Goal: Task Accomplishment & Management: Manage account settings

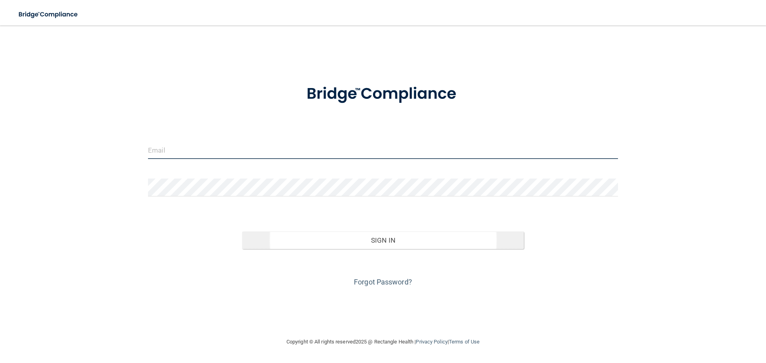
type input "[PERSON_NAME][EMAIL_ADDRESS][DOMAIN_NAME]"
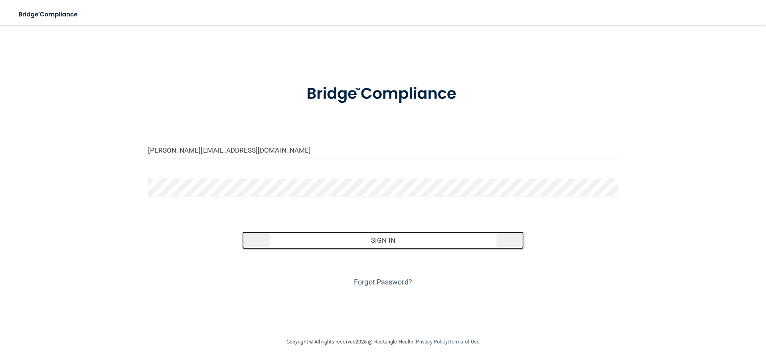
click at [428, 237] on button "Sign In" at bounding box center [383, 241] width 282 height 18
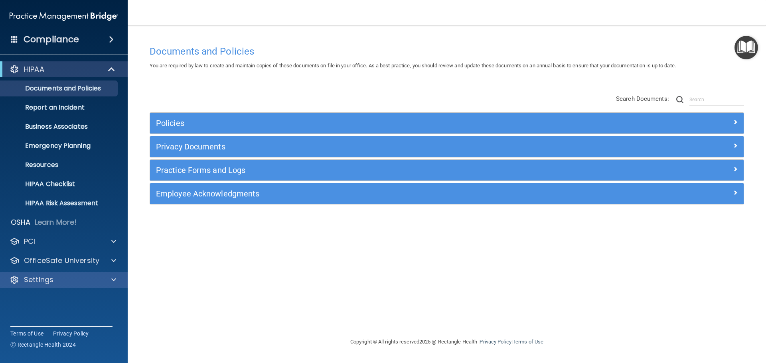
click at [49, 285] on div "Settings" at bounding box center [64, 280] width 128 height 16
click at [113, 283] on span at bounding box center [113, 280] width 5 height 10
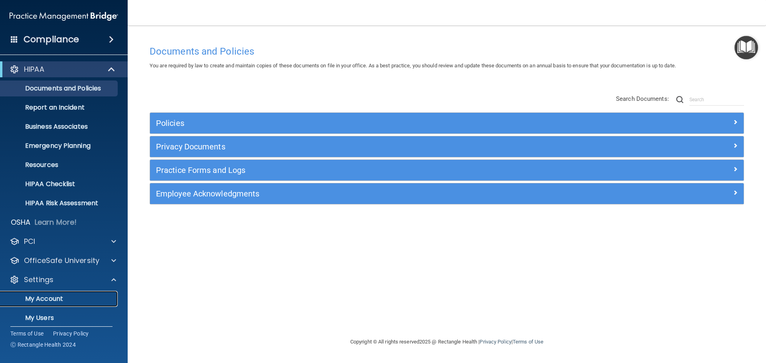
click at [63, 302] on p "My Account" at bounding box center [59, 299] width 109 height 8
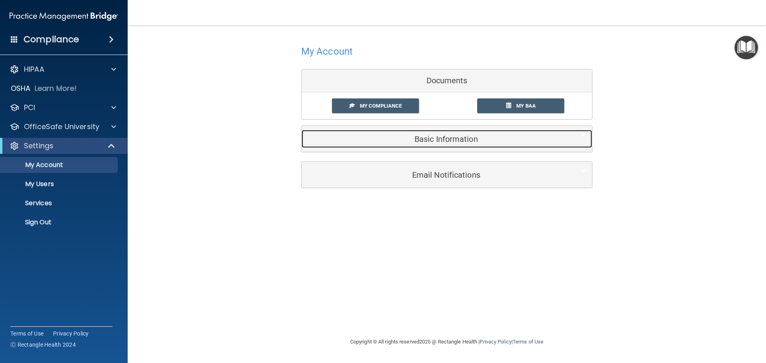
click at [448, 144] on div "Basic Information" at bounding box center [435, 139] width 266 height 18
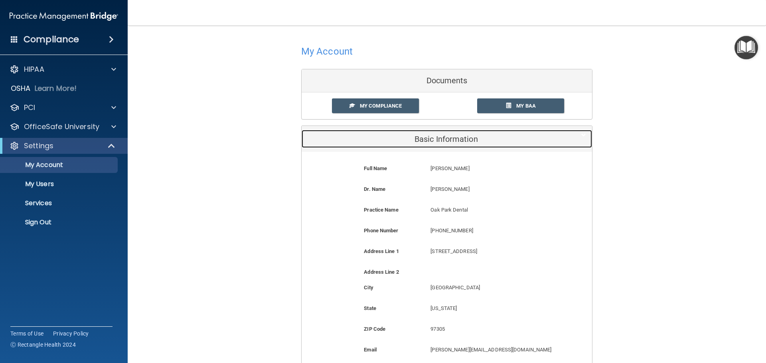
scroll to position [80, 0]
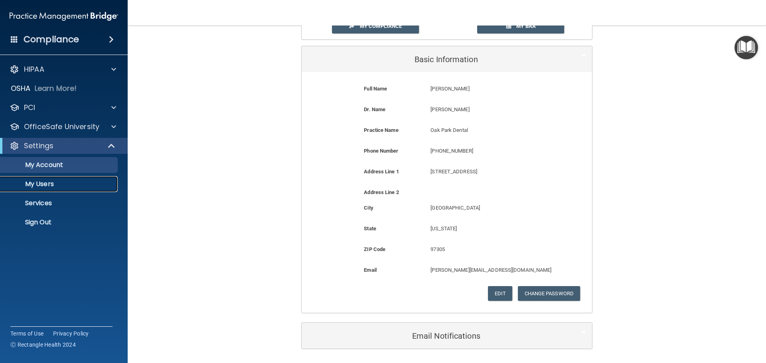
click at [38, 187] on p "My Users" at bounding box center [59, 184] width 109 height 8
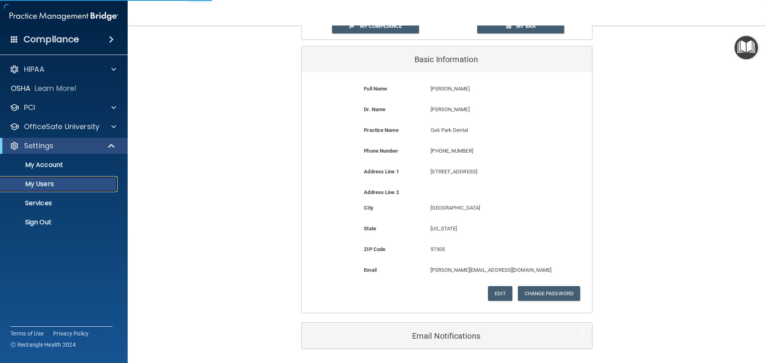
select select "20"
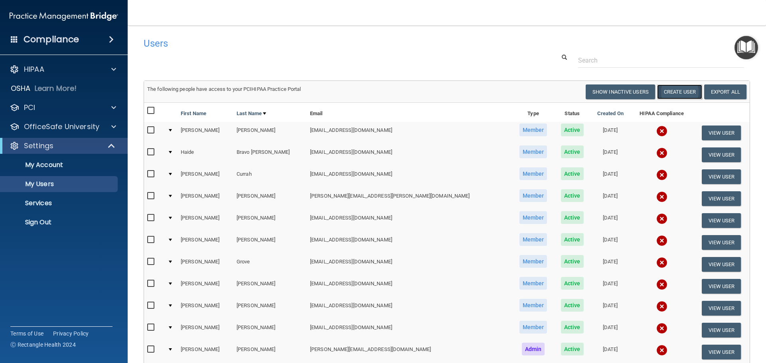
click at [675, 95] on button "Create User" at bounding box center [679, 92] width 45 height 15
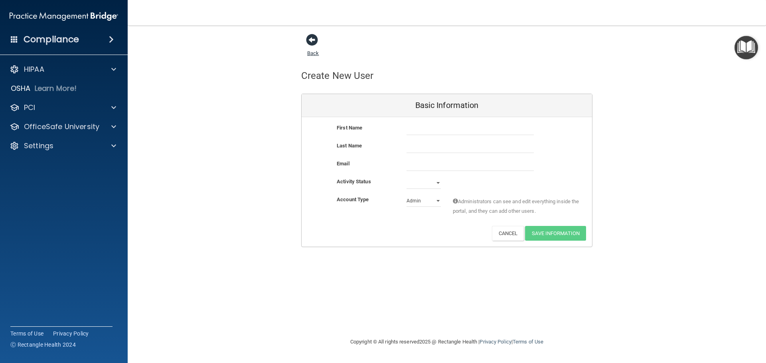
click at [313, 35] on span at bounding box center [312, 40] width 12 height 12
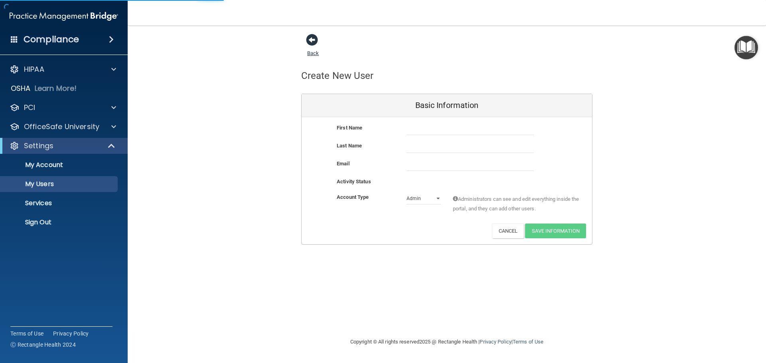
select select "20"
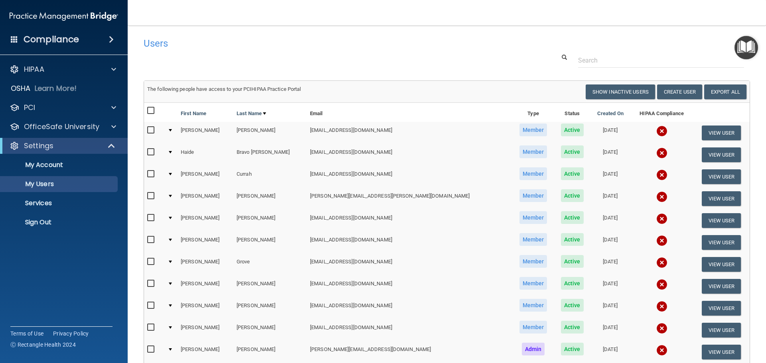
click at [656, 130] on img at bounding box center [661, 131] width 11 height 11
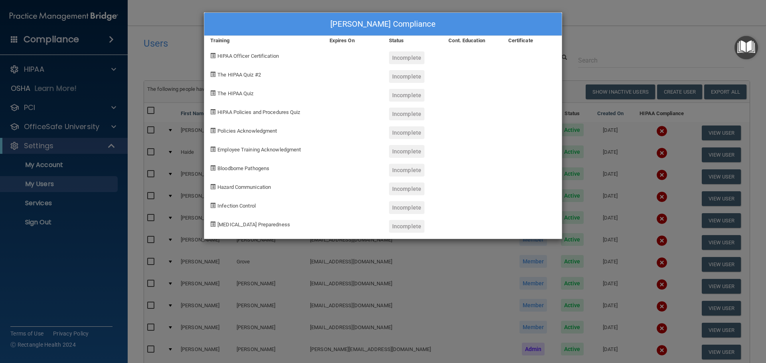
click at [630, 49] on div "Maddie Ames's Compliance Training Expires On Status Cont. Education Certificate…" at bounding box center [383, 181] width 766 height 363
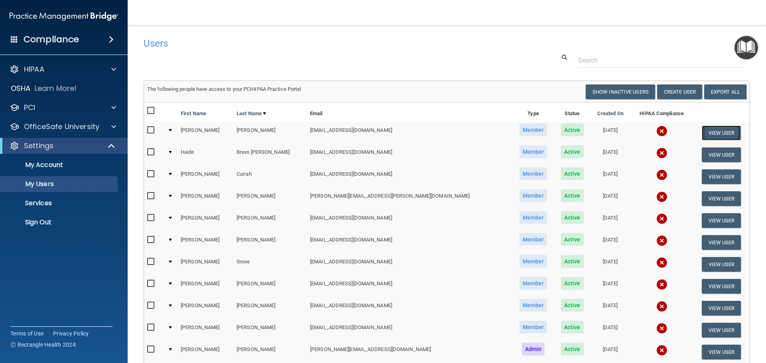
click at [705, 136] on button "View User" at bounding box center [721, 133] width 39 height 15
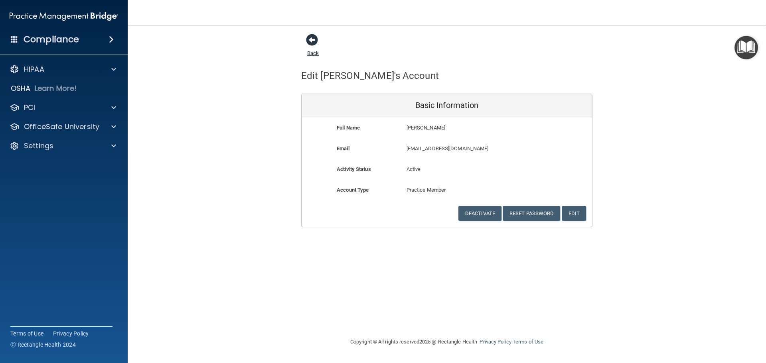
click at [314, 43] on span at bounding box center [312, 40] width 12 height 12
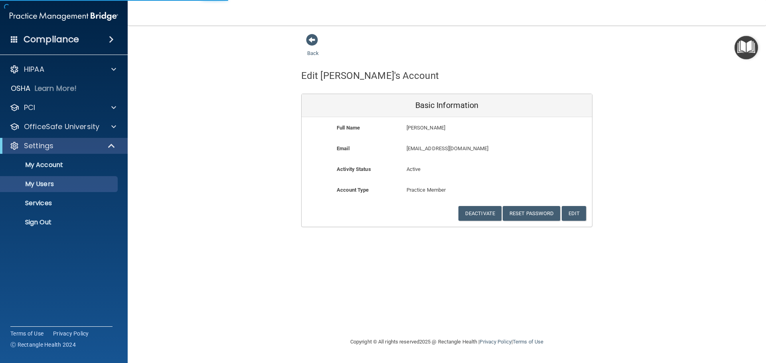
select select "20"
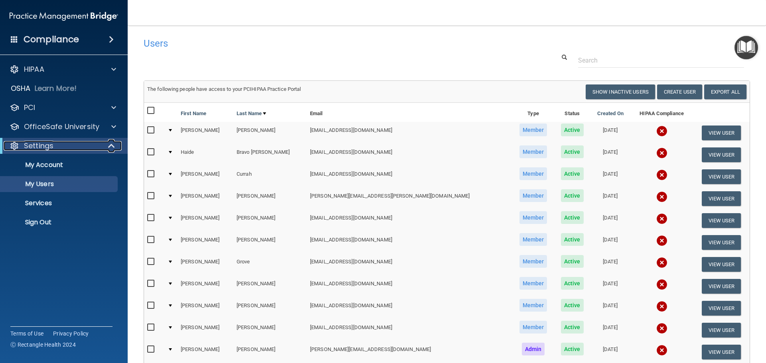
click at [81, 149] on div "Settings" at bounding box center [53, 146] width 99 height 10
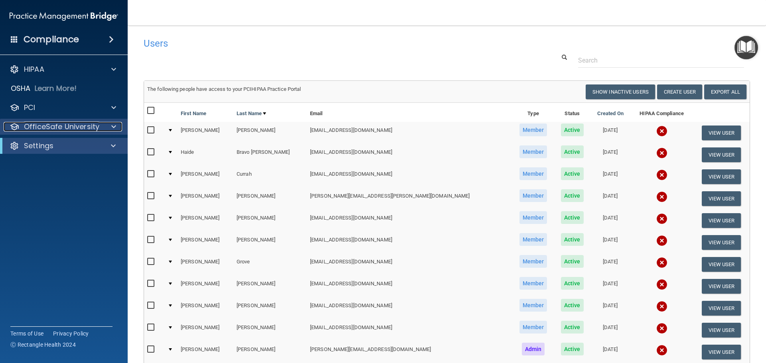
click at [55, 127] on p "OfficeSafe University" at bounding box center [61, 127] width 75 height 10
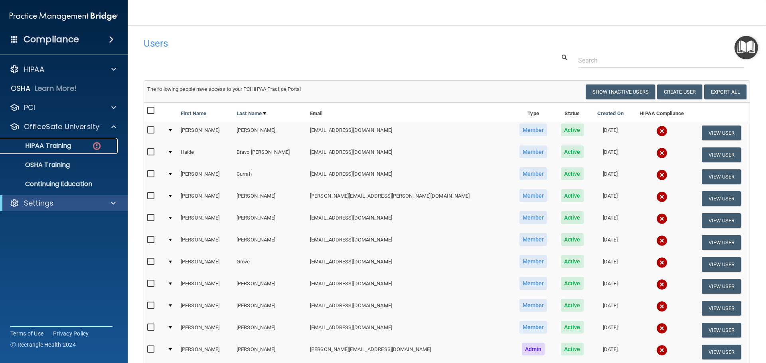
click at [38, 148] on p "HIPAA Training" at bounding box center [38, 146] width 66 height 8
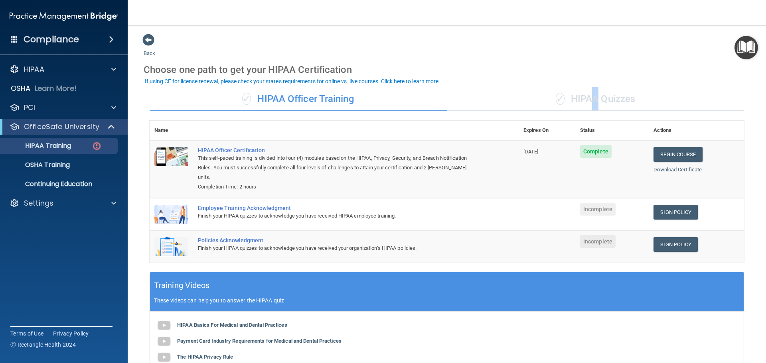
drag, startPoint x: 588, startPoint y: 99, endPoint x: 586, endPoint y: 103, distance: 4.5
click at [586, 103] on div "✓ HIPAA Quizzes" at bounding box center [595, 99] width 297 height 24
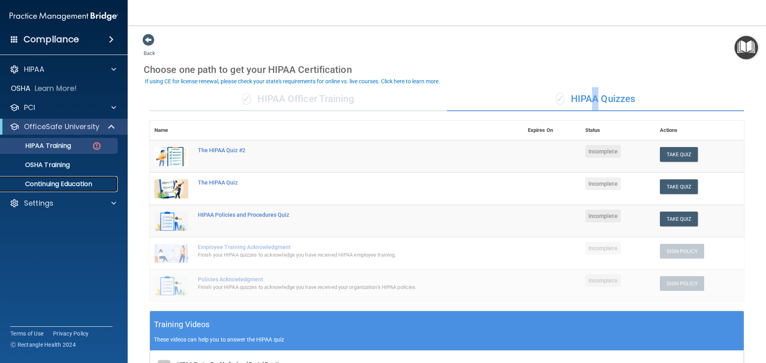
click at [35, 184] on p "Continuing Education" at bounding box center [59, 184] width 109 height 8
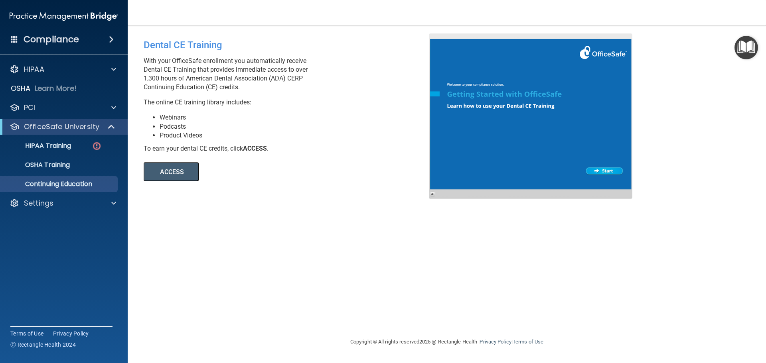
click at [181, 176] on button "ACCESS" at bounding box center [171, 171] width 55 height 19
click at [103, 128] on div at bounding box center [112, 127] width 20 height 10
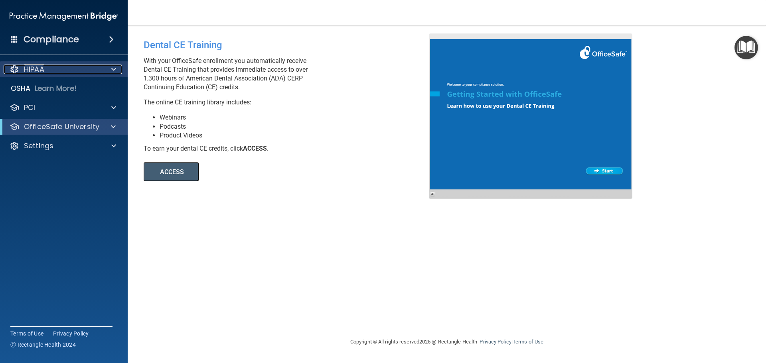
click at [41, 67] on p "HIPAA" at bounding box center [34, 70] width 20 height 10
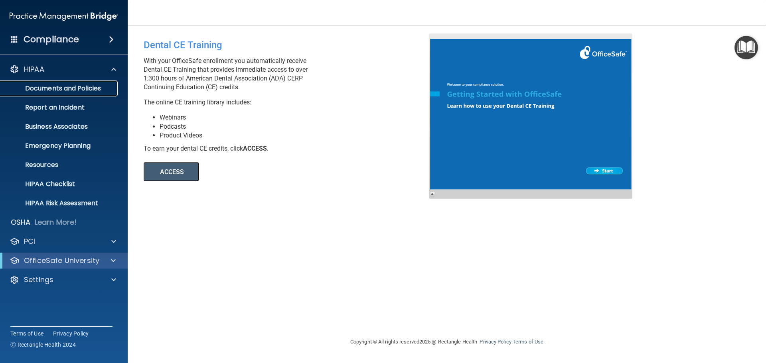
click at [60, 86] on p "Documents and Policies" at bounding box center [59, 89] width 109 height 8
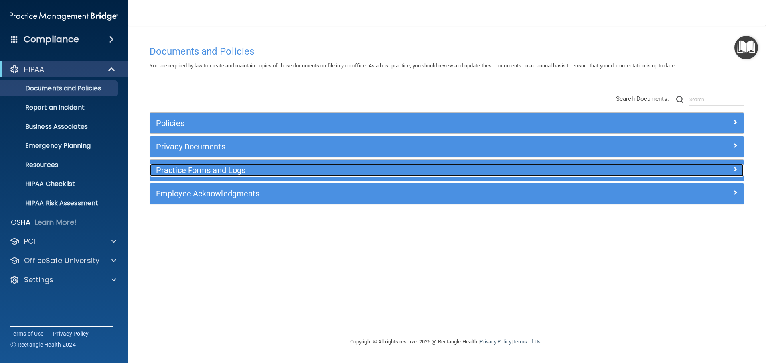
click at [194, 173] on h5 "Practice Forms and Logs" at bounding box center [372, 170] width 433 height 9
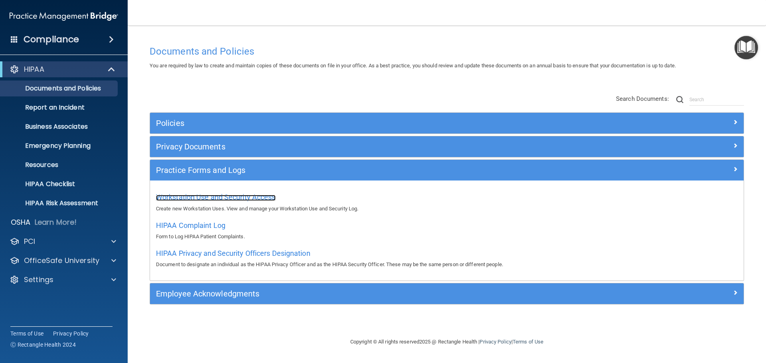
click at [191, 197] on span "Workstation Use and Security Access" at bounding box center [216, 197] width 120 height 8
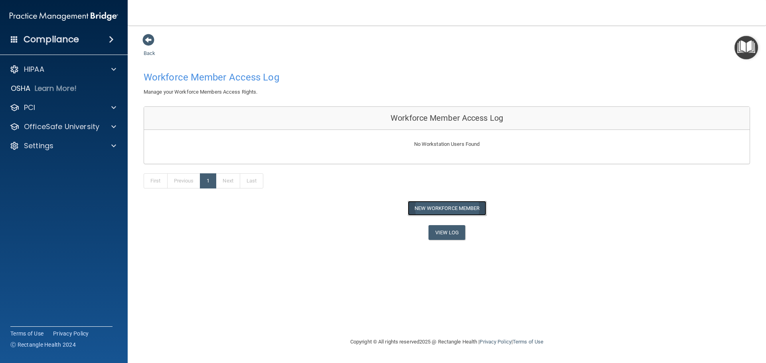
click at [457, 211] on button "New Workforce Member" at bounding box center [447, 208] width 79 height 15
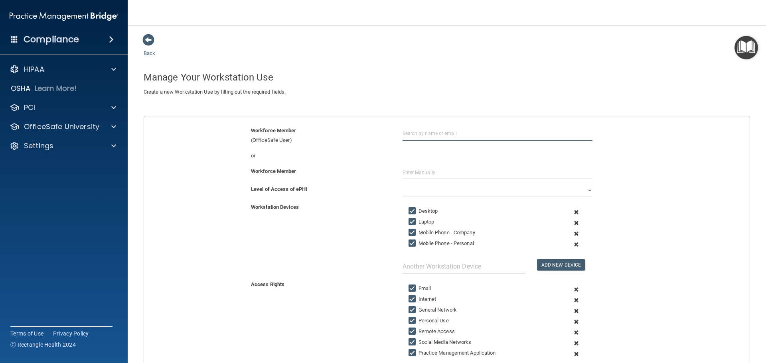
click at [469, 135] on input "text" at bounding box center [498, 133] width 190 height 15
click at [431, 158] on div "amesmadelyn01@gmail.com" at bounding box center [446, 163] width 69 height 14
type input "[PERSON_NAME]"
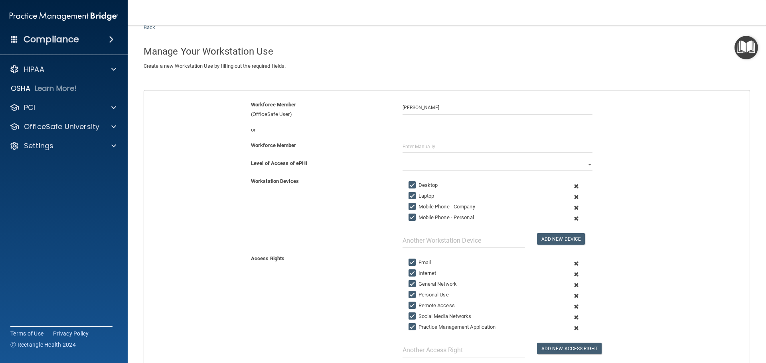
scroll to position [40, 0]
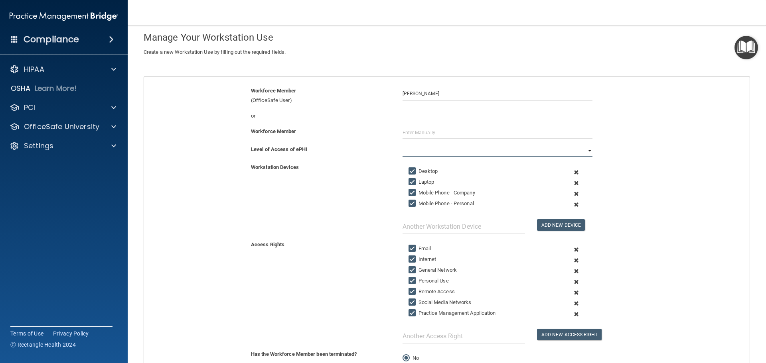
click at [448, 152] on select "Full Limited None" at bounding box center [498, 151] width 190 height 12
select select "1"
click at [403, 145] on select "Full Limited None" at bounding box center [498, 151] width 190 height 12
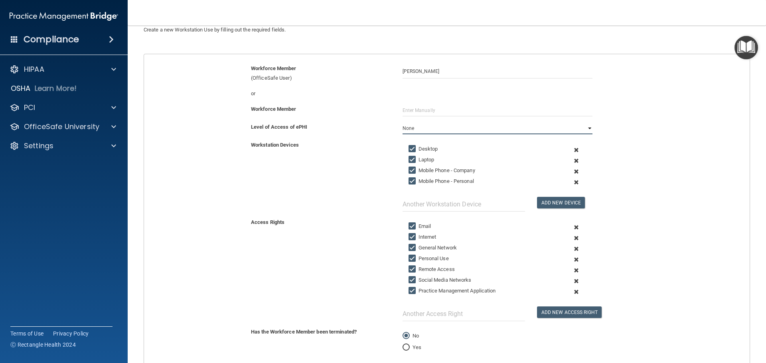
scroll to position [48, 0]
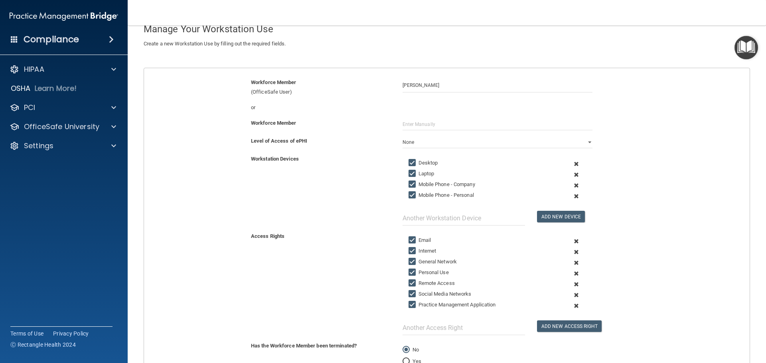
click at [572, 187] on span at bounding box center [577, 185] width 20 height 11
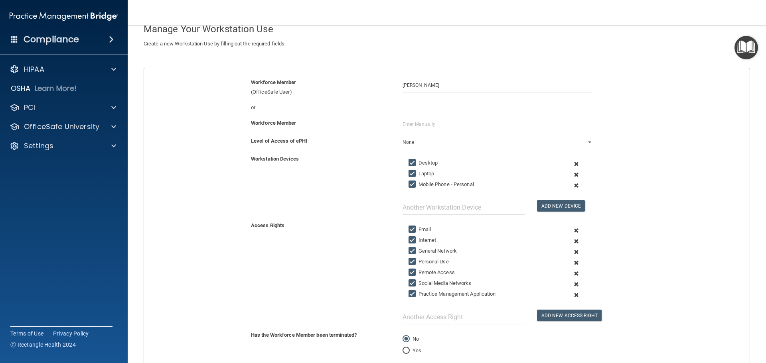
click at [573, 186] on span at bounding box center [577, 185] width 20 height 11
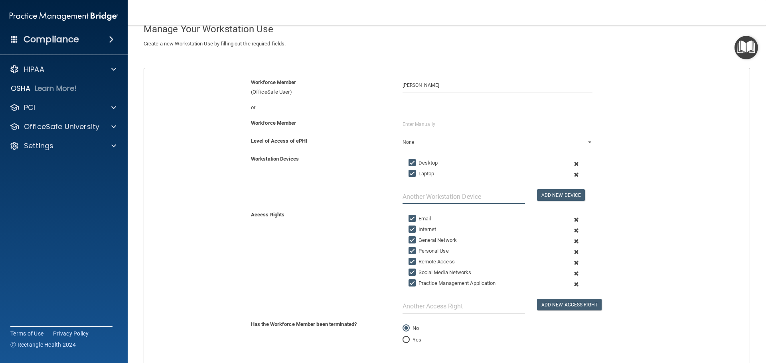
click at [494, 194] on input "text" at bounding box center [464, 196] width 122 height 15
click at [418, 195] on input "text" at bounding box center [464, 196] width 122 height 15
type input "Tablets"
click at [553, 196] on button "Add New Device" at bounding box center [561, 195] width 48 height 12
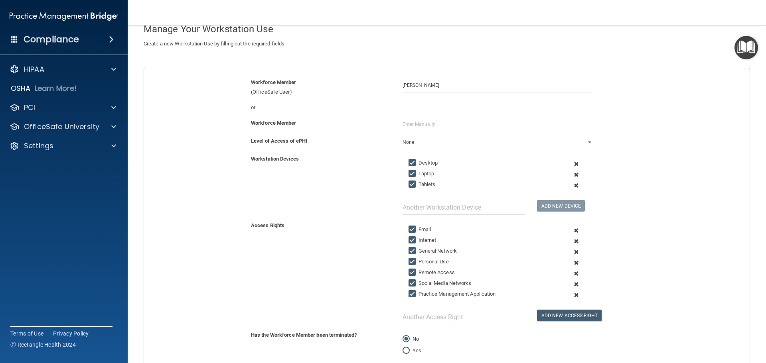
click at [573, 274] on span at bounding box center [577, 273] width 20 height 11
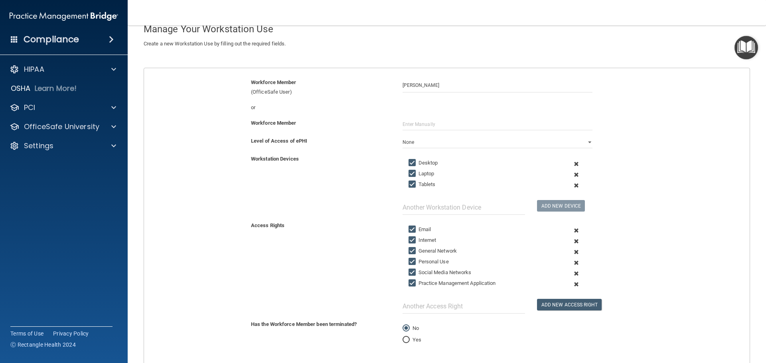
click at [570, 270] on span at bounding box center [577, 273] width 20 height 11
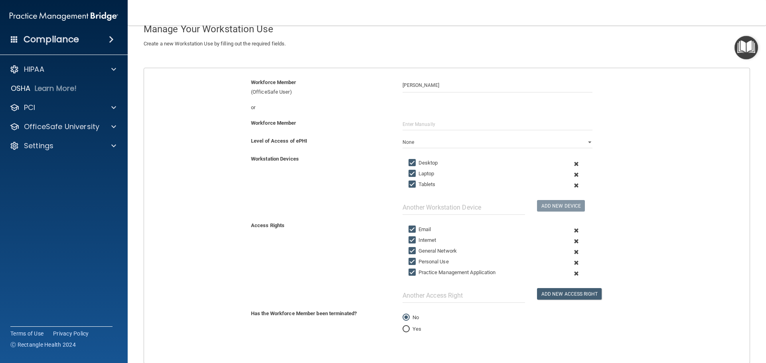
scroll to position [88, 0]
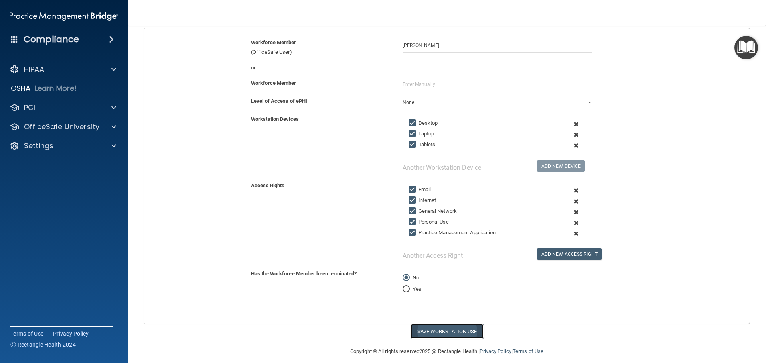
click at [434, 333] on button "Save Workstation Use" at bounding box center [447, 331] width 73 height 15
select select "? string:Limited ?"
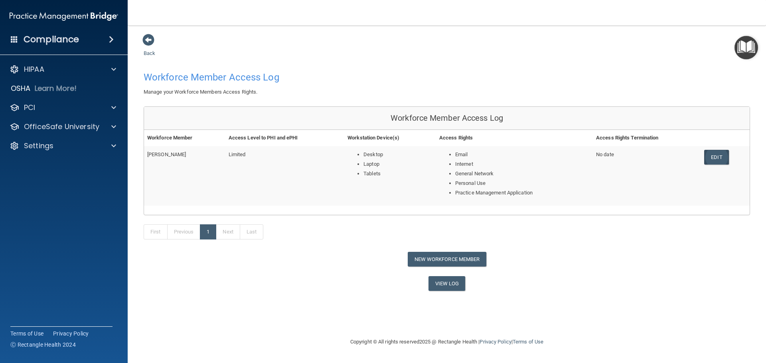
click at [722, 155] on link "Edit" at bounding box center [716, 157] width 24 height 15
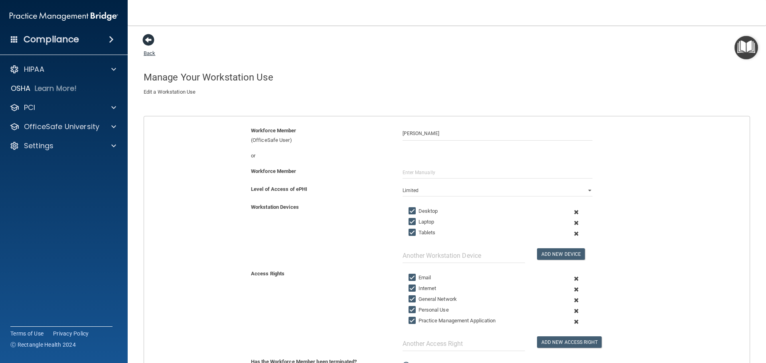
click at [146, 36] on span at bounding box center [148, 40] width 12 height 12
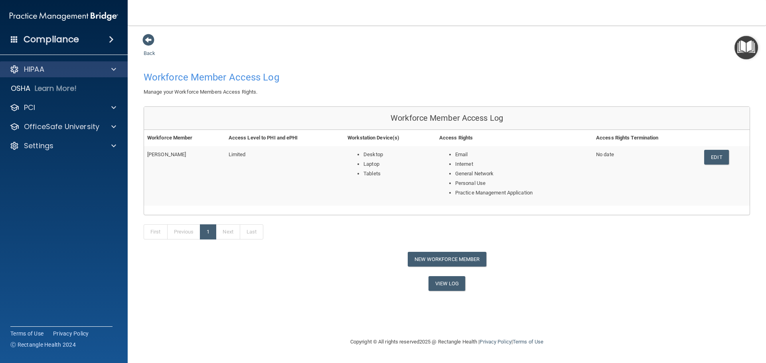
click at [49, 64] on div "HIPAA" at bounding box center [64, 69] width 128 height 16
click at [68, 71] on div "HIPAA" at bounding box center [53, 70] width 99 height 10
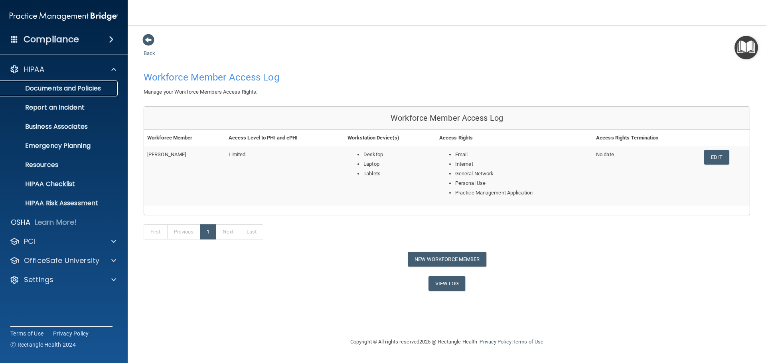
click at [58, 87] on p "Documents and Policies" at bounding box center [59, 89] width 109 height 8
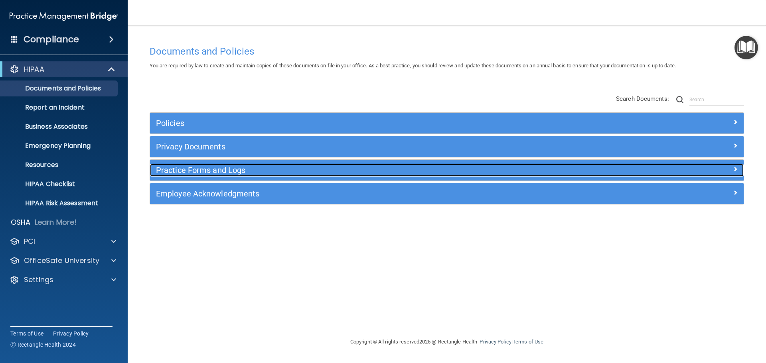
click at [189, 170] on h5 "Practice Forms and Logs" at bounding box center [372, 170] width 433 height 9
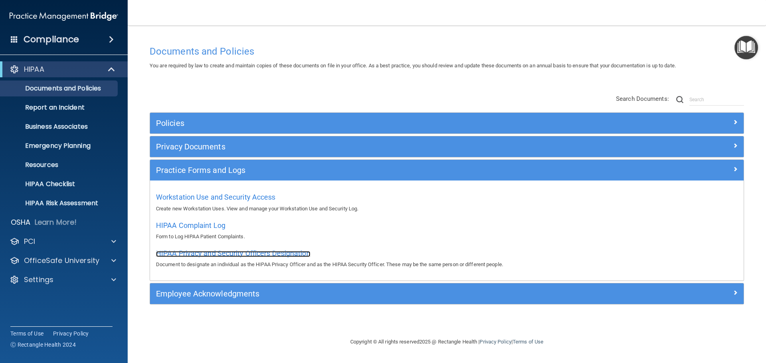
click at [246, 255] on span "HIPAA Privacy and Security Officers Designation" at bounding box center [233, 253] width 154 height 8
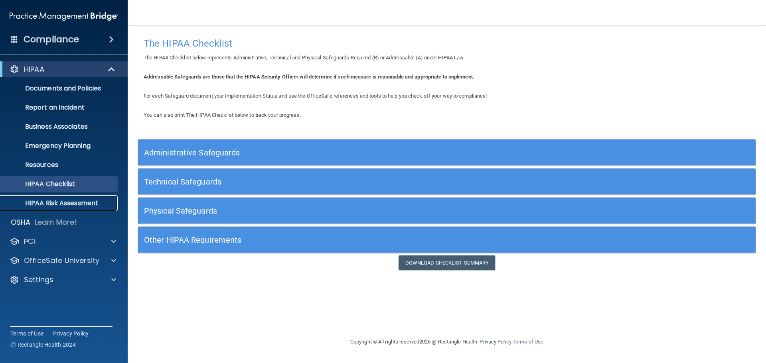
click at [49, 205] on p "HIPAA Risk Assessment" at bounding box center [59, 203] width 109 height 8
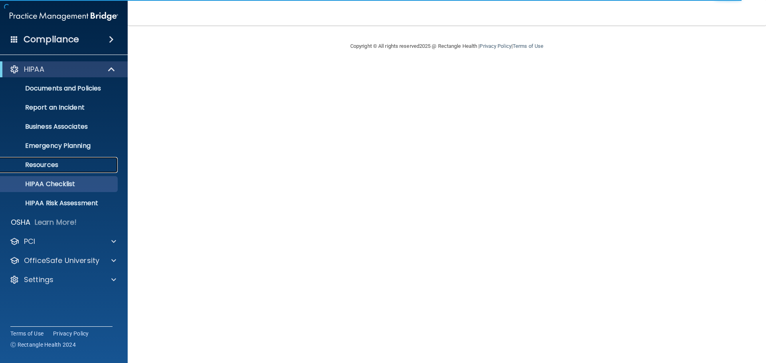
click at [51, 166] on p "Resources" at bounding box center [59, 165] width 109 height 8
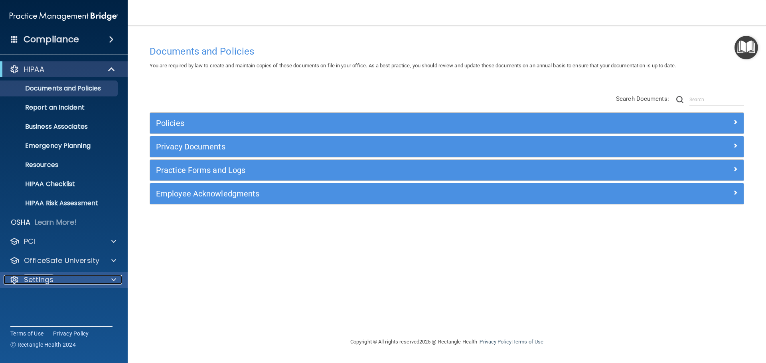
drag, startPoint x: 44, startPoint y: 280, endPoint x: 56, endPoint y: 278, distance: 11.8
click at [44, 280] on p "Settings" at bounding box center [39, 280] width 30 height 10
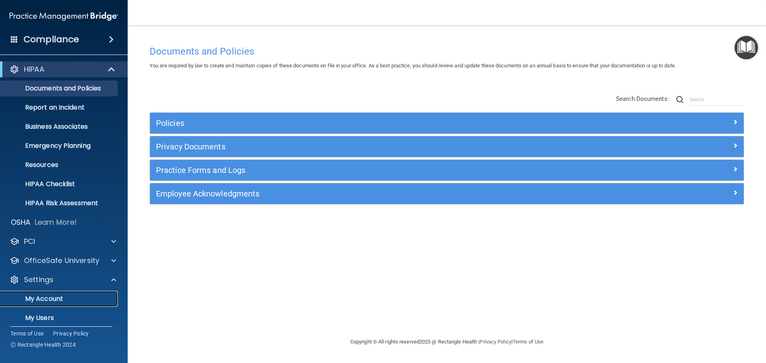
click at [53, 298] on p "My Account" at bounding box center [59, 299] width 109 height 8
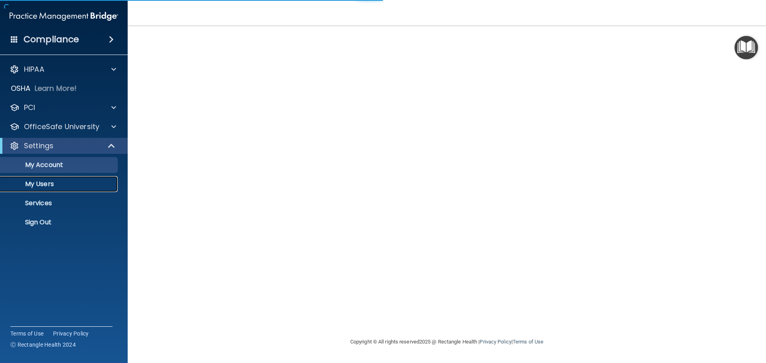
click at [47, 180] on p "My Users" at bounding box center [59, 184] width 109 height 8
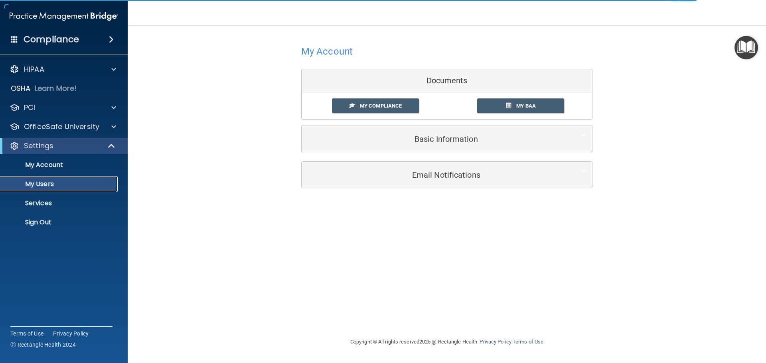
select select "20"
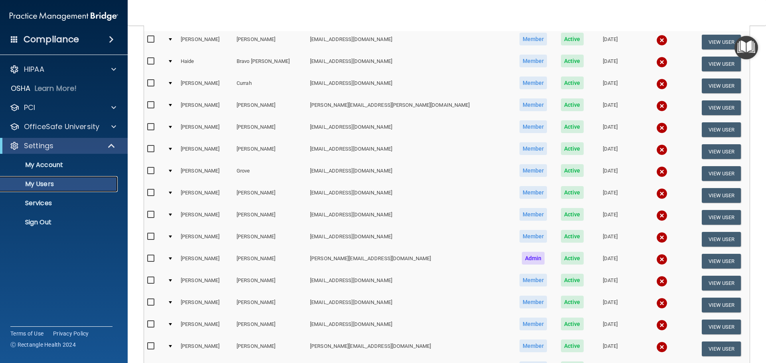
scroll to position [120, 0]
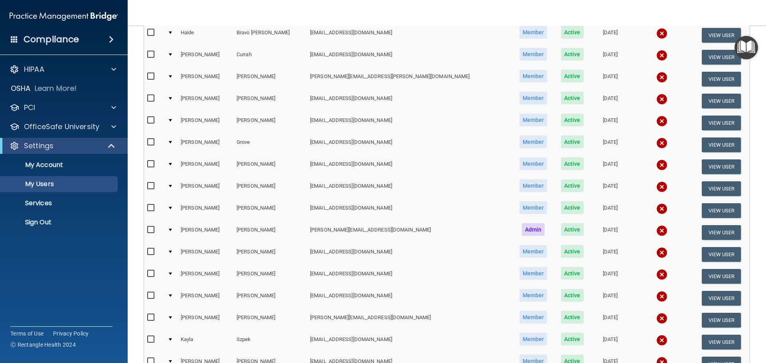
click at [656, 230] on img at bounding box center [661, 230] width 11 height 11
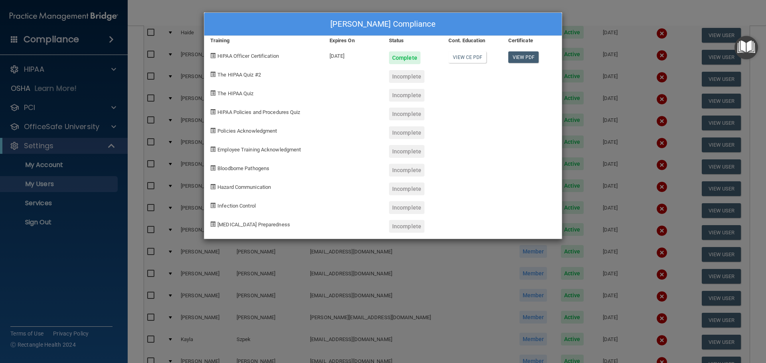
click at [225, 75] on span "The HIPAA Quiz #2" at bounding box center [238, 75] width 43 height 6
click at [214, 76] on span at bounding box center [212, 74] width 5 height 5
click at [401, 76] on div "Incomplete" at bounding box center [407, 76] width 36 height 13
click at [209, 73] on div "The HIPAA Quiz #2" at bounding box center [263, 73] width 119 height 19
click at [214, 72] on span at bounding box center [212, 74] width 5 height 5
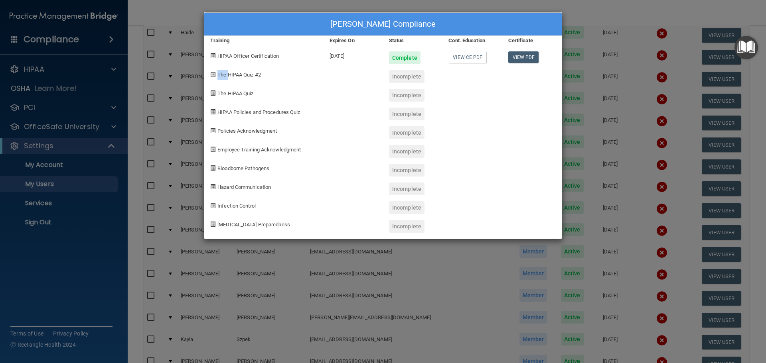
click at [214, 72] on span at bounding box center [212, 74] width 5 height 5
click at [214, 75] on span at bounding box center [212, 74] width 5 height 5
click at [265, 72] on div "The HIPAA Quiz #2" at bounding box center [263, 73] width 119 height 19
click at [252, 6] on div "Barbara Ketchum's Compliance Training Expires On Status Cont. Education Certifi…" at bounding box center [383, 181] width 766 height 363
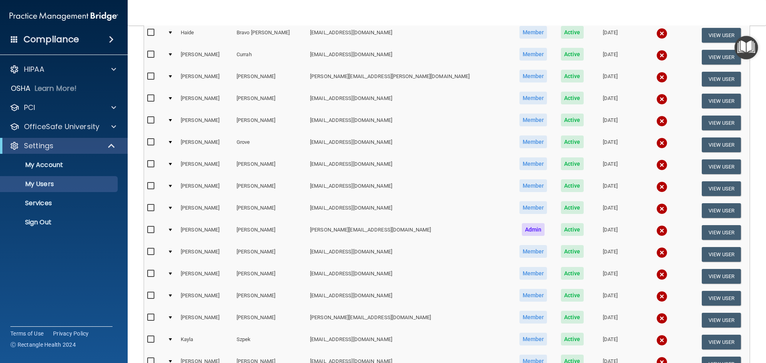
click at [151, 229] on input "checkbox" at bounding box center [151, 230] width 9 height 6
checkbox input "true"
click at [702, 230] on button "View User" at bounding box center [721, 232] width 39 height 15
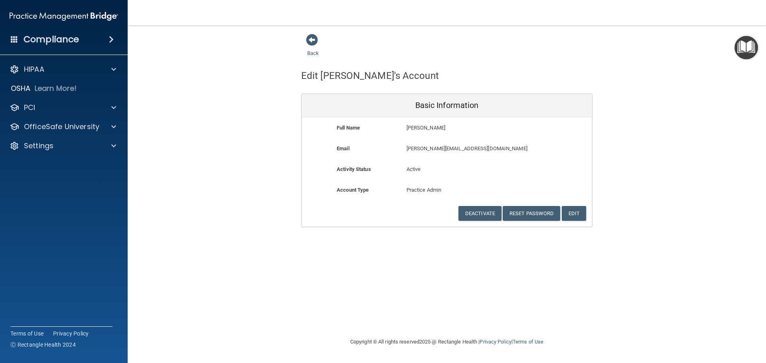
click at [751, 49] on img "Open Resource Center" at bounding box center [746, 48] width 24 height 24
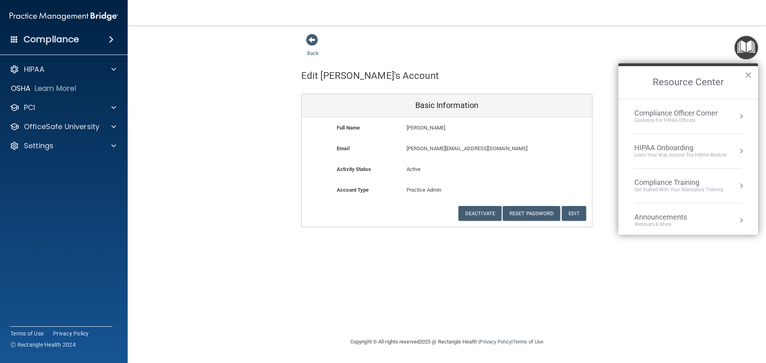
click at [737, 185] on button "Resource Center" at bounding box center [741, 186] width 8 height 8
click at [660, 113] on div "HIPAA Training for Admins" at bounding box center [666, 112] width 83 height 7
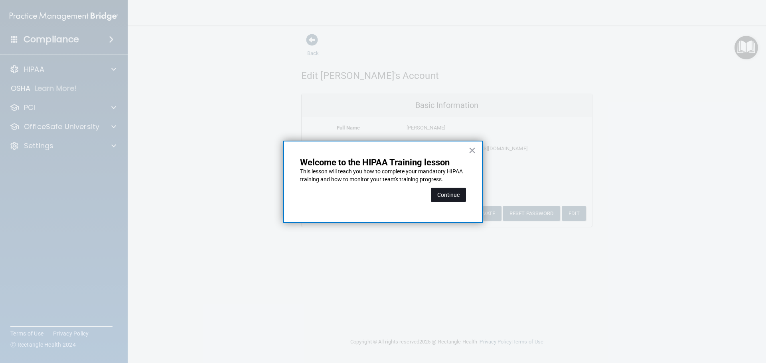
click at [436, 193] on button "Continue" at bounding box center [448, 195] width 35 height 14
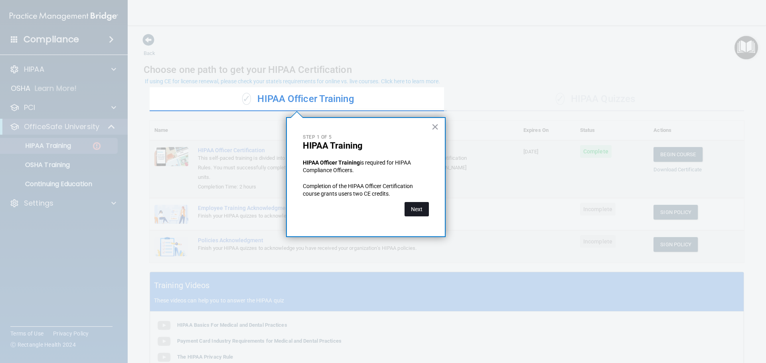
click at [412, 208] on button "Next" at bounding box center [417, 209] width 24 height 14
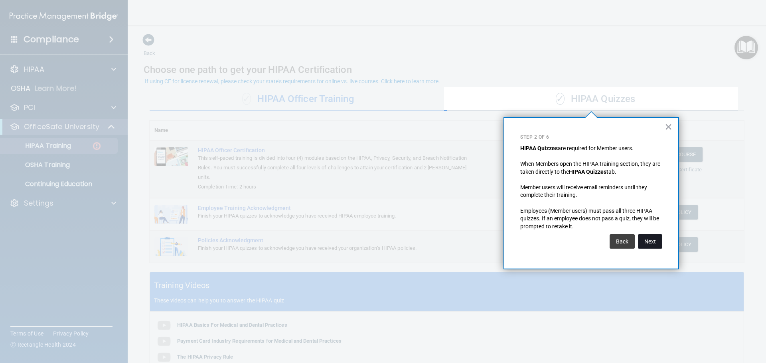
click at [645, 241] on button "Next" at bounding box center [650, 242] width 24 height 14
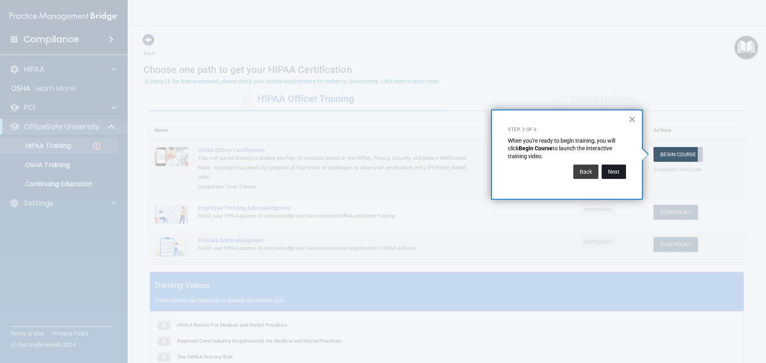
click at [608, 170] on button "Next" at bounding box center [614, 172] width 24 height 14
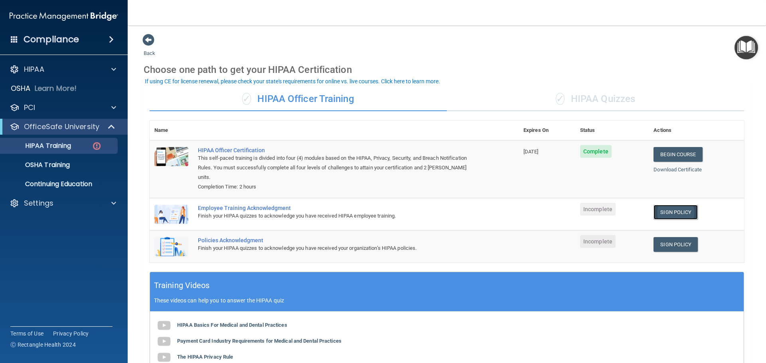
click at [657, 205] on link "Sign Policy" at bounding box center [675, 212] width 44 height 15
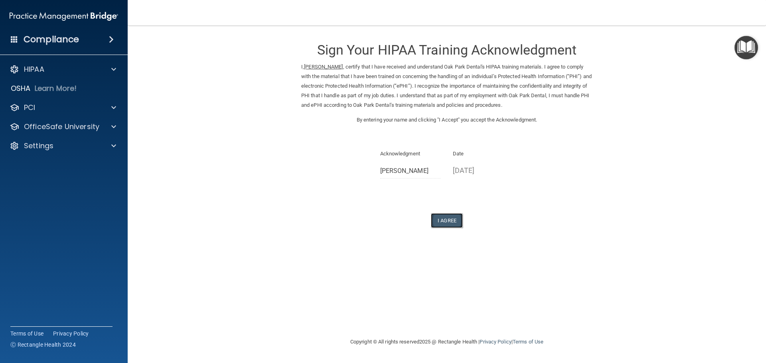
click at [453, 218] on button "I Agree" at bounding box center [447, 220] width 32 height 15
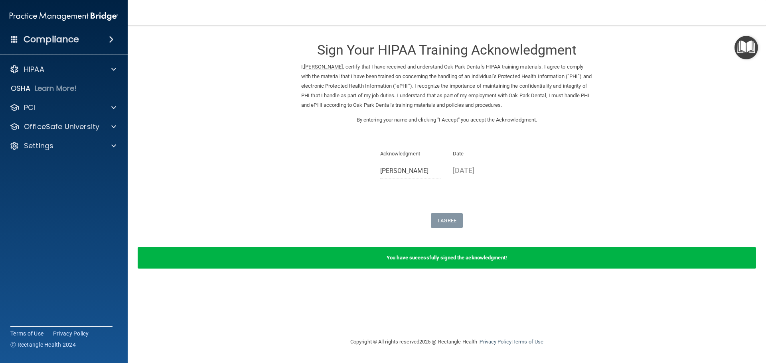
click at [743, 45] on img "Open Resource Center" at bounding box center [746, 48] width 24 height 24
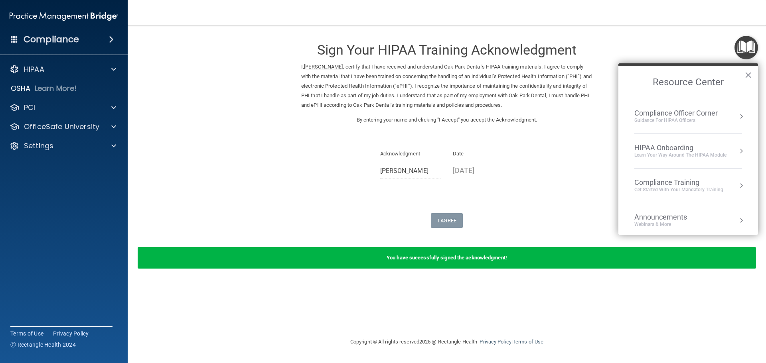
click at [555, 204] on div "Sign Your HIPAA Training Acknowledgment I, Barbara Ketchum , certify that I hav…" at bounding box center [446, 131] width 291 height 195
click at [737, 184] on button "Resource Center" at bounding box center [741, 186] width 8 height 8
click at [693, 114] on div "HIPAA Training for Admins" at bounding box center [666, 112] width 83 height 7
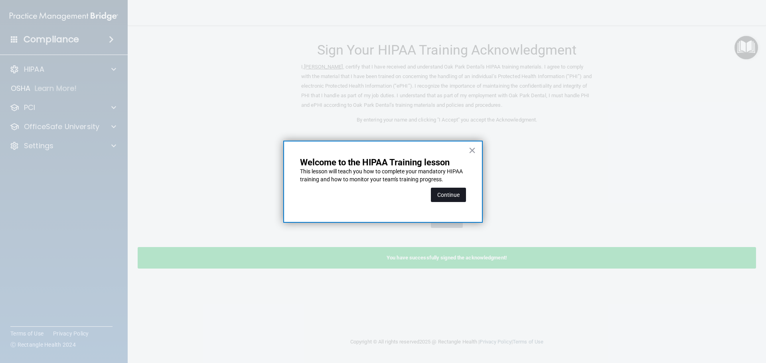
click at [452, 190] on button "Continue" at bounding box center [448, 195] width 35 height 14
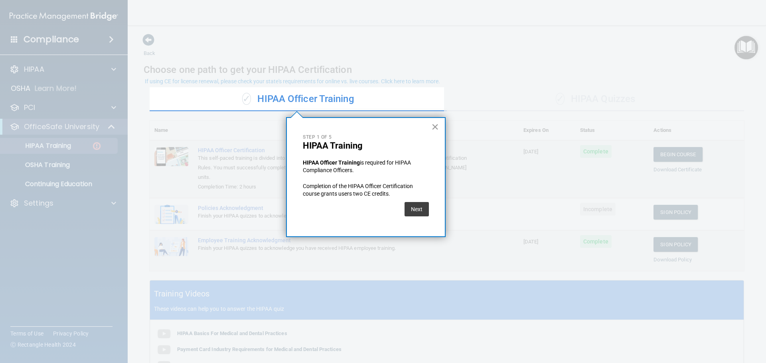
click at [436, 127] on button "×" at bounding box center [435, 126] width 8 height 13
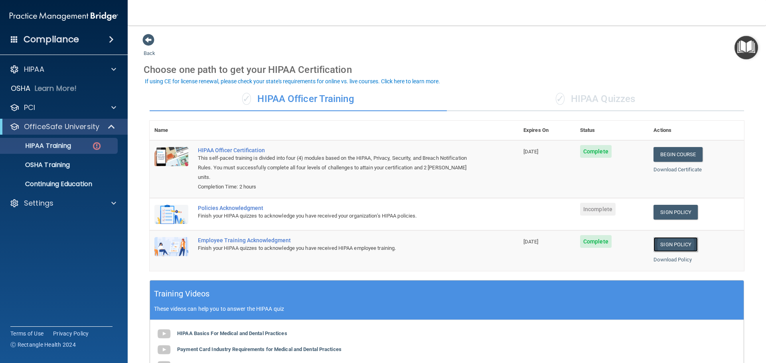
click at [663, 237] on link "Sign Policy" at bounding box center [675, 244] width 44 height 15
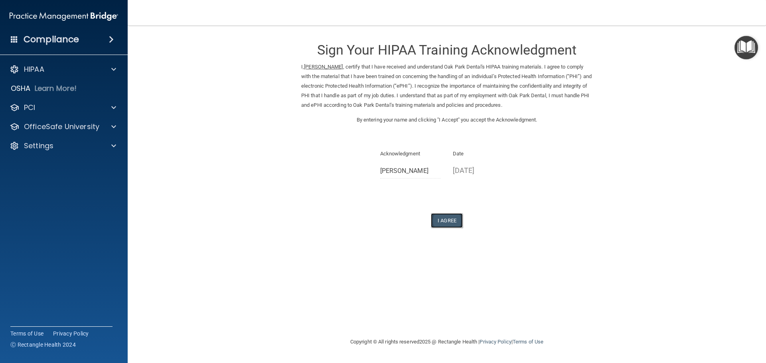
click at [444, 220] on button "I Agree" at bounding box center [447, 220] width 32 height 15
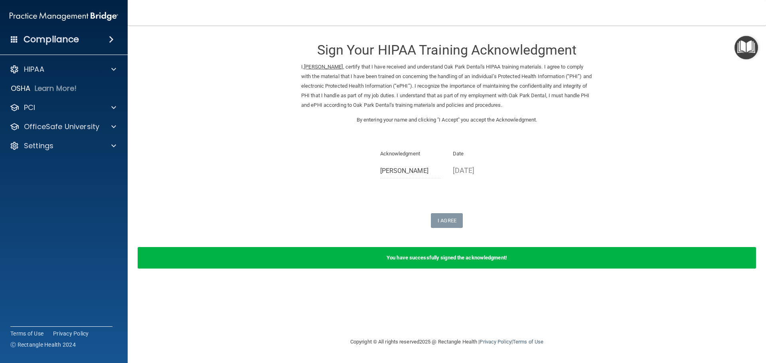
click at [744, 47] on img "Open Resource Center" at bounding box center [746, 48] width 24 height 24
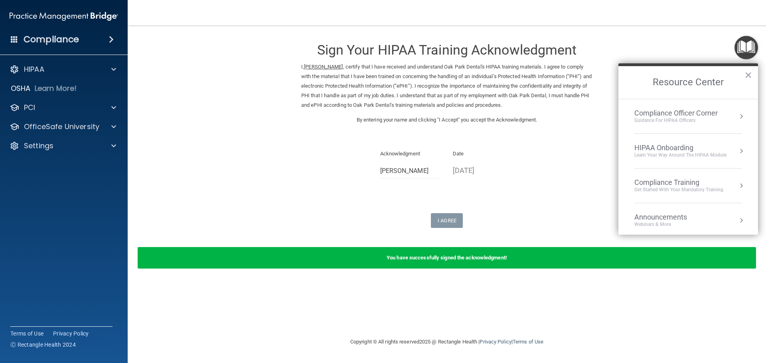
click at [665, 186] on div "Compliance Training" at bounding box center [678, 182] width 89 height 9
click at [676, 109] on div "HIPAA Training for Admins" at bounding box center [666, 112] width 83 height 7
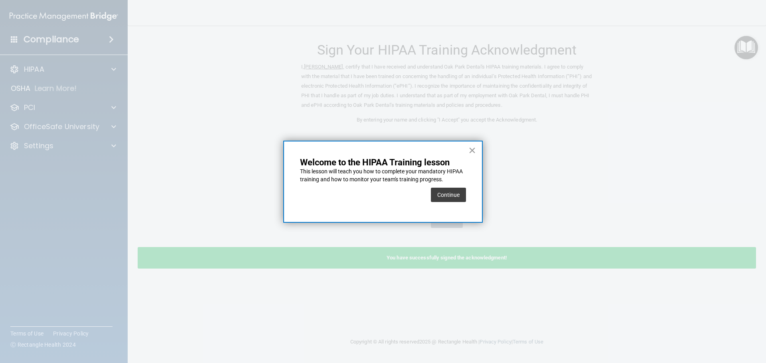
click at [470, 149] on button "×" at bounding box center [472, 150] width 8 height 13
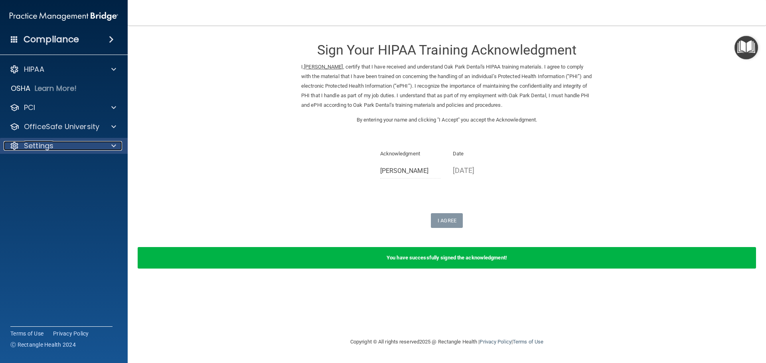
click at [32, 147] on p "Settings" at bounding box center [39, 146] width 30 height 10
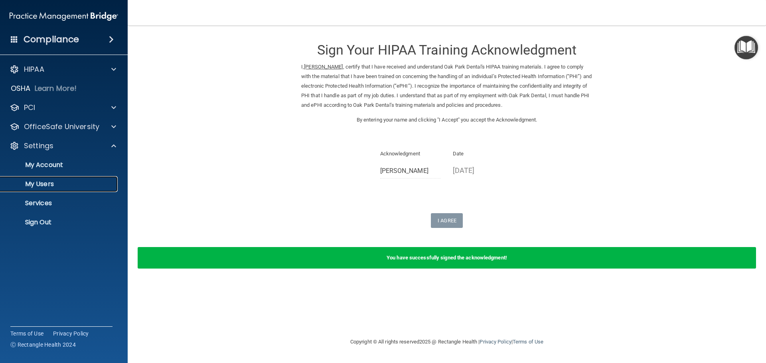
drag, startPoint x: 42, startPoint y: 183, endPoint x: 46, endPoint y: 181, distance: 4.1
click at [42, 183] on p "My Users" at bounding box center [59, 184] width 109 height 8
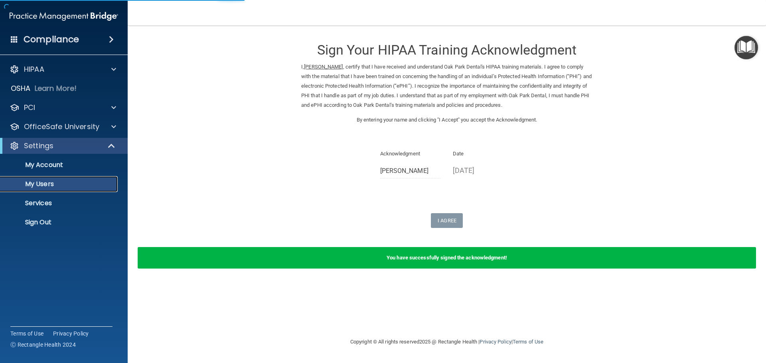
select select "20"
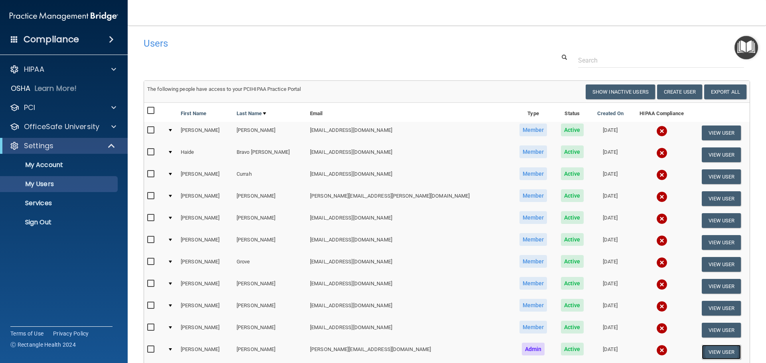
click at [718, 351] on button "View User" at bounding box center [721, 352] width 39 height 15
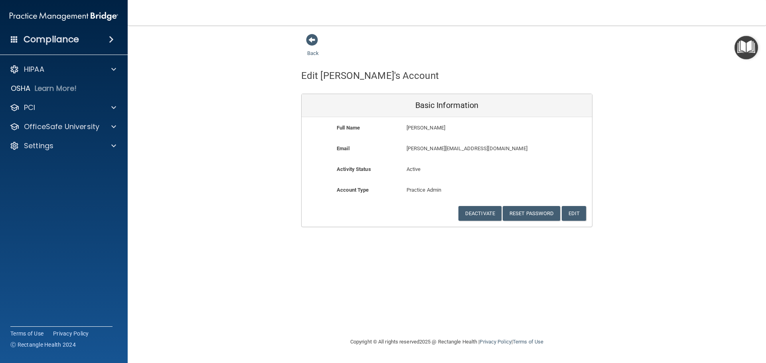
click at [747, 53] on img "Open Resource Center" at bounding box center [746, 48] width 24 height 24
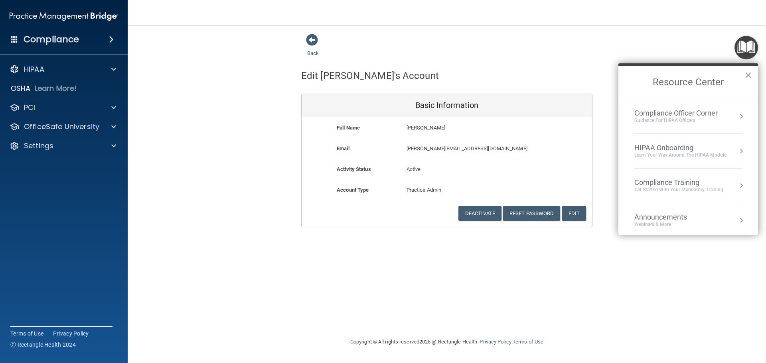
click at [737, 186] on button "Resource Center" at bounding box center [741, 186] width 8 height 8
click at [701, 113] on div "HIPAA Training for Admins" at bounding box center [666, 112] width 83 height 7
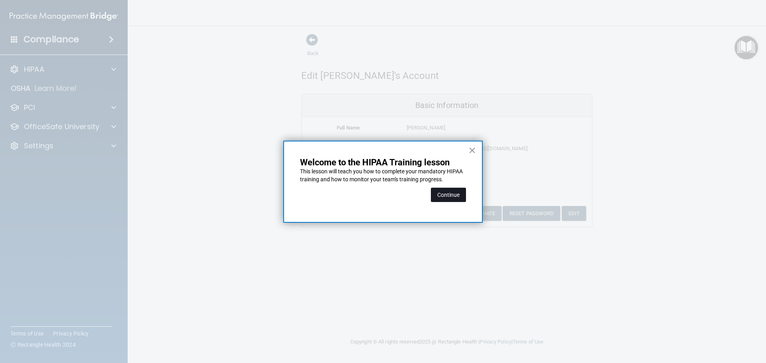
click at [438, 195] on button "Continue" at bounding box center [448, 195] width 35 height 14
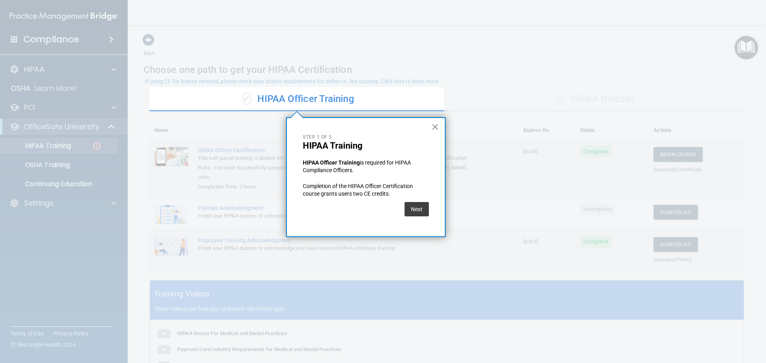
click at [434, 126] on button "×" at bounding box center [435, 126] width 8 height 13
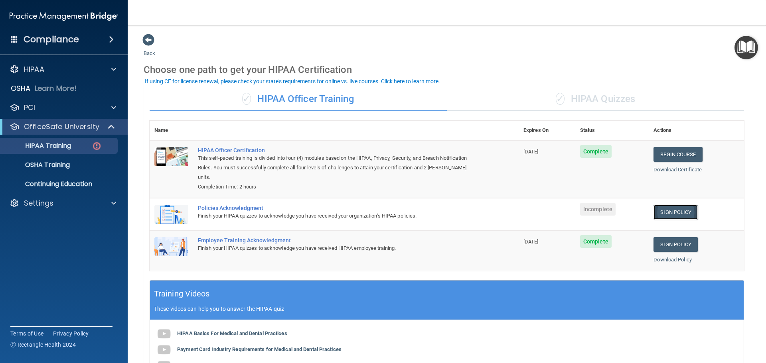
click at [667, 205] on link "Sign Policy" at bounding box center [675, 212] width 44 height 15
click at [663, 205] on link "Sign Policy" at bounding box center [675, 212] width 44 height 15
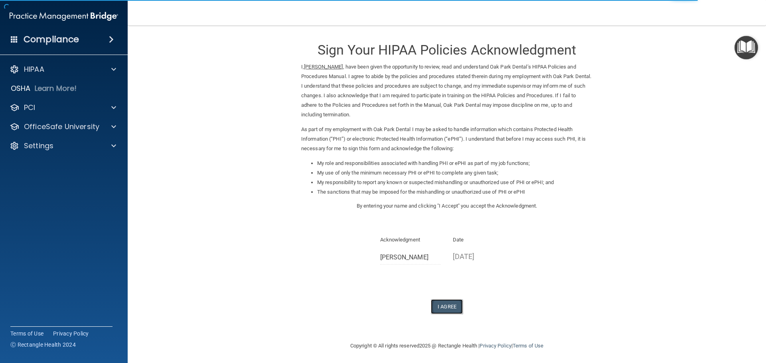
click at [441, 307] on button "I Agree" at bounding box center [447, 307] width 32 height 15
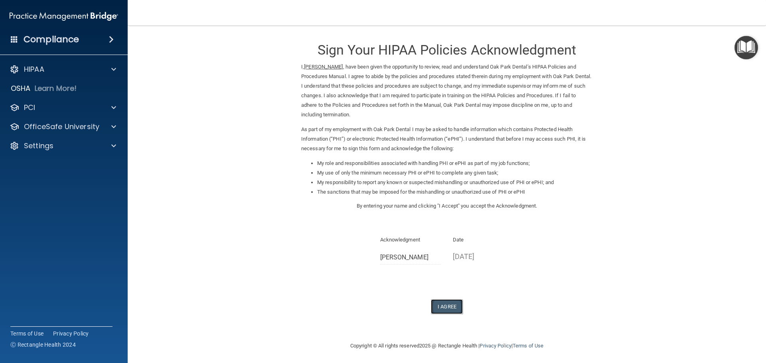
click at [436, 308] on button "I Agree" at bounding box center [447, 307] width 32 height 15
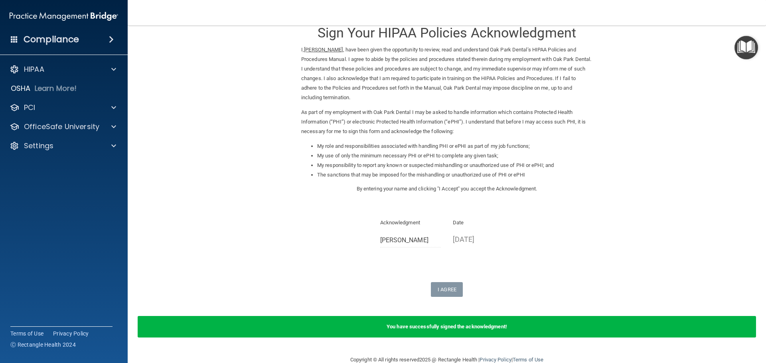
scroll to position [33, 0]
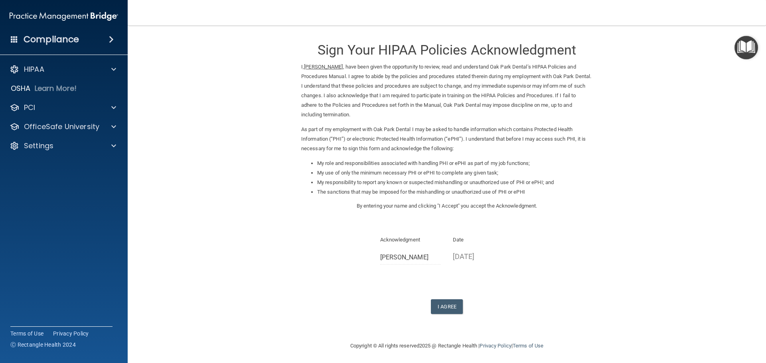
click at [755, 51] on img "Open Resource Center" at bounding box center [746, 48] width 24 height 24
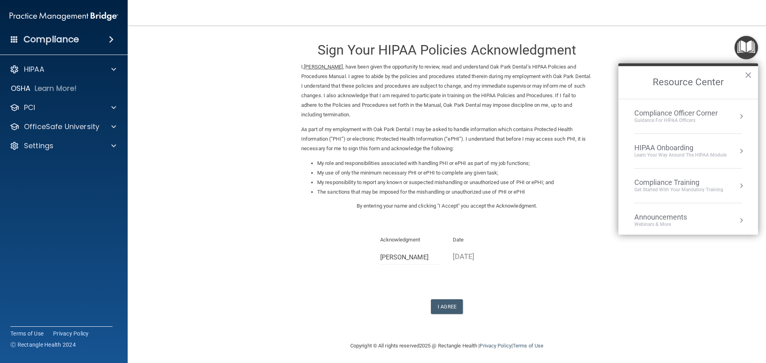
click at [706, 189] on div "Get Started with your mandatory training" at bounding box center [678, 190] width 89 height 7
click at [670, 110] on div "HIPAA Training for Admins" at bounding box center [666, 112] width 83 height 7
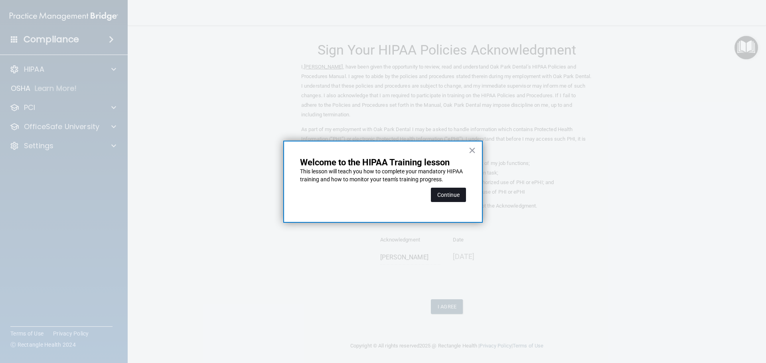
click at [446, 194] on button "Continue" at bounding box center [448, 195] width 35 height 14
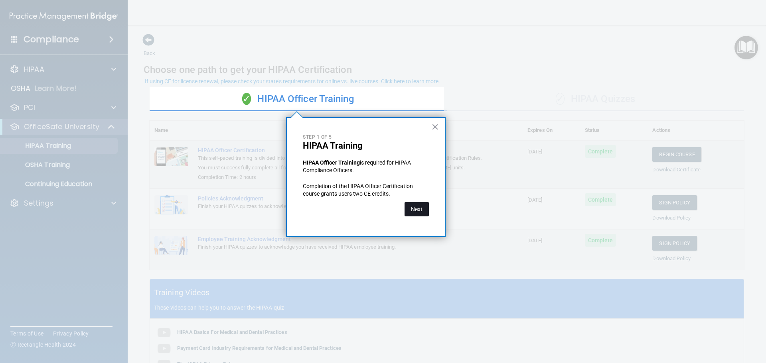
click at [417, 209] on button "Next" at bounding box center [417, 209] width 24 height 14
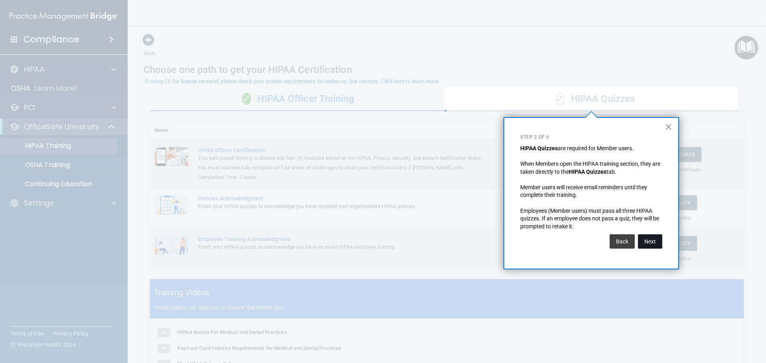
click at [648, 240] on button "Next" at bounding box center [650, 242] width 24 height 14
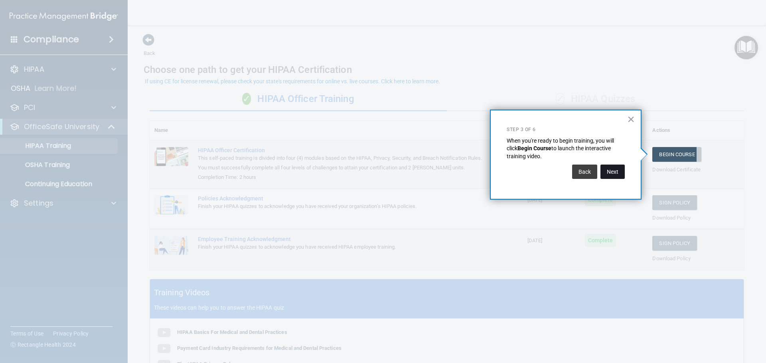
click at [608, 168] on button "Next" at bounding box center [612, 172] width 24 height 14
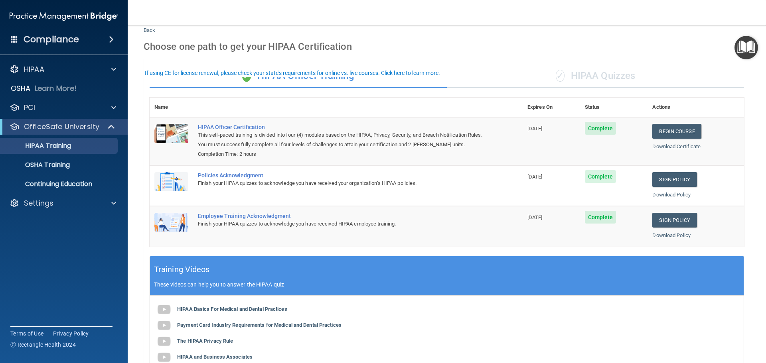
scroll to position [4, 0]
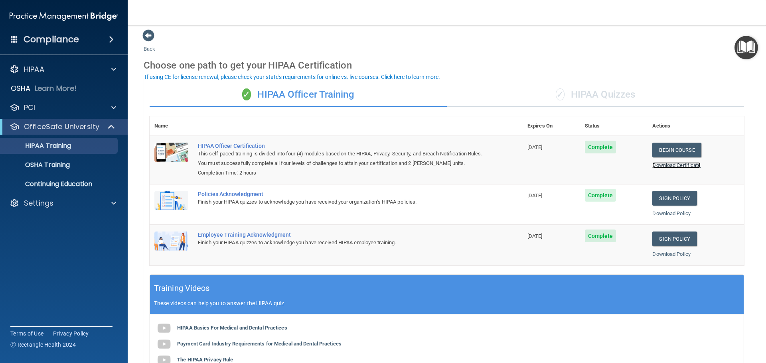
click at [673, 164] on link "Download Certificate" at bounding box center [676, 165] width 48 height 6
click at [34, 202] on p "Settings" at bounding box center [39, 204] width 30 height 10
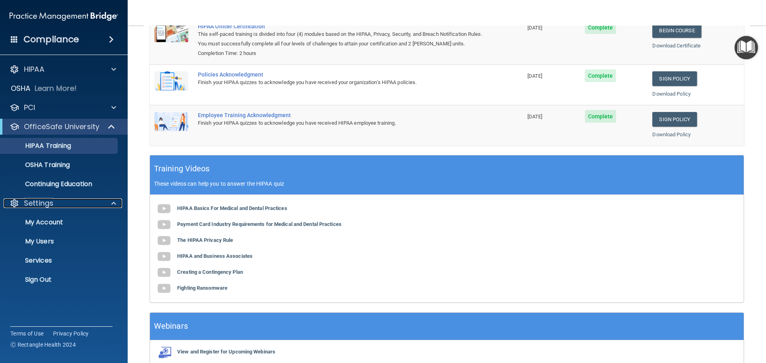
scroll to position [164, 0]
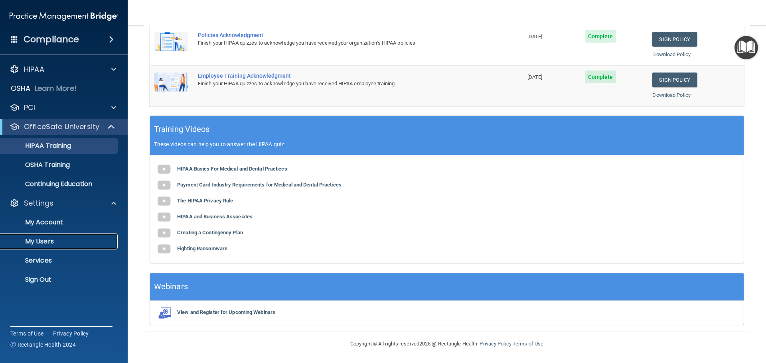
click at [39, 242] on p "My Users" at bounding box center [59, 242] width 109 height 8
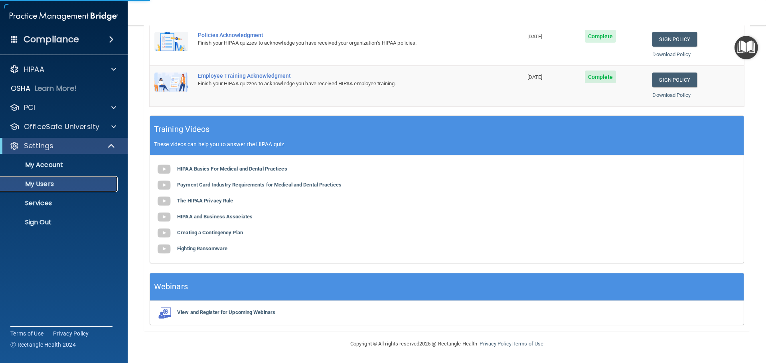
click at [53, 182] on p "My Users" at bounding box center [59, 184] width 109 height 8
select select "20"
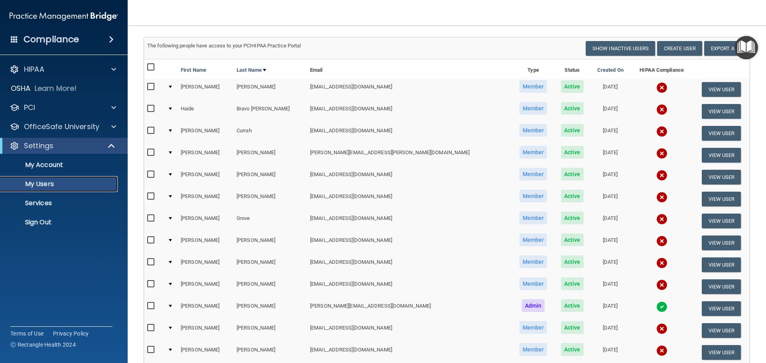
scroll to position [0, 0]
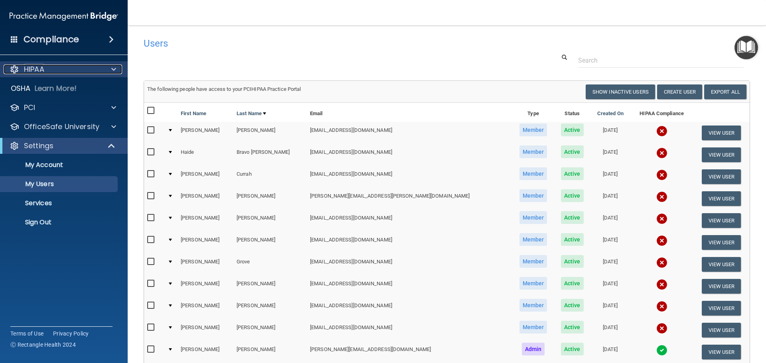
click at [115, 69] on span at bounding box center [113, 70] width 5 height 10
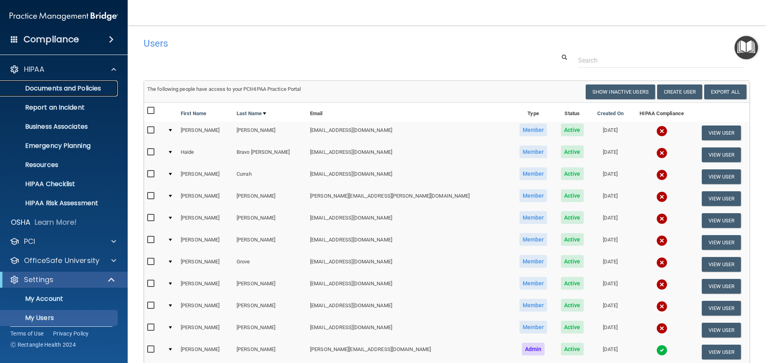
click at [63, 89] on p "Documents and Policies" at bounding box center [59, 89] width 109 height 8
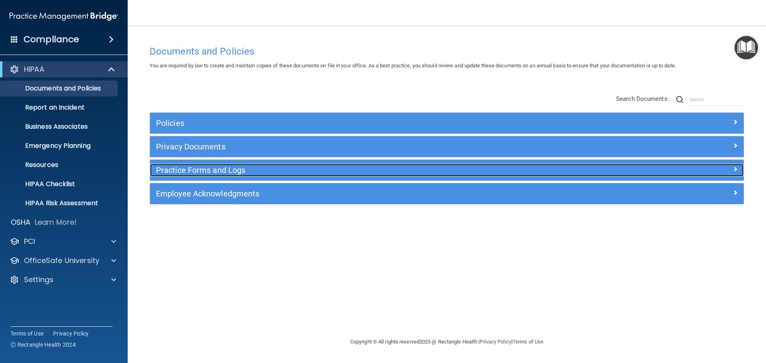
click at [169, 170] on h5 "Practice Forms and Logs" at bounding box center [372, 170] width 433 height 9
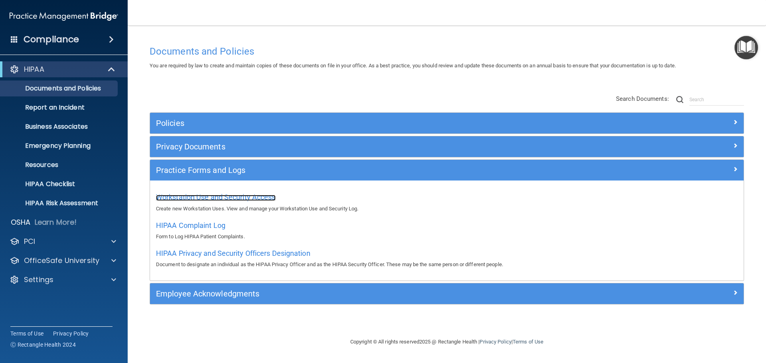
click at [245, 199] on span "Workstation Use and Security Access" at bounding box center [216, 197] width 120 height 8
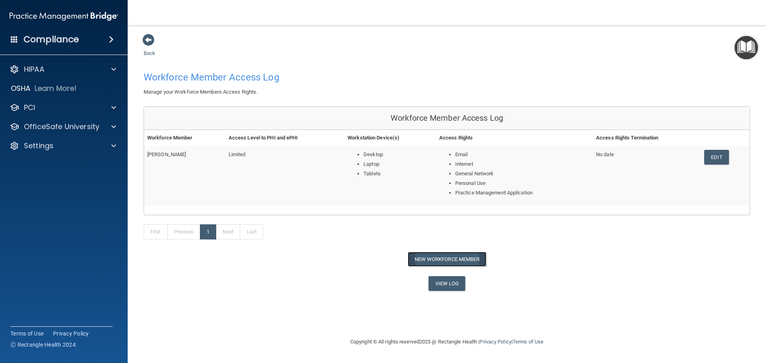
click at [436, 259] on button "New Workforce Member" at bounding box center [447, 259] width 79 height 15
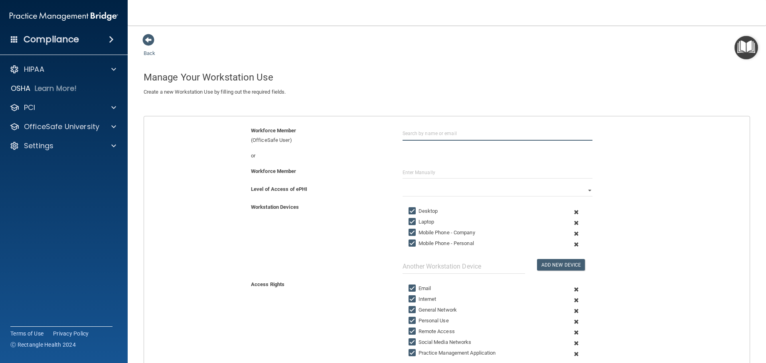
click at [446, 132] on input "text" at bounding box center [498, 133] width 190 height 15
click at [445, 159] on div "grandyshannon@gmail.com" at bounding box center [446, 163] width 69 height 14
type input "Shannon Currah"
click at [586, 189] on select "Full Limited None" at bounding box center [498, 191] width 190 height 12
click at [145, 41] on span at bounding box center [148, 40] width 12 height 12
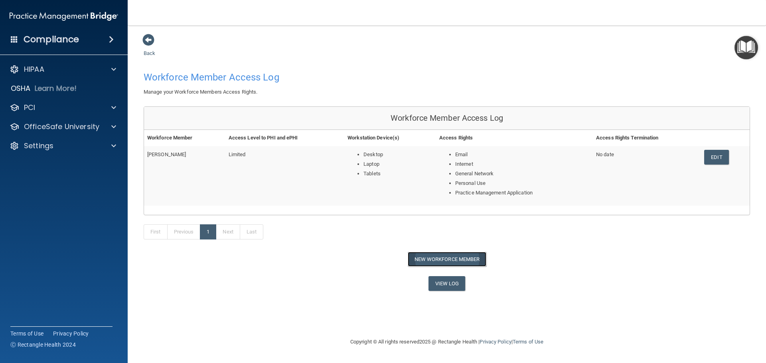
click at [458, 261] on button "New Workforce Member" at bounding box center [447, 259] width 79 height 15
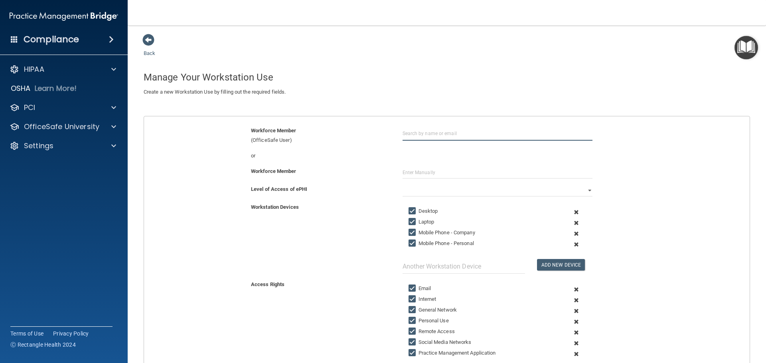
click at [420, 136] on input "text" at bounding box center [498, 133] width 190 height 15
click at [461, 151] on div "Shannon Currah" at bounding box center [498, 153] width 172 height 7
type input "Shannon Currah"
click at [586, 189] on select "Full Limited None" at bounding box center [498, 191] width 190 height 12
select select "1"
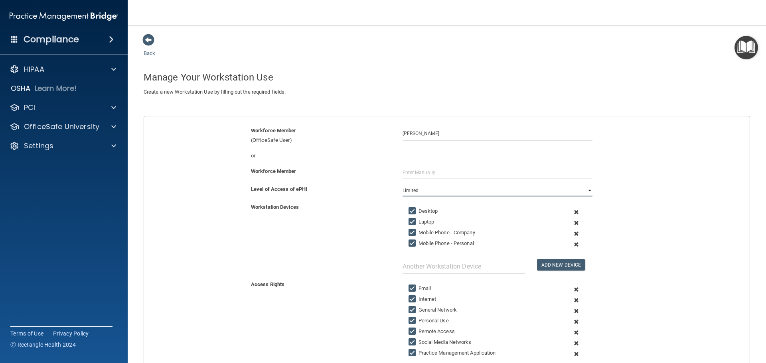
click at [403, 185] on select "Full Limited None" at bounding box center [498, 191] width 190 height 12
click at [409, 243] on input "Mobile Phone - Personal" at bounding box center [413, 244] width 9 height 6
checkbox input "false"
click at [409, 231] on input "Mobile Phone - Company" at bounding box center [413, 233] width 9 height 6
checkbox input "false"
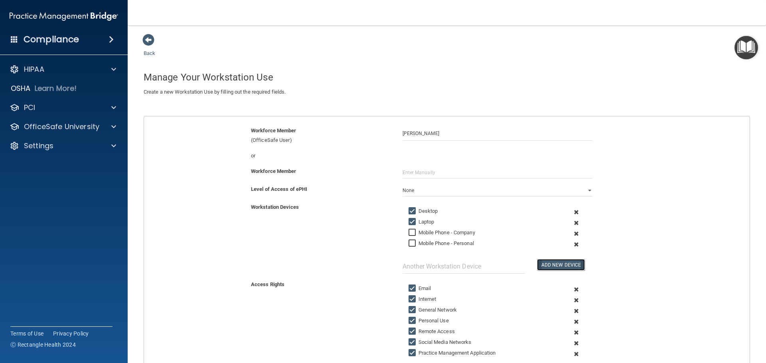
click at [551, 265] on button "Add New Device" at bounding box center [561, 265] width 48 height 12
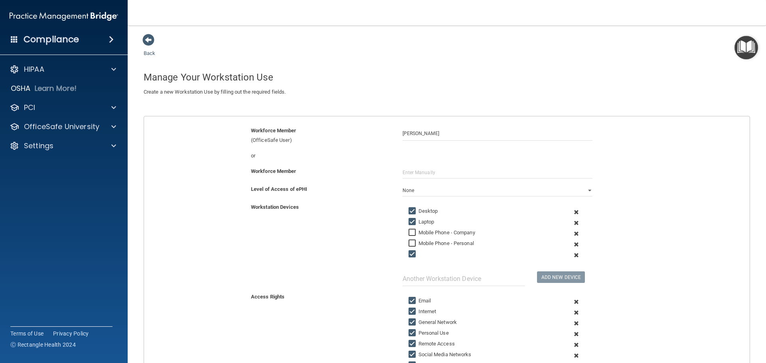
click at [411, 255] on input "checkbox" at bounding box center [413, 254] width 9 height 6
checkbox input "false"
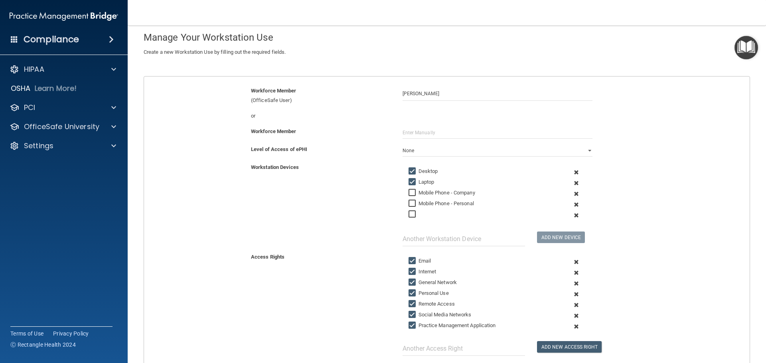
click at [412, 304] on input "Remote Access" at bounding box center [413, 304] width 9 height 6
checkbox input "false"
click at [409, 314] on input "Social Media Networks" at bounding box center [413, 315] width 9 height 6
checkbox input "false"
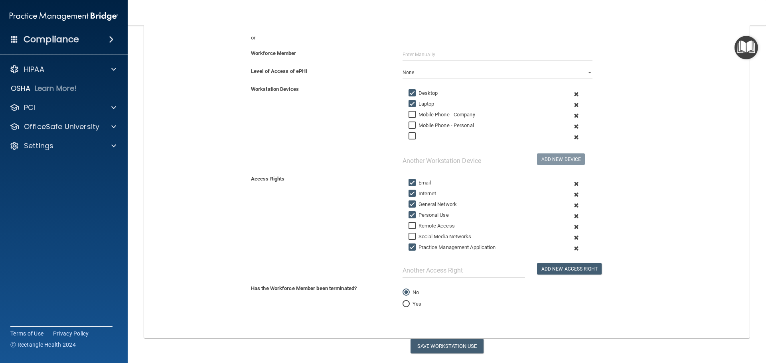
scroll to position [120, 0]
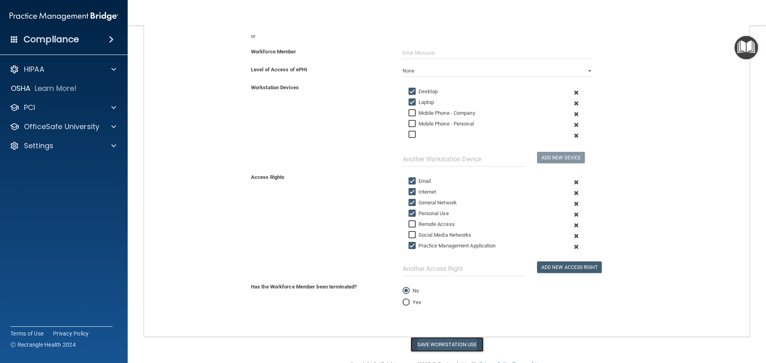
click at [431, 347] on button "Save Workstation Use" at bounding box center [447, 345] width 73 height 15
select select "? string:Limited ?"
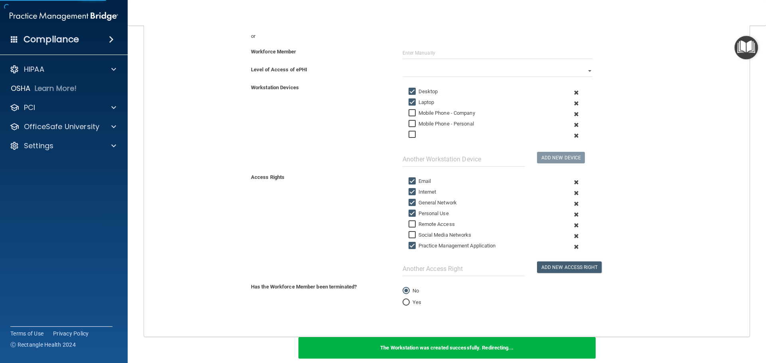
scroll to position [19, 0]
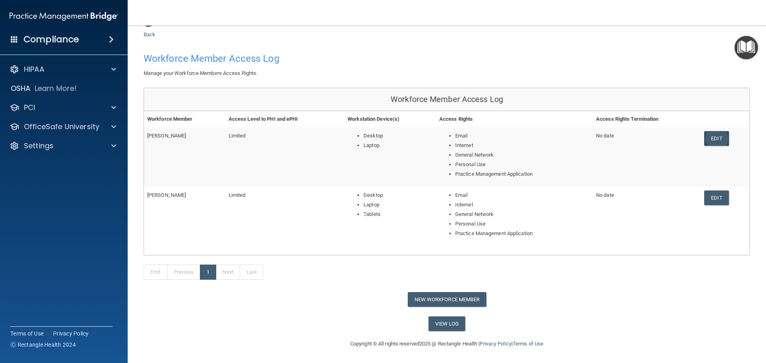
click at [712, 140] on link "Edit" at bounding box center [716, 138] width 24 height 15
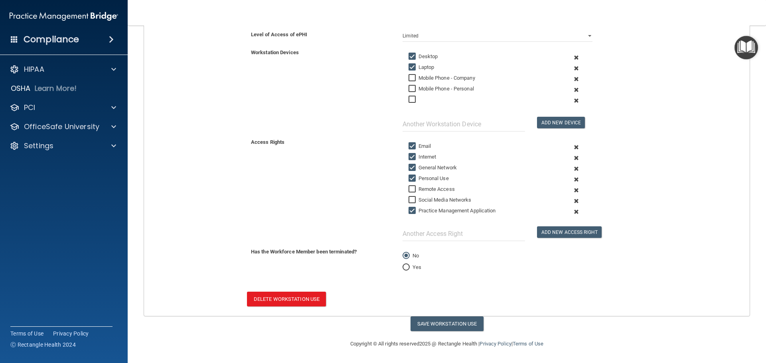
click at [411, 100] on input "checkbox" at bounding box center [413, 100] width 9 height 6
checkbox input "true"
click at [421, 98] on div at bounding box center [482, 101] width 158 height 12
click at [561, 120] on button "Add New Device" at bounding box center [561, 123] width 48 height 12
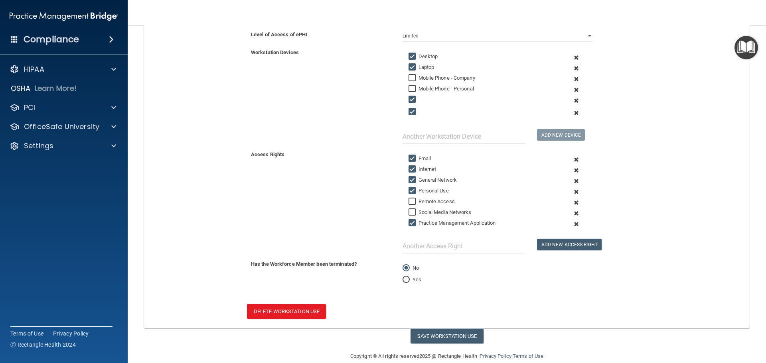
click at [409, 111] on input "checkbox" at bounding box center [413, 112] width 9 height 6
checkbox input "false"
click at [409, 97] on input "checkbox" at bounding box center [413, 100] width 9 height 6
click at [586, 37] on select "Full Limited None" at bounding box center [498, 36] width 190 height 12
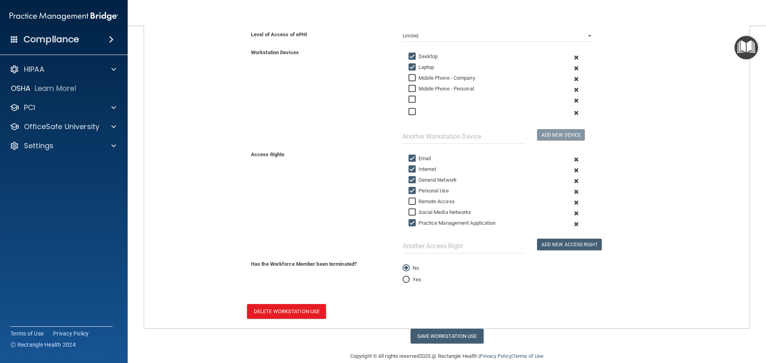
click at [409, 101] on input "checkbox" at bounding box center [413, 100] width 9 height 6
checkbox input "true"
click at [456, 137] on input "text" at bounding box center [464, 136] width 122 height 15
type input "Tablet"
click at [539, 135] on button "Add New Device" at bounding box center [561, 135] width 48 height 12
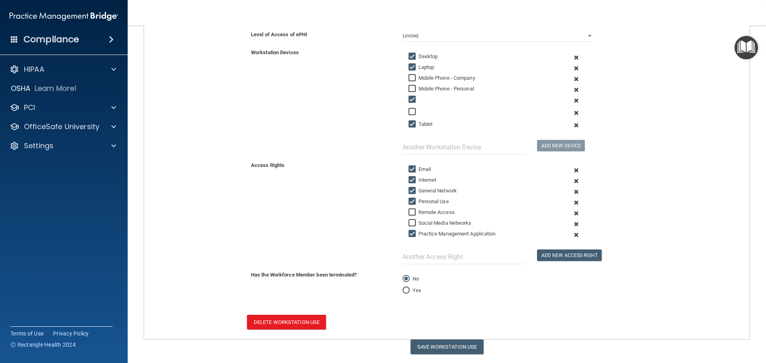
click at [412, 98] on input "checkbox" at bounding box center [413, 100] width 9 height 6
checkbox input "false"
click at [571, 99] on span at bounding box center [577, 100] width 20 height 11
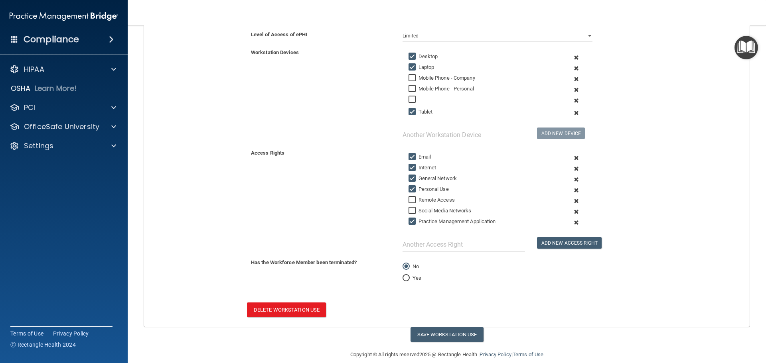
click at [573, 99] on span at bounding box center [577, 100] width 20 height 11
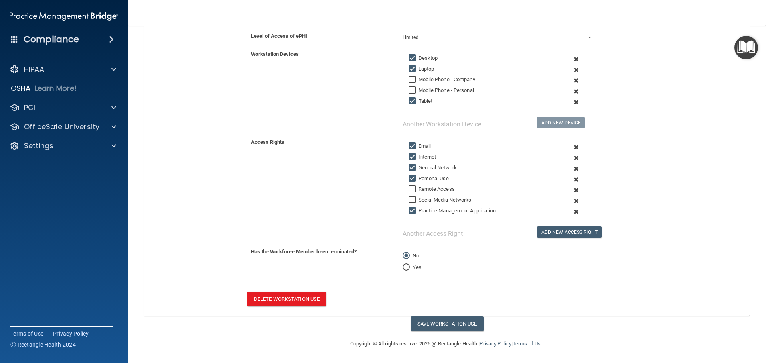
scroll to position [153, 0]
click at [573, 79] on span at bounding box center [577, 80] width 20 height 11
click at [572, 89] on span at bounding box center [577, 91] width 20 height 11
click at [572, 199] on span at bounding box center [577, 201] width 20 height 11
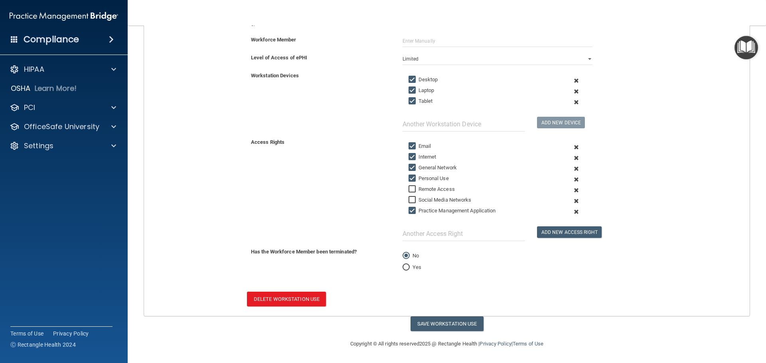
scroll to position [121, 0]
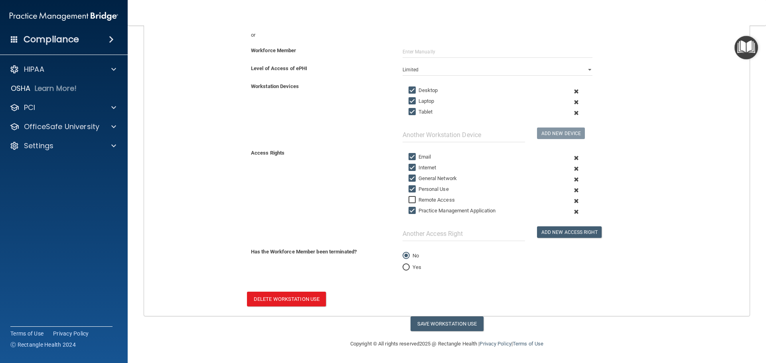
click at [571, 201] on span at bounding box center [577, 201] width 20 height 11
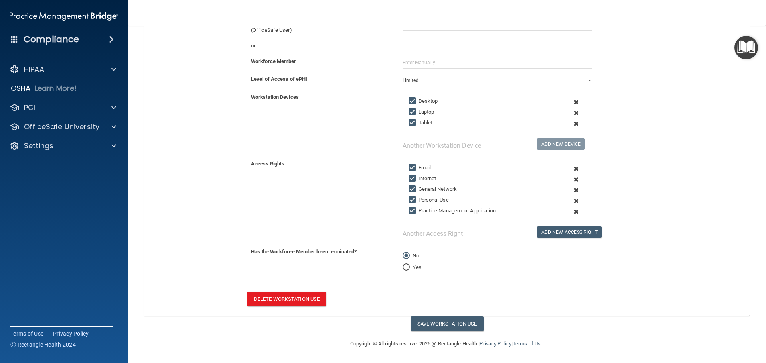
scroll to position [110, 0]
click at [449, 324] on button "Save Workstation Use" at bounding box center [447, 324] width 73 height 15
select select "? string:Limited ?"
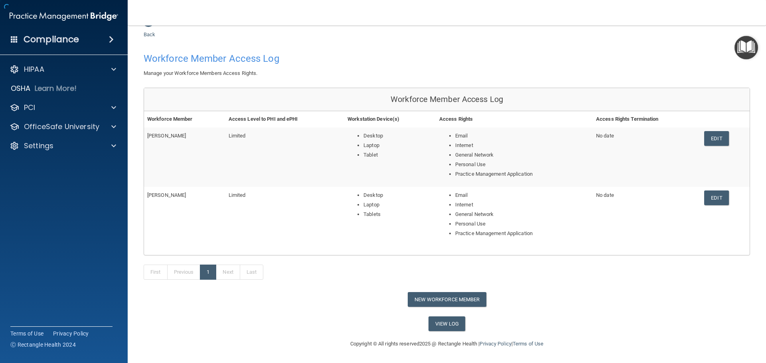
scroll to position [3, 0]
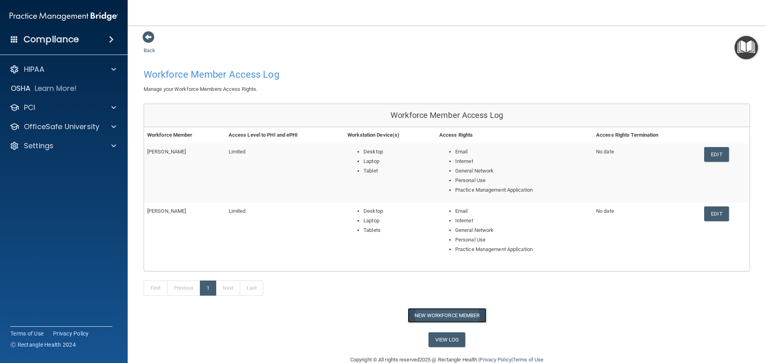
click at [411, 311] on button "New Workforce Member" at bounding box center [447, 315] width 79 height 15
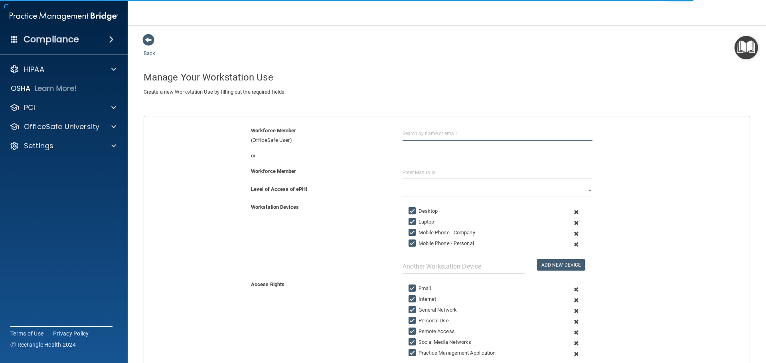
click at [426, 133] on input "text" at bounding box center [498, 133] width 190 height 15
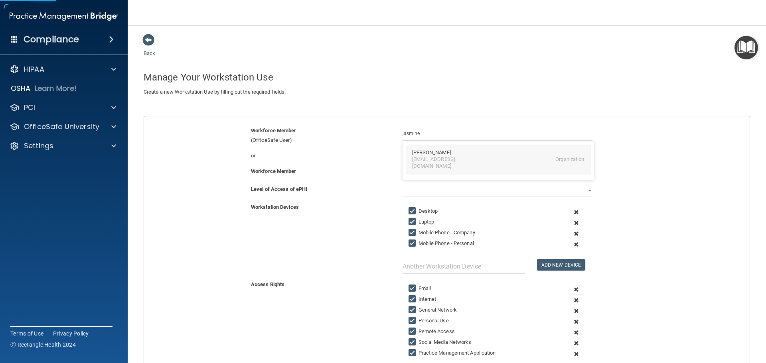
click at [437, 157] on div "jasmine.sabedra14@gmail.com" at bounding box center [446, 163] width 69 height 14
type input "Decamp Jasmine"
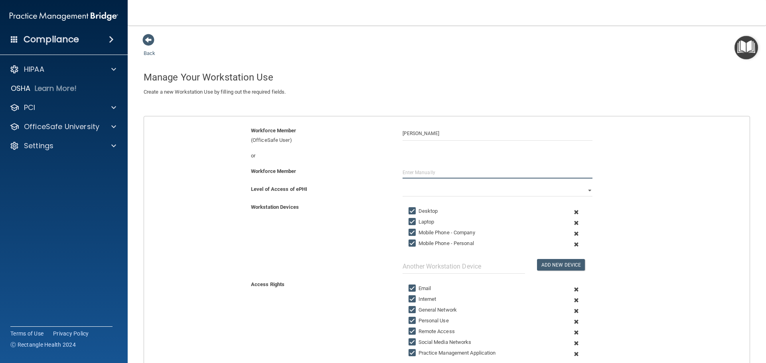
click at [428, 169] on input "text" at bounding box center [498, 173] width 190 height 12
click at [584, 189] on select "Full Limited None" at bounding box center [498, 191] width 190 height 12
select select "1"
click at [403, 185] on select "Full Limited None" at bounding box center [498, 191] width 190 height 12
click at [409, 230] on input "Mobile Phone - Company" at bounding box center [413, 233] width 9 height 6
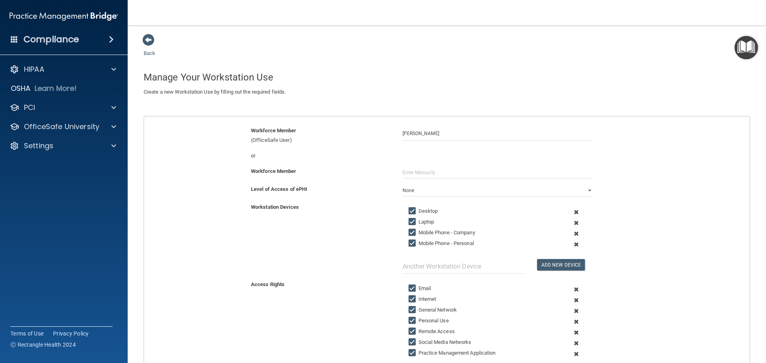
checkbox input "false"
click at [411, 243] on input "Mobile Phone - Personal" at bounding box center [413, 244] width 9 height 6
checkbox input "false"
click at [571, 234] on span at bounding box center [577, 234] width 20 height 11
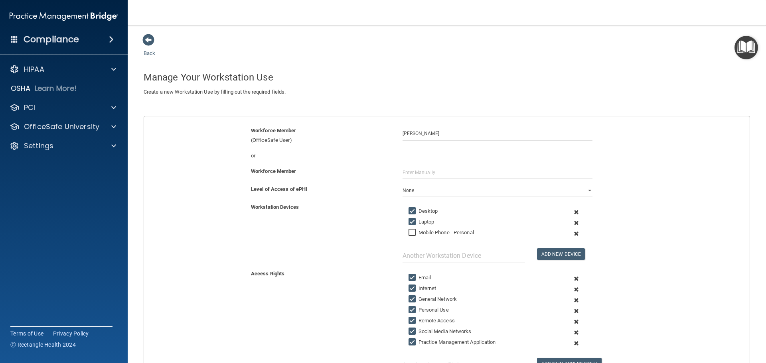
click at [572, 234] on span at bounding box center [577, 234] width 20 height 11
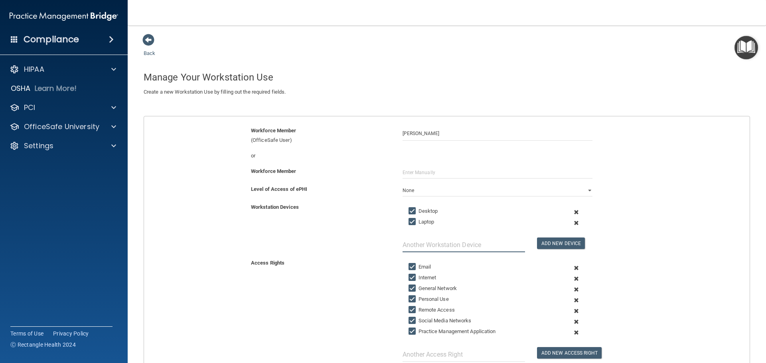
click at [418, 246] on input "text" at bounding box center [464, 245] width 122 height 15
click at [416, 246] on input "laptop" at bounding box center [464, 245] width 122 height 15
drag, startPoint x: 417, startPoint y: 246, endPoint x: 328, endPoint y: 245, distance: 88.6
click at [342, 245] on div "Workstation Devices Desktop Laptop laptop Add New Device" at bounding box center [447, 228] width 618 height 50
type input "Tablet"
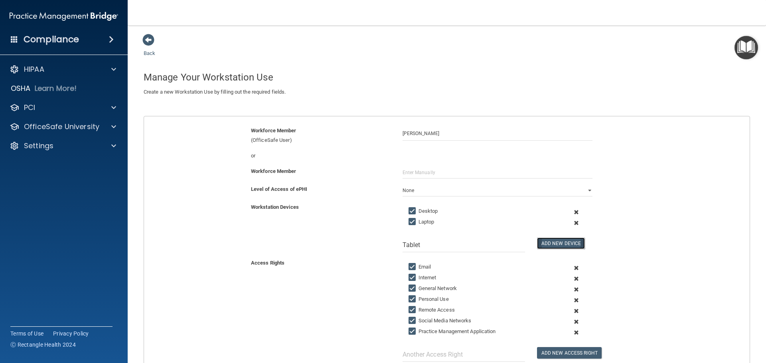
click at [547, 243] on button "Add New Device" at bounding box center [561, 244] width 48 height 12
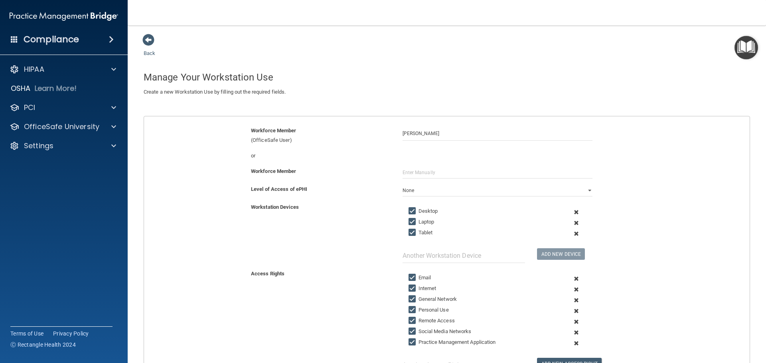
click at [409, 321] on input "Remote Access" at bounding box center [413, 321] width 9 height 6
checkbox input "false"
click at [573, 321] on span at bounding box center [577, 322] width 20 height 11
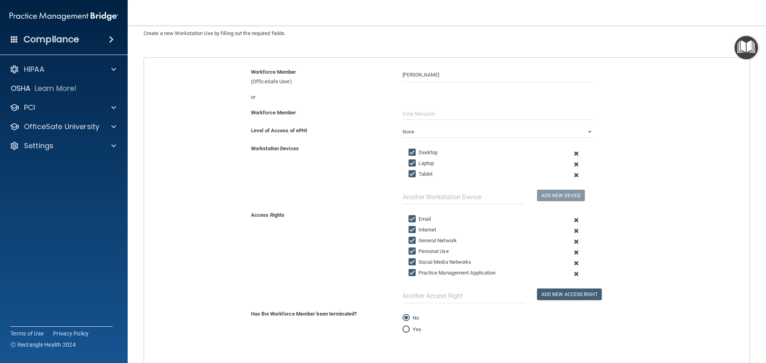
scroll to position [80, 0]
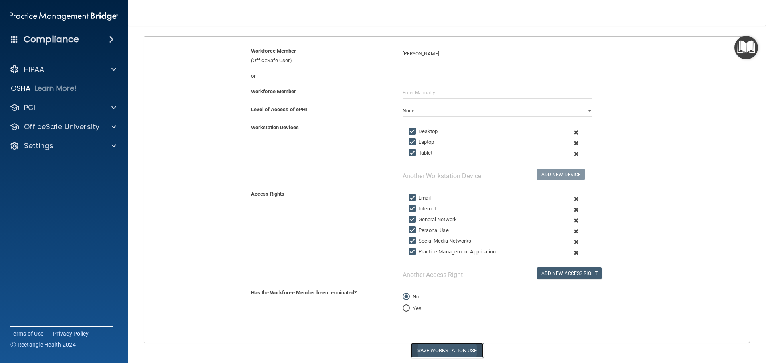
click at [418, 349] on button "Save Workstation Use" at bounding box center [447, 350] width 73 height 15
select select "? string:Limited ?"
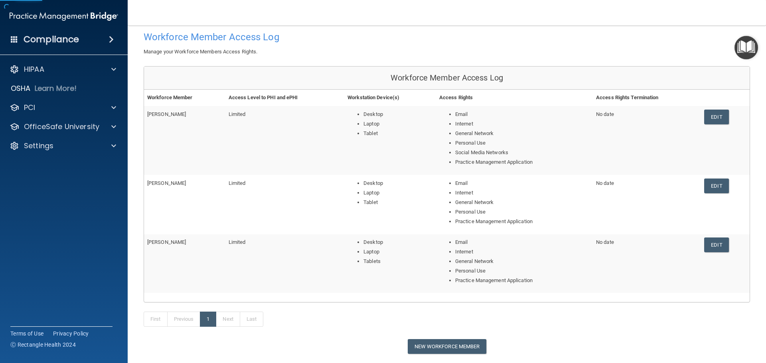
scroll to position [87, 0]
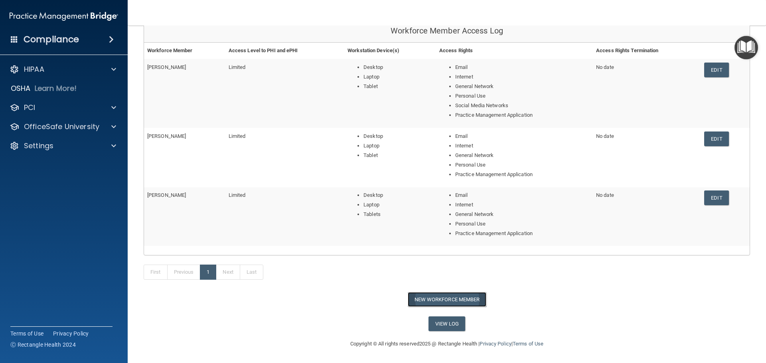
click at [424, 301] on button "New Workforce Member" at bounding box center [447, 299] width 79 height 15
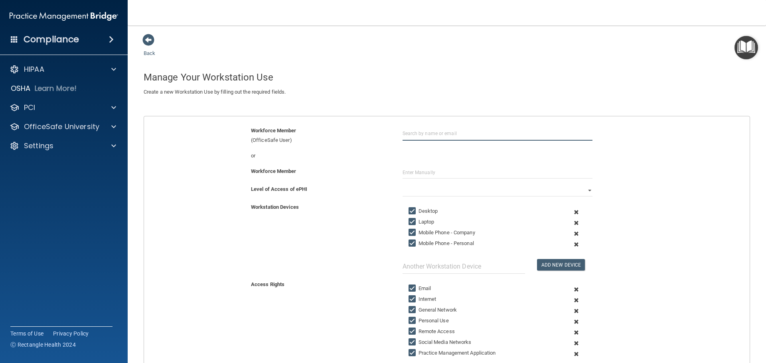
click at [426, 131] on input "text" at bounding box center [498, 133] width 190 height 15
click at [423, 153] on div "Yesica Garcia" at bounding box center [431, 153] width 39 height 7
type input "Yesica Garcia"
click at [584, 189] on select "Full Limited None" at bounding box center [498, 191] width 190 height 12
select select "1"
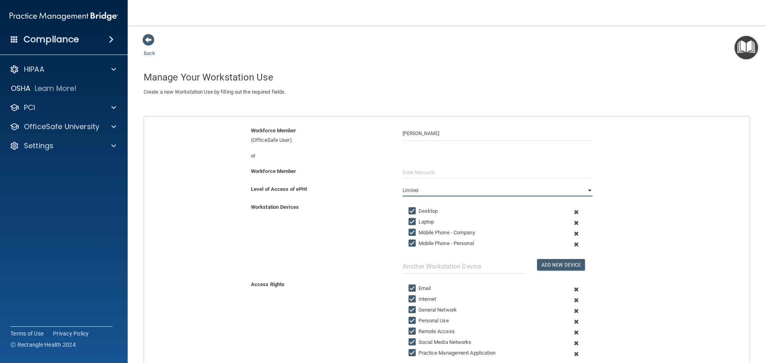
click at [403, 185] on select "Full Limited None" at bounding box center [498, 191] width 190 height 12
click at [573, 235] on span at bounding box center [577, 234] width 20 height 11
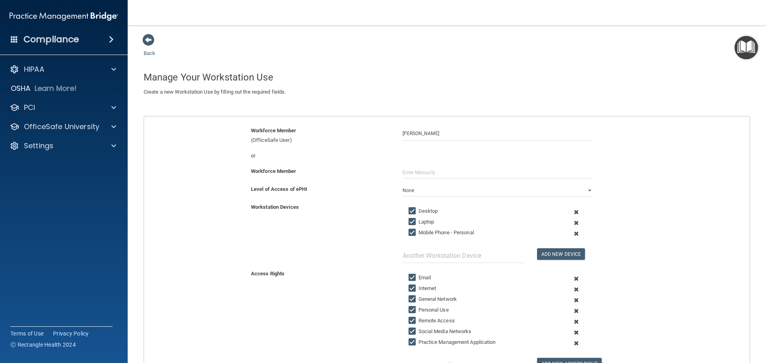
click at [574, 233] on span at bounding box center [577, 234] width 20 height 11
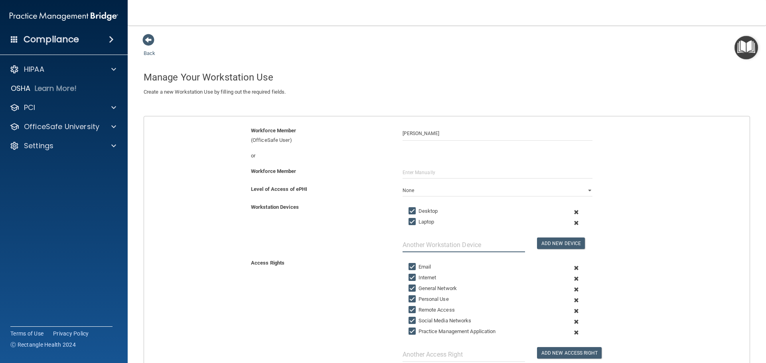
click at [474, 244] on input "text" at bounding box center [464, 245] width 122 height 15
type input "Tablet"
click at [567, 241] on button "Add New Device" at bounding box center [561, 244] width 48 height 12
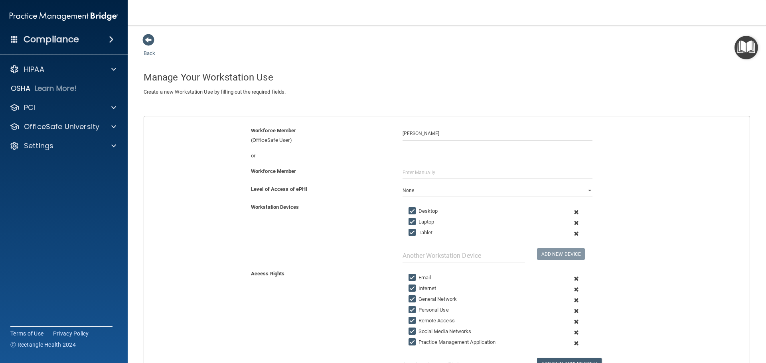
click at [572, 322] on span at bounding box center [577, 322] width 20 height 11
click at [571, 322] on span at bounding box center [577, 322] width 20 height 11
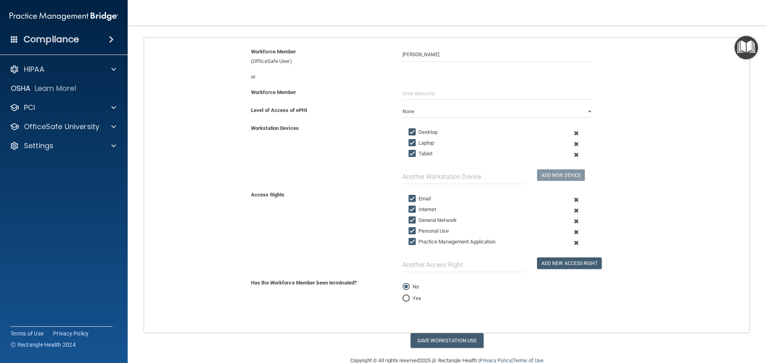
scroll to position [80, 0]
click at [449, 339] on button "Save Workstation Use" at bounding box center [447, 340] width 73 height 15
select select "? string:Limited ?"
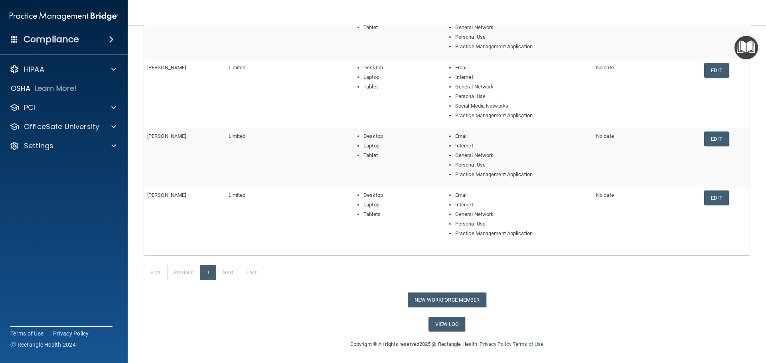
scroll to position [147, 0]
click at [426, 300] on button "New Workforce Member" at bounding box center [447, 299] width 79 height 15
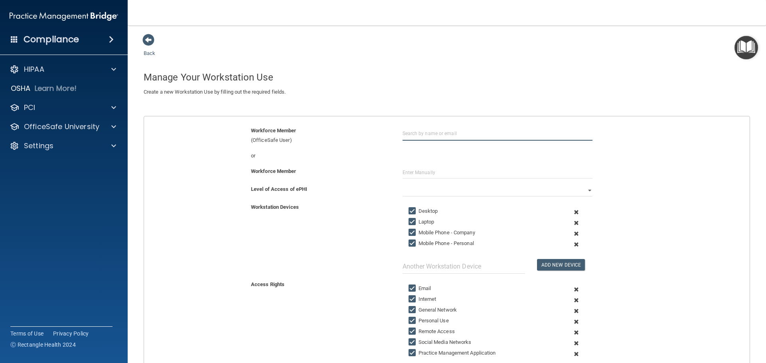
click at [420, 131] on input "text" at bounding box center [498, 133] width 190 height 15
click at [424, 157] on div "janelle91068@gmail.com" at bounding box center [446, 163] width 69 height 14
type input "Janelle Gaskey"
click at [585, 190] on select "Full Limited None" at bounding box center [498, 191] width 190 height 12
click at [403, 185] on select "Full Limited None" at bounding box center [498, 191] width 190 height 12
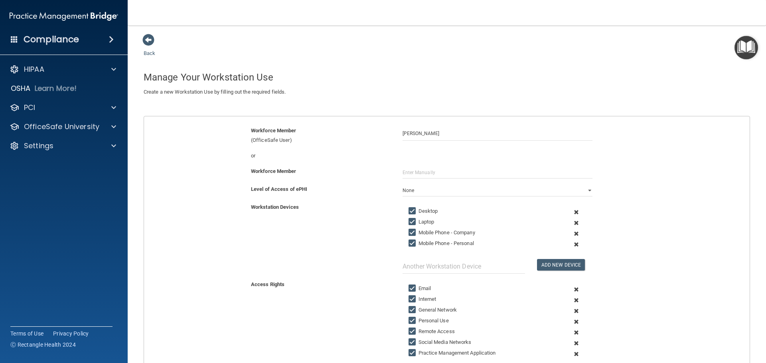
click at [571, 233] on span at bounding box center [577, 234] width 20 height 11
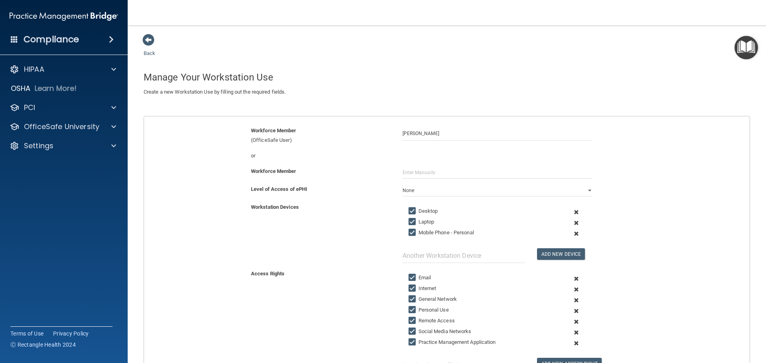
click at [573, 233] on span at bounding box center [577, 234] width 20 height 11
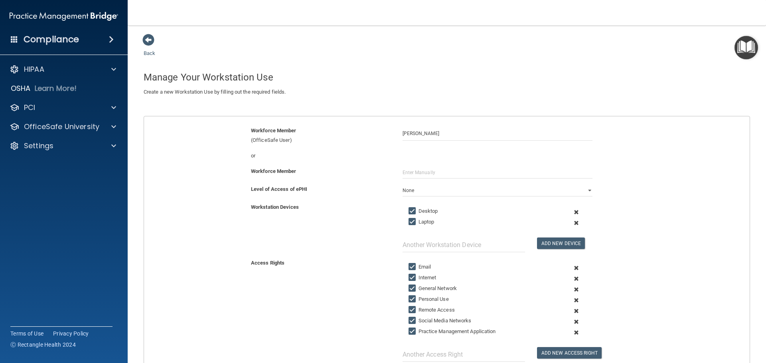
click at [570, 310] on span at bounding box center [577, 311] width 20 height 11
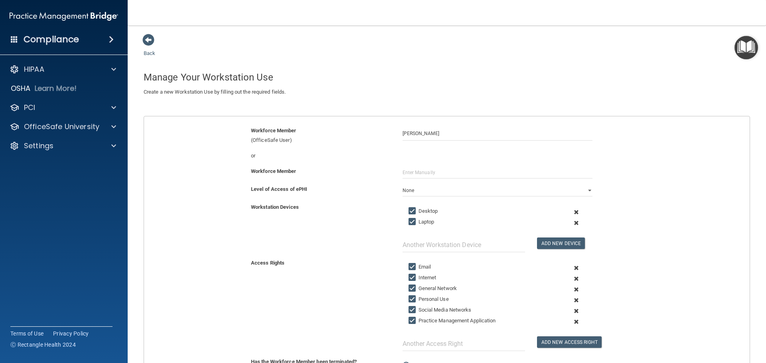
click at [574, 310] on span at bounding box center [577, 311] width 20 height 11
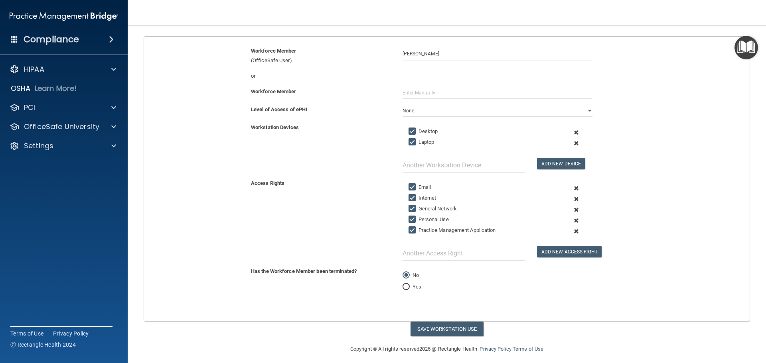
scroll to position [85, 0]
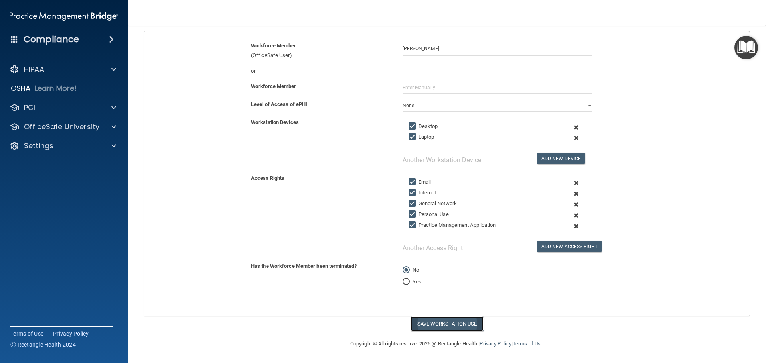
click at [436, 324] on button "Save Workstation Use" at bounding box center [447, 324] width 73 height 15
select select "? string:Limited ?"
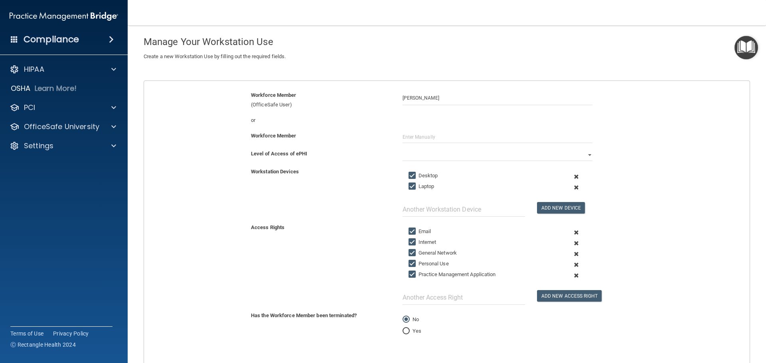
scroll to position [101, 0]
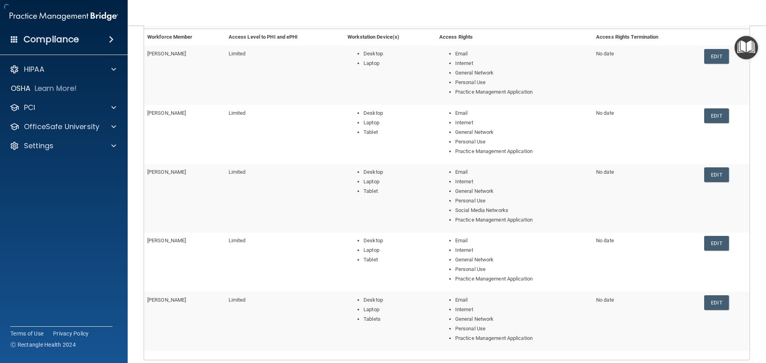
scroll to position [206, 0]
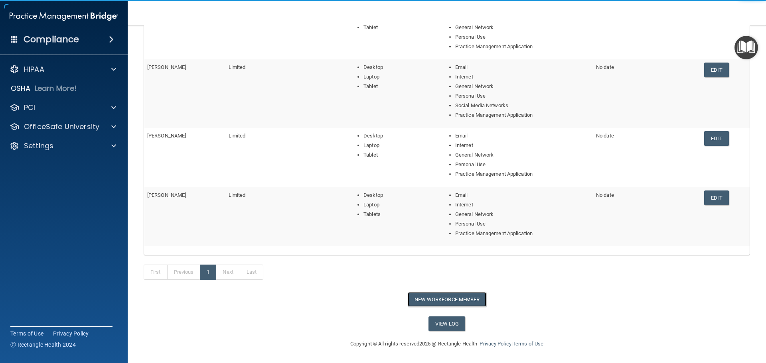
drag, startPoint x: 432, startPoint y: 300, endPoint x: 423, endPoint y: 268, distance: 33.1
click at [432, 300] on button "New Workforce Member" at bounding box center [447, 299] width 79 height 15
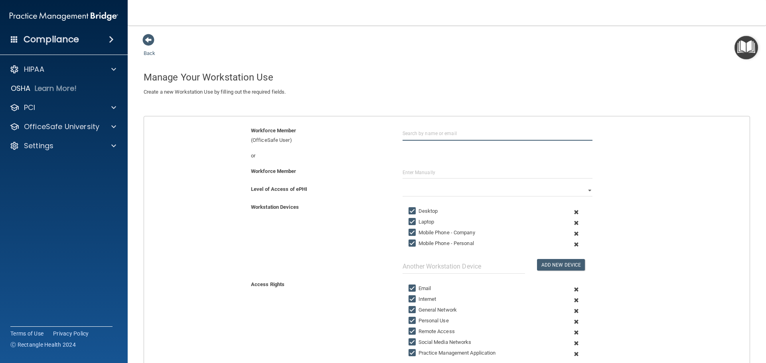
click at [403, 133] on input "text" at bounding box center [498, 133] width 190 height 15
click at [443, 131] on input "Laurie good" at bounding box center [498, 133] width 190 height 15
type input "Laurie Goodspeed"
click at [449, 155] on div "or" at bounding box center [447, 156] width 618 height 10
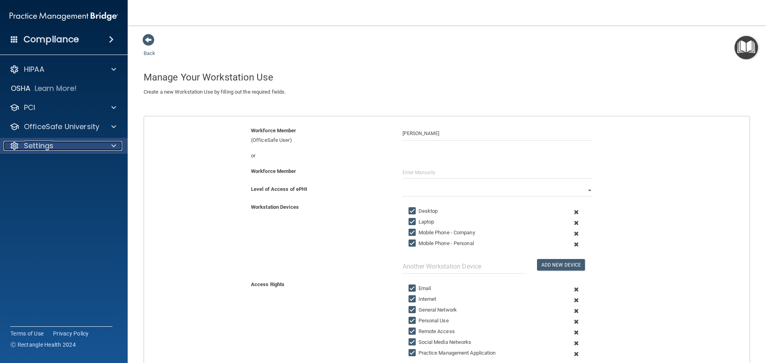
click at [40, 147] on p "Settings" at bounding box center [39, 146] width 30 height 10
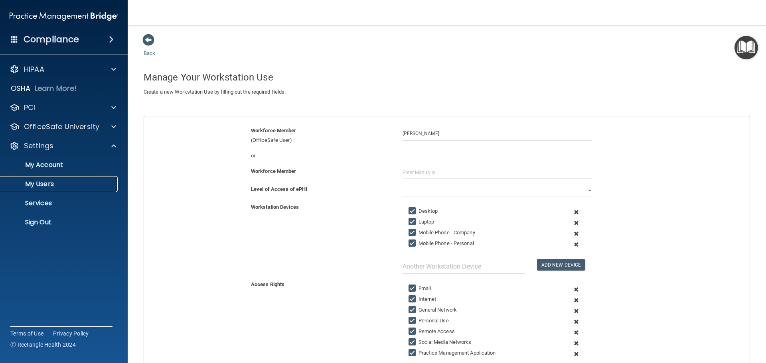
click at [39, 182] on p "My Users" at bounding box center [59, 184] width 109 height 8
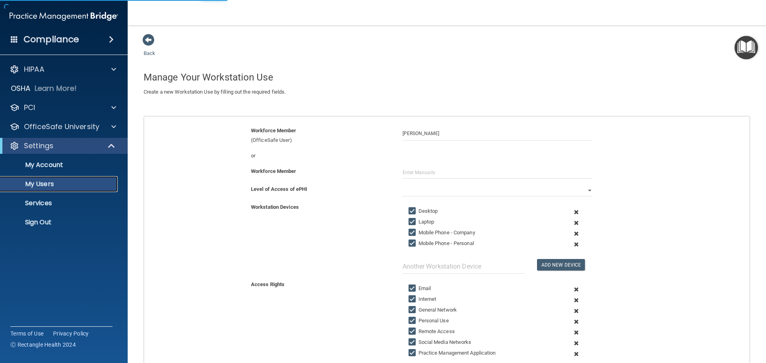
select select "20"
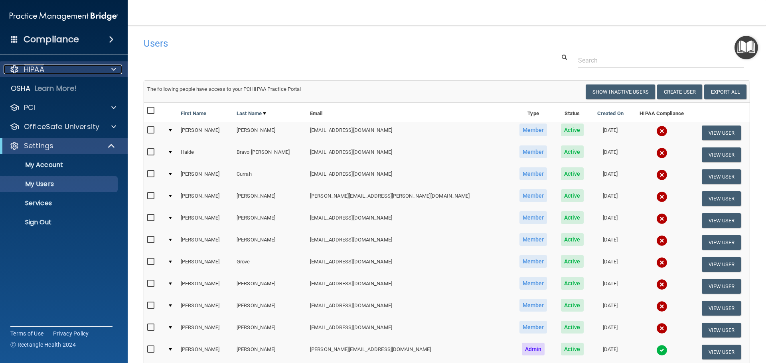
click at [107, 67] on div at bounding box center [113, 70] width 20 height 10
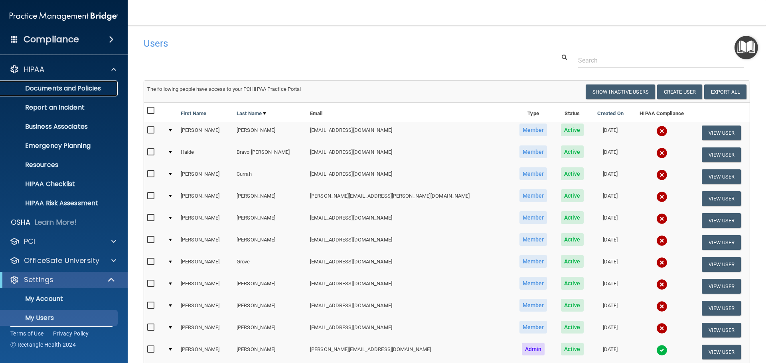
click at [78, 87] on p "Documents and Policies" at bounding box center [59, 89] width 109 height 8
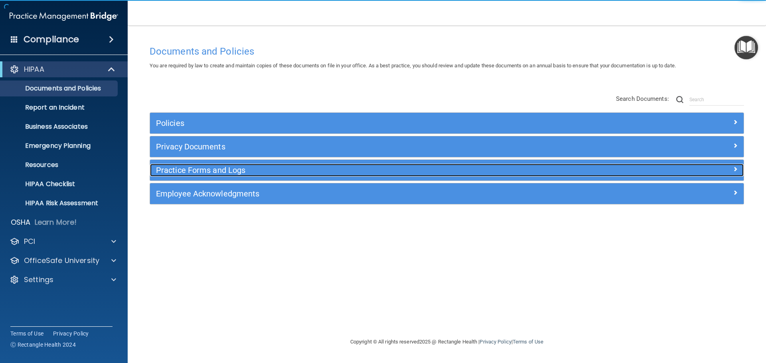
click at [175, 169] on h5 "Practice Forms and Logs" at bounding box center [372, 170] width 433 height 9
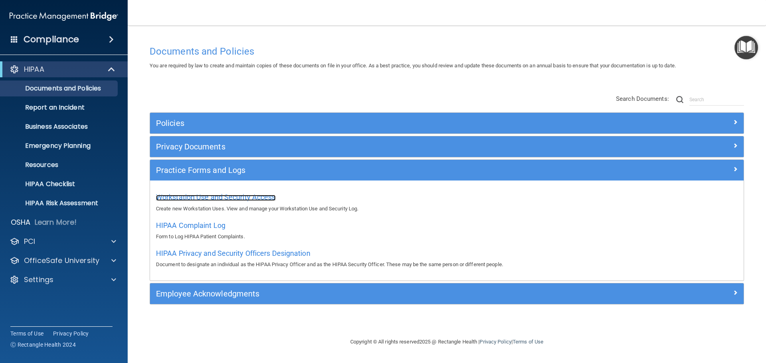
click at [209, 197] on span "Workstation Use and Security Access" at bounding box center [216, 197] width 120 height 8
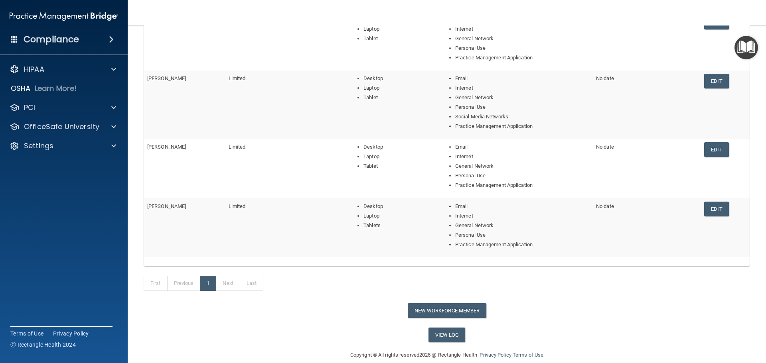
scroll to position [199, 0]
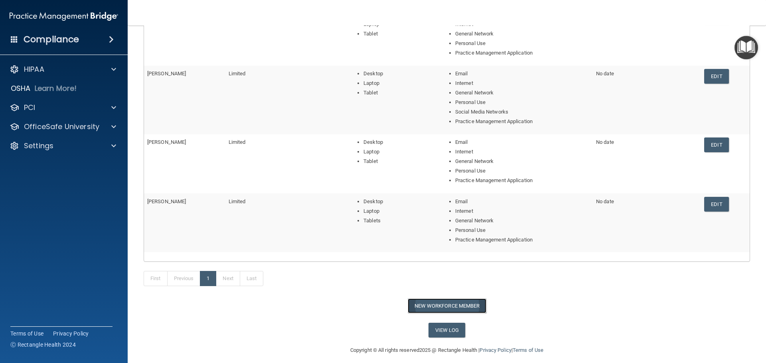
click at [449, 305] on button "New Workforce Member" at bounding box center [447, 306] width 79 height 15
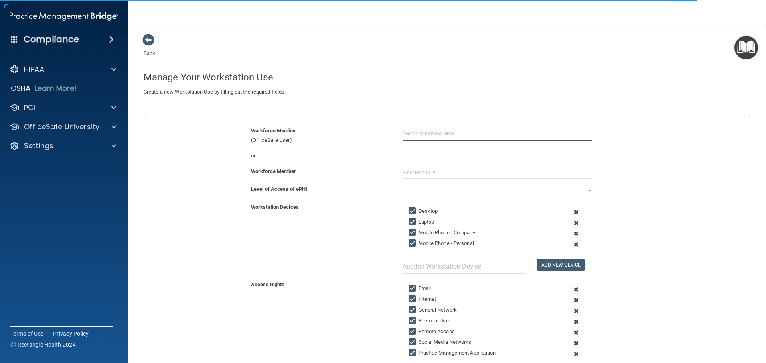
click at [424, 132] on input "text" at bounding box center [498, 133] width 190 height 15
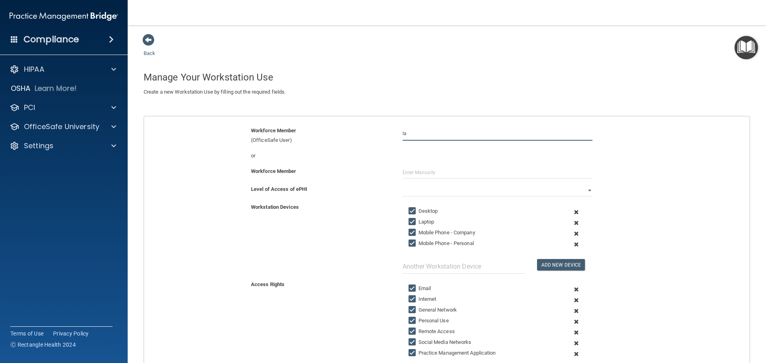
type input "l"
click at [417, 162] on div "hygienist1985@gmail.com" at bounding box center [446, 163] width 69 height 14
type input "Laurie Goodspeed"
click at [450, 189] on select "Full Limited None" at bounding box center [498, 191] width 190 height 12
select select "1"
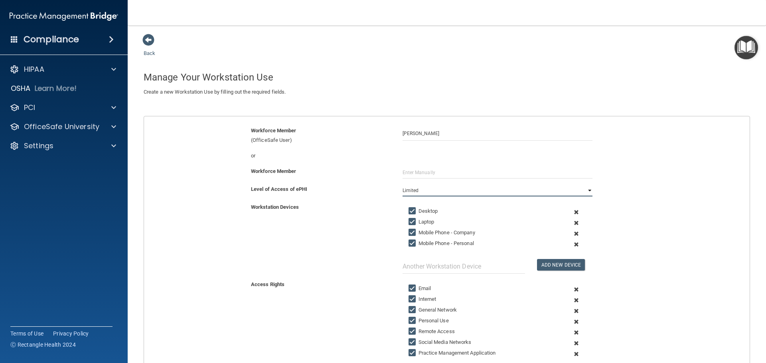
click at [403, 185] on select "Full Limited None" at bounding box center [498, 191] width 190 height 12
click at [572, 234] on span at bounding box center [577, 234] width 20 height 11
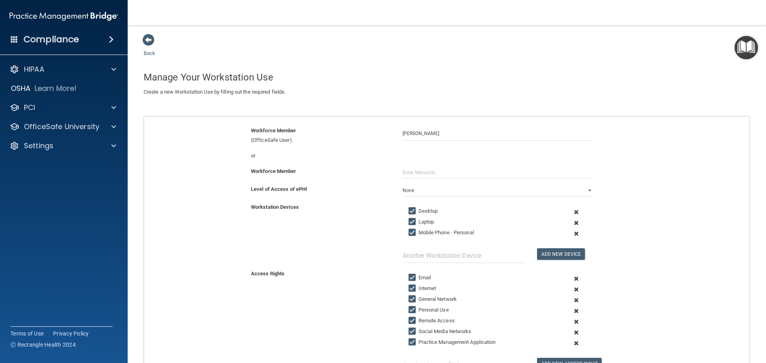
click at [572, 233] on span at bounding box center [577, 234] width 20 height 11
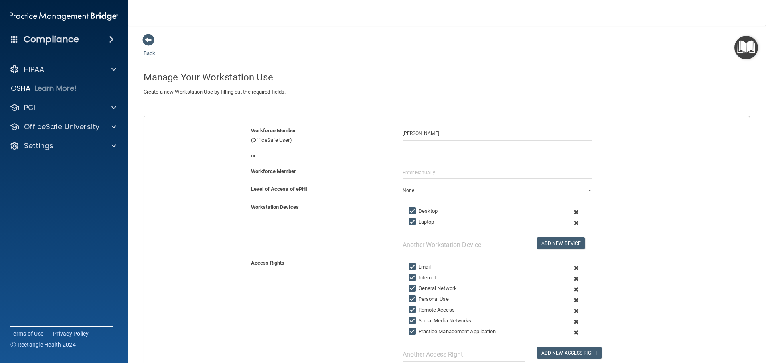
click at [574, 311] on span at bounding box center [577, 311] width 20 height 11
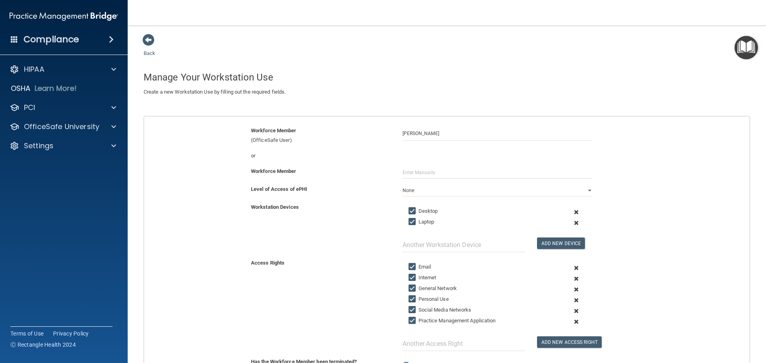
click at [573, 312] on span at bounding box center [577, 311] width 20 height 11
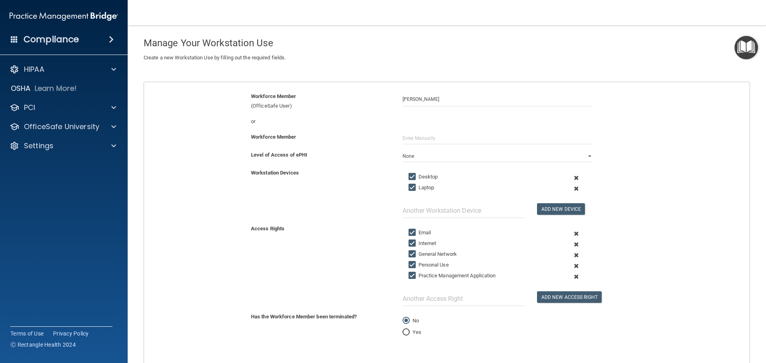
scroll to position [85, 0]
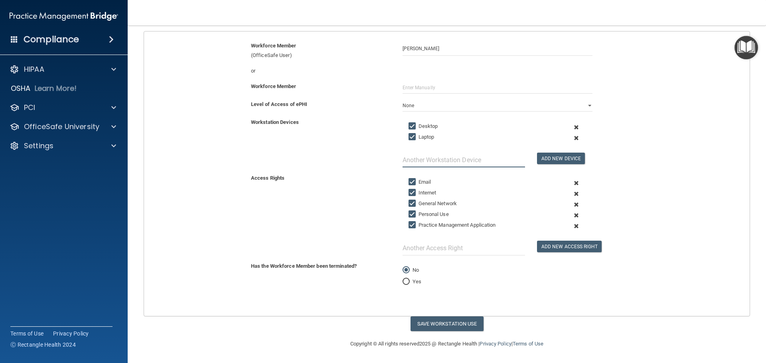
click at [461, 156] on input "text" at bounding box center [464, 160] width 122 height 15
type input "Tablet"
click at [544, 158] on button "Add New Device" at bounding box center [561, 159] width 48 height 12
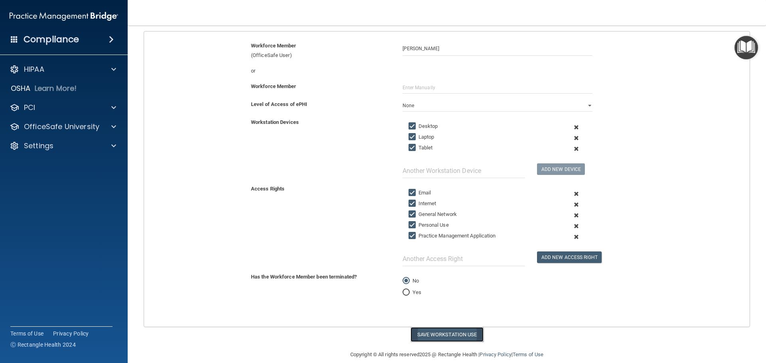
click at [432, 337] on button "Save Workstation Use" at bounding box center [447, 335] width 73 height 15
select select "? string:Limited ?"
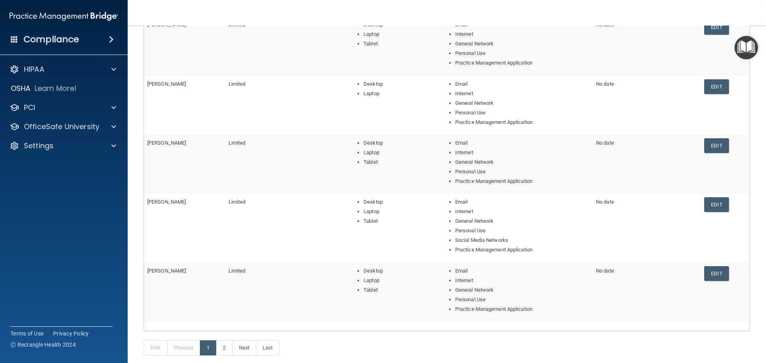
scroll to position [139, 0]
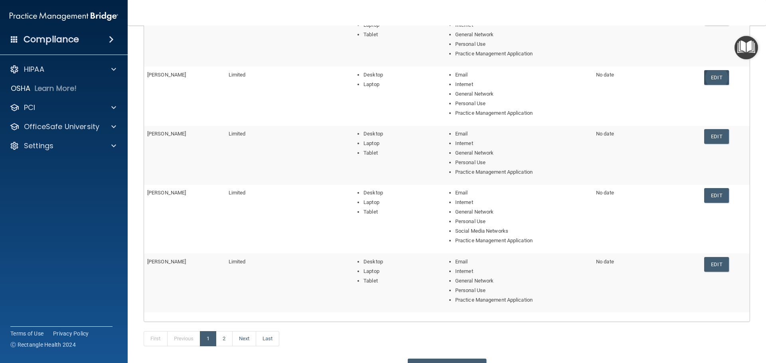
click at [706, 81] on link "Edit" at bounding box center [716, 77] width 24 height 15
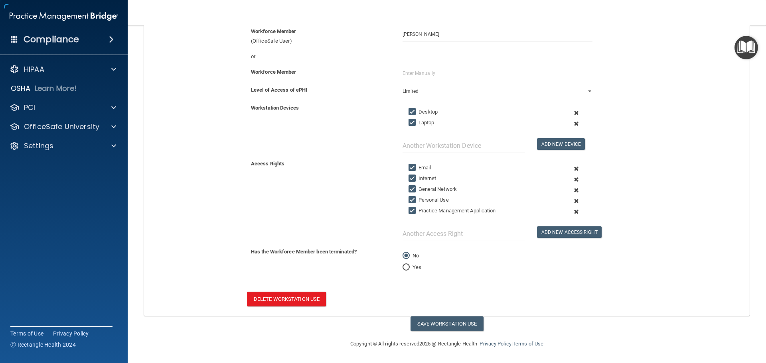
scroll to position [99, 0]
click at [476, 148] on input "text" at bounding box center [464, 145] width 122 height 15
type input "Tablet"
click at [544, 146] on button "Add New Device" at bounding box center [561, 144] width 48 height 12
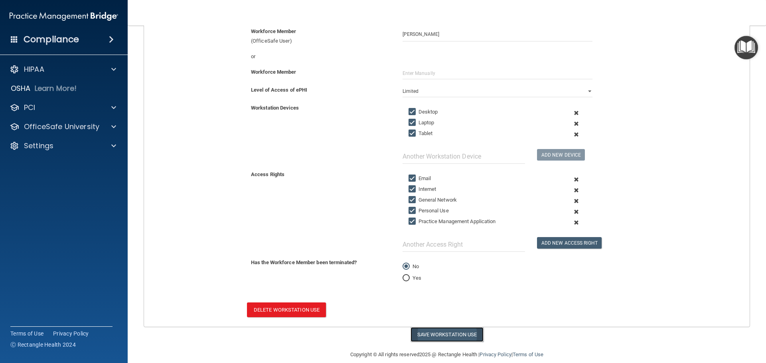
click at [442, 332] on button "Save Workstation Use" at bounding box center [447, 335] width 73 height 15
select select "? string:Limited ?"
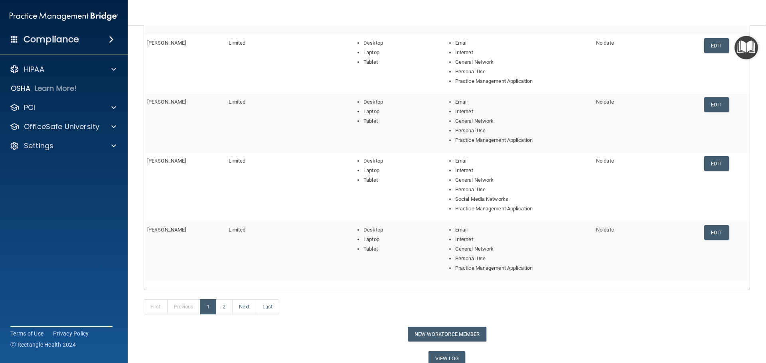
scroll to position [206, 0]
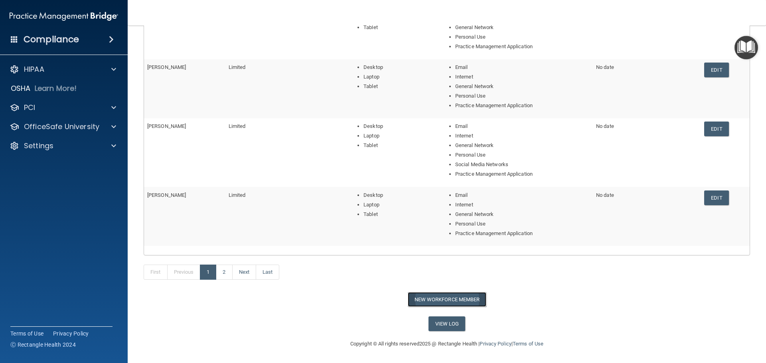
click at [419, 294] on button "New Workforce Member" at bounding box center [447, 299] width 79 height 15
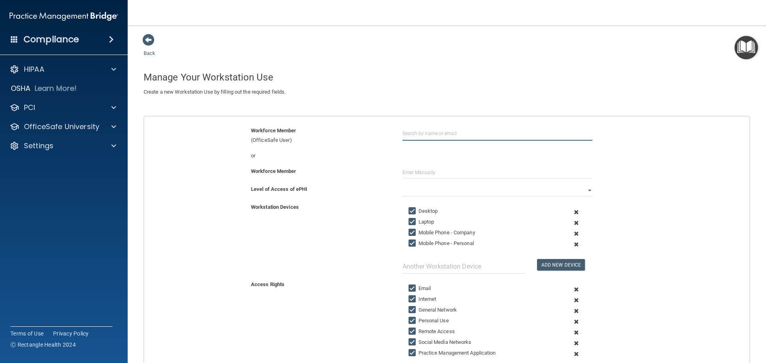
click at [411, 134] on input "text" at bounding box center [498, 133] width 190 height 15
click at [428, 133] on input "shayla grove" at bounding box center [498, 133] width 190 height 15
click at [456, 133] on input "shayla grove" at bounding box center [498, 133] width 190 height 15
click at [445, 166] on div "or" at bounding box center [447, 159] width 618 height 16
drag, startPoint x: 439, startPoint y: 134, endPoint x: 360, endPoint y: 132, distance: 79.0
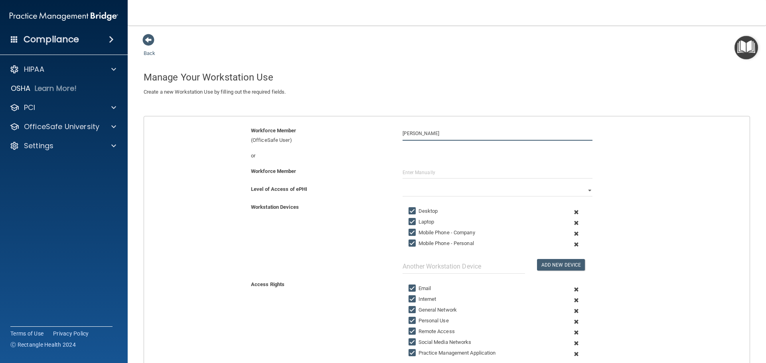
click at [360, 132] on div "Workforce Member (OfficeSafe User) shayla grove" at bounding box center [447, 135] width 618 height 19
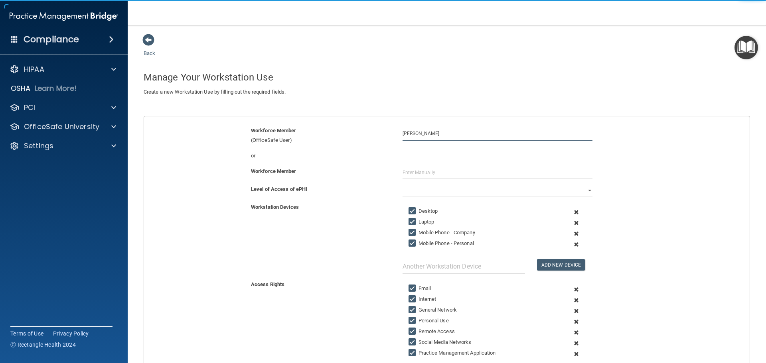
type input "shayla grove"
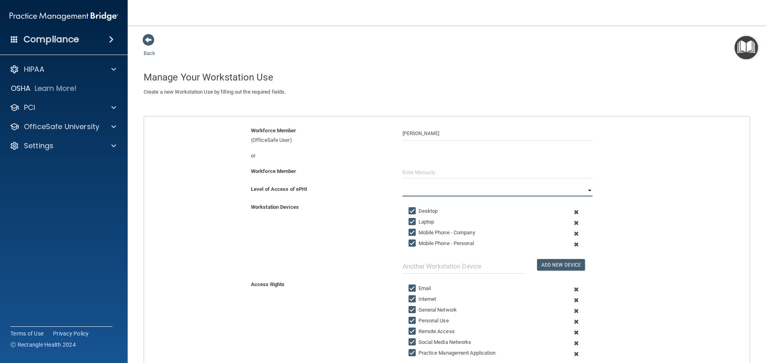
click at [584, 189] on select "Full Limited None" at bounding box center [498, 191] width 190 height 12
select select "1"
click at [403, 185] on select "Full Limited None" at bounding box center [498, 191] width 190 height 12
click at [420, 171] on input "text" at bounding box center [498, 173] width 190 height 12
type input "Shayla R Grove"
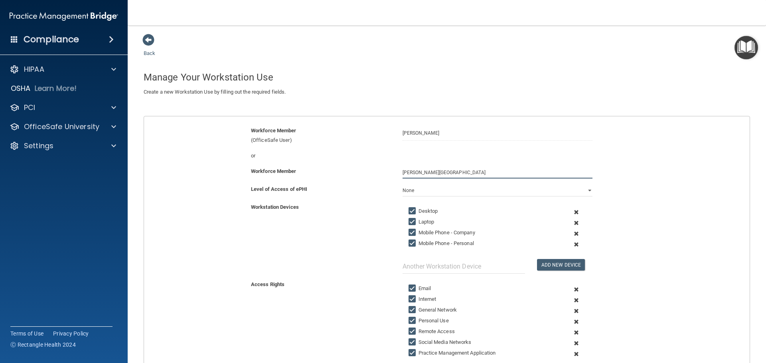
drag, startPoint x: 447, startPoint y: 174, endPoint x: 369, endPoint y: 174, distance: 77.8
click at [371, 174] on div "Workforce Member Shayla R Grove" at bounding box center [447, 173] width 618 height 12
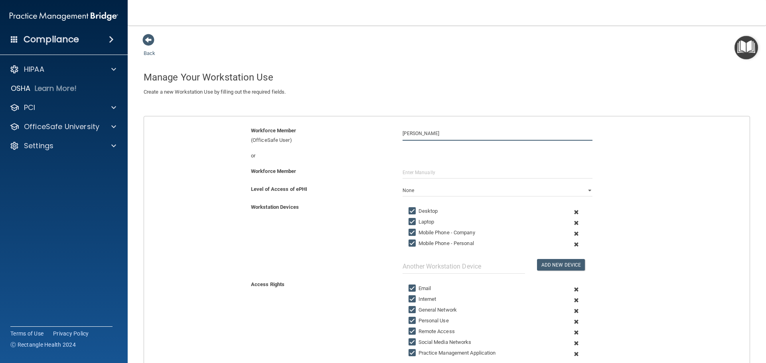
click at [430, 133] on input "shayla grove" at bounding box center [498, 133] width 190 height 15
click at [428, 139] on input "shayla grove" at bounding box center [498, 133] width 190 height 15
click at [432, 134] on input "shayla grove" at bounding box center [498, 133] width 190 height 15
drag, startPoint x: 432, startPoint y: 134, endPoint x: 372, endPoint y: 134, distance: 60.2
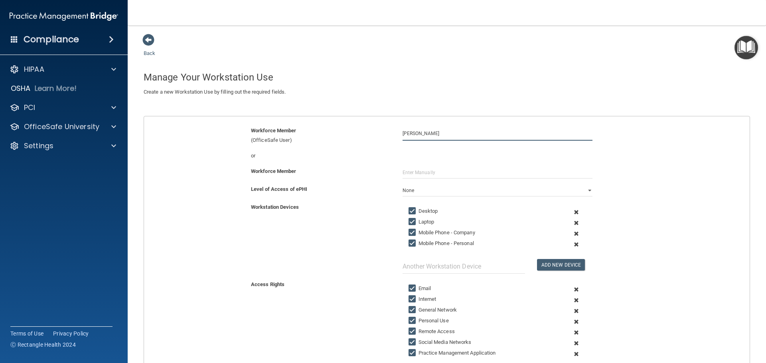
click at [372, 134] on div "Workforce Member (OfficeSafe User) shayla grove" at bounding box center [447, 135] width 618 height 19
click at [443, 132] on input "shayla grove" at bounding box center [498, 133] width 190 height 15
click at [403, 134] on input "shayla grove" at bounding box center [498, 133] width 190 height 15
click at [437, 134] on input "shayla grove" at bounding box center [498, 133] width 190 height 15
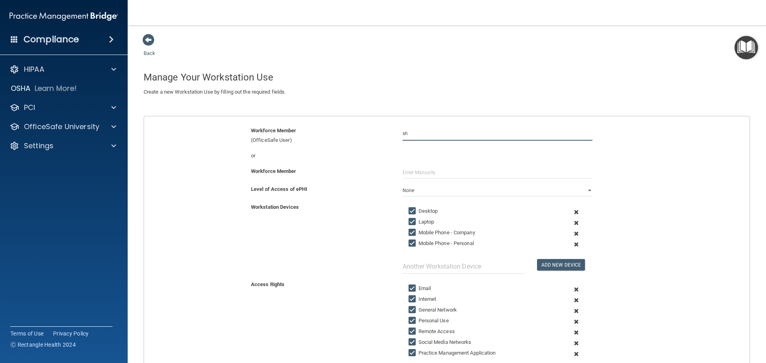
type input "s"
type input "shayla"
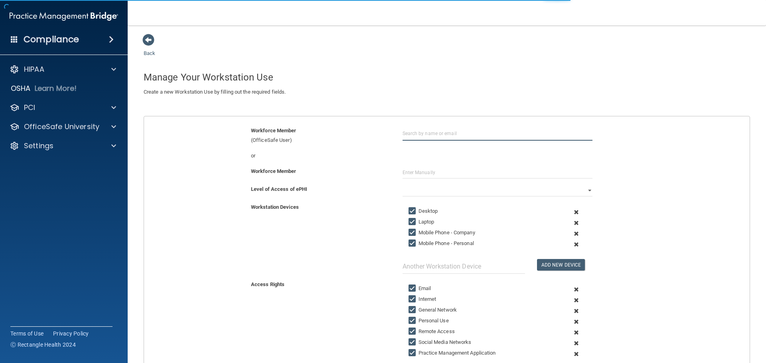
click at [415, 135] on input "text" at bounding box center [498, 133] width 190 height 15
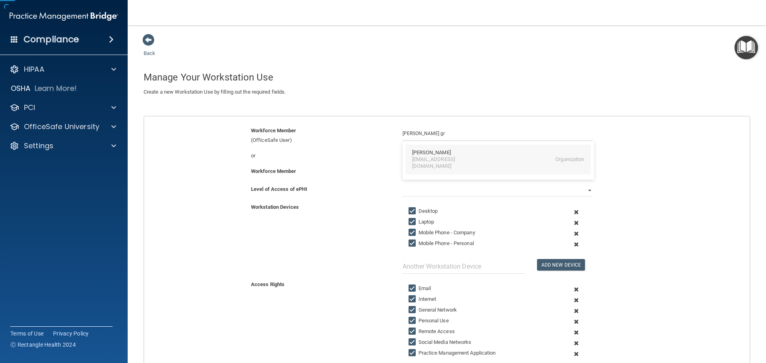
click at [420, 155] on div "[PERSON_NAME]" at bounding box center [431, 153] width 39 height 7
type input "[PERSON_NAME]"
click at [561, 184] on div "Workforce Member" at bounding box center [447, 176] width 618 height 18
click at [584, 191] on select "Full Limited None" at bounding box center [498, 191] width 190 height 12
select select "1"
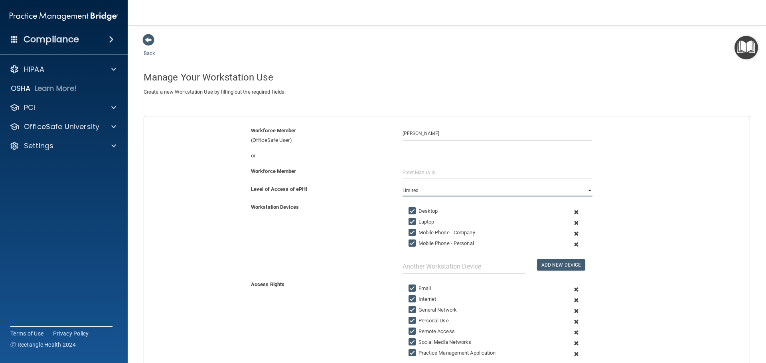
click at [403, 185] on select "Full Limited None" at bounding box center [498, 191] width 190 height 12
click at [574, 234] on span at bounding box center [577, 234] width 20 height 11
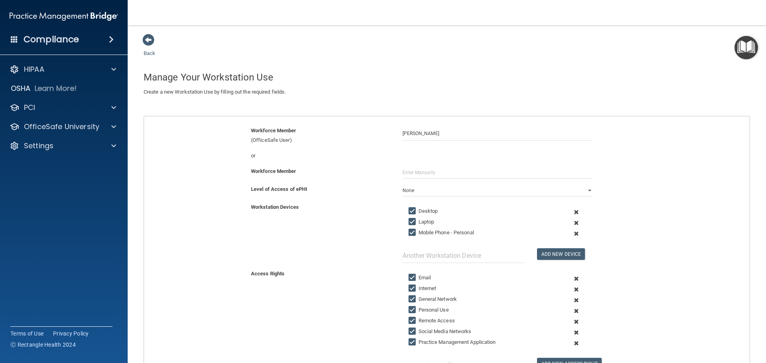
click at [573, 234] on span at bounding box center [577, 234] width 20 height 11
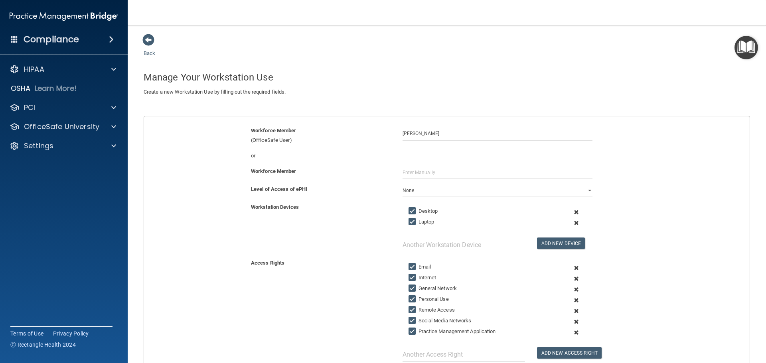
click at [570, 321] on span at bounding box center [577, 322] width 20 height 11
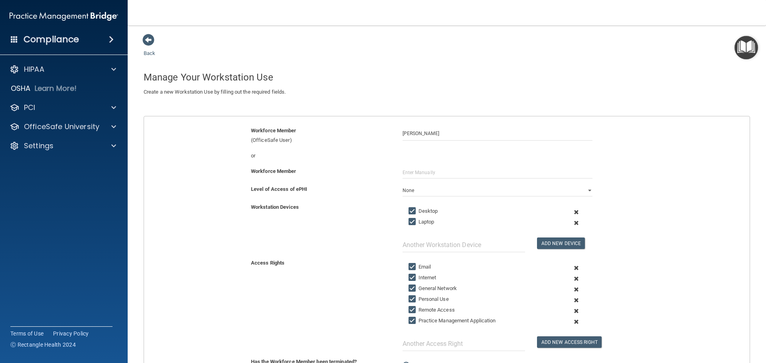
click at [573, 310] on span at bounding box center [577, 311] width 20 height 11
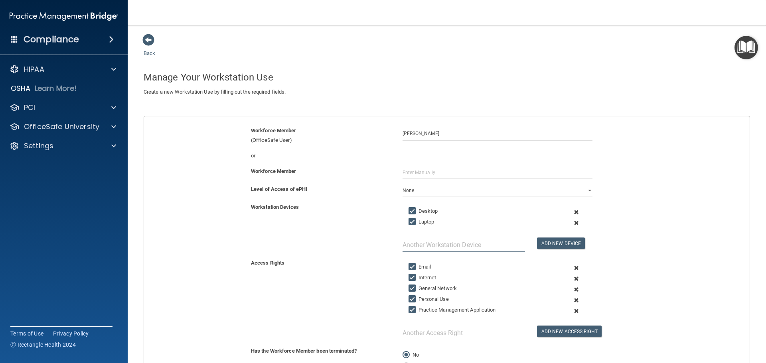
click at [418, 245] on input "text" at bounding box center [464, 245] width 122 height 15
type input "Tablet"
click at [545, 245] on button "Add New Device" at bounding box center [561, 244] width 48 height 12
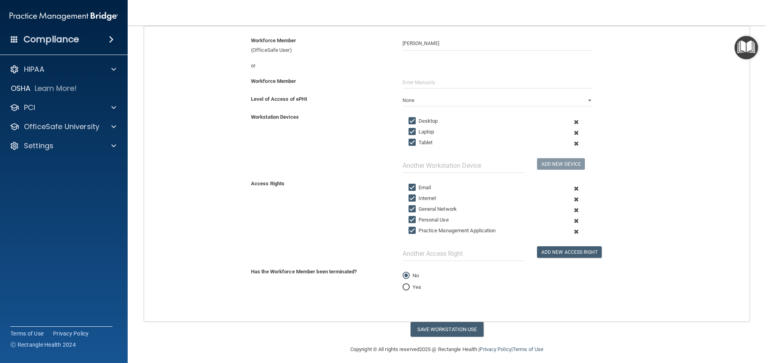
scroll to position [96, 0]
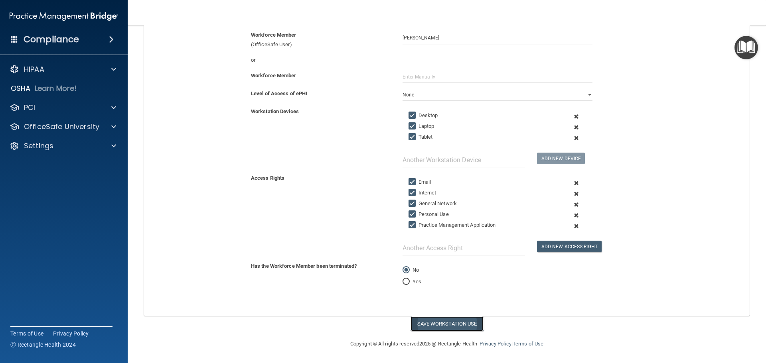
click at [460, 322] on button "Save Workstation Use" at bounding box center [447, 324] width 73 height 15
select select "? string:Limited ?"
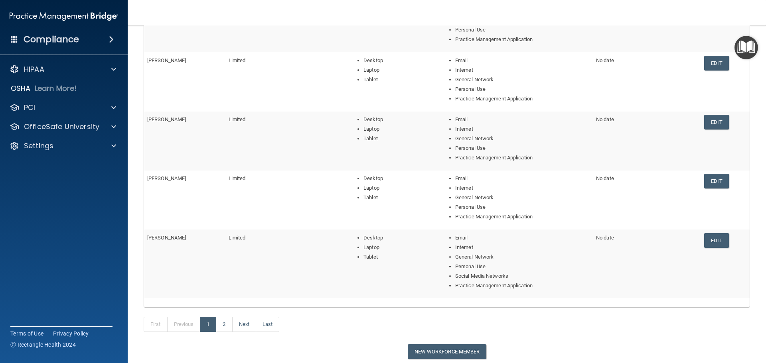
scroll to position [160, 0]
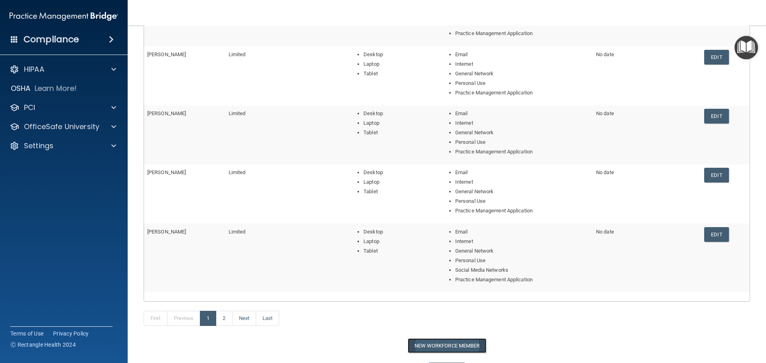
click at [411, 344] on button "New Workforce Member" at bounding box center [447, 346] width 79 height 15
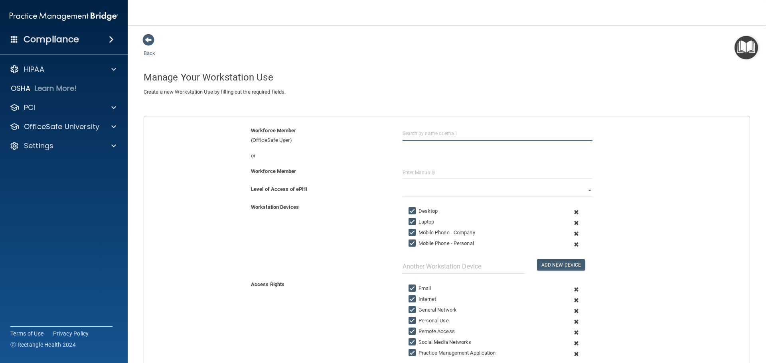
click at [420, 133] on input "text" at bounding box center [498, 133] width 190 height 15
type input "Tiffany Johnson"
click at [421, 134] on input "Tiffany Johnson" at bounding box center [498, 133] width 190 height 15
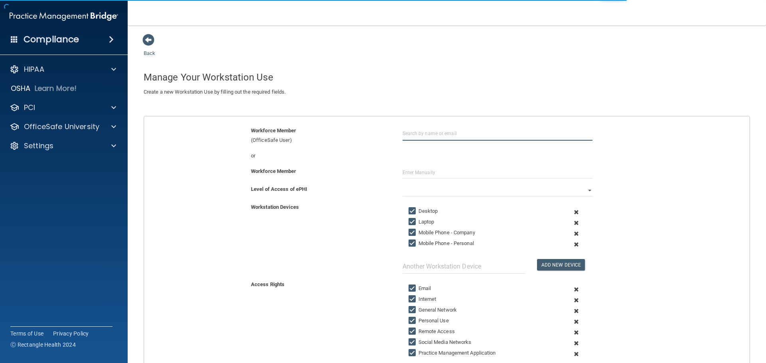
click at [415, 132] on input "text" at bounding box center [498, 133] width 190 height 15
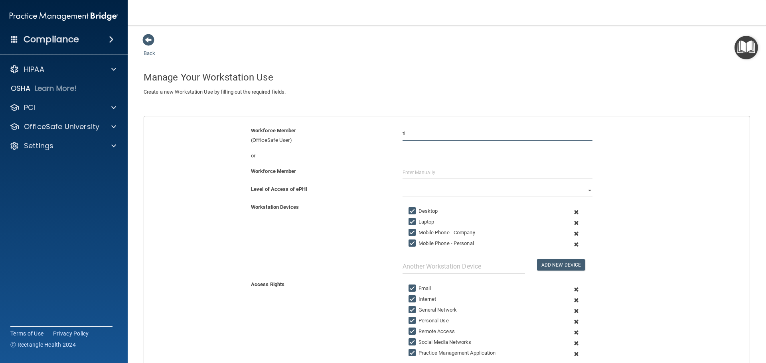
type input "t"
click at [146, 41] on span at bounding box center [148, 40] width 12 height 12
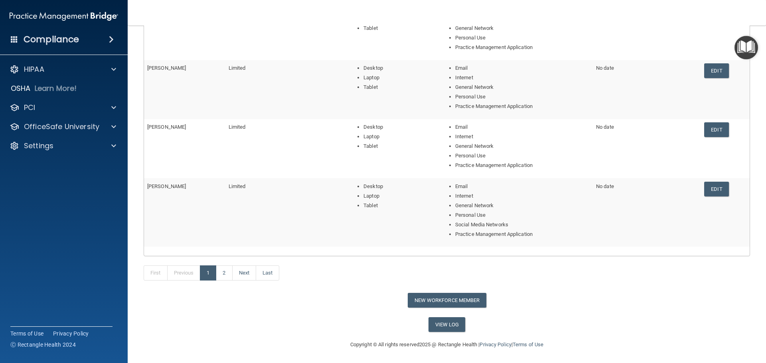
scroll to position [206, 0]
click at [451, 299] on button "New Workforce Member" at bounding box center [447, 299] width 79 height 15
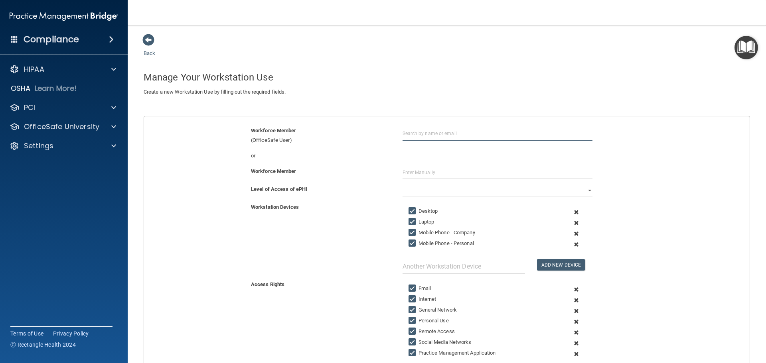
click at [454, 136] on input "text" at bounding box center [498, 133] width 190 height 15
click at [443, 158] on div "[EMAIL_ADDRESS][DOMAIN_NAME]" at bounding box center [446, 163] width 69 height 14
type input "[PERSON_NAME]"
click at [585, 190] on select "Full Limited None" at bounding box center [498, 191] width 190 height 12
select select "1"
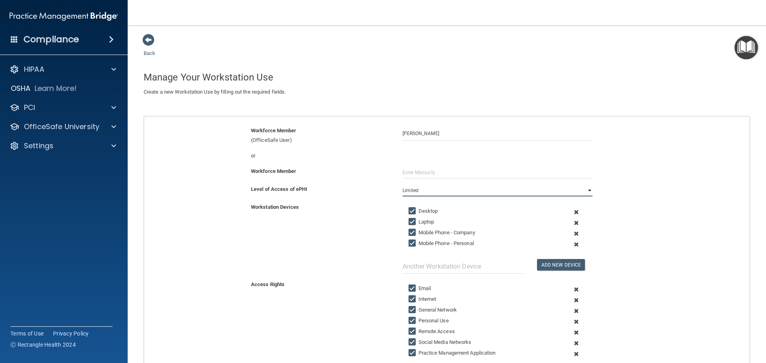
click at [403, 185] on select "Full Limited None" at bounding box center [498, 191] width 190 height 12
click at [571, 232] on span at bounding box center [577, 234] width 20 height 11
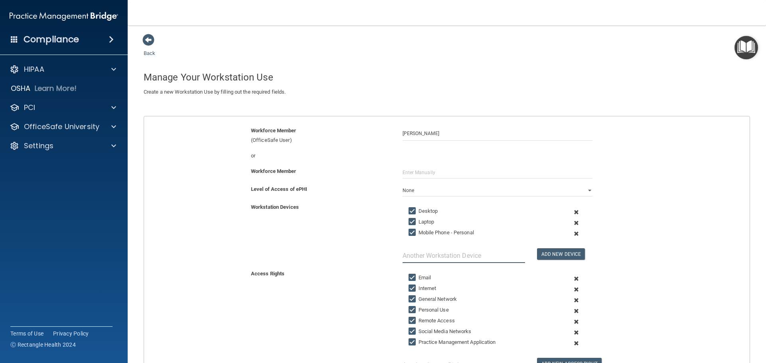
click at [519, 256] on input "text" at bounding box center [464, 256] width 122 height 15
type input "Tablet"
click at [561, 252] on button "Add New Device" at bounding box center [561, 255] width 48 height 12
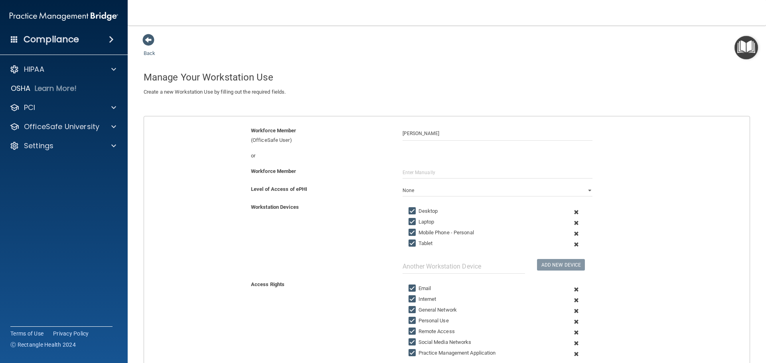
click at [573, 343] on span at bounding box center [577, 343] width 20 height 11
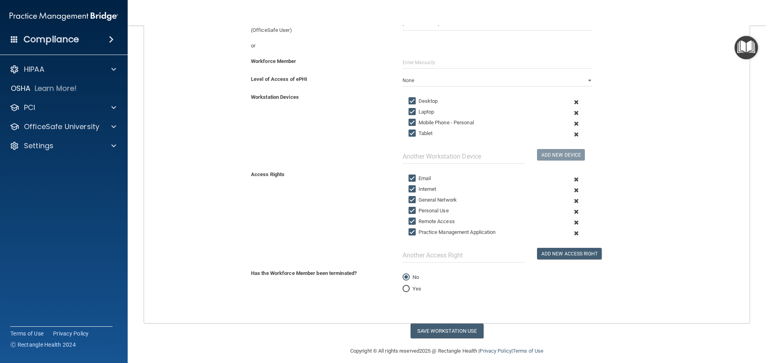
scroll to position [117, 0]
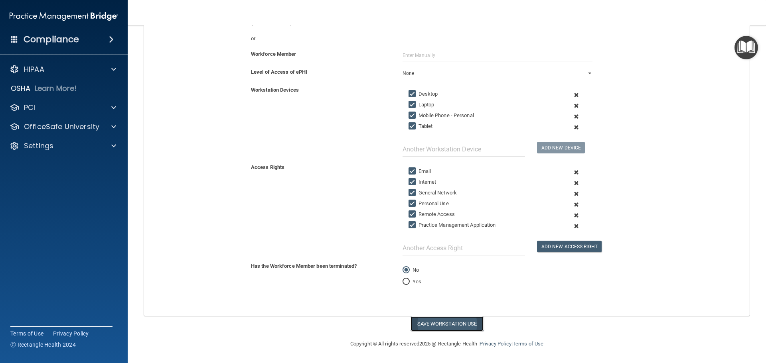
click at [422, 325] on button "Save Workstation Use" at bounding box center [447, 324] width 73 height 15
select select "? string:Limited ?"
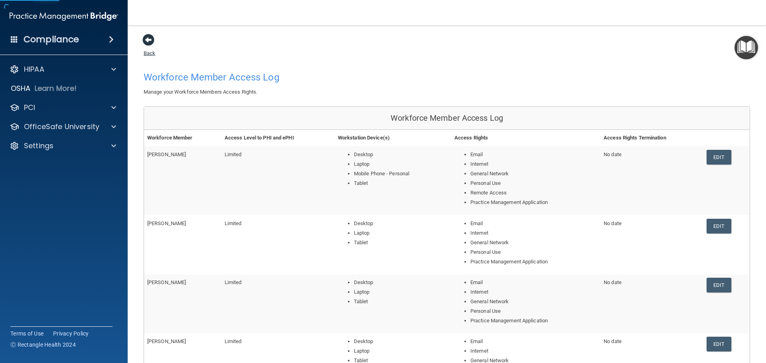
click at [153, 40] on span at bounding box center [148, 40] width 12 height 12
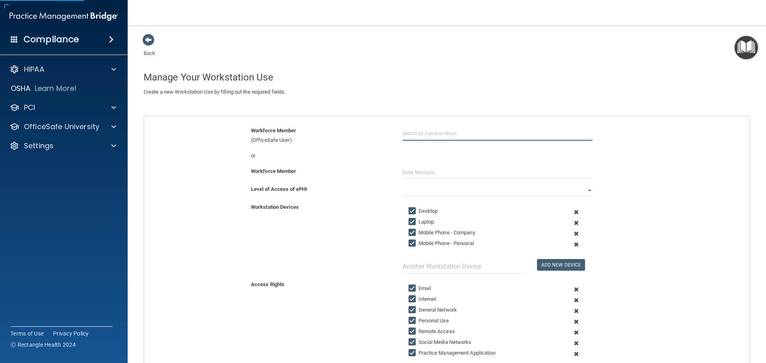
click at [410, 133] on input "text" at bounding box center [498, 133] width 190 height 15
drag, startPoint x: 427, startPoint y: 133, endPoint x: 387, endPoint y: 132, distance: 40.3
click at [390, 132] on div "Workforce Member (OfficeSafe User) [PERSON_NAME]" at bounding box center [447, 135] width 618 height 19
type input "[PERSON_NAME]"
click at [415, 131] on input "text" at bounding box center [498, 133] width 190 height 15
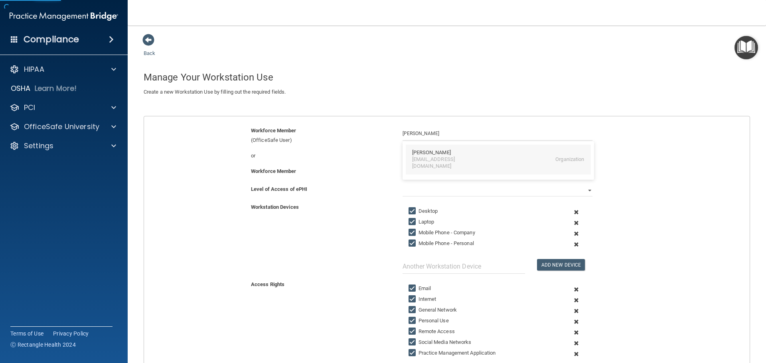
click at [421, 159] on div "[EMAIL_ADDRESS][DOMAIN_NAME]" at bounding box center [446, 163] width 69 height 14
type input "[PERSON_NAME]"
click at [587, 189] on select "Full Limited None" at bounding box center [498, 191] width 190 height 12
click at [403, 185] on select "Full Limited None" at bounding box center [498, 191] width 190 height 12
click at [572, 233] on span at bounding box center [577, 234] width 20 height 11
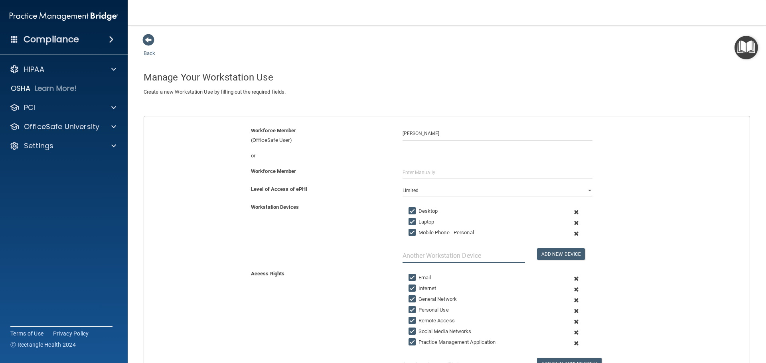
click at [511, 258] on input "text" at bounding box center [464, 256] width 122 height 15
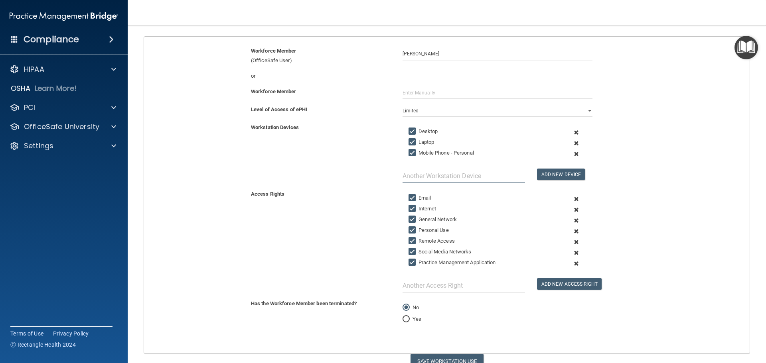
scroll to position [117, 0]
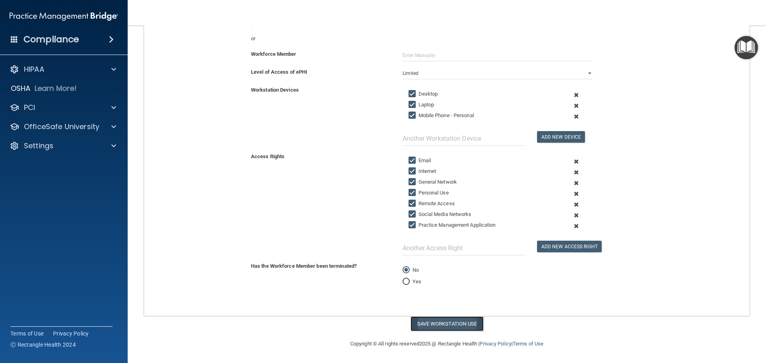
click at [442, 323] on button "Save Workstation Use" at bounding box center [447, 324] width 73 height 15
select select "? string:Full ?"
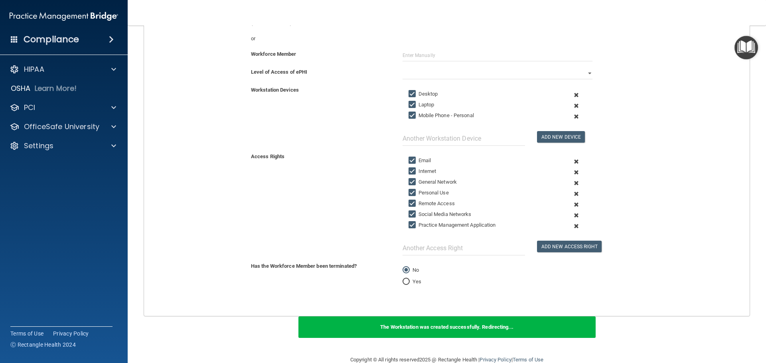
scroll to position [0, 0]
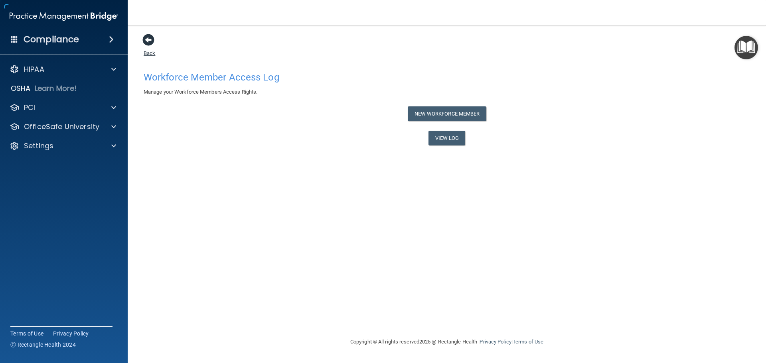
click at [146, 38] on span at bounding box center [148, 40] width 12 height 12
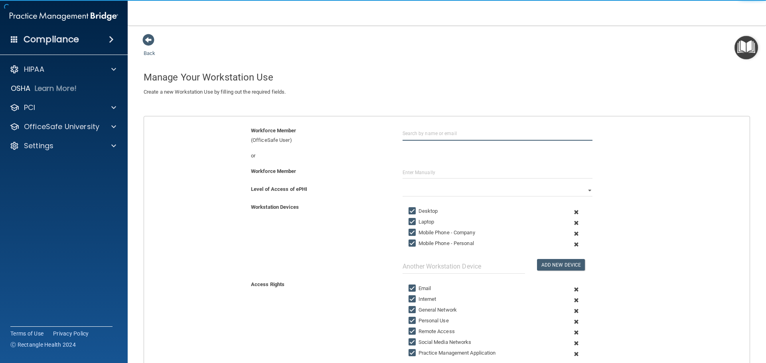
click at [420, 134] on input "text" at bounding box center [498, 133] width 190 height 15
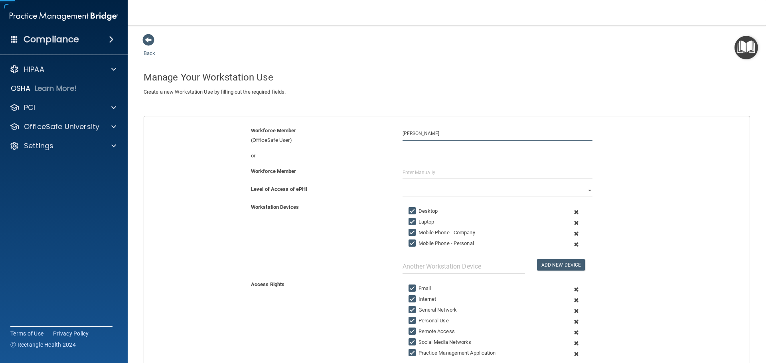
click at [488, 135] on input "[PERSON_NAME]" at bounding box center [498, 133] width 190 height 15
type input "[PERSON_NAME]"
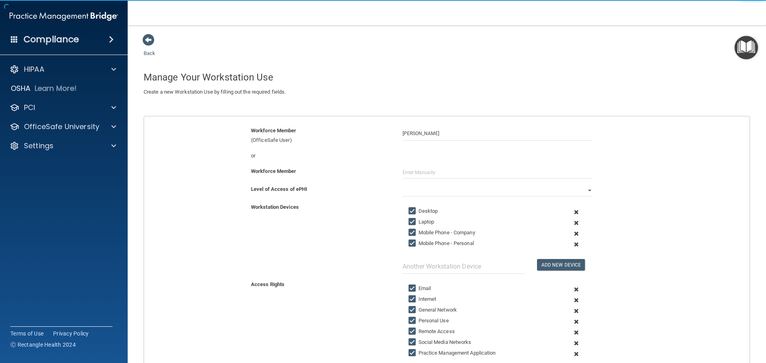
click at [486, 162] on div "or" at bounding box center [447, 159] width 618 height 16
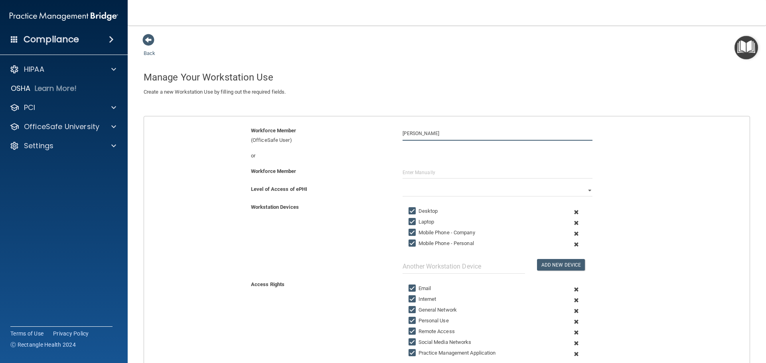
drag, startPoint x: 443, startPoint y: 132, endPoint x: 367, endPoint y: 134, distance: 76.2
click at [367, 134] on div "Workforce Member (OfficeSafe User) [PERSON_NAME]" at bounding box center [447, 135] width 618 height 19
type input "[PERSON_NAME]"
click at [425, 153] on div "or" at bounding box center [447, 156] width 618 height 10
click at [424, 135] on input "[PERSON_NAME]" at bounding box center [498, 133] width 190 height 15
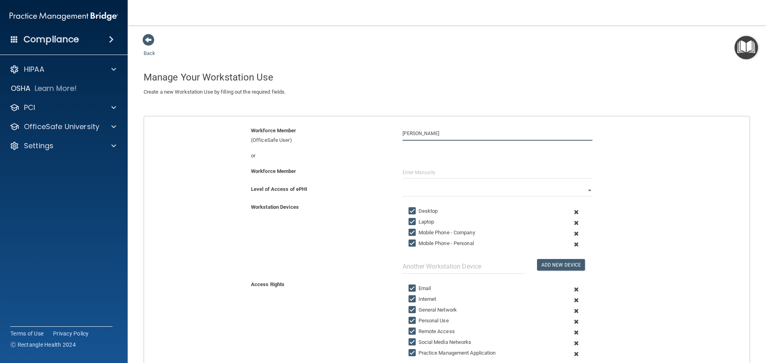
drag, startPoint x: 436, startPoint y: 134, endPoint x: 385, endPoint y: 133, distance: 51.1
click at [385, 133] on div "Workforce Member (OfficeSafe User) [PERSON_NAME]" at bounding box center [447, 135] width 618 height 19
click at [150, 41] on span at bounding box center [148, 40] width 12 height 12
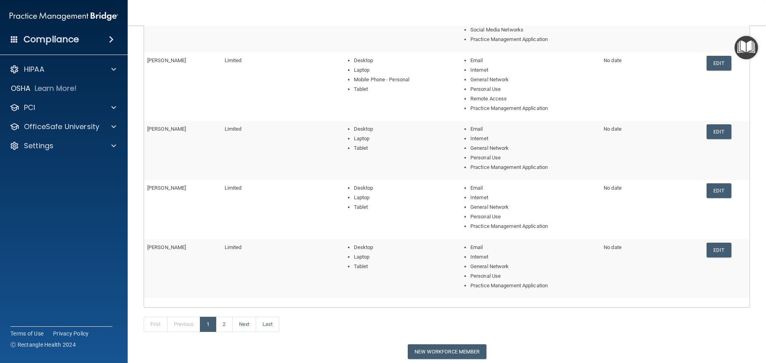
scroll to position [225, 0]
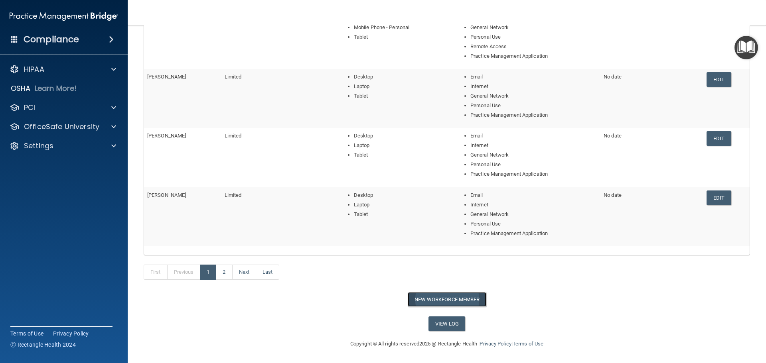
click at [456, 297] on button "New Workforce Member" at bounding box center [447, 299] width 79 height 15
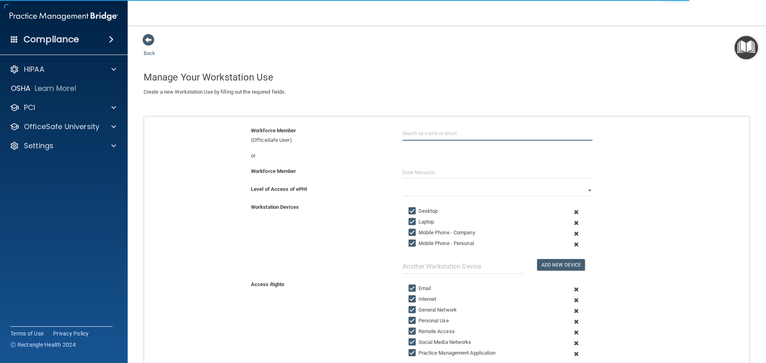
click at [426, 135] on input "text" at bounding box center [498, 133] width 190 height 15
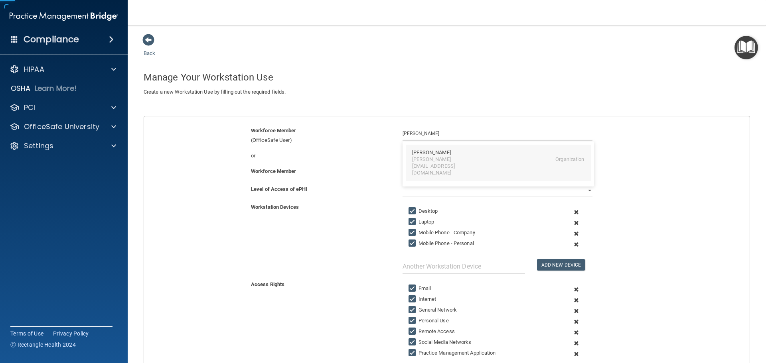
click at [440, 155] on div "[PERSON_NAME]" at bounding box center [431, 153] width 39 height 7
type input "[PERSON_NAME]"
click at [487, 191] on select "Full Limited None" at bounding box center [498, 191] width 190 height 12
select select "0"
click at [403, 185] on select "Full Limited None" at bounding box center [498, 191] width 190 height 12
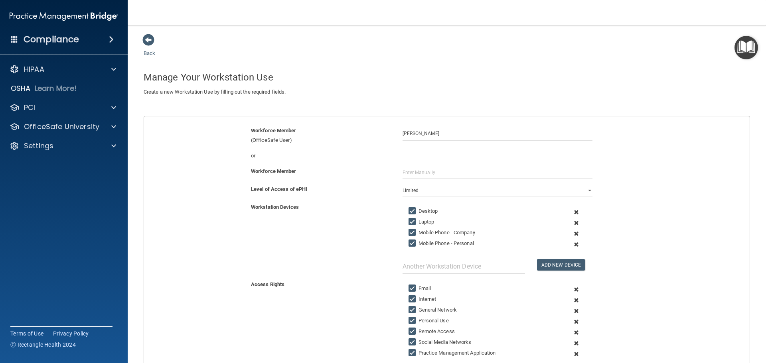
click at [572, 233] on span at bounding box center [577, 234] width 20 height 11
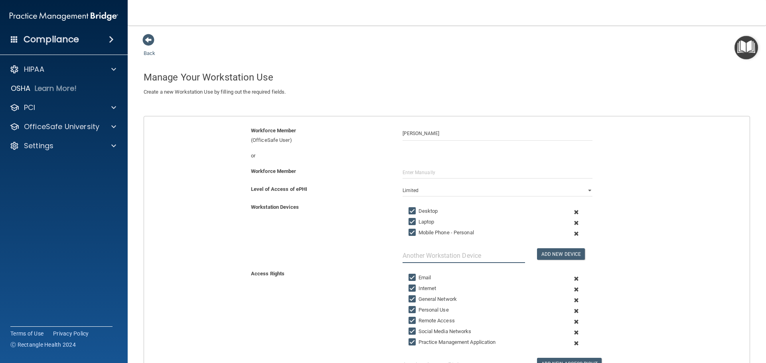
click at [448, 255] on input "text" at bounding box center [464, 256] width 122 height 15
type input "Tablet"
click at [568, 255] on button "Add New Device" at bounding box center [561, 255] width 48 height 12
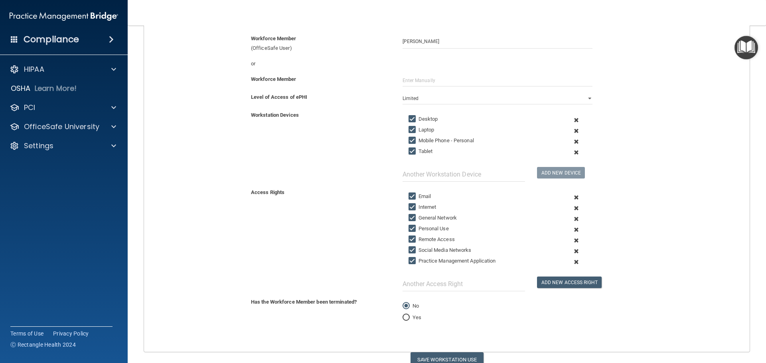
scroll to position [120, 0]
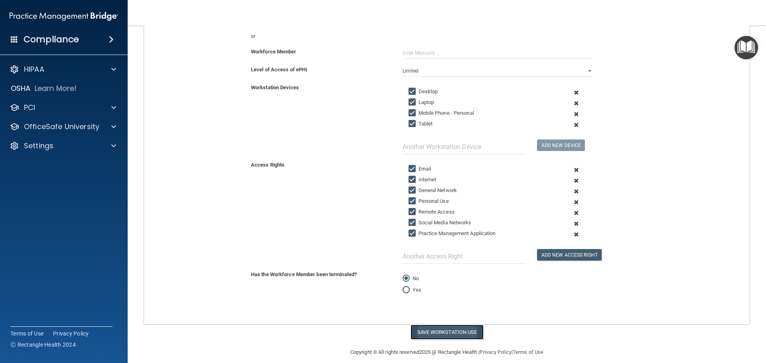
click at [435, 334] on button "Save Workstation Use" at bounding box center [447, 332] width 73 height 15
select select "? string:Full ?"
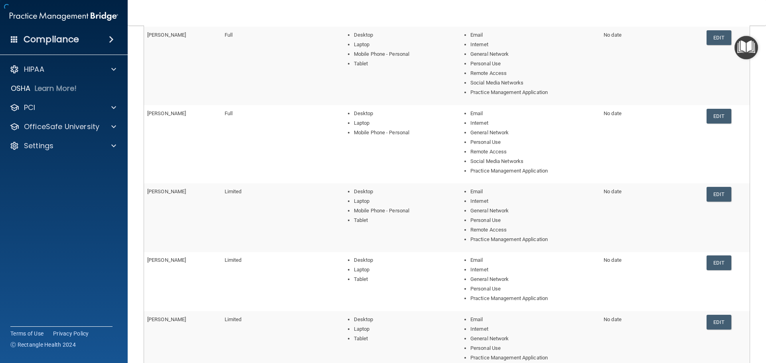
scroll to position [220, 0]
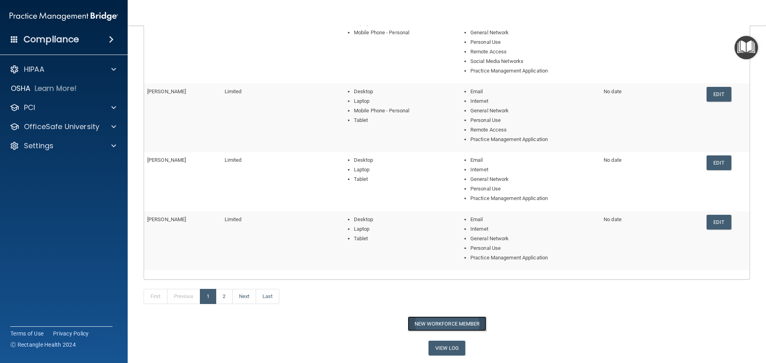
click at [413, 320] on button "New Workforce Member" at bounding box center [447, 324] width 79 height 15
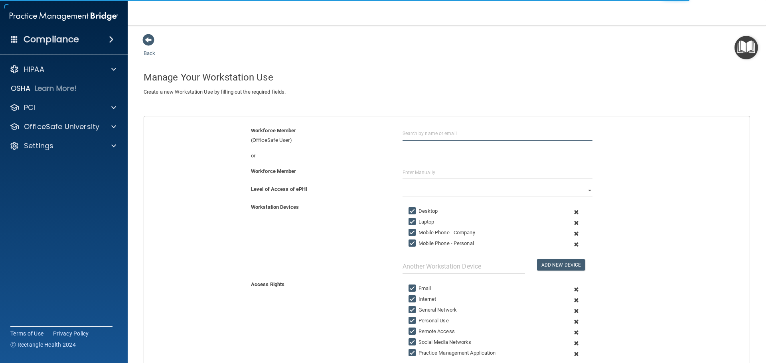
click at [443, 134] on input "text" at bounding box center [498, 133] width 190 height 15
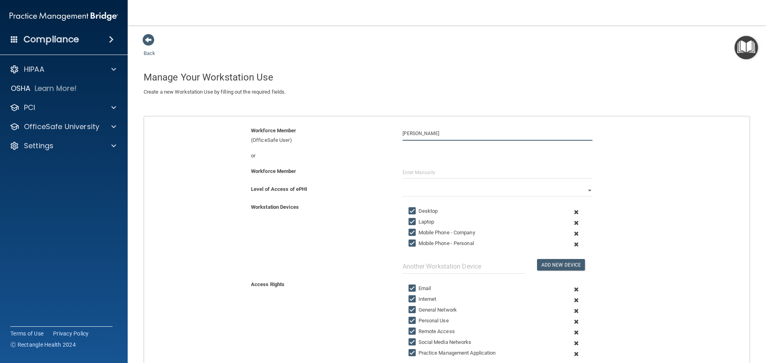
click at [537, 259] on button "Add New Device" at bounding box center [561, 265] width 48 height 12
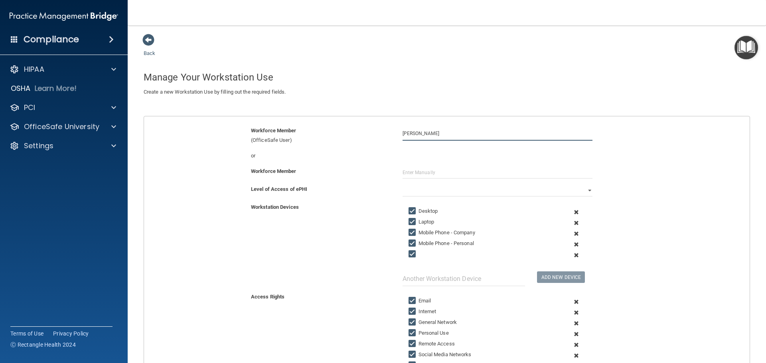
drag, startPoint x: 429, startPoint y: 132, endPoint x: 356, endPoint y: 134, distance: 73.4
click at [359, 135] on div "Workforce Member (OfficeSafe User) [PERSON_NAME]" at bounding box center [447, 135] width 618 height 19
type input "a"
click at [148, 37] on span at bounding box center [148, 40] width 12 height 12
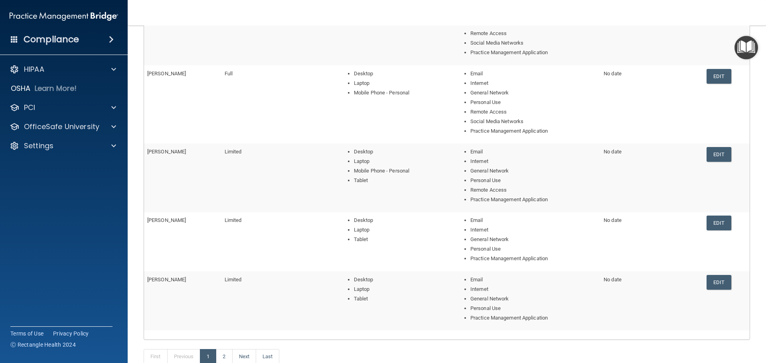
scroll to position [244, 0]
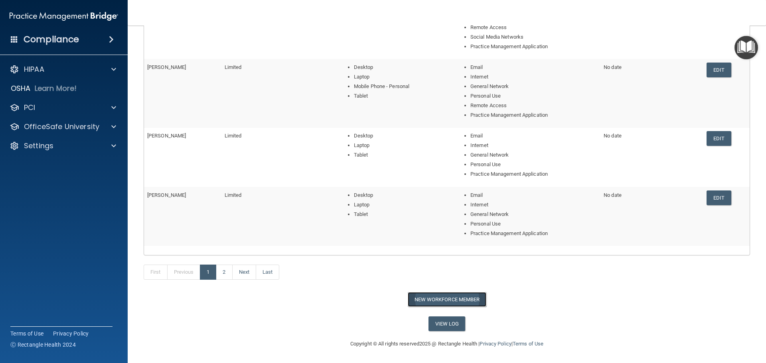
click at [446, 298] on button "New Workforce Member" at bounding box center [447, 299] width 79 height 15
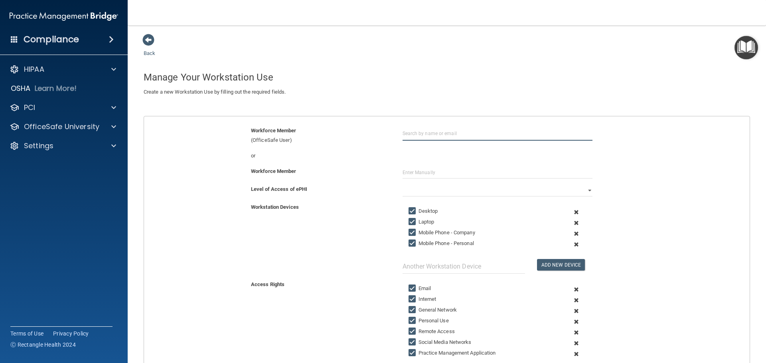
click at [456, 136] on input "text" at bounding box center [498, 133] width 190 height 15
click at [417, 134] on input "text" at bounding box center [498, 133] width 190 height 15
drag, startPoint x: 429, startPoint y: 133, endPoint x: 365, endPoint y: 131, distance: 63.5
click at [367, 132] on div "Workforce Member (OfficeSafe User) [PERSON_NAME]" at bounding box center [447, 135] width 618 height 19
type input "a"
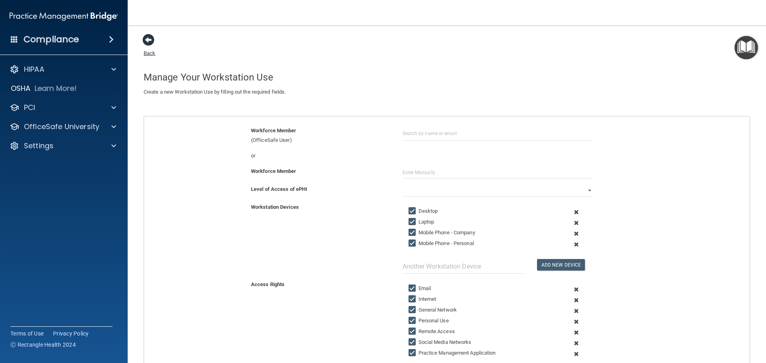
click at [144, 38] on span at bounding box center [148, 40] width 12 height 12
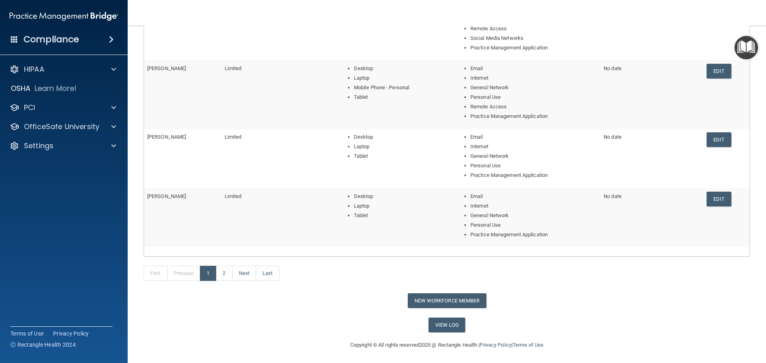
scroll to position [244, 0]
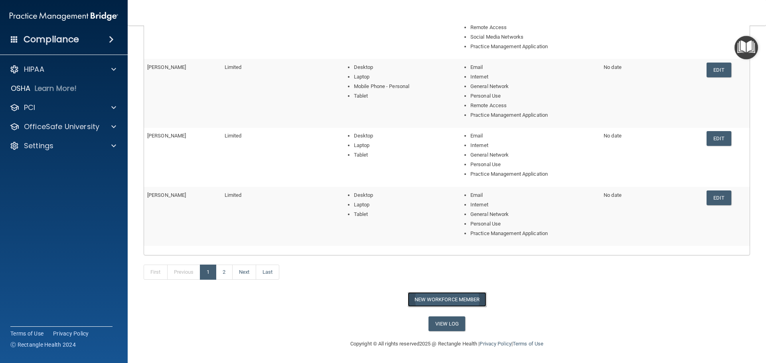
click at [430, 299] on button "New Workforce Member" at bounding box center [447, 299] width 79 height 15
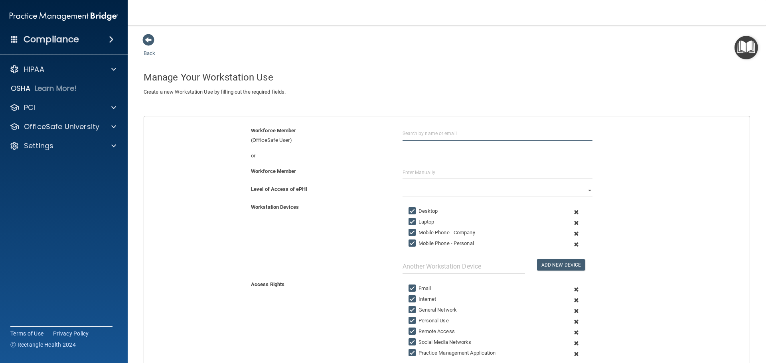
click at [420, 134] on input "text" at bounding box center [498, 133] width 190 height 15
click at [414, 165] on div "[PERSON_NAME] [EMAIL_ADDRESS][DOMAIN_NAME] Organization" at bounding box center [498, 160] width 185 height 30
type input "[PERSON_NAME]"
click at [427, 188] on select "Full Limited None" at bounding box center [498, 191] width 190 height 12
select select "1"
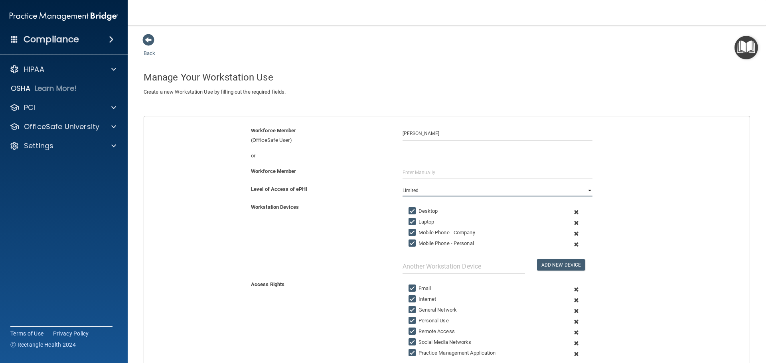
click at [403, 185] on select "Full Limited None" at bounding box center [498, 191] width 190 height 12
click at [573, 231] on span at bounding box center [577, 234] width 20 height 11
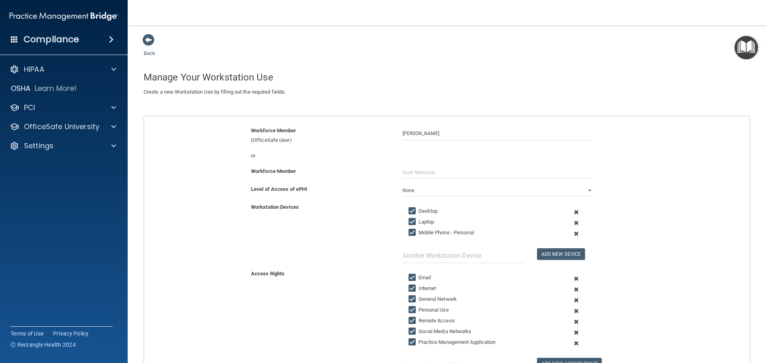
click at [573, 235] on span at bounding box center [577, 234] width 20 height 11
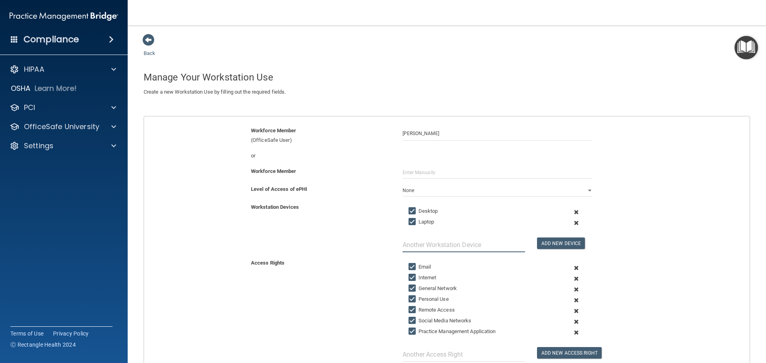
click at [446, 245] on input "text" at bounding box center [464, 245] width 122 height 15
drag, startPoint x: 455, startPoint y: 249, endPoint x: 245, endPoint y: 245, distance: 209.9
click at [270, 245] on div "Workstation Devices Desktop Laptop Laptop Add New Device" at bounding box center [447, 228] width 618 height 50
type input "Tablet"
click at [558, 245] on button "Add New Device" at bounding box center [561, 244] width 48 height 12
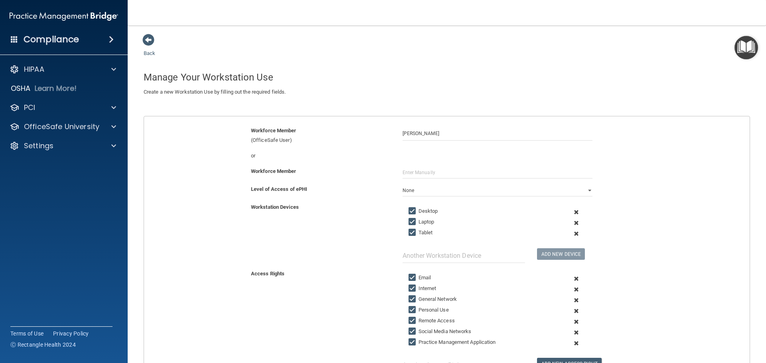
click at [574, 323] on span at bounding box center [577, 322] width 20 height 11
click at [572, 322] on span at bounding box center [577, 322] width 20 height 11
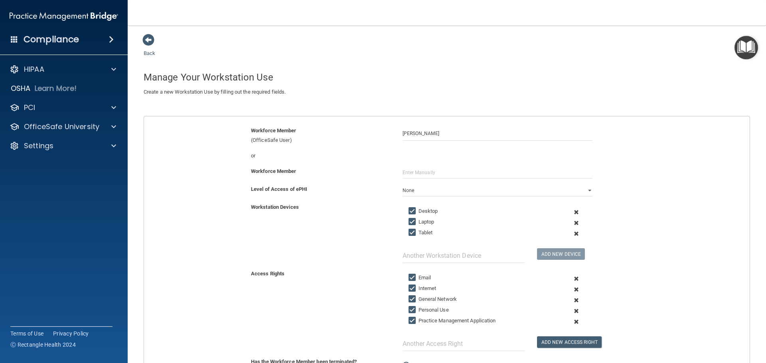
scroll to position [96, 0]
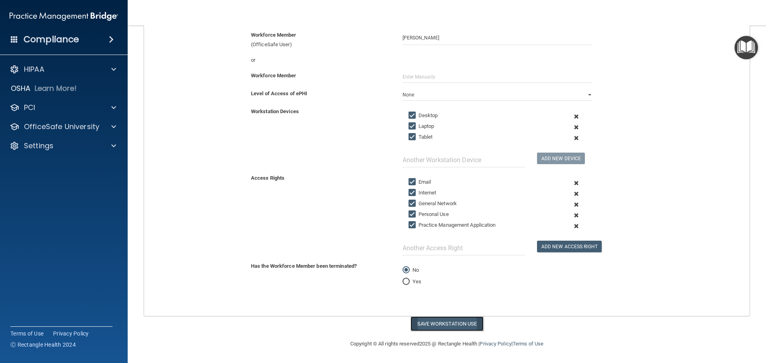
click at [420, 322] on button "Save Workstation Use" at bounding box center [447, 324] width 73 height 15
select select "? string:Limited ?"
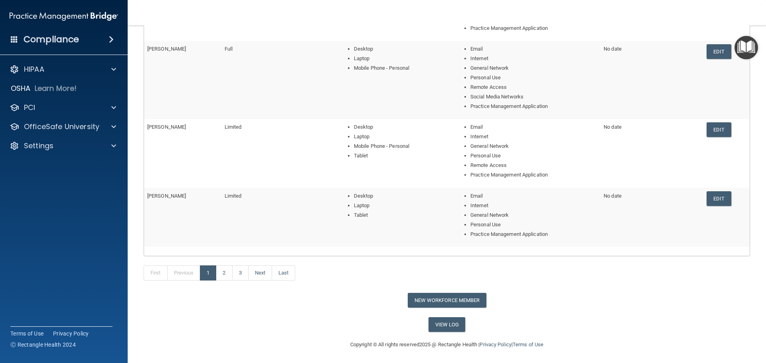
scroll to position [244, 0]
click at [443, 297] on button "New Workforce Member" at bounding box center [447, 299] width 79 height 15
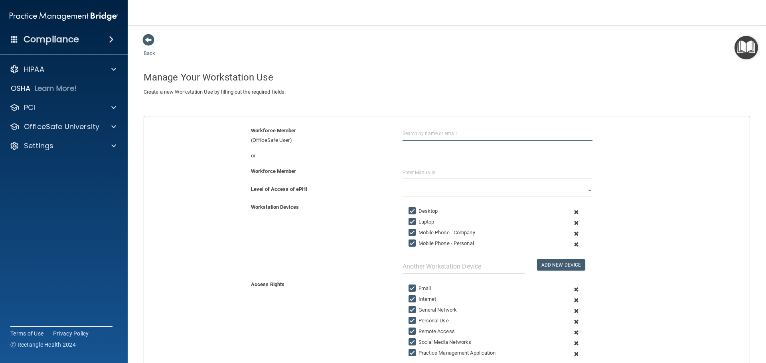
click at [430, 130] on input "text" at bounding box center [498, 133] width 190 height 15
type input "m"
click at [147, 38] on span at bounding box center [148, 40] width 12 height 12
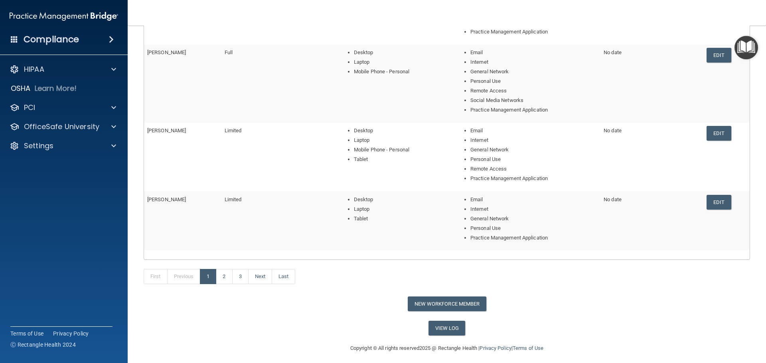
scroll to position [244, 0]
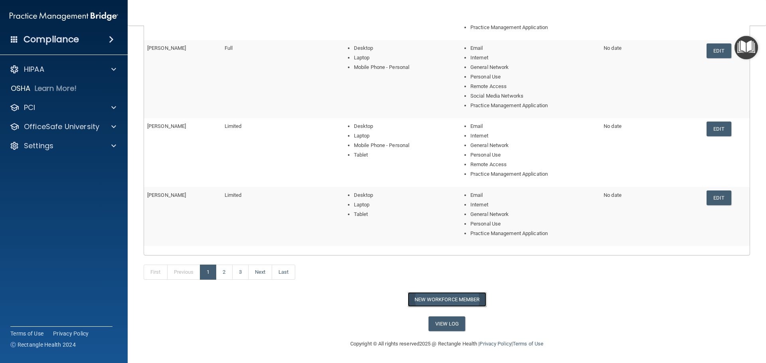
click at [428, 302] on button "New Workforce Member" at bounding box center [447, 299] width 79 height 15
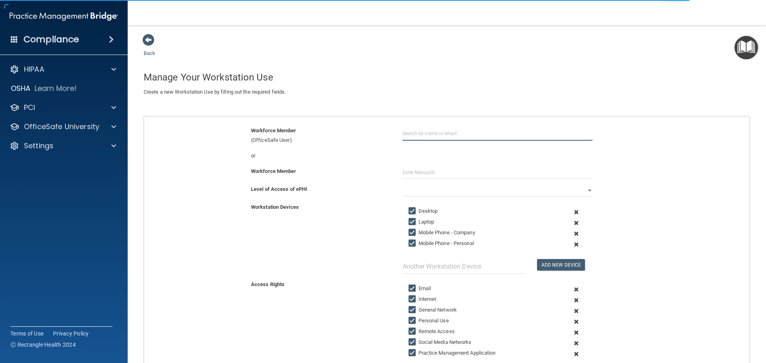
click at [433, 133] on input "text" at bounding box center [498, 133] width 190 height 15
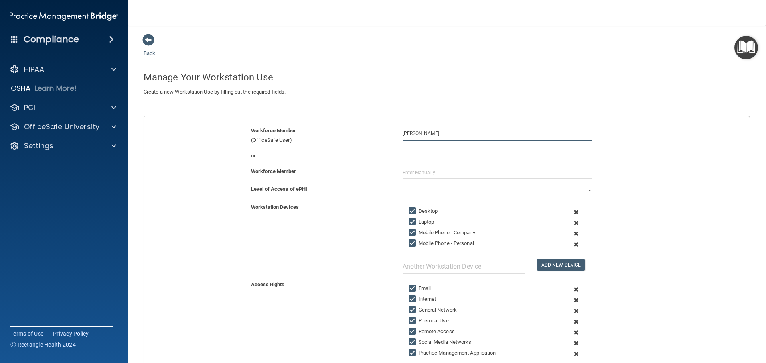
type input "[PERSON_NAME]"
click at [421, 134] on input "text" at bounding box center [498, 133] width 190 height 15
type input "[PERSON_NAME]"
drag, startPoint x: 443, startPoint y: 132, endPoint x: 370, endPoint y: 136, distance: 73.5
click at [370, 136] on div "Workforce Member (OfficeSafe User) [PERSON_NAME]" at bounding box center [447, 135] width 618 height 19
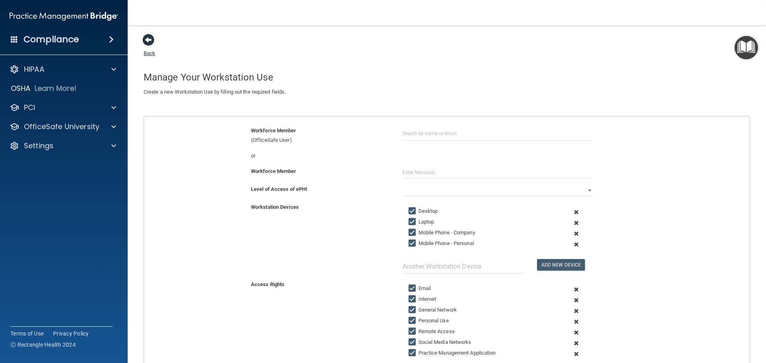
click at [150, 42] on span at bounding box center [148, 40] width 12 height 12
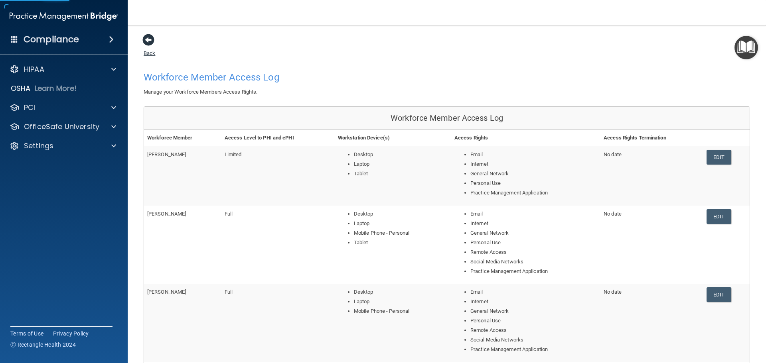
click at [150, 40] on span at bounding box center [148, 40] width 12 height 12
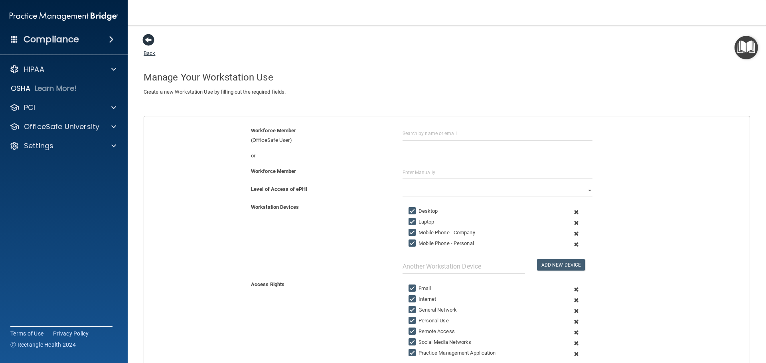
click at [148, 39] on span at bounding box center [148, 40] width 12 height 12
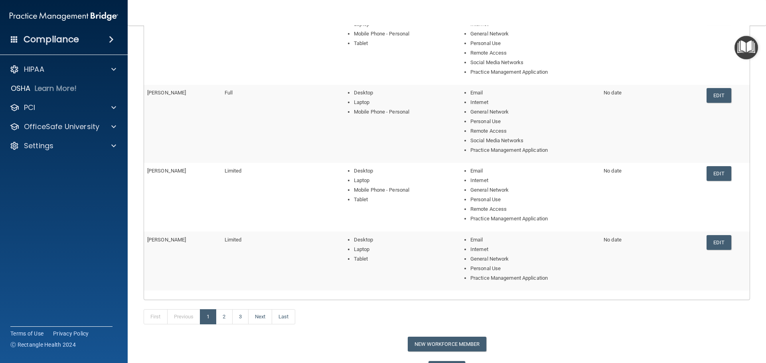
scroll to position [244, 0]
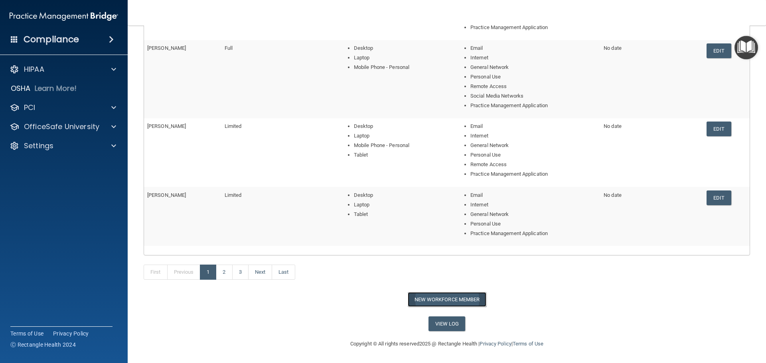
click at [422, 297] on button "New Workforce Member" at bounding box center [447, 299] width 79 height 15
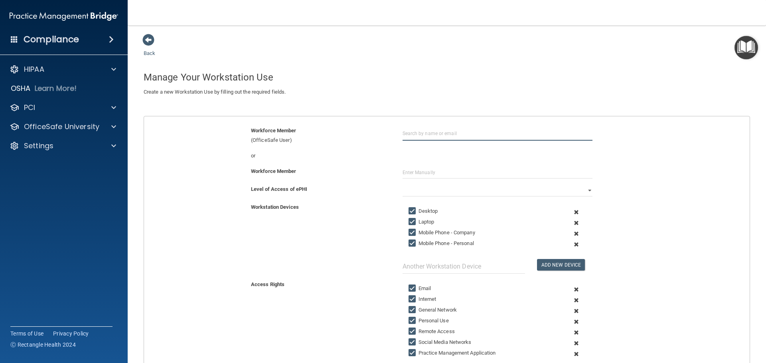
click at [422, 134] on input "text" at bounding box center [498, 133] width 190 height 15
click at [412, 158] on div "[EMAIL_ADDRESS][DOMAIN_NAME]" at bounding box center [446, 163] width 69 height 14
type input "[PERSON_NAME]"
click at [432, 191] on select "Full Limited None" at bounding box center [498, 191] width 190 height 12
click at [403, 185] on select "Full Limited None" at bounding box center [498, 191] width 190 height 12
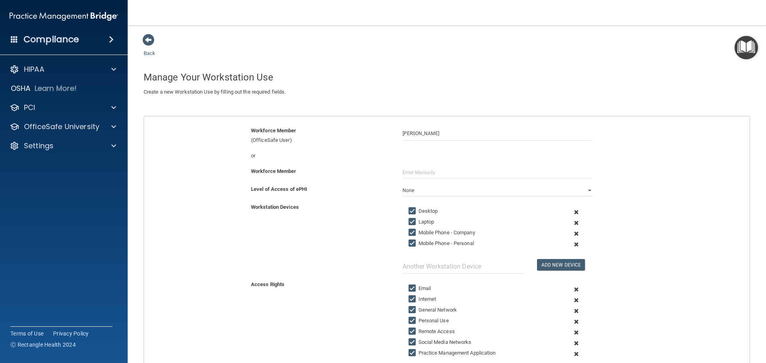
click at [574, 233] on span at bounding box center [577, 234] width 20 height 11
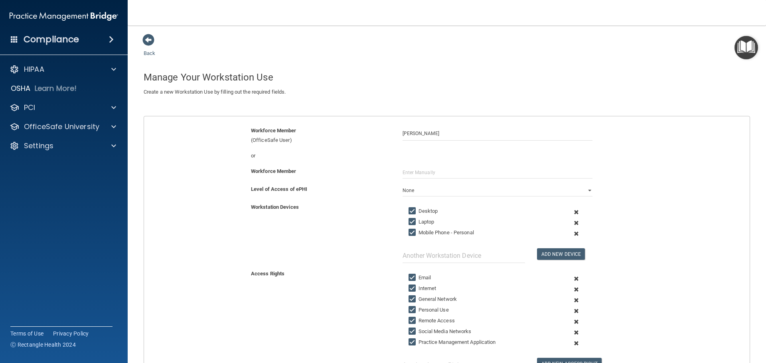
click at [572, 233] on span at bounding box center [577, 234] width 20 height 11
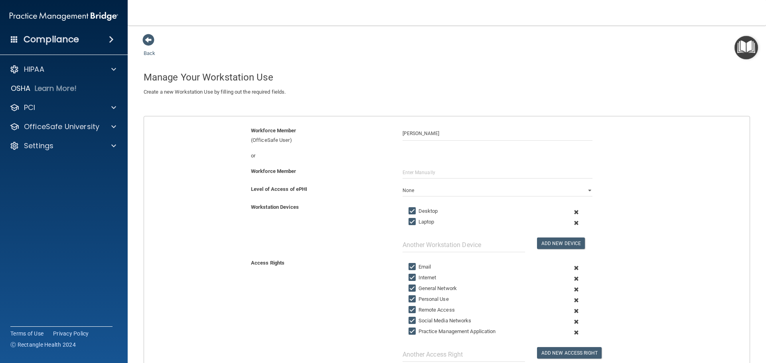
click at [572, 321] on span at bounding box center [577, 322] width 20 height 11
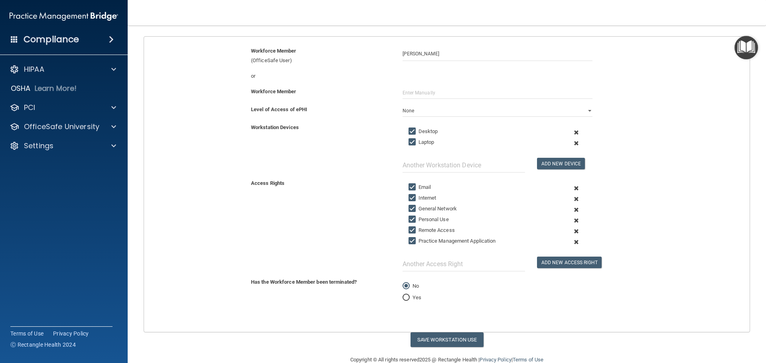
scroll to position [96, 0]
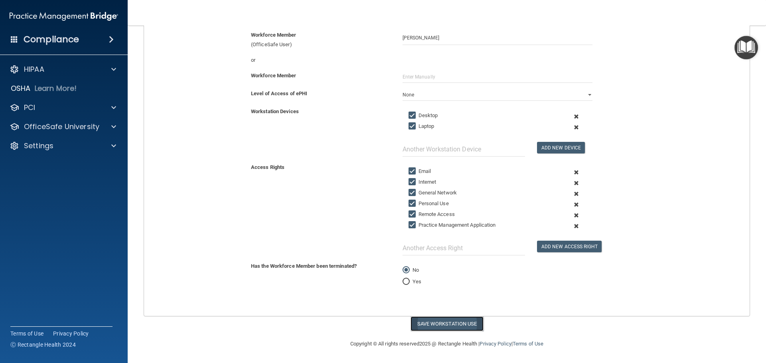
click at [449, 322] on button "Save Workstation Use" at bounding box center [447, 324] width 73 height 15
select select "? string:Limited ?"
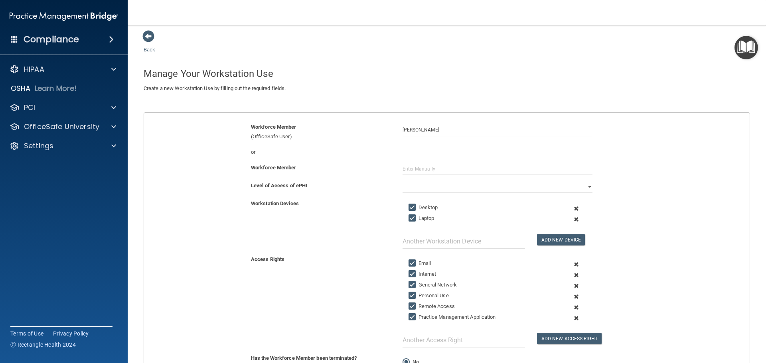
scroll to position [0, 0]
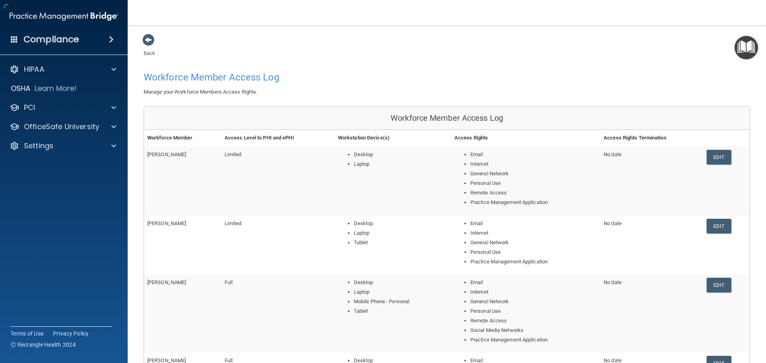
click at [150, 41] on span at bounding box center [148, 40] width 12 height 12
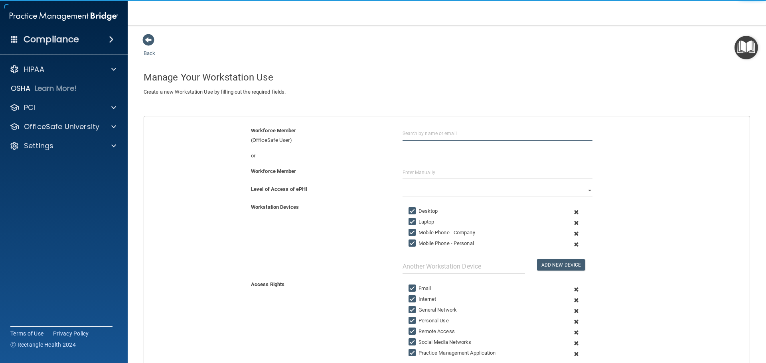
click at [425, 135] on input "text" at bounding box center [498, 133] width 190 height 15
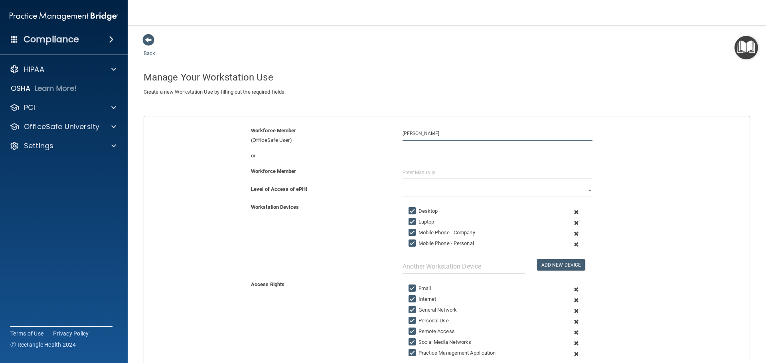
type input "melissa mann"
click at [426, 153] on div "or" at bounding box center [447, 156] width 618 height 10
drag, startPoint x: 441, startPoint y: 131, endPoint x: 358, endPoint y: 133, distance: 82.6
click at [358, 133] on div "Workforce Member (OfficeSafe User) melissa mann" at bounding box center [447, 135] width 618 height 19
click at [150, 42] on span at bounding box center [148, 40] width 12 height 12
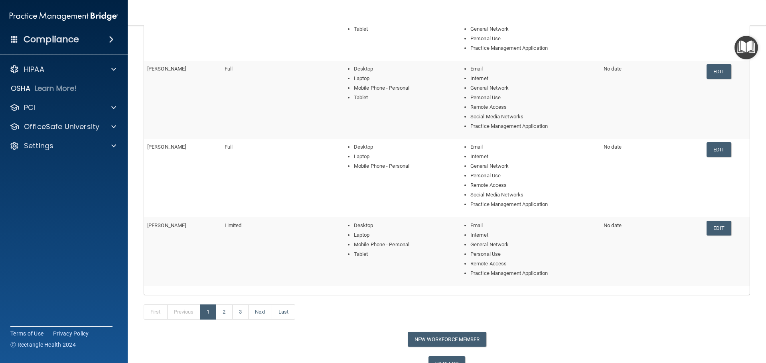
scroll to position [254, 0]
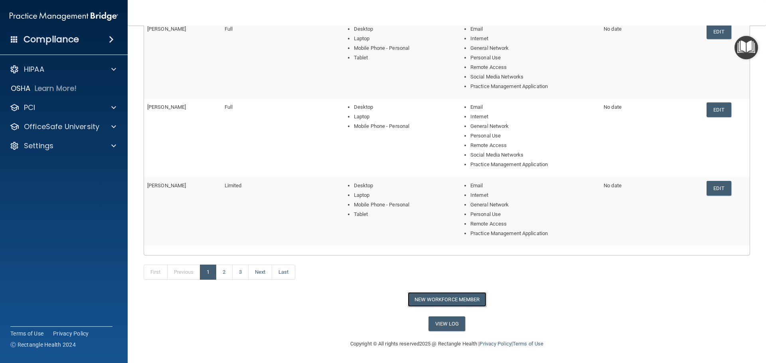
click at [418, 302] on button "New Workforce Member" at bounding box center [447, 299] width 79 height 15
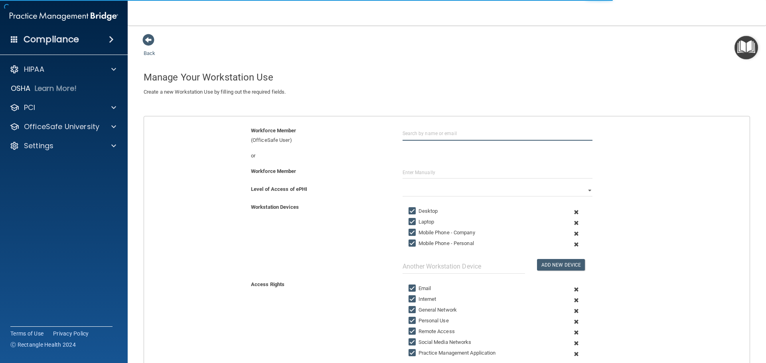
click at [425, 135] on input "text" at bounding box center [498, 133] width 190 height 15
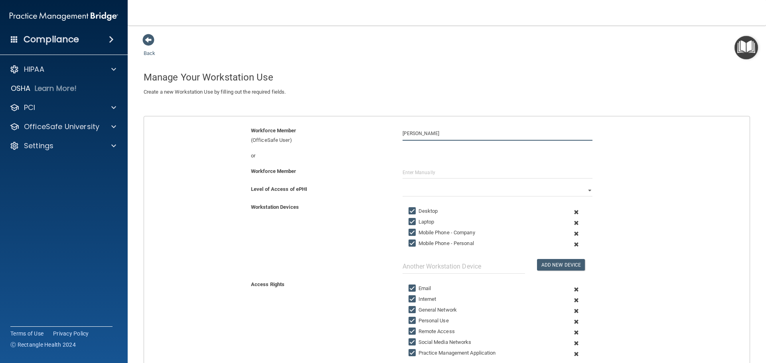
type input "melissa mann"
drag, startPoint x: 445, startPoint y: 136, endPoint x: 361, endPoint y: 136, distance: 83.8
click at [361, 136] on div "Workforce Member (OfficeSafe User) melissa mann" at bounding box center [447, 135] width 618 height 19
click at [428, 134] on input "text" at bounding box center [498, 133] width 190 height 15
click at [434, 136] on input "[PERSON_NAME]" at bounding box center [498, 133] width 190 height 15
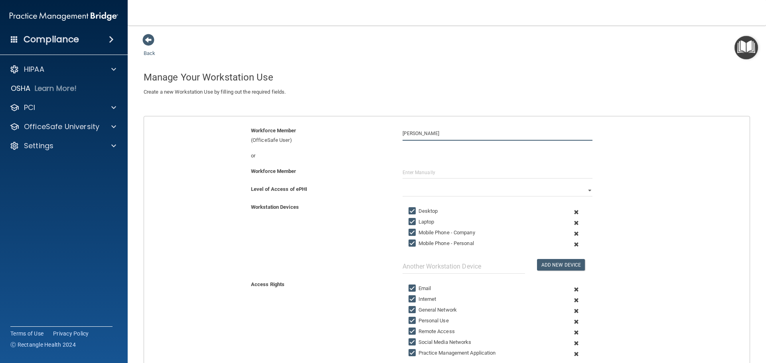
drag, startPoint x: 432, startPoint y: 133, endPoint x: 354, endPoint y: 137, distance: 78.3
click at [356, 137] on div "Workforce Member (OfficeSafe User) Melissa Mann" at bounding box center [447, 135] width 618 height 19
type input "[PERSON_NAME]"
click at [150, 35] on span at bounding box center [148, 40] width 12 height 12
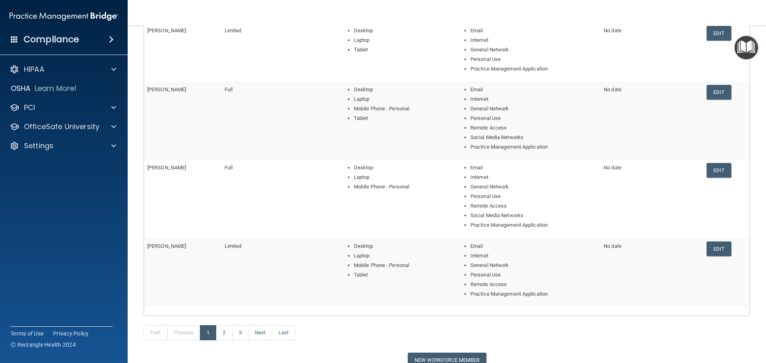
scroll to position [254, 0]
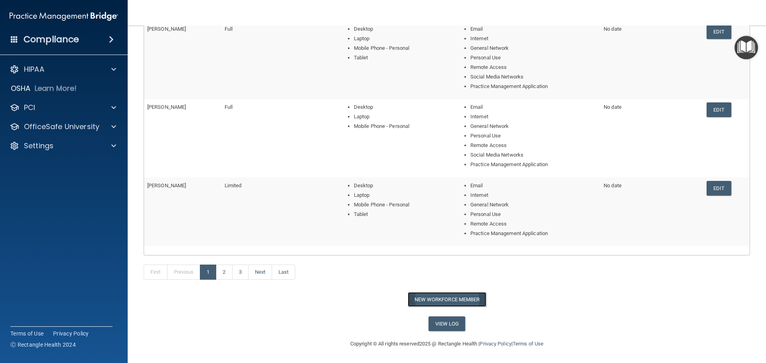
click at [416, 298] on button "New Workforce Member" at bounding box center [447, 299] width 79 height 15
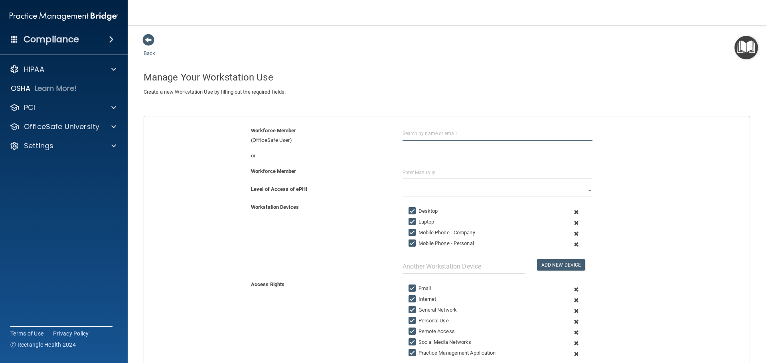
click at [431, 130] on input "text" at bounding box center [498, 133] width 190 height 15
type input "melissa mann"
click at [537, 259] on button "Add New Device" at bounding box center [561, 265] width 48 height 12
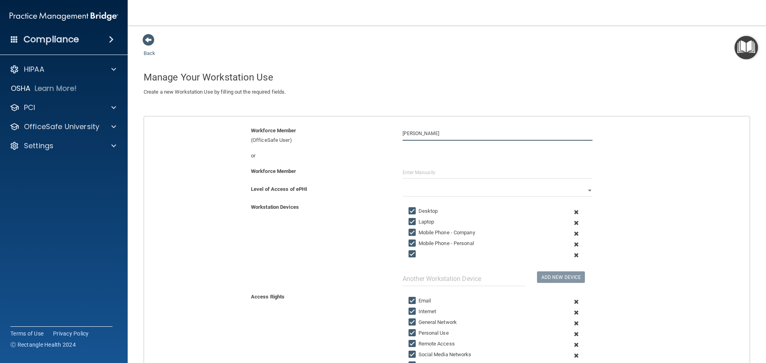
click at [440, 136] on input "melissa mann" at bounding box center [498, 133] width 190 height 15
click at [436, 135] on input "melissa mann" at bounding box center [498, 133] width 190 height 15
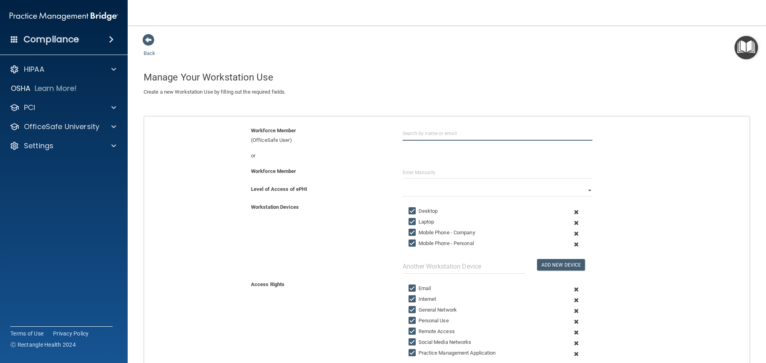
click at [420, 132] on input "text" at bounding box center [498, 133] width 190 height 15
click at [419, 156] on div "[EMAIL_ADDRESS][DOMAIN_NAME]" at bounding box center [446, 163] width 69 height 14
type input "[PERSON_NAME]"
click at [422, 187] on select "Full Limited None" at bounding box center [498, 191] width 190 height 12
select select "1"
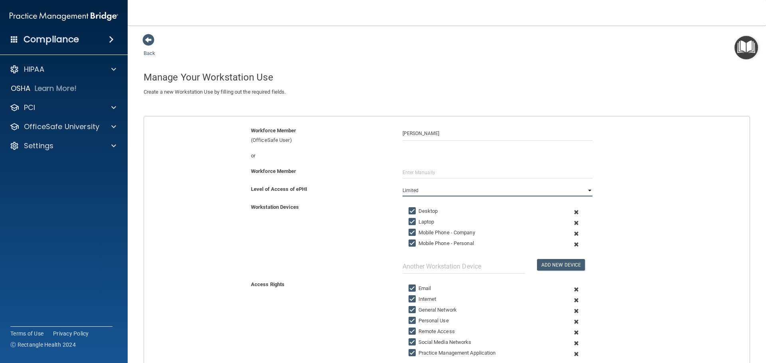
click at [403, 185] on select "Full Limited None" at bounding box center [498, 191] width 190 height 12
click at [571, 235] on span at bounding box center [577, 234] width 20 height 11
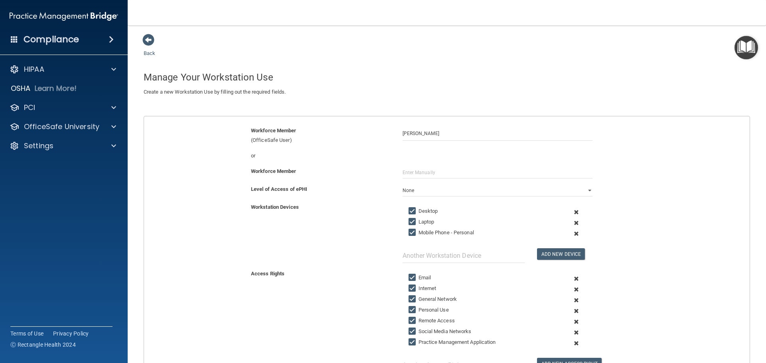
click at [573, 231] on span at bounding box center [577, 234] width 20 height 11
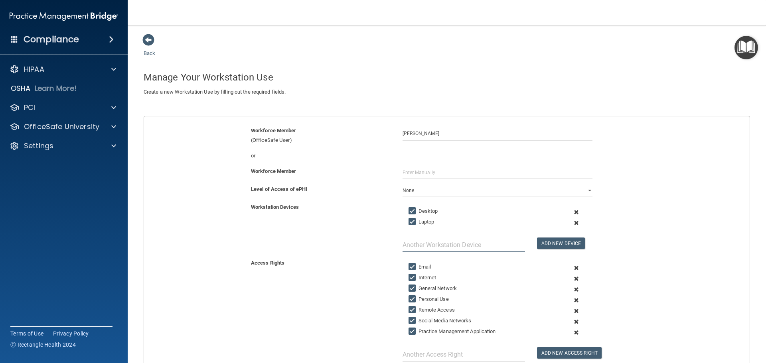
click at [482, 245] on input "text" at bounding box center [464, 245] width 122 height 15
type input "Tablet"
click at [557, 242] on button "Add New Device" at bounding box center [561, 244] width 48 height 12
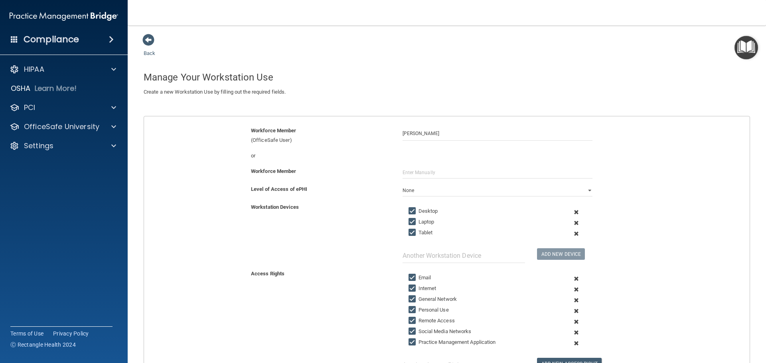
click at [570, 322] on span at bounding box center [577, 322] width 20 height 11
click at [572, 322] on span at bounding box center [577, 322] width 20 height 11
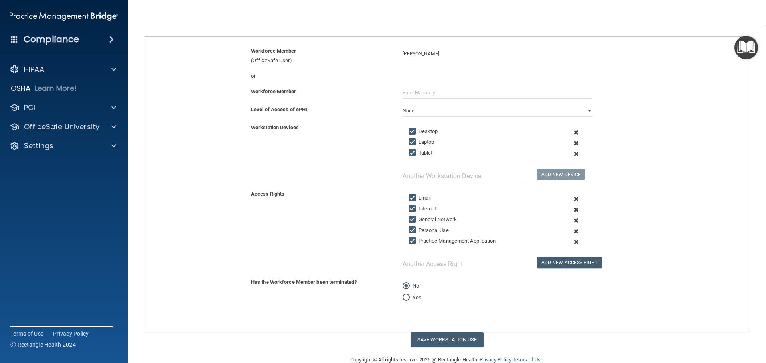
scroll to position [96, 0]
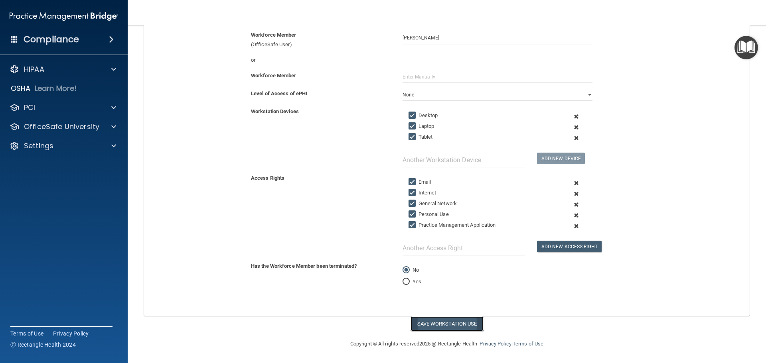
click at [468, 328] on button "Save Workstation Use" at bounding box center [447, 324] width 73 height 15
select select "? string:Limited ?"
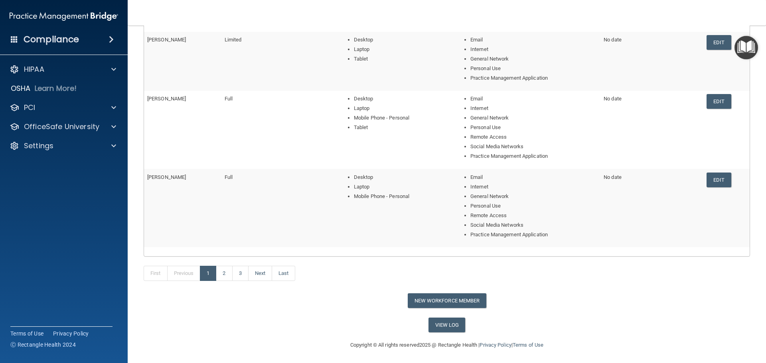
scroll to position [244, 0]
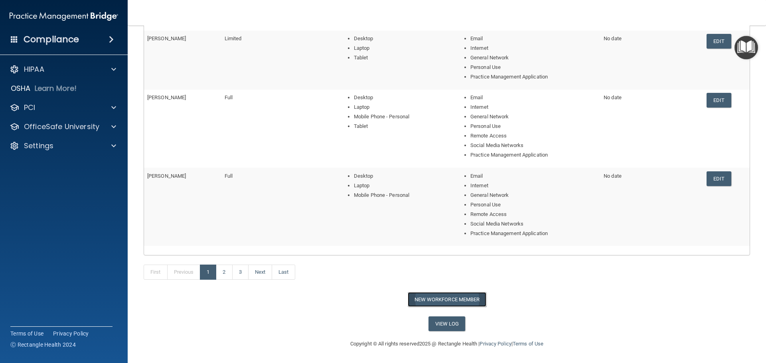
click at [450, 302] on button "New Workforce Member" at bounding box center [447, 299] width 79 height 15
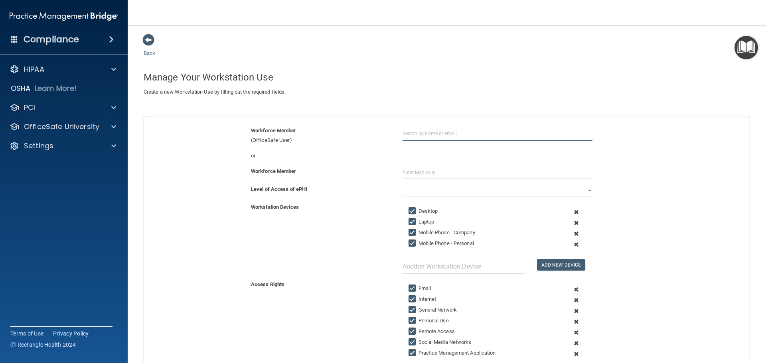
click at [415, 132] on input "text" at bounding box center [498, 133] width 190 height 15
type input "[PERSON_NAME]"
click at [537, 259] on button "Add New Device" at bounding box center [561, 265] width 48 height 12
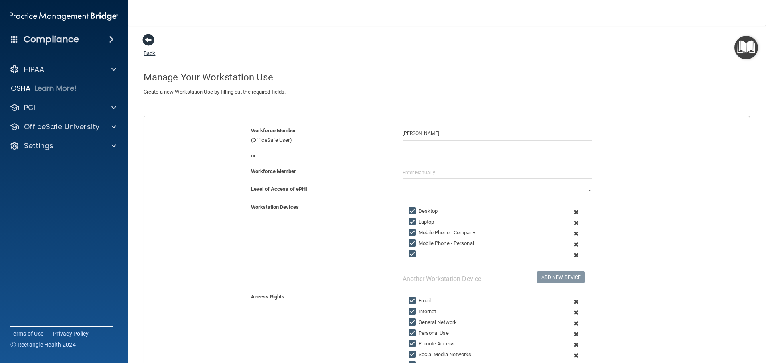
click at [151, 40] on span at bounding box center [148, 40] width 12 height 12
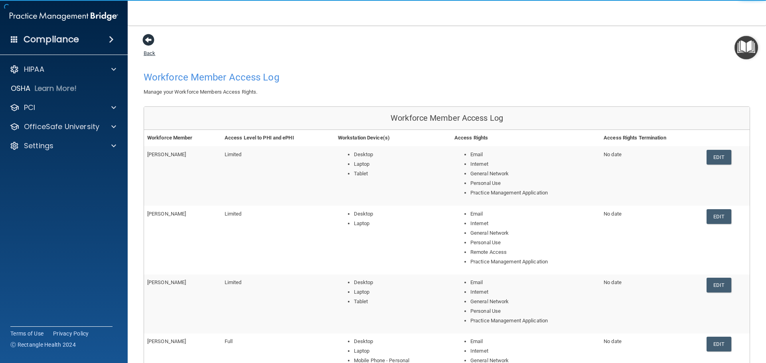
click at [150, 41] on span at bounding box center [148, 40] width 12 height 12
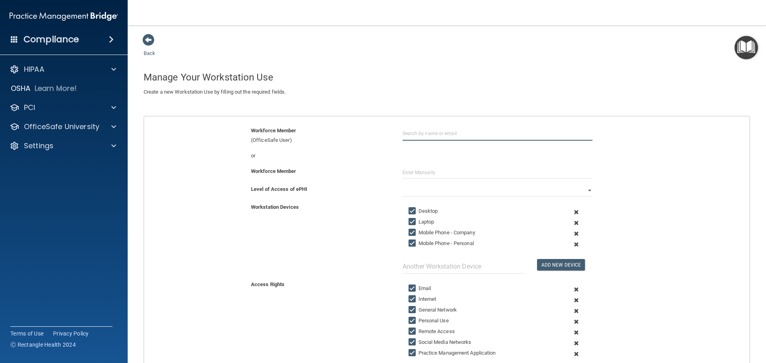
click at [415, 133] on input "text" at bounding box center [498, 133] width 190 height 15
type input "[PERSON_NAME]"
click at [414, 133] on input "[PERSON_NAME]" at bounding box center [498, 133] width 190 height 15
drag, startPoint x: 434, startPoint y: 133, endPoint x: 390, endPoint y: 137, distance: 44.5
click at [390, 137] on div "Workforce Member (OfficeSafe User) [PERSON_NAME]" at bounding box center [447, 135] width 618 height 19
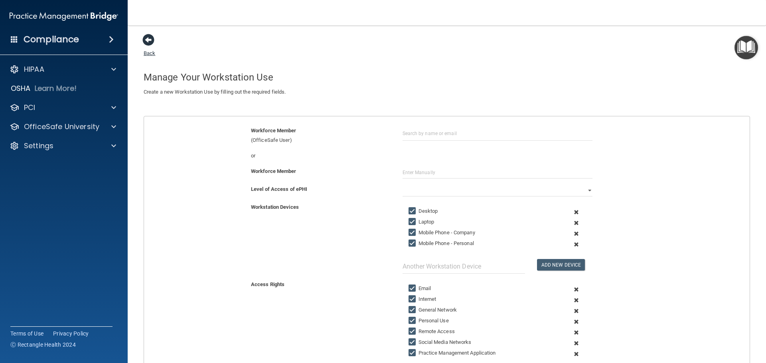
click at [154, 39] on span at bounding box center [148, 40] width 12 height 12
click at [152, 39] on span at bounding box center [148, 40] width 12 height 12
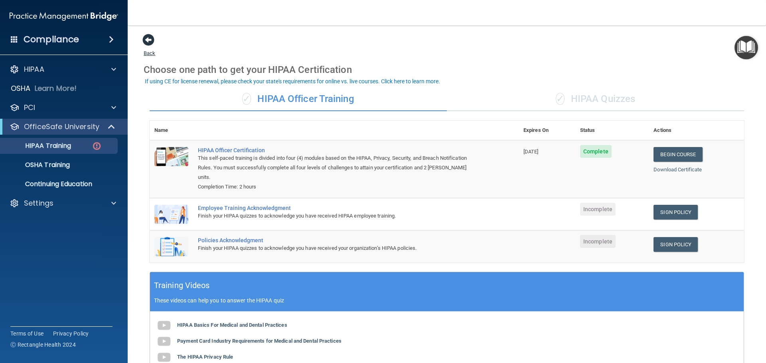
click at [148, 41] on span at bounding box center [148, 40] width 12 height 12
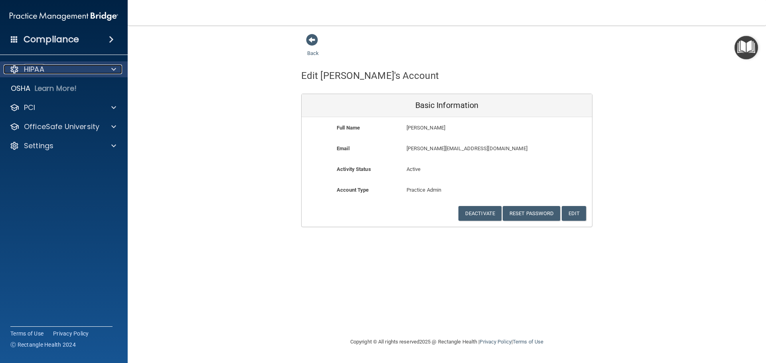
click at [111, 71] on div at bounding box center [113, 70] width 20 height 10
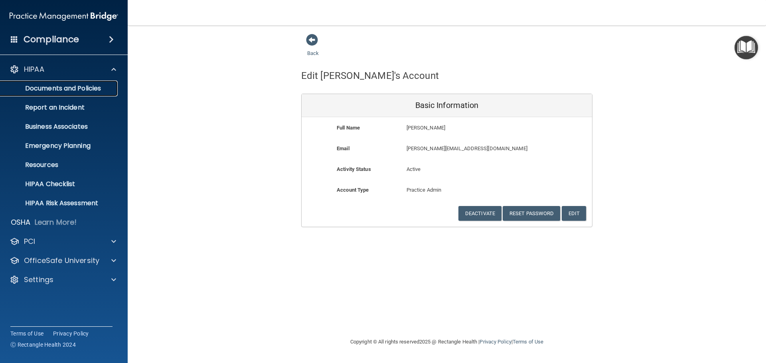
click at [86, 89] on p "Documents and Policies" at bounding box center [59, 89] width 109 height 8
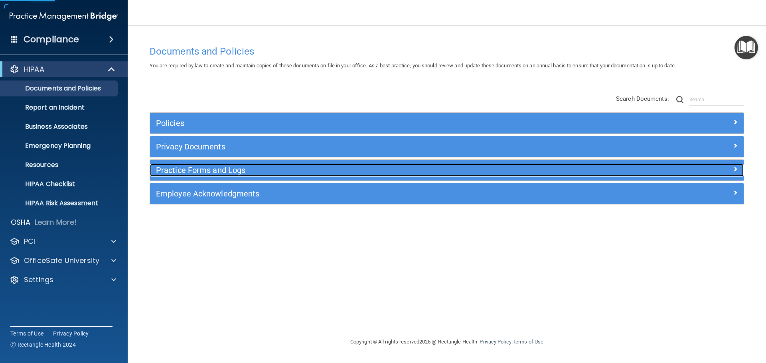
click at [225, 166] on h5 "Practice Forms and Logs" at bounding box center [372, 170] width 433 height 9
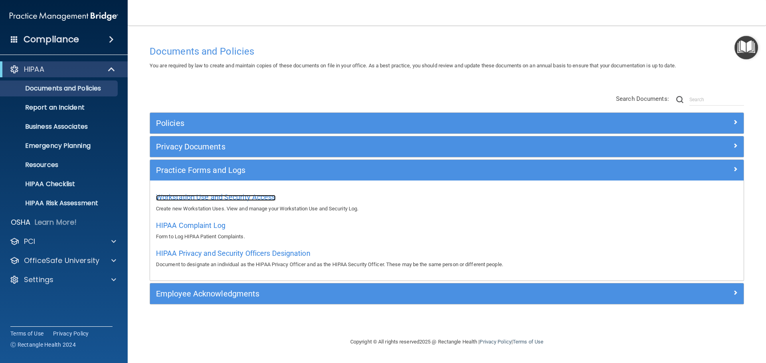
click at [217, 195] on span "Workstation Use and Security Access" at bounding box center [216, 197] width 120 height 8
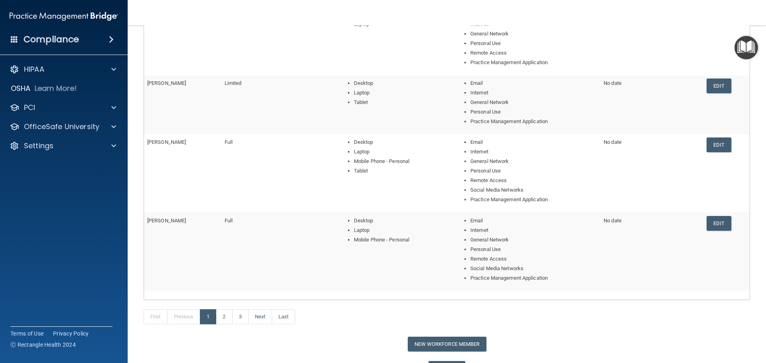
scroll to position [244, 0]
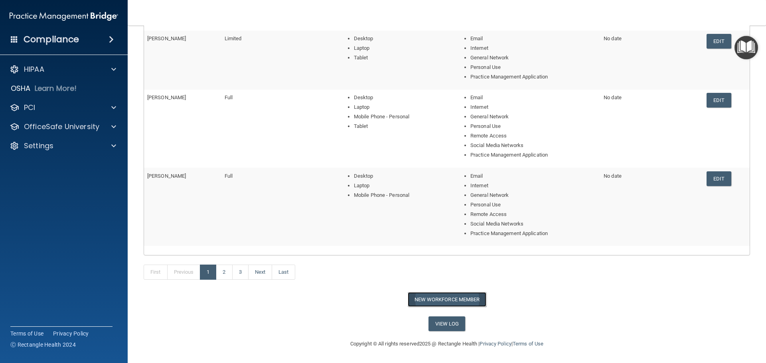
click at [431, 295] on button "New Workforce Member" at bounding box center [447, 299] width 79 height 15
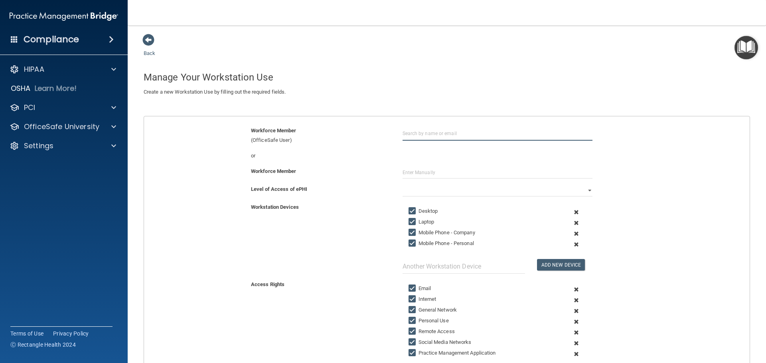
click at [430, 136] on input "text" at bounding box center [498, 133] width 190 height 15
click at [424, 133] on input "elana snegirev" at bounding box center [498, 133] width 190 height 15
drag, startPoint x: 433, startPoint y: 133, endPoint x: 399, endPoint y: 136, distance: 34.4
click at [399, 136] on div "elana snegirev" at bounding box center [498, 133] width 202 height 15
type input "[PERSON_NAME]"
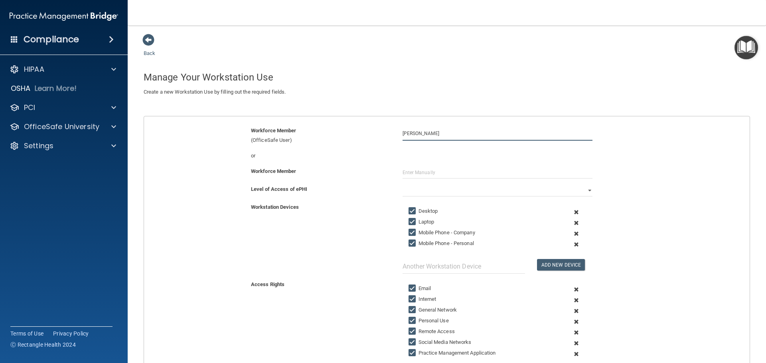
click at [537, 259] on button "Add New Device" at bounding box center [561, 265] width 48 height 12
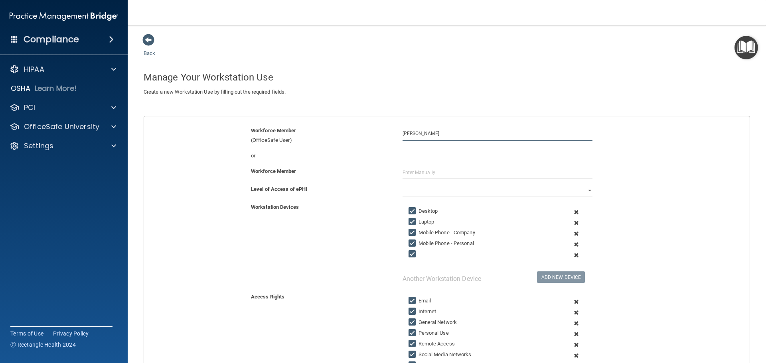
drag, startPoint x: 437, startPoint y: 133, endPoint x: 383, endPoint y: 140, distance: 54.2
click at [383, 140] on div "Workforce Member (OfficeSafe User) [PERSON_NAME]" at bounding box center [447, 135] width 618 height 19
click at [149, 41] on span at bounding box center [148, 40] width 12 height 12
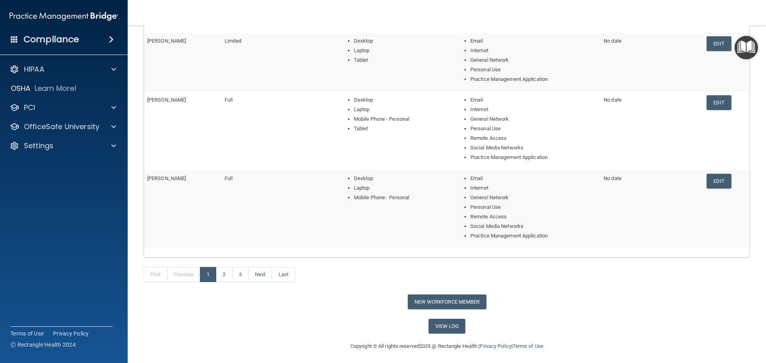
scroll to position [244, 0]
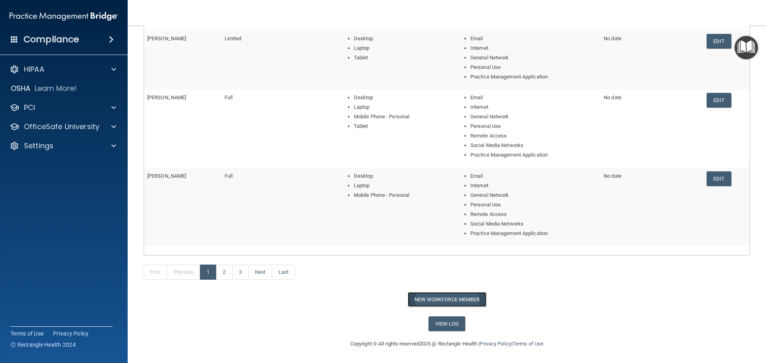
click at [431, 297] on button "New Workforce Member" at bounding box center [447, 299] width 79 height 15
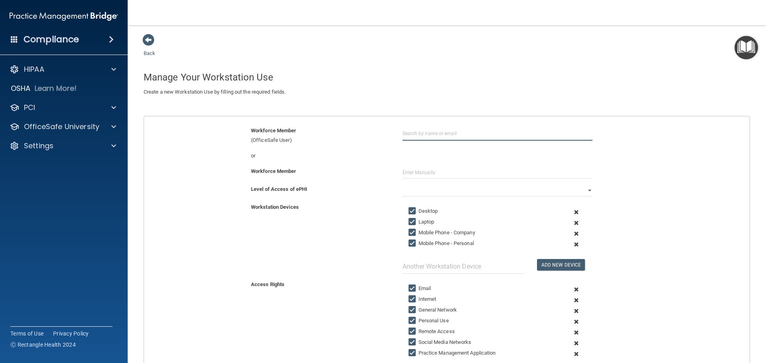
click at [422, 132] on input "text" at bounding box center [498, 133] width 190 height 15
type input "[PERSON_NAME]"
click at [426, 131] on input "[PERSON_NAME]" at bounding box center [498, 133] width 190 height 15
click at [427, 131] on input "[PERSON_NAME]" at bounding box center [498, 133] width 190 height 15
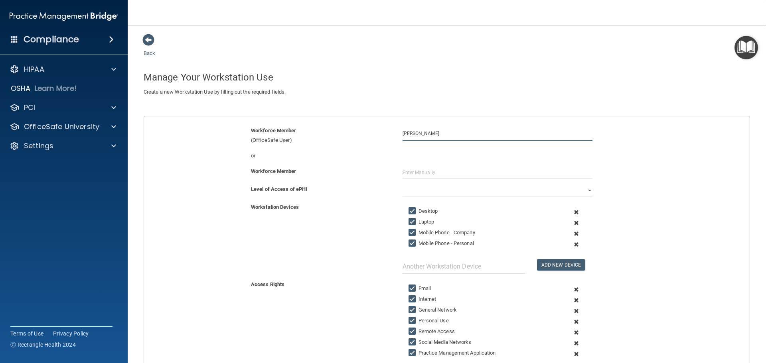
click at [421, 130] on input "[PERSON_NAME]" at bounding box center [498, 133] width 190 height 15
drag, startPoint x: 438, startPoint y: 133, endPoint x: 393, endPoint y: 137, distance: 44.9
click at [393, 137] on div "Workforce Member (OfficeSafe User) [PERSON_NAME]" at bounding box center [447, 135] width 618 height 19
click at [150, 39] on span at bounding box center [148, 40] width 12 height 12
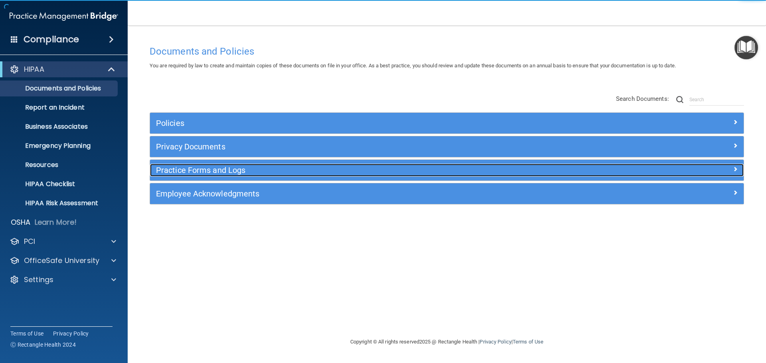
drag, startPoint x: 203, startPoint y: 167, endPoint x: 218, endPoint y: 163, distance: 15.8
click at [203, 167] on h5 "Practice Forms and Logs" at bounding box center [372, 170] width 433 height 9
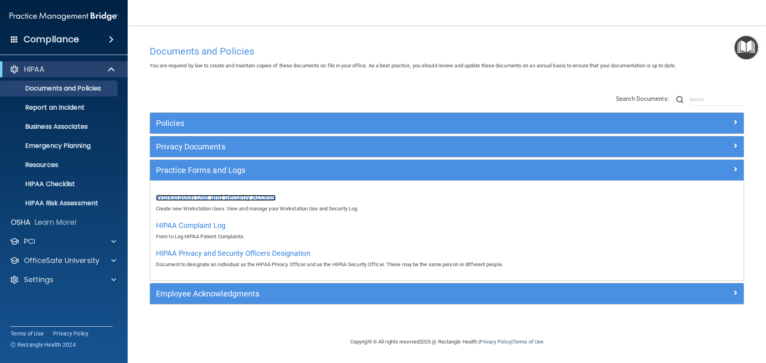
click at [262, 196] on span "Workstation Use and Security Access" at bounding box center [216, 197] width 120 height 8
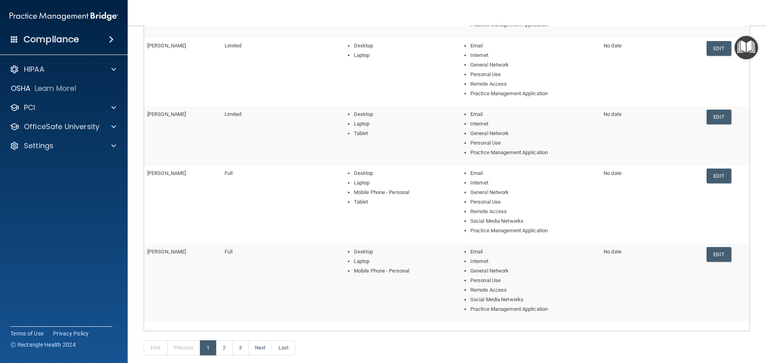
scroll to position [244, 0]
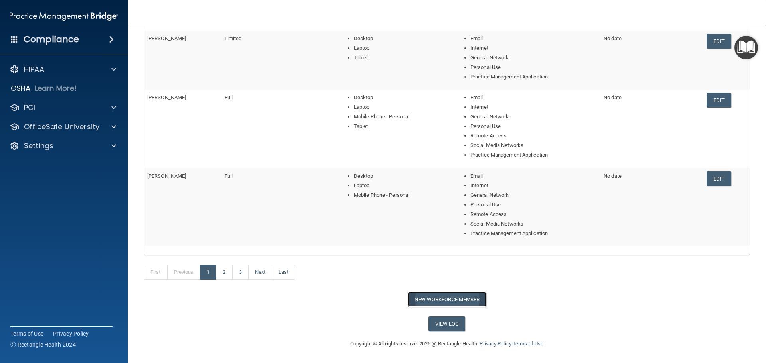
click at [443, 298] on button "New Workforce Member" at bounding box center [447, 299] width 79 height 15
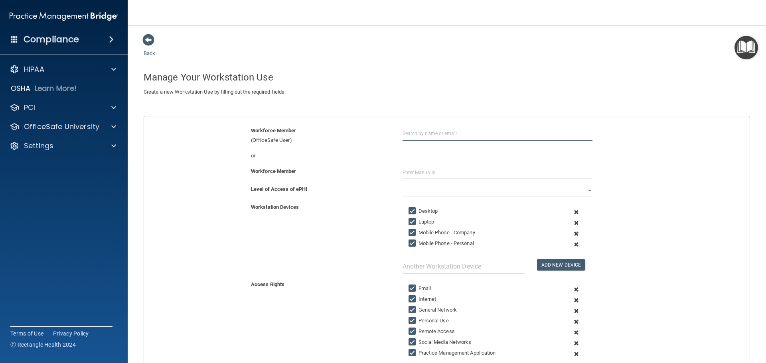
click at [420, 133] on input "text" at bounding box center [498, 133] width 190 height 15
type input "[PERSON_NAME]"
drag, startPoint x: 436, startPoint y: 133, endPoint x: 383, endPoint y: 133, distance: 53.1
click at [383, 133] on div "Workforce Member (OfficeSafe User) [PERSON_NAME]" at bounding box center [447, 135] width 618 height 19
click at [154, 38] on span at bounding box center [148, 40] width 12 height 12
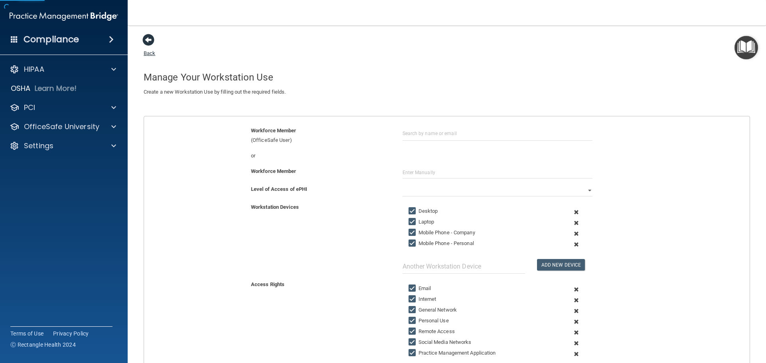
click at [149, 40] on span at bounding box center [148, 40] width 12 height 12
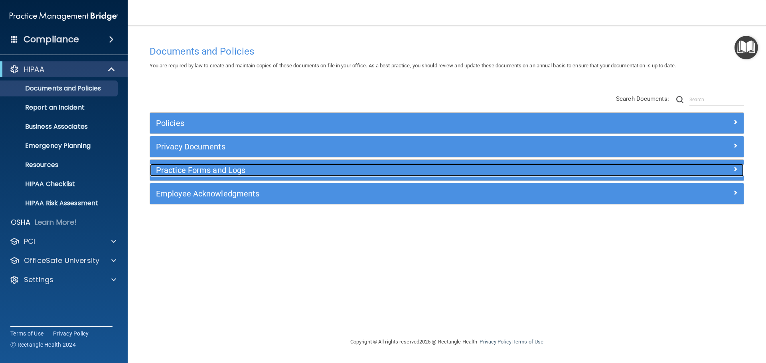
click at [195, 171] on h5 "Practice Forms and Logs" at bounding box center [372, 170] width 433 height 9
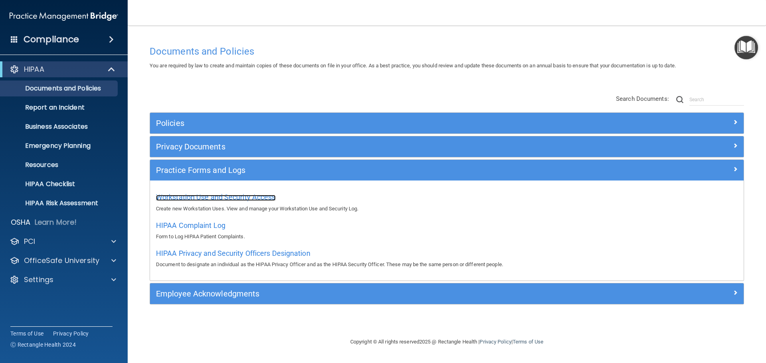
click at [176, 198] on span "Workstation Use and Security Access" at bounding box center [216, 197] width 120 height 8
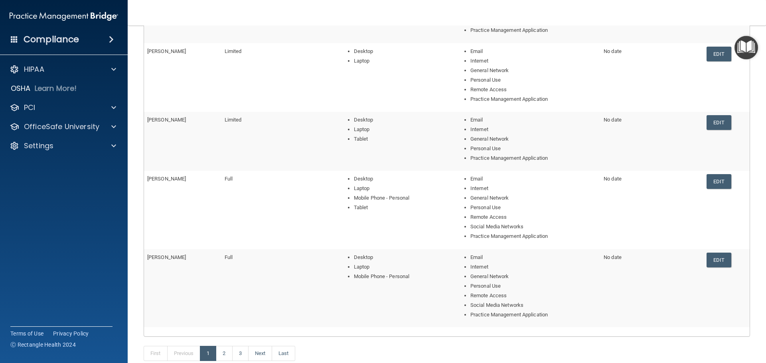
scroll to position [244, 0]
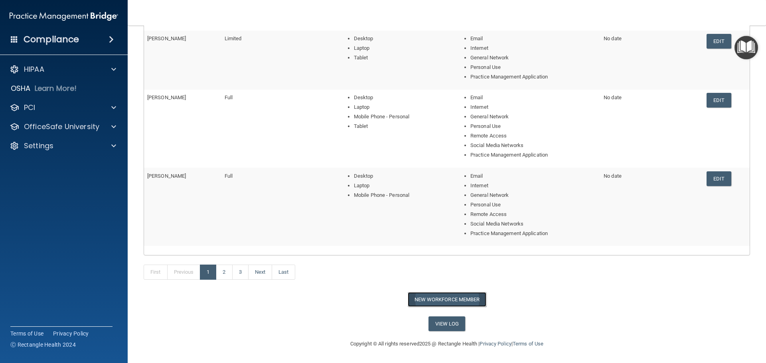
click at [474, 300] on button "New Workforce Member" at bounding box center [447, 299] width 79 height 15
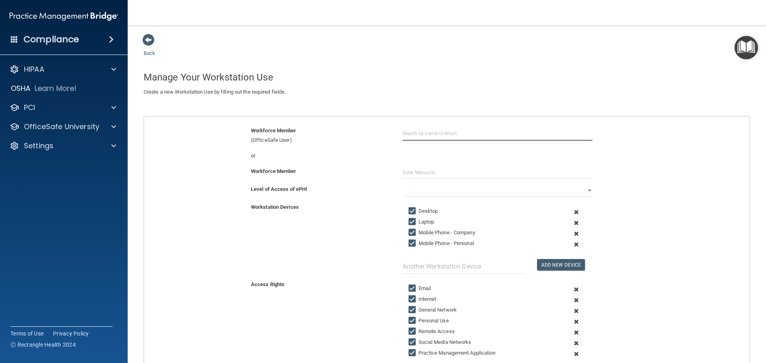
click at [422, 132] on input "text" at bounding box center [498, 133] width 190 height 15
type input "[PERSON_NAME]"
click at [537, 259] on button "Add New Device" at bounding box center [561, 265] width 48 height 12
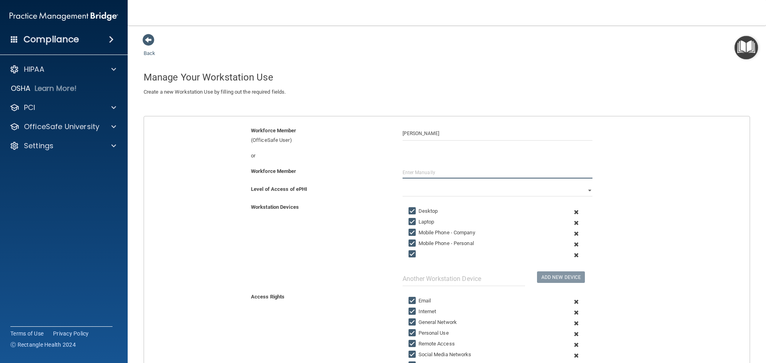
click at [429, 171] on input "text" at bounding box center [498, 173] width 190 height 12
click at [405, 189] on select "Full Limited None" at bounding box center [498, 191] width 190 height 12
select select "1"
click at [403, 185] on select "Full Limited None" at bounding box center [498, 191] width 190 height 12
click at [428, 136] on input "[PERSON_NAME]" at bounding box center [498, 133] width 190 height 15
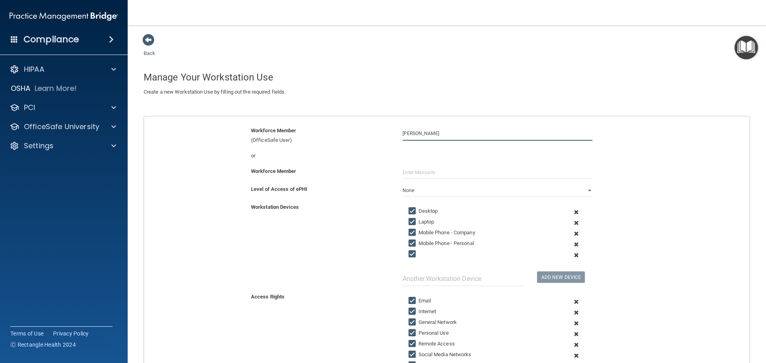
click at [430, 136] on input "[PERSON_NAME]" at bounding box center [498, 133] width 190 height 15
drag, startPoint x: 436, startPoint y: 132, endPoint x: 390, endPoint y: 139, distance: 46.8
click at [390, 139] on div "Workforce Member (OfficeSafe User) [PERSON_NAME]" at bounding box center [447, 135] width 618 height 19
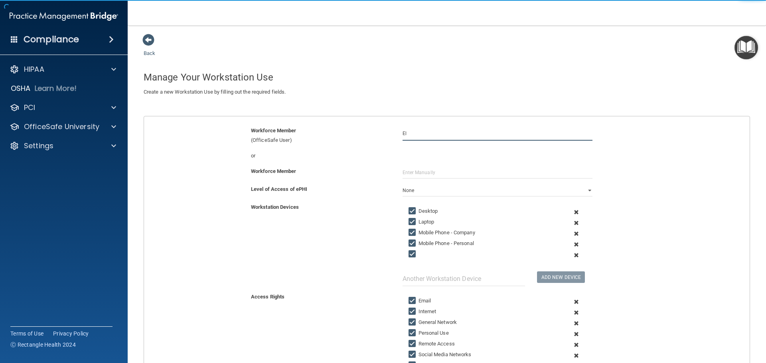
type input "E"
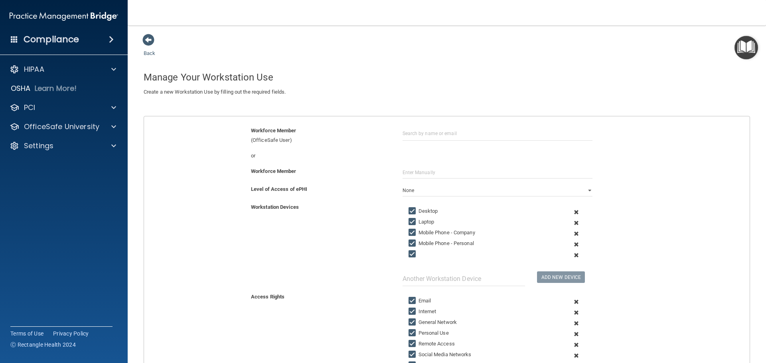
click at [752, 48] on img "Open Resource Center" at bounding box center [746, 48] width 24 height 24
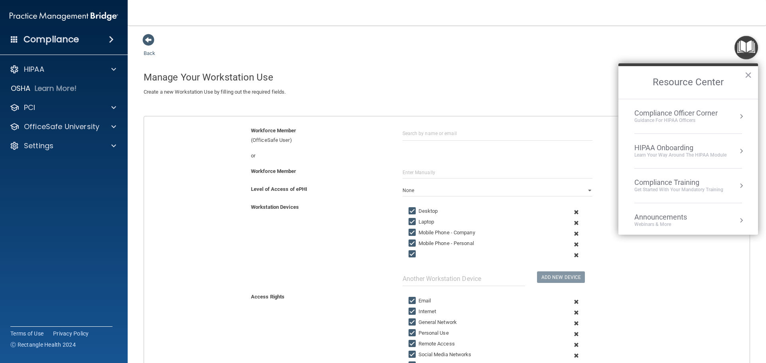
click at [369, 71] on div "Manage Your Workstation Use" at bounding box center [447, 78] width 618 height 20
click at [144, 39] on span at bounding box center [148, 40] width 12 height 12
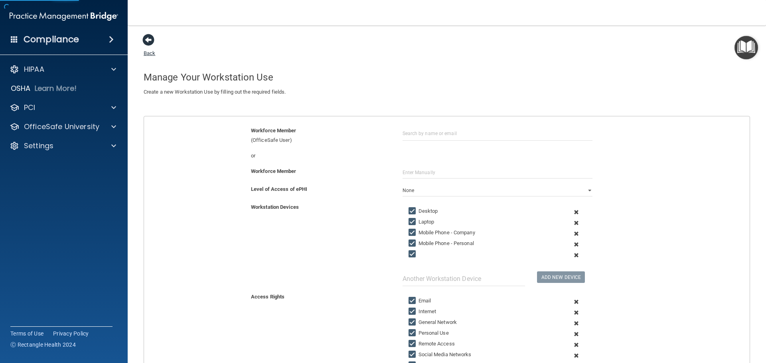
click at [145, 39] on span at bounding box center [148, 40] width 12 height 12
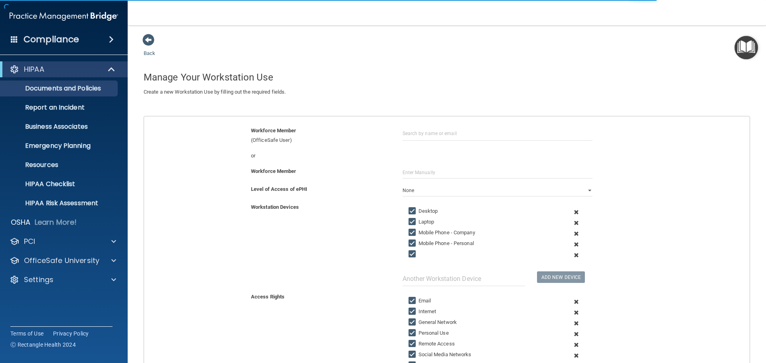
click at [34, 39] on h4 "Compliance" at bounding box center [51, 39] width 55 height 11
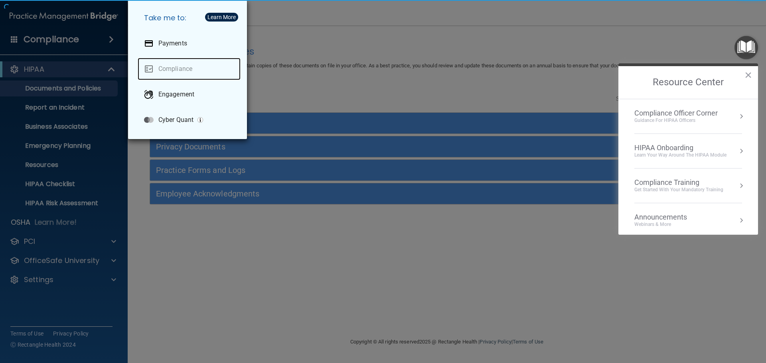
drag, startPoint x: 168, startPoint y: 71, endPoint x: 212, endPoint y: 63, distance: 44.6
click at [168, 71] on link "Compliance" at bounding box center [189, 69] width 103 height 22
click at [171, 67] on link "Compliance" at bounding box center [189, 69] width 103 height 22
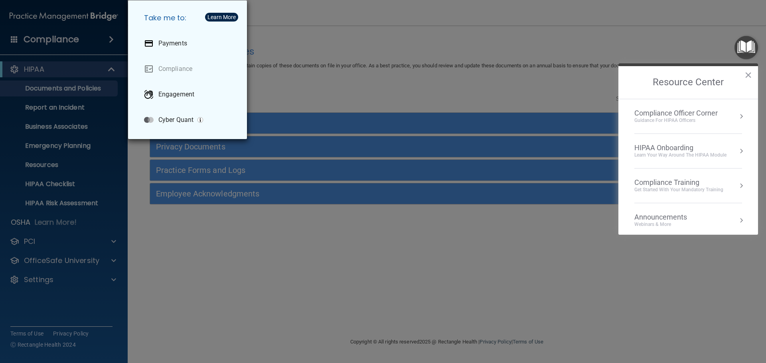
click at [80, 62] on div "Take me to: Payments Compliance Engagement Cyber Quant" at bounding box center [383, 181] width 766 height 363
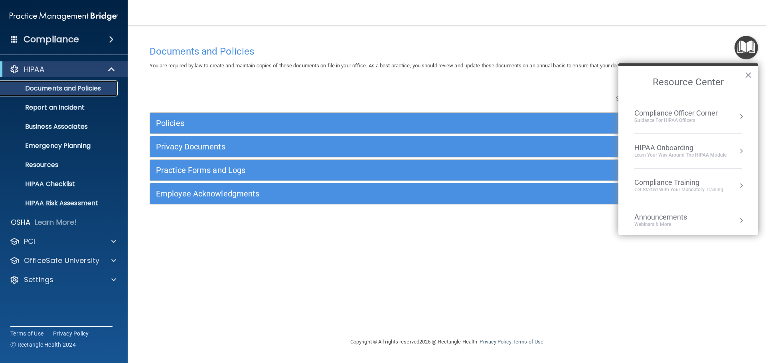
click at [60, 85] on p "Documents and Policies" at bounding box center [59, 89] width 109 height 8
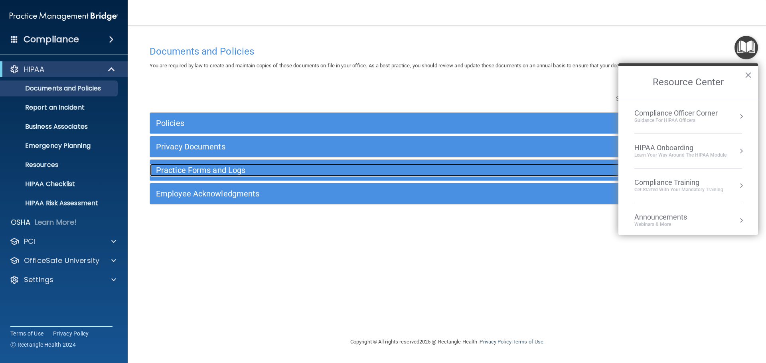
click at [198, 170] on h5 "Practice Forms and Logs" at bounding box center [372, 170] width 433 height 9
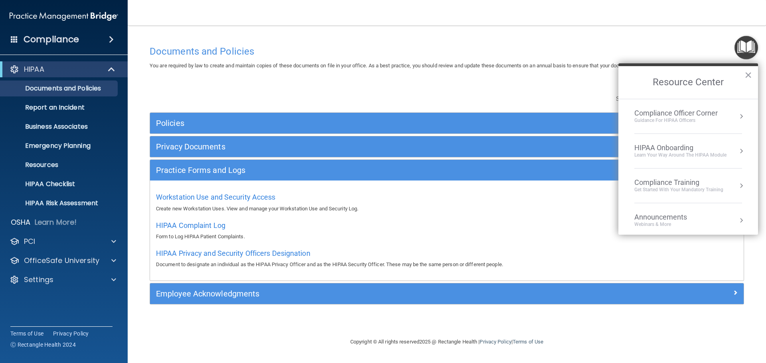
click at [752, 76] on h2 "Resource Center" at bounding box center [688, 82] width 140 height 33
click at [194, 198] on span "Workstation Use and Security Access" at bounding box center [216, 197] width 120 height 8
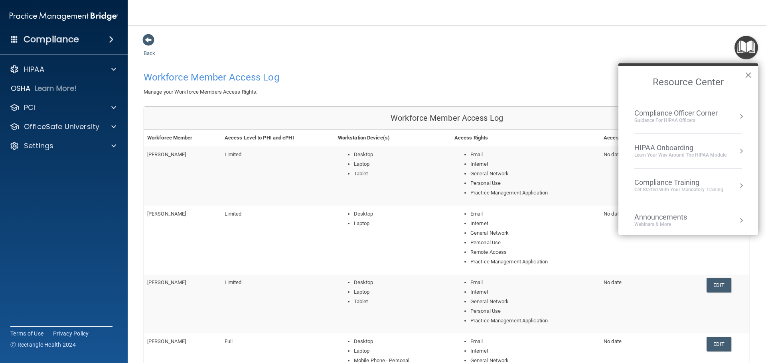
click at [746, 74] on button "×" at bounding box center [748, 75] width 8 height 13
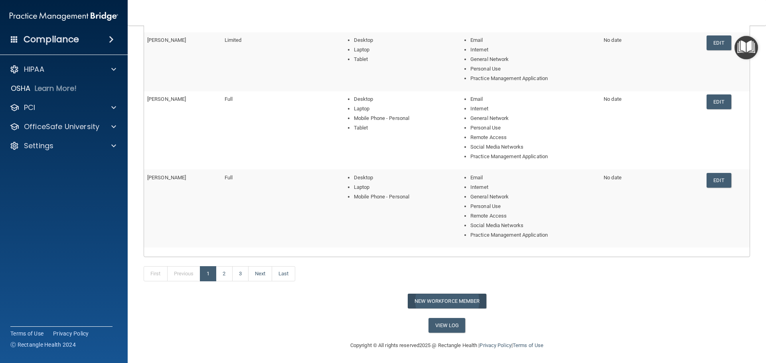
scroll to position [244, 0]
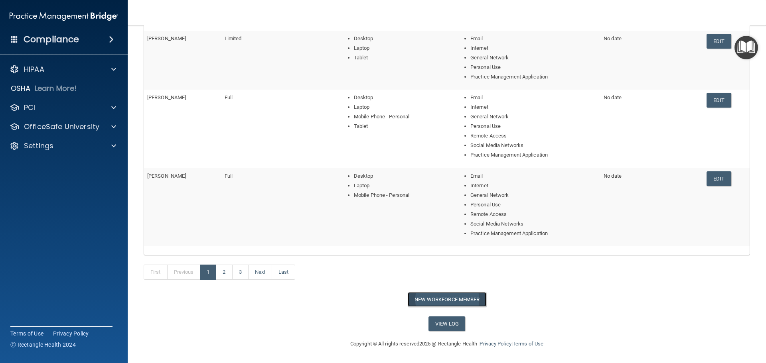
click at [467, 300] on button "New Workforce Member" at bounding box center [447, 299] width 79 height 15
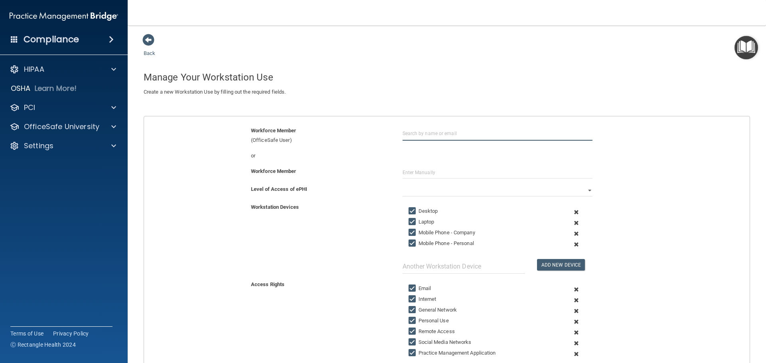
click at [411, 137] on input "text" at bounding box center [498, 133] width 190 height 15
type input "[PERSON_NAME]"
click at [427, 134] on input "[PERSON_NAME]" at bounding box center [498, 133] width 190 height 15
drag, startPoint x: 432, startPoint y: 133, endPoint x: 372, endPoint y: 142, distance: 60.5
click at [372, 142] on div "Workforce Member (OfficeSafe User) [PERSON_NAME]" at bounding box center [447, 135] width 618 height 19
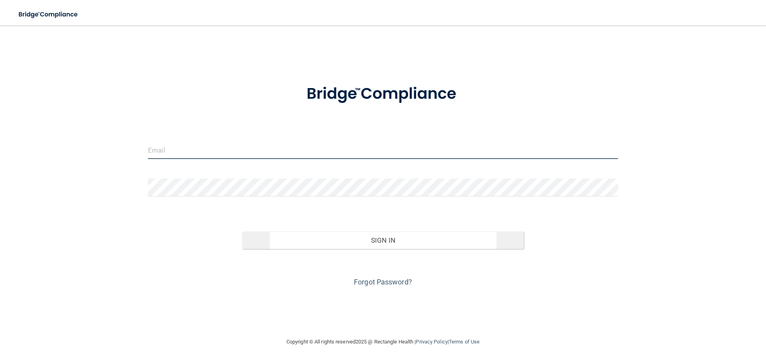
type input "[PERSON_NAME][EMAIL_ADDRESS][DOMAIN_NAME]"
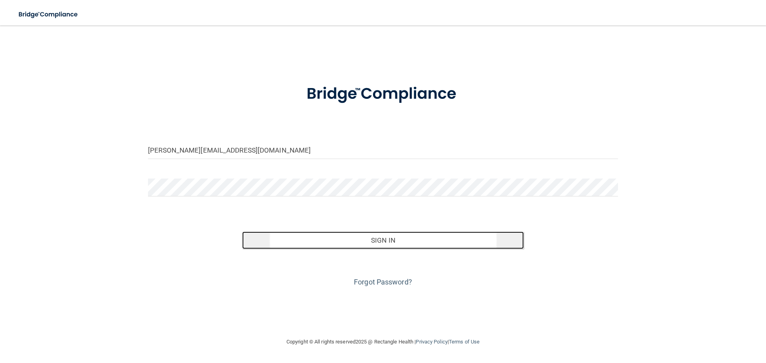
click at [367, 238] on button "Sign In" at bounding box center [383, 241] width 282 height 18
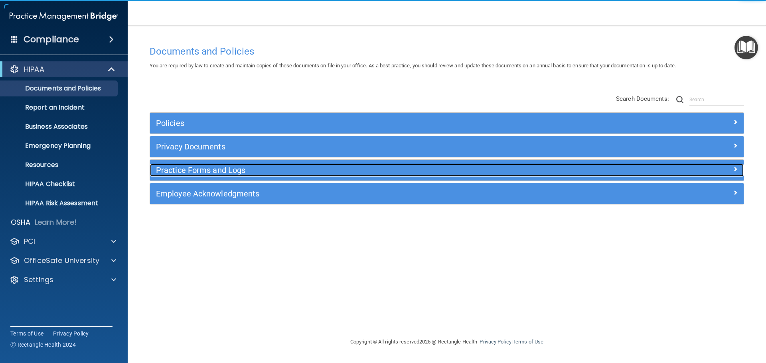
click at [206, 171] on h5 "Practice Forms and Logs" at bounding box center [372, 170] width 433 height 9
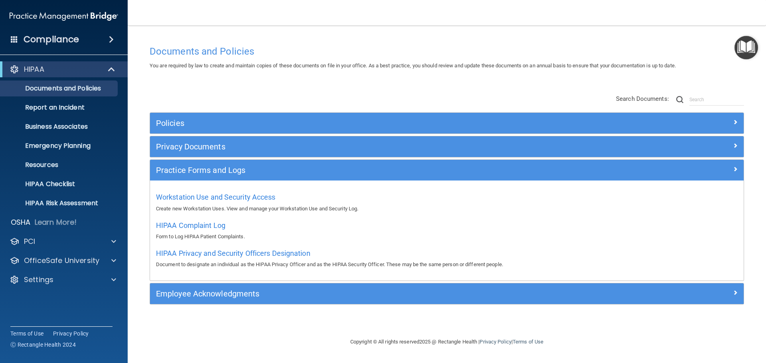
click at [261, 192] on div "Workstation Use and Security Access Create new Workstation Uses. View and manag…" at bounding box center [447, 202] width 582 height 23
click at [237, 191] on div "Workstation Use and Security Access Create new Workstation Uses. View and manag…" at bounding box center [447, 202] width 582 height 23
click at [232, 199] on span "Workstation Use and Security Access" at bounding box center [216, 197] width 120 height 8
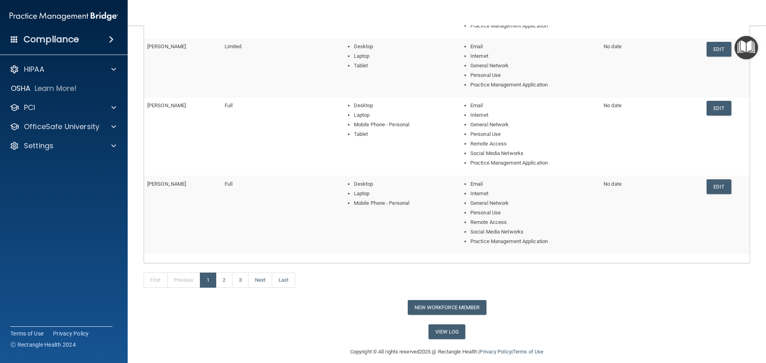
scroll to position [244, 0]
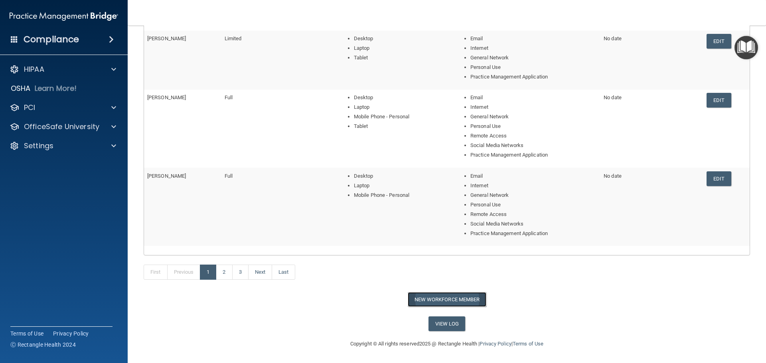
click at [462, 299] on button "New Workforce Member" at bounding box center [447, 299] width 79 height 15
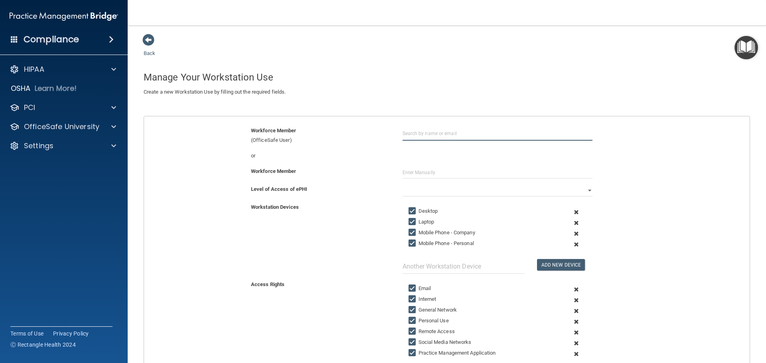
click at [514, 132] on input "text" at bounding box center [498, 133] width 190 height 15
type input "[PERSON_NAME]"
click at [427, 133] on input "[PERSON_NAME]" at bounding box center [498, 133] width 190 height 15
drag, startPoint x: 436, startPoint y: 133, endPoint x: 377, endPoint y: 132, distance: 58.2
click at [377, 132] on div "Workforce Member (OfficeSafe User) Elana Snegirev" at bounding box center [447, 135] width 618 height 19
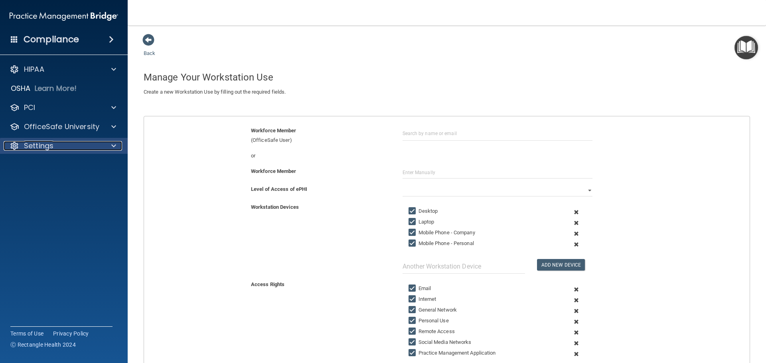
click at [34, 144] on p "Settings" at bounding box center [39, 146] width 30 height 10
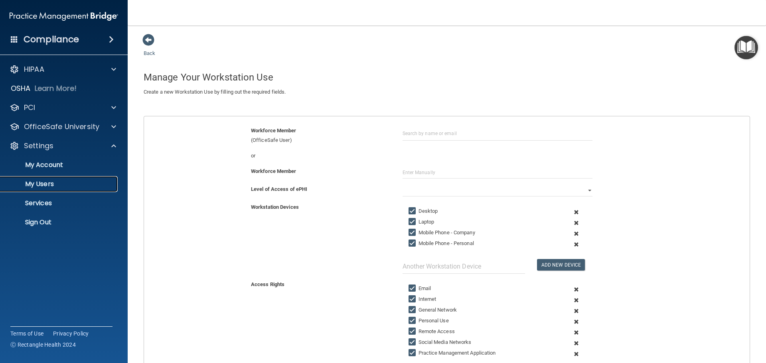
click at [47, 181] on p "My Users" at bounding box center [59, 184] width 109 height 8
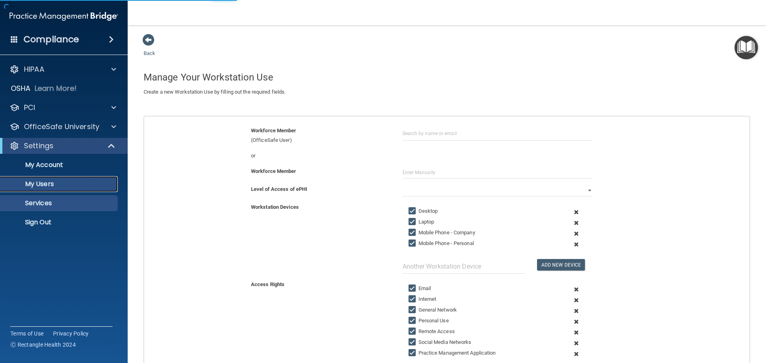
select select "20"
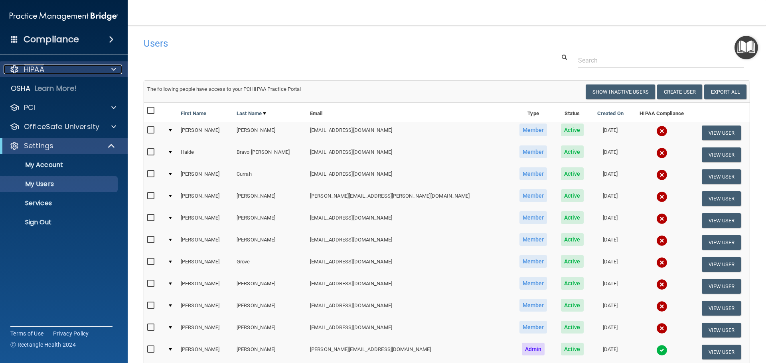
click at [60, 72] on div "HIPAA" at bounding box center [53, 70] width 99 height 10
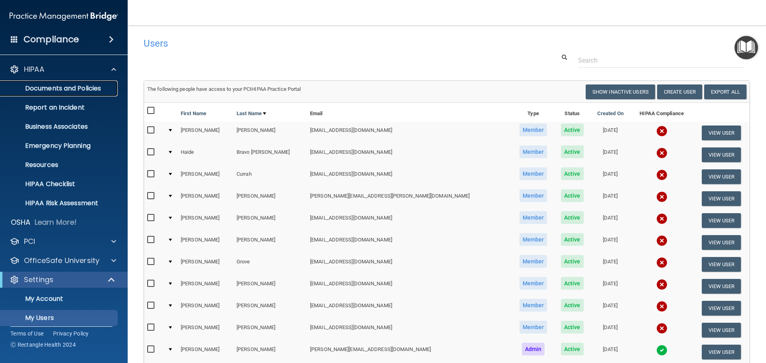
click at [65, 89] on p "Documents and Policies" at bounding box center [59, 89] width 109 height 8
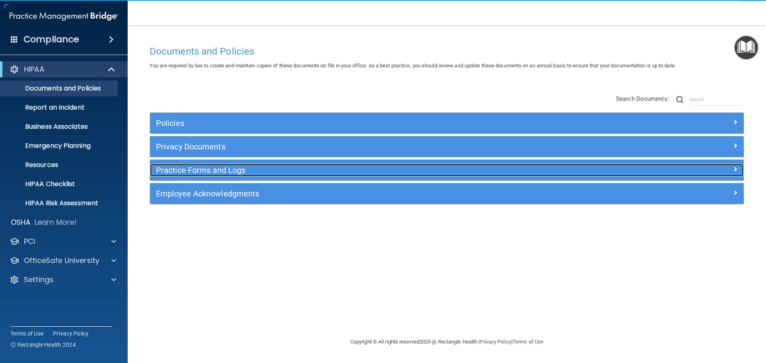
click at [223, 169] on h5 "Practice Forms and Logs" at bounding box center [372, 170] width 433 height 9
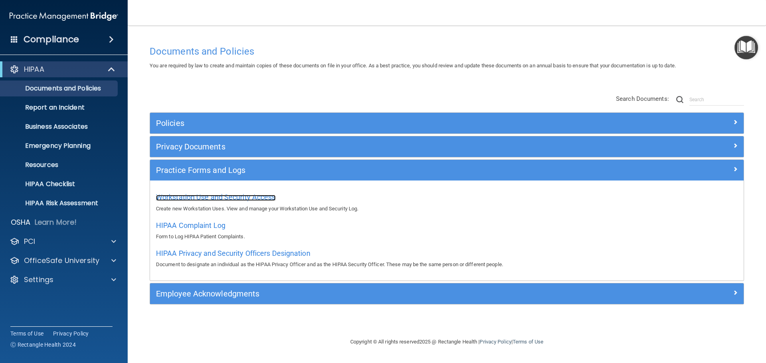
click at [239, 198] on span "Workstation Use and Security Access" at bounding box center [216, 197] width 120 height 8
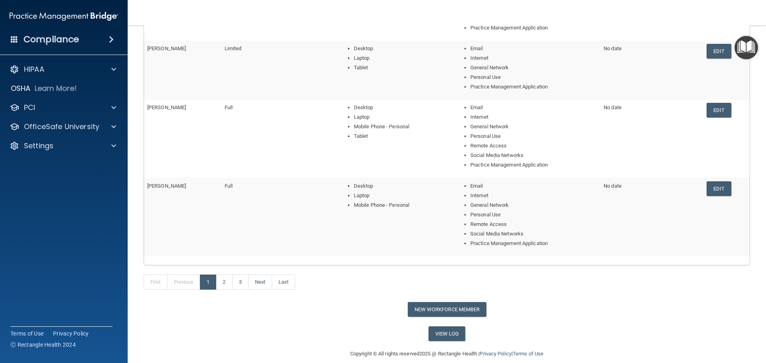
scroll to position [244, 0]
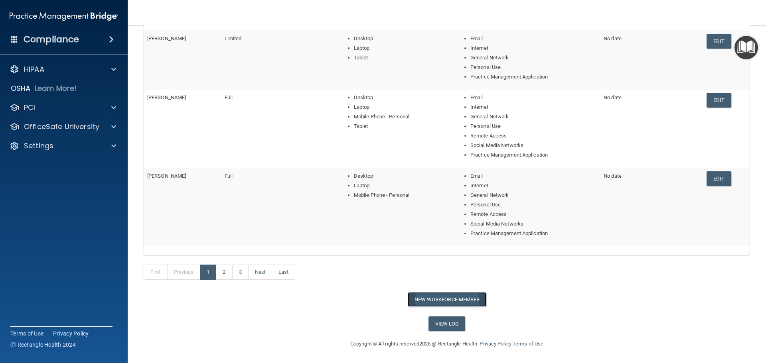
click at [470, 297] on button "New Workforce Member" at bounding box center [447, 299] width 79 height 15
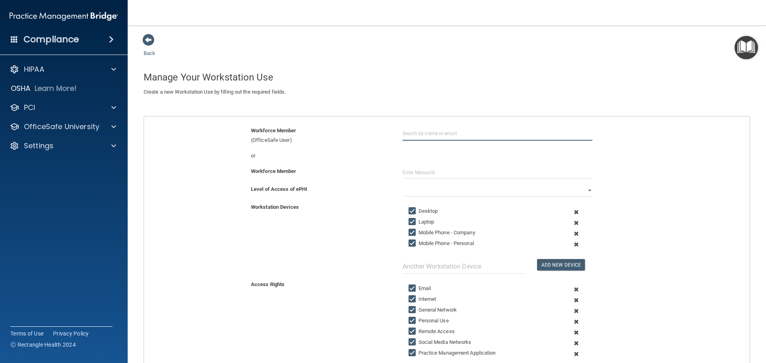
click at [403, 137] on input "text" at bounding box center [498, 133] width 190 height 15
type input "Elana Snigirev"
click at [432, 130] on input "Elana Snigirev" at bounding box center [498, 133] width 190 height 15
click at [426, 130] on input "Elana Snigirev" at bounding box center [498, 133] width 190 height 15
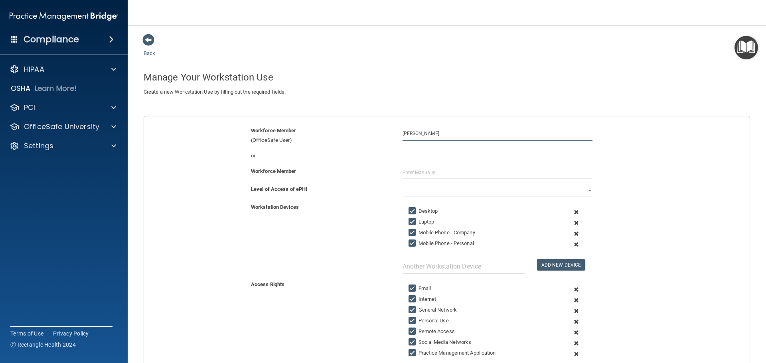
click at [412, 136] on input "Elana Snigirev" at bounding box center [498, 133] width 190 height 15
drag, startPoint x: 432, startPoint y: 134, endPoint x: 399, endPoint y: 139, distance: 33.1
click at [399, 139] on div "Elana Snigirev" at bounding box center [498, 133] width 202 height 15
click at [420, 133] on input "text" at bounding box center [498, 133] width 190 height 15
paste input "Elana Snigirev"
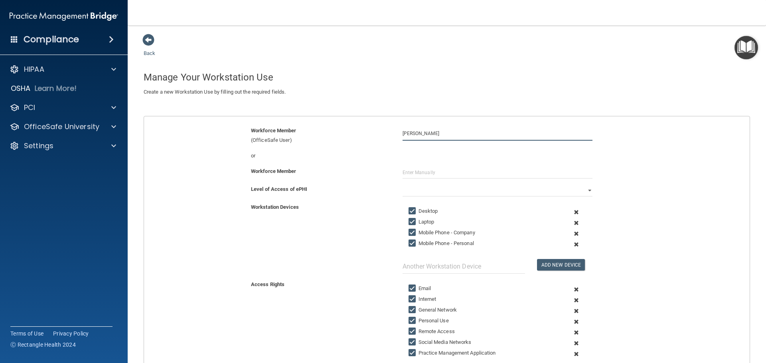
drag, startPoint x: 431, startPoint y: 134, endPoint x: 388, endPoint y: 135, distance: 43.1
click at [388, 135] on div "Workforce Member (OfficeSafe User) Elana Snigirev" at bounding box center [447, 135] width 618 height 19
type input "[PERSON_NAME]"
click at [432, 146] on div "Workforce Member (OfficeSafe User) Elana Snegirev" at bounding box center [447, 138] width 618 height 25
click at [433, 137] on input "[PERSON_NAME]" at bounding box center [498, 133] width 190 height 15
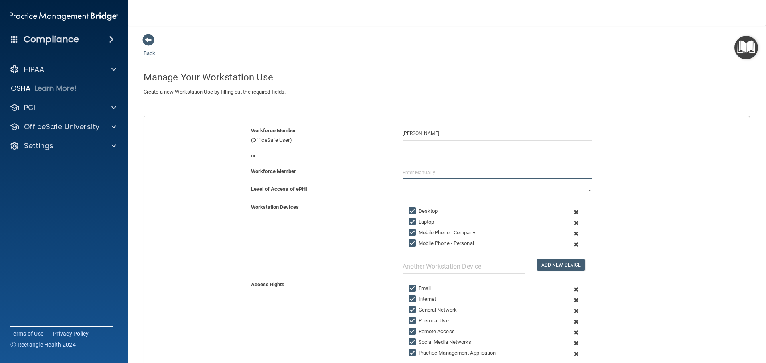
click at [409, 172] on input "text" at bounding box center [498, 173] width 190 height 12
type input "[PERSON_NAME]"
click at [572, 245] on span at bounding box center [577, 244] width 20 height 11
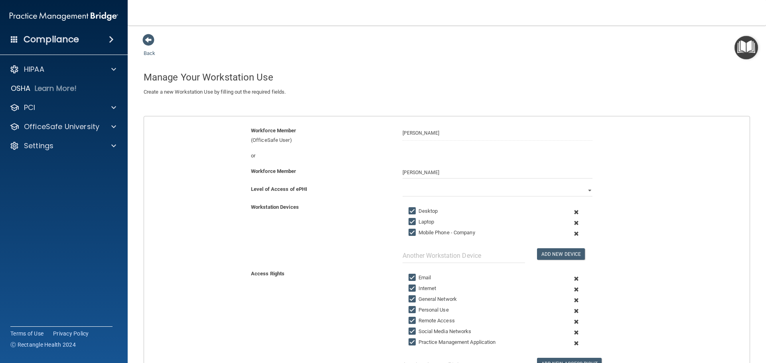
click at [573, 233] on span at bounding box center [577, 234] width 20 height 11
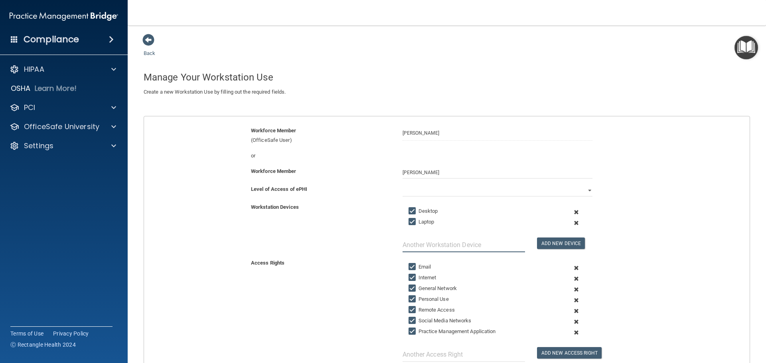
click at [470, 246] on input "text" at bounding box center [464, 245] width 122 height 15
type input "Tablet"
click at [547, 242] on button "Add New Device" at bounding box center [561, 244] width 48 height 12
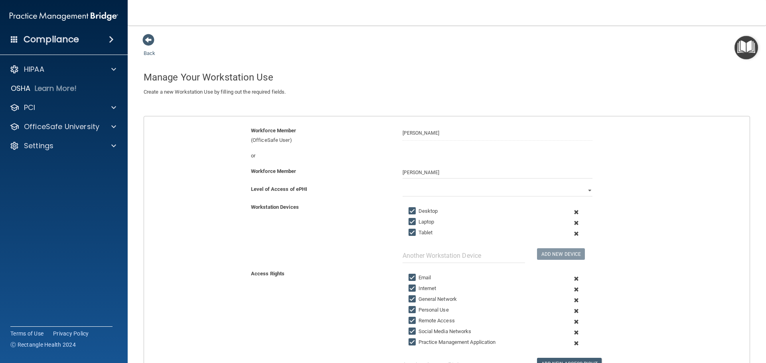
click at [573, 322] on span at bounding box center [577, 322] width 20 height 11
click at [571, 322] on span at bounding box center [577, 322] width 20 height 11
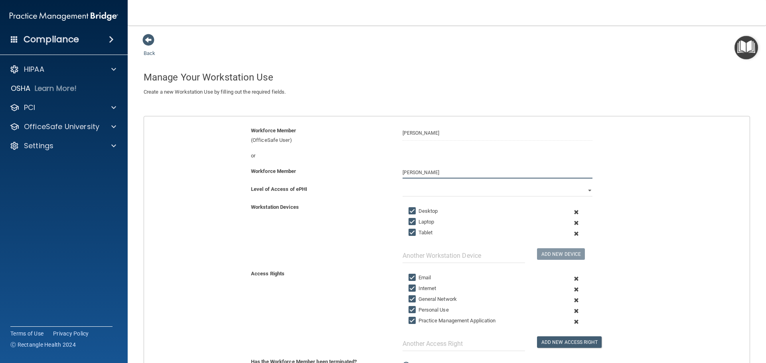
drag, startPoint x: 437, startPoint y: 172, endPoint x: 365, endPoint y: 176, distance: 72.3
click at [370, 176] on div "Workforce Member Elana Snegirev" at bounding box center [447, 173] width 618 height 12
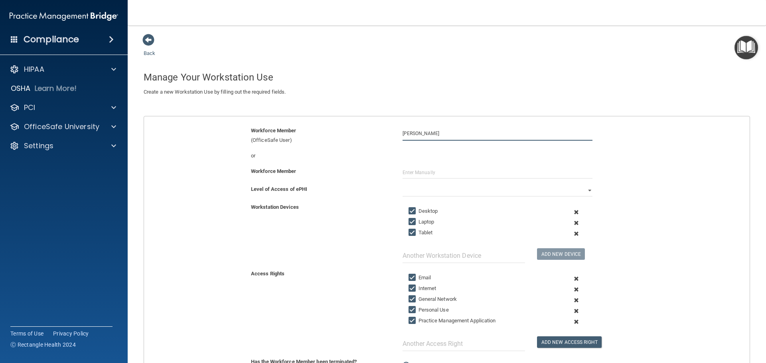
drag, startPoint x: 415, startPoint y: 137, endPoint x: 313, endPoint y: 144, distance: 102.3
click at [323, 144] on div "Workforce Member (OfficeSafe User) Elana Snegirev" at bounding box center [447, 135] width 618 height 19
type input "[PERSON_NAME]"
click at [415, 132] on input "[PERSON_NAME]" at bounding box center [498, 133] width 190 height 15
click at [263, 137] on div "Workforce Member (OfficeSafe User)" at bounding box center [321, 135] width 152 height 19
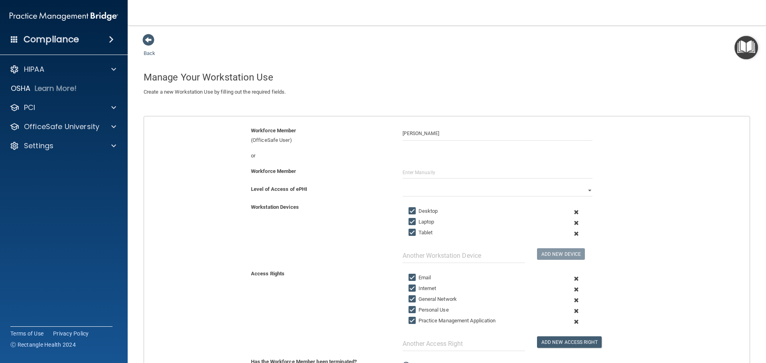
click at [268, 124] on div "Workforce Member (OfficeSafe User) Elana Snegirev or Workforce Member Level of …" at bounding box center [447, 264] width 606 height 296
click at [152, 40] on span at bounding box center [148, 40] width 12 height 12
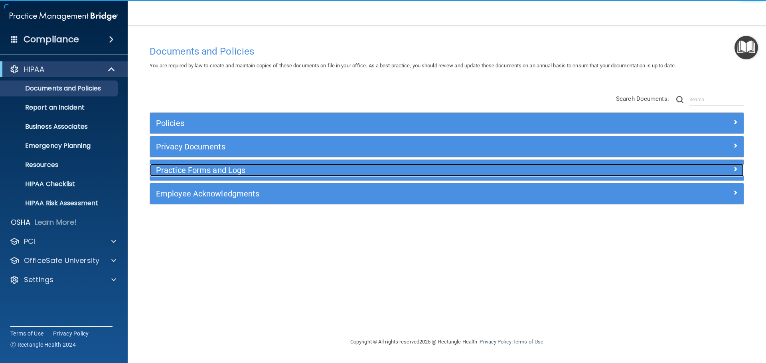
click at [185, 167] on h5 "Practice Forms and Logs" at bounding box center [372, 170] width 433 height 9
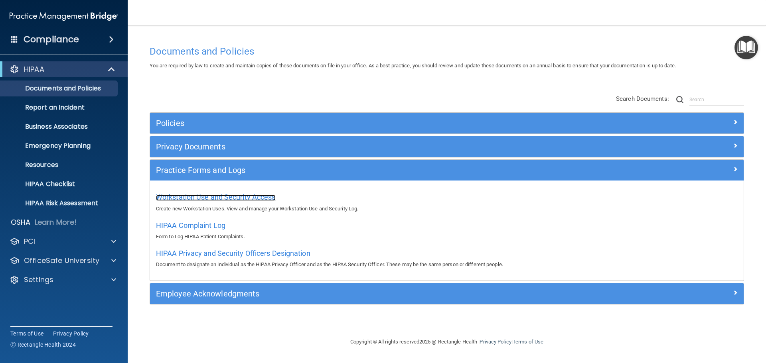
click at [203, 196] on span "Workstation Use and Security Access" at bounding box center [216, 197] width 120 height 8
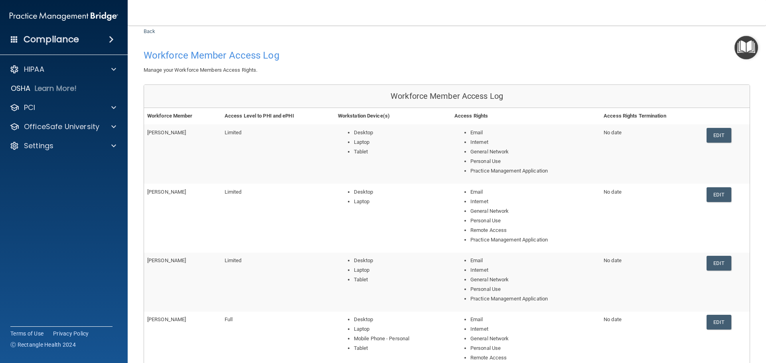
scroll to position [40, 0]
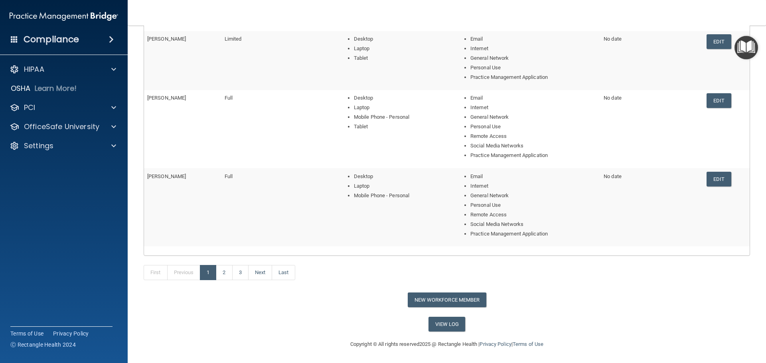
scroll to position [244, 0]
click at [446, 299] on button "New Workforce Member" at bounding box center [447, 299] width 79 height 15
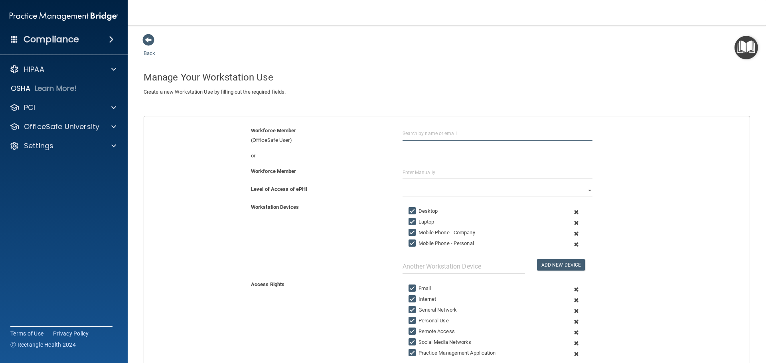
click at [408, 137] on input "text" at bounding box center [498, 133] width 190 height 15
type input "E"
type input "[PERSON_NAME]"
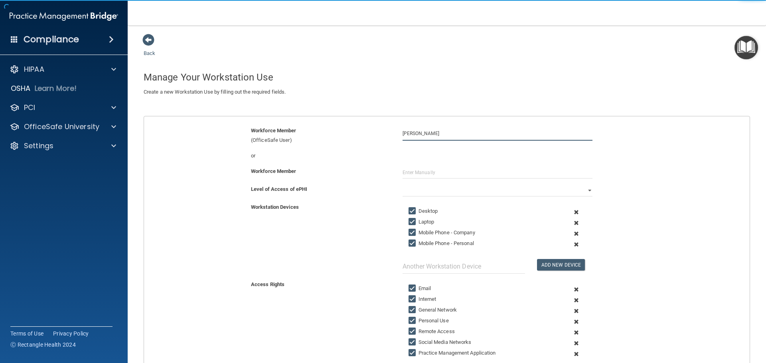
click at [434, 136] on input "[PERSON_NAME]" at bounding box center [498, 133] width 190 height 15
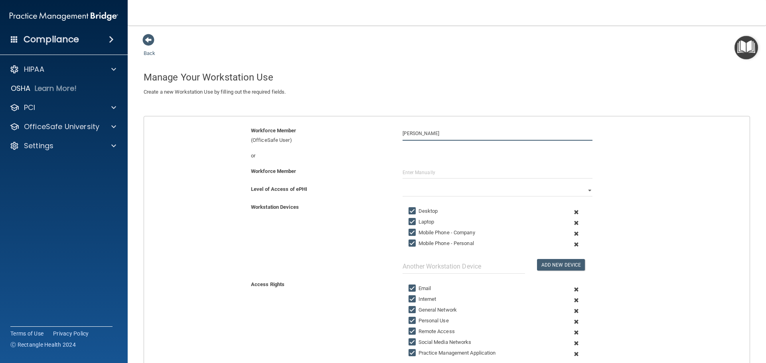
drag, startPoint x: 438, startPoint y: 134, endPoint x: 369, endPoint y: 136, distance: 69.0
click at [369, 136] on div "Workforce Member (OfficeSafe User) [PERSON_NAME]" at bounding box center [447, 135] width 618 height 19
click at [148, 36] on span at bounding box center [148, 40] width 12 height 12
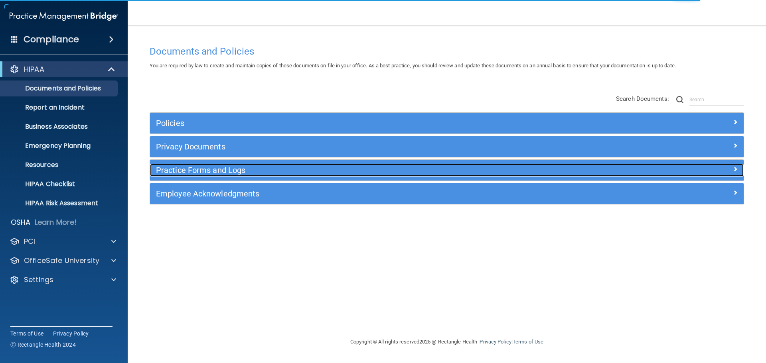
click at [184, 171] on h5 "Practice Forms and Logs" at bounding box center [372, 170] width 433 height 9
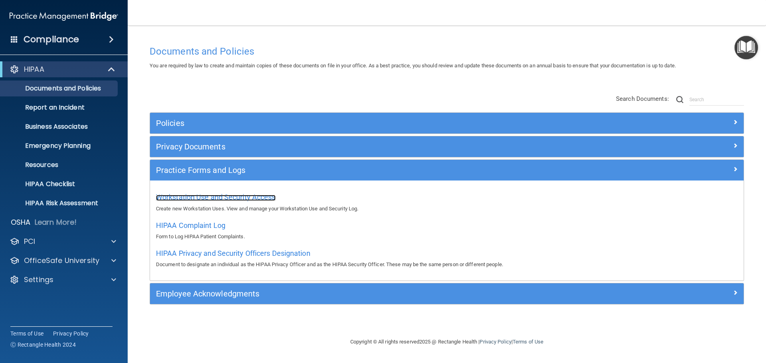
click at [239, 198] on span "Workstation Use and Security Access" at bounding box center [216, 197] width 120 height 8
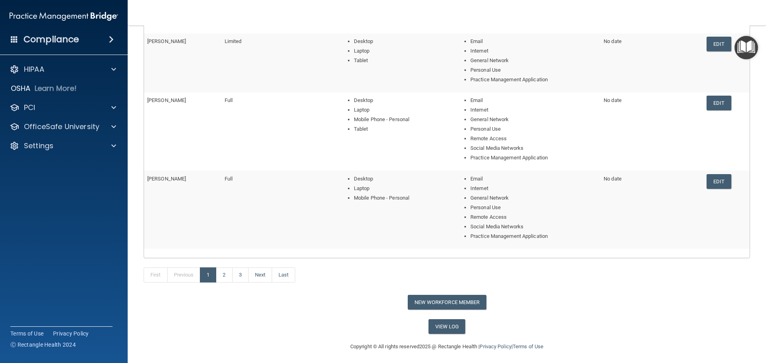
scroll to position [244, 0]
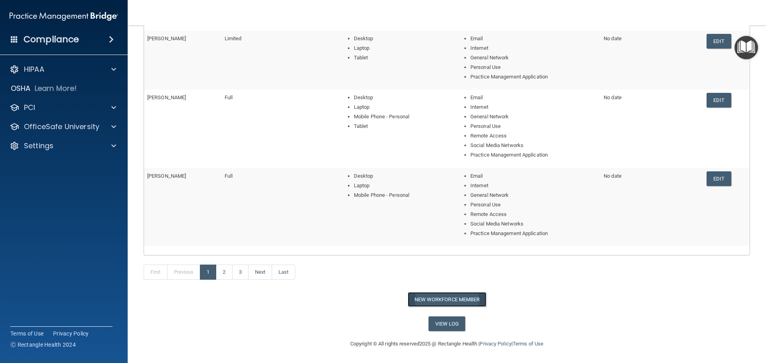
click at [456, 298] on button "New Workforce Member" at bounding box center [447, 299] width 79 height 15
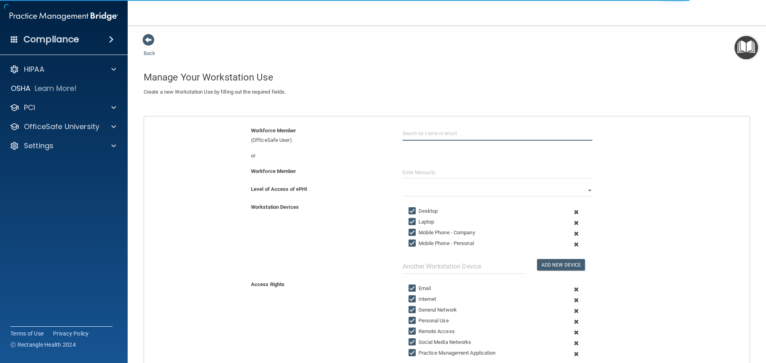
click at [410, 134] on input "text" at bounding box center [498, 133] width 190 height 15
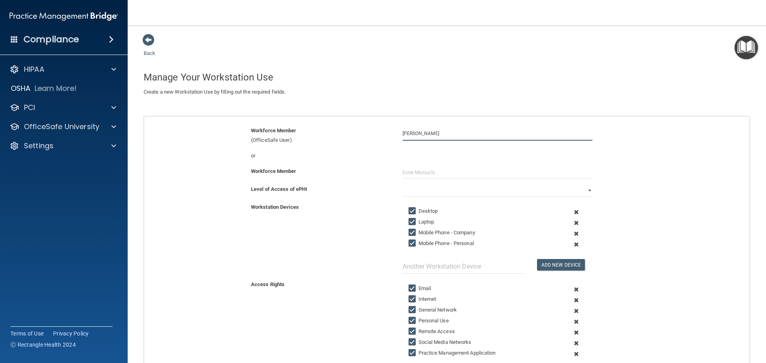
type input "[PERSON_NAME]"
click at [429, 146] on div "Workforce Member (OfficeSafe User) [PERSON_NAME]" at bounding box center [447, 138] width 618 height 25
drag, startPoint x: 437, startPoint y: 134, endPoint x: 314, endPoint y: 135, distance: 122.9
click at [314, 135] on div "Workforce Member (OfficeSafe User) [PERSON_NAME]" at bounding box center [447, 135] width 618 height 19
click at [152, 40] on span at bounding box center [148, 40] width 12 height 12
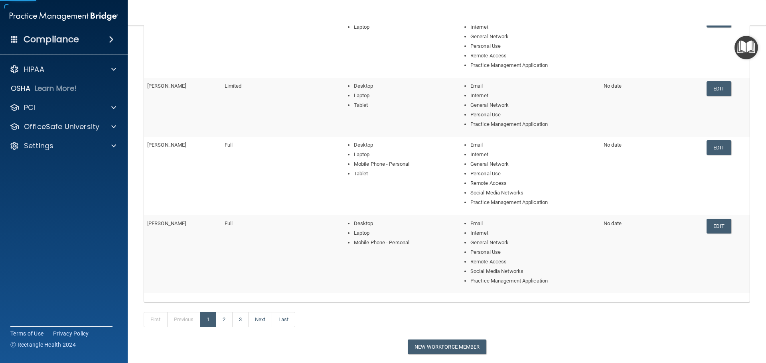
scroll to position [244, 0]
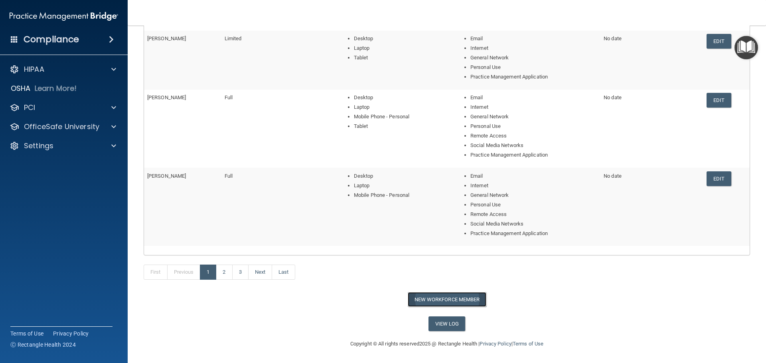
click at [443, 298] on button "New Workforce Member" at bounding box center [447, 299] width 79 height 15
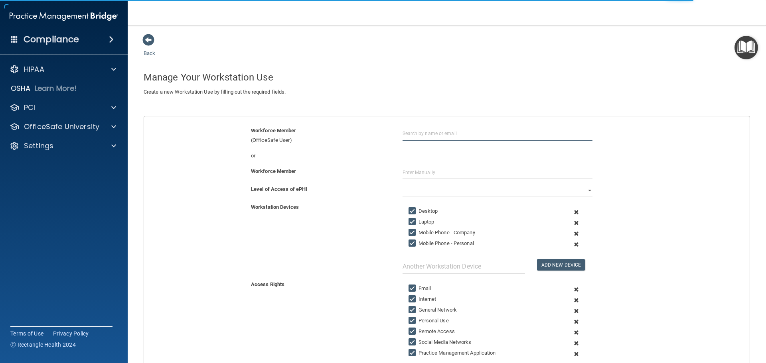
click at [419, 137] on input "text" at bounding box center [498, 133] width 190 height 15
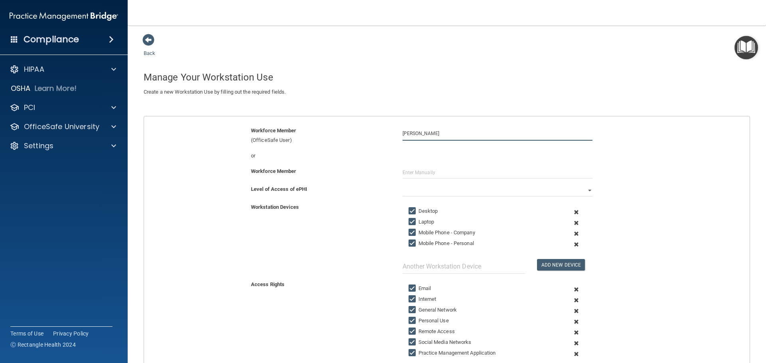
drag, startPoint x: 433, startPoint y: 134, endPoint x: 388, endPoint y: 134, distance: 45.1
click at [388, 134] on div "Workforce Member (OfficeSafe User) [PERSON_NAME]" at bounding box center [447, 135] width 618 height 19
type input "[PERSON_NAME]"
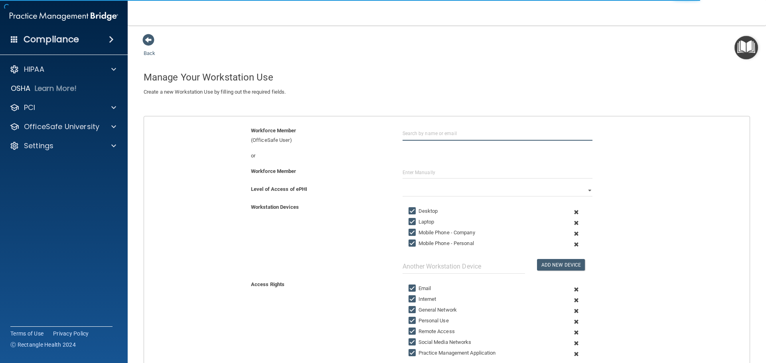
click at [425, 132] on input "text" at bounding box center [498, 133] width 190 height 15
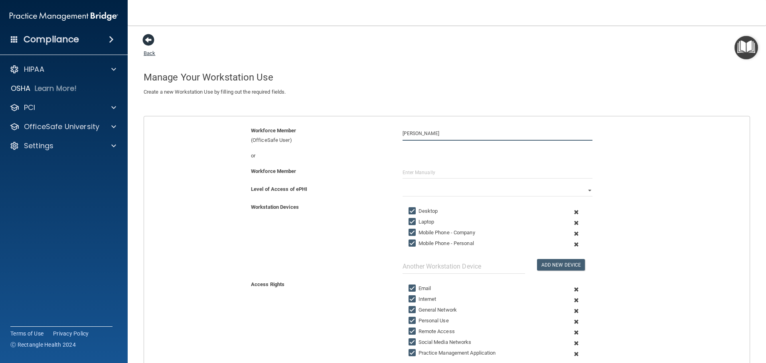
type input "[PERSON_NAME]"
click at [152, 41] on span at bounding box center [148, 40] width 12 height 12
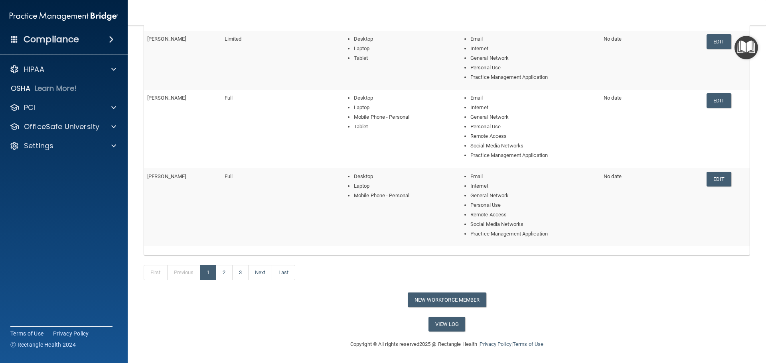
scroll to position [244, 0]
click at [221, 270] on link "2" at bounding box center [224, 272] width 16 height 15
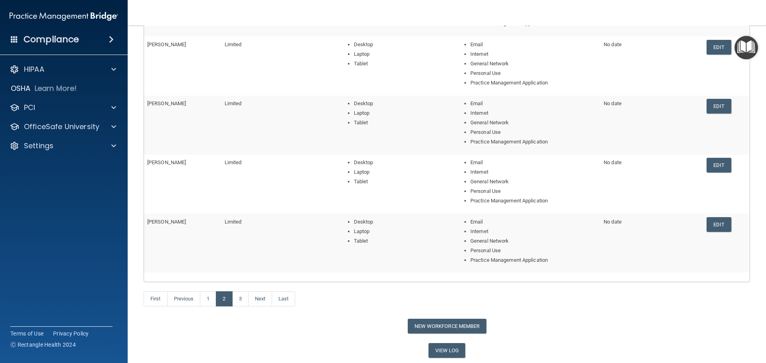
scroll to position [206, 0]
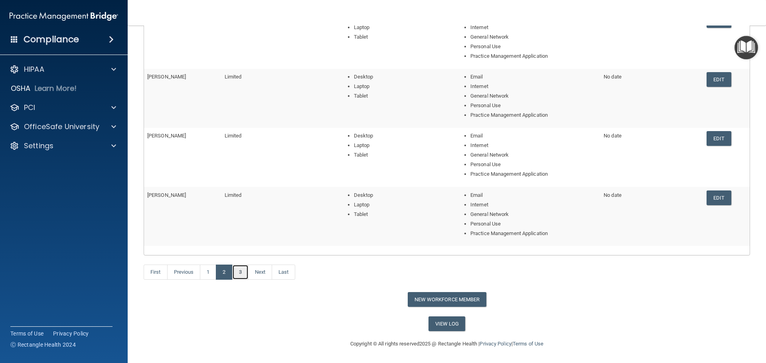
click at [245, 275] on link "3" at bounding box center [240, 272] width 16 height 15
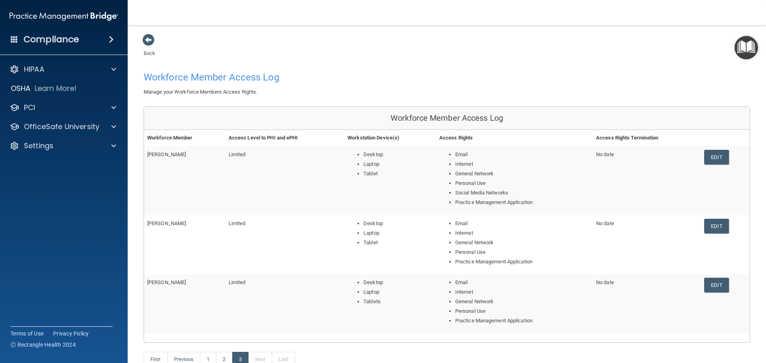
scroll to position [87, 0]
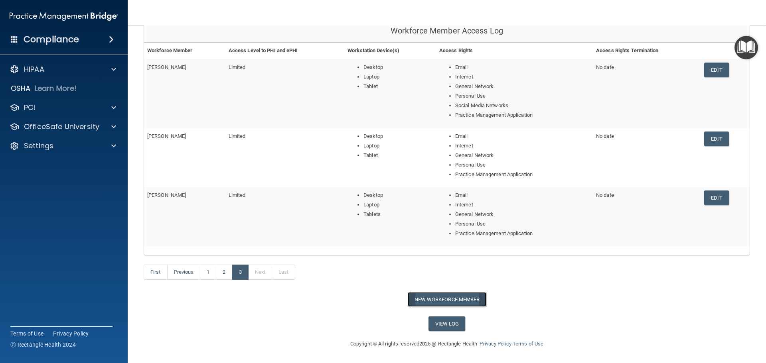
click at [423, 296] on button "New Workforce Member" at bounding box center [447, 299] width 79 height 15
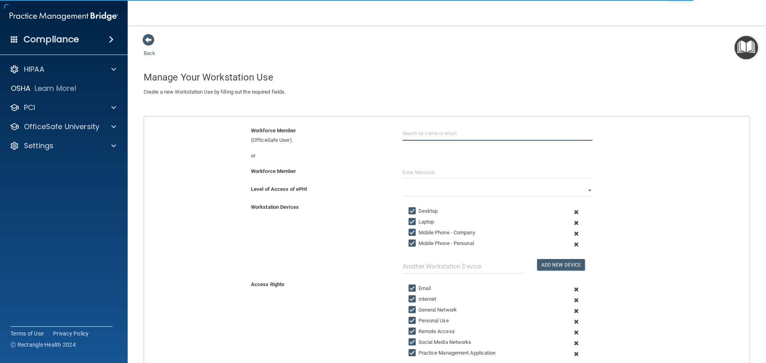
click at [415, 138] on input "text" at bounding box center [498, 133] width 190 height 15
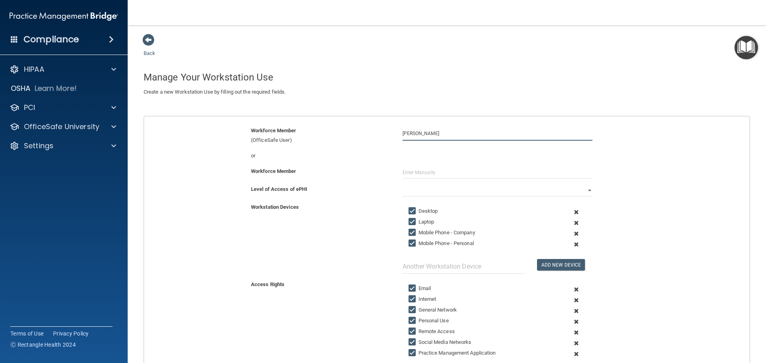
type input "[PERSON_NAME]"
click at [424, 150] on div "Workforce Member (OfficeSafe User) Elana Snegirev" at bounding box center [447, 138] width 618 height 25
click at [430, 136] on input "[PERSON_NAME]" at bounding box center [498, 133] width 190 height 15
drag, startPoint x: 437, startPoint y: 134, endPoint x: 384, endPoint y: 134, distance: 52.7
click at [385, 134] on div "Workforce Member (OfficeSafe User) Elana Snegirev" at bounding box center [447, 135] width 618 height 19
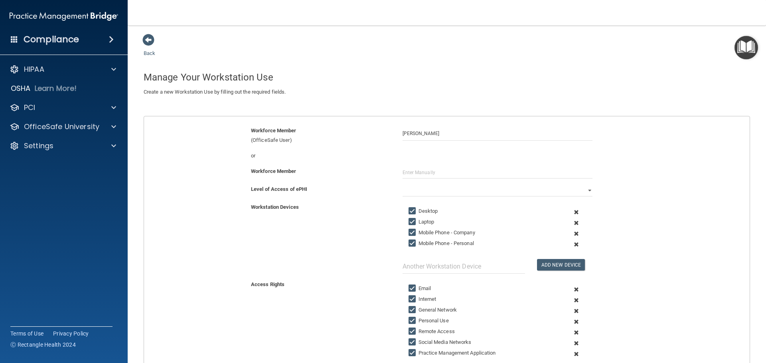
click at [421, 148] on div "Workforce Member (OfficeSafe User) Elana Snegirev" at bounding box center [447, 138] width 618 height 25
drag, startPoint x: 438, startPoint y: 138, endPoint x: 378, endPoint y: 137, distance: 59.8
click at [378, 137] on div "Workforce Member (OfficeSafe User) Elana Snegirev" at bounding box center [447, 135] width 618 height 19
click at [418, 135] on input "[PERSON_NAME]" at bounding box center [498, 133] width 190 height 15
drag, startPoint x: 433, startPoint y: 134, endPoint x: 393, endPoint y: 134, distance: 39.9
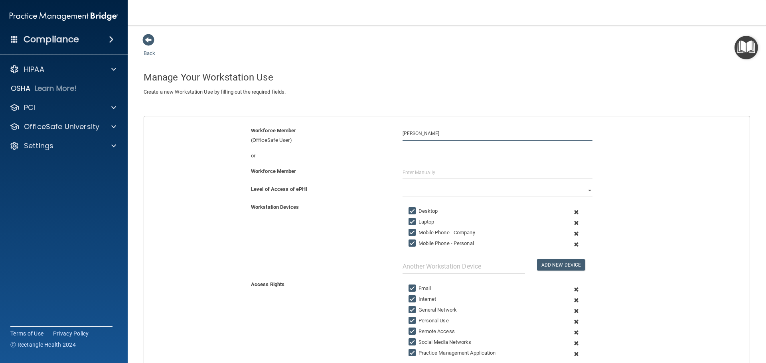
click at [393, 134] on div "Workforce Member (OfficeSafe User) Elana Snegirev" at bounding box center [447, 135] width 618 height 19
click at [405, 145] on div "Workforce Member (OfficeSafe User) Elana Snegirev" at bounding box center [447, 135] width 618 height 19
click at [413, 138] on input "[PERSON_NAME]" at bounding box center [498, 133] width 190 height 15
click at [435, 138] on input "[PERSON_NAME]" at bounding box center [498, 133] width 190 height 15
drag, startPoint x: 436, startPoint y: 133, endPoint x: 395, endPoint y: 132, distance: 40.7
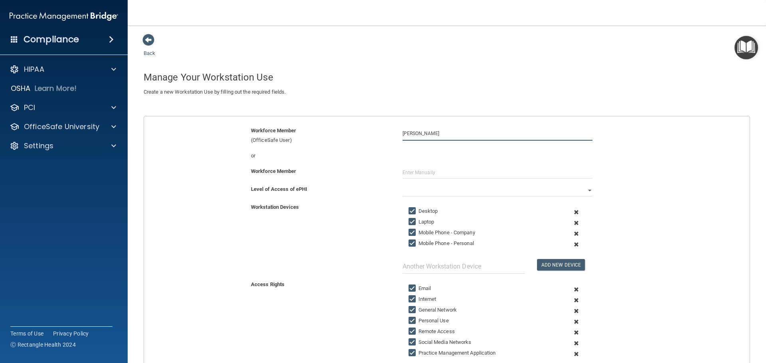
click at [397, 132] on div "[PERSON_NAME]" at bounding box center [498, 133] width 202 height 15
click at [531, 135] on input "[PERSON_NAME]" at bounding box center [498, 133] width 190 height 15
click at [463, 149] on div "Workforce Member (OfficeSafe User) Elana Snegirev" at bounding box center [447, 138] width 618 height 25
click at [414, 171] on input "text" at bounding box center [498, 173] width 190 height 12
click at [432, 149] on div "Workforce Member (OfficeSafe User) Elana Snegirev" at bounding box center [447, 138] width 618 height 25
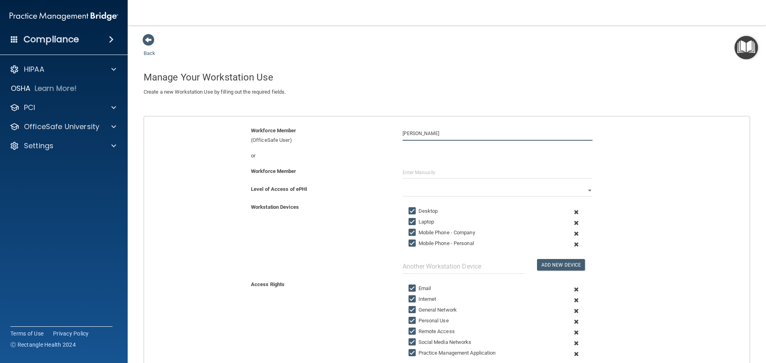
click at [433, 137] on input "[PERSON_NAME]" at bounding box center [498, 133] width 190 height 15
click at [436, 136] on input "[PERSON_NAME]" at bounding box center [498, 133] width 190 height 15
click at [420, 158] on div "elana.snegirev21@gmail.com" at bounding box center [446, 166] width 69 height 20
type input "[PERSON_NAME]"
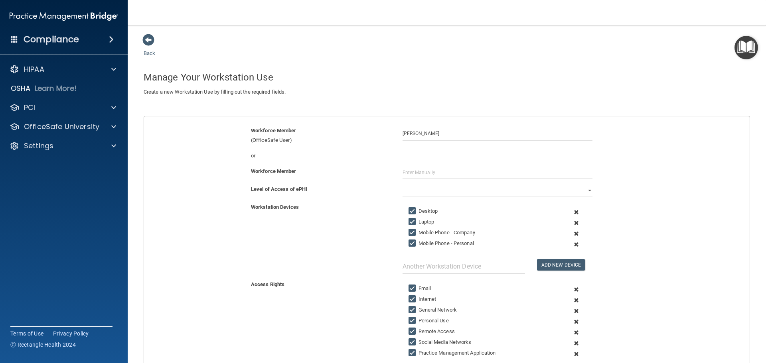
click at [574, 243] on span at bounding box center [577, 244] width 20 height 11
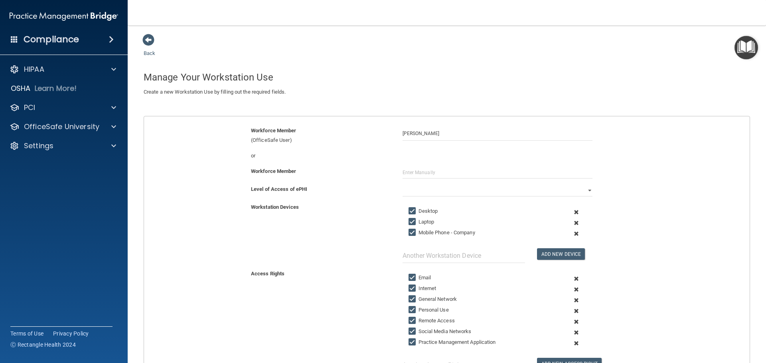
click at [574, 233] on span at bounding box center [577, 234] width 20 height 11
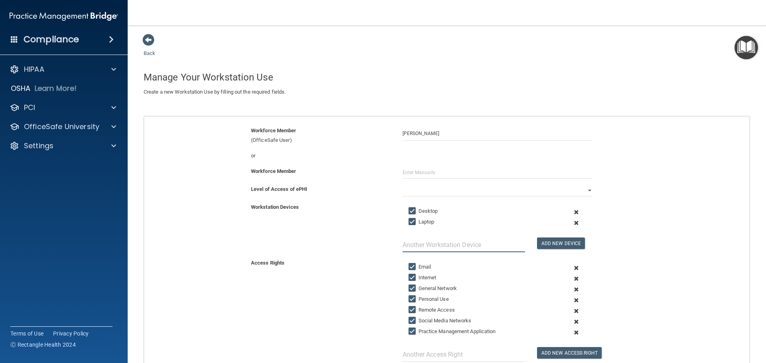
click at [477, 245] on input "text" at bounding box center [464, 245] width 122 height 15
type input "Tablet"
click at [554, 246] on button "Add New Device" at bounding box center [561, 244] width 48 height 12
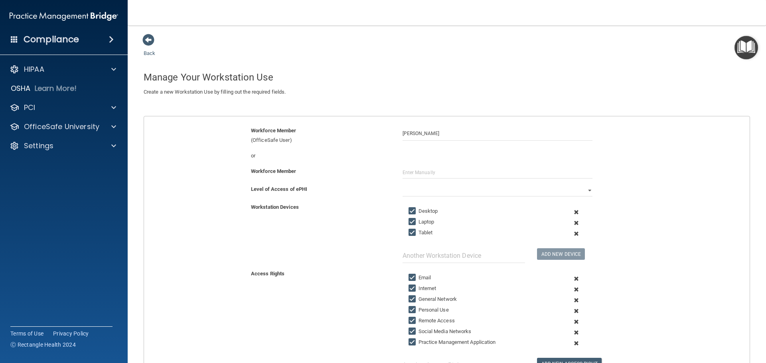
click at [571, 335] on span at bounding box center [577, 333] width 20 height 11
click at [574, 321] on span at bounding box center [577, 322] width 20 height 11
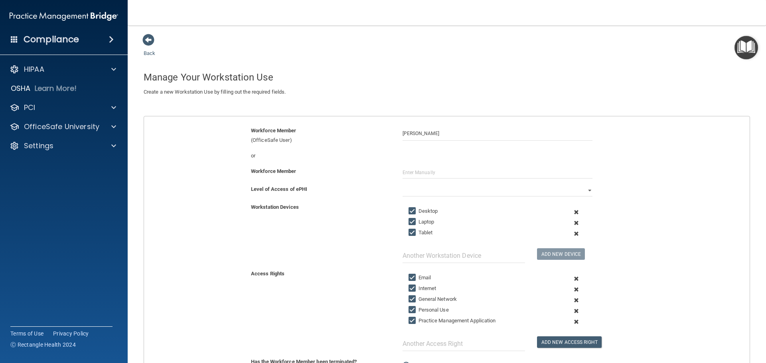
scroll to position [40, 0]
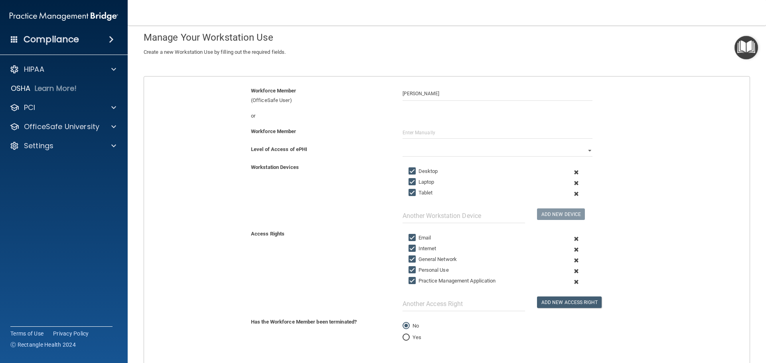
click at [426, 124] on div "or" at bounding box center [447, 119] width 618 height 16
click at [448, 145] on select "Full Limited None" at bounding box center [498, 151] width 190 height 12
click at [403, 145] on select "Full Limited None" at bounding box center [498, 151] width 190 height 12
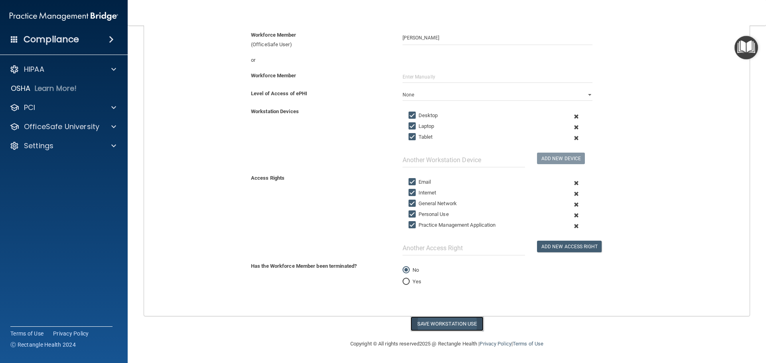
click at [418, 326] on button "Save Workstation Use" at bounding box center [447, 324] width 73 height 15
select select "? string:Limited ?"
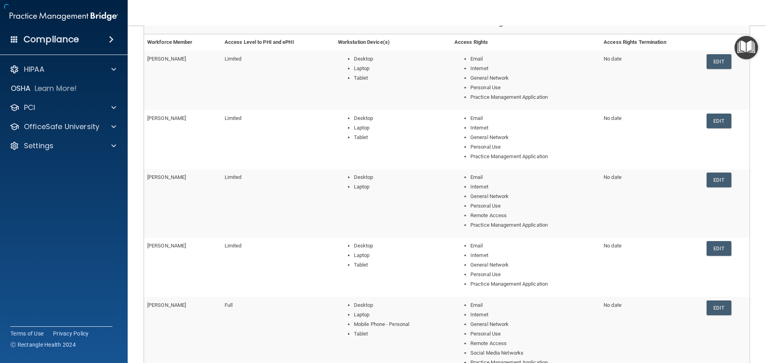
scroll to position [225, 0]
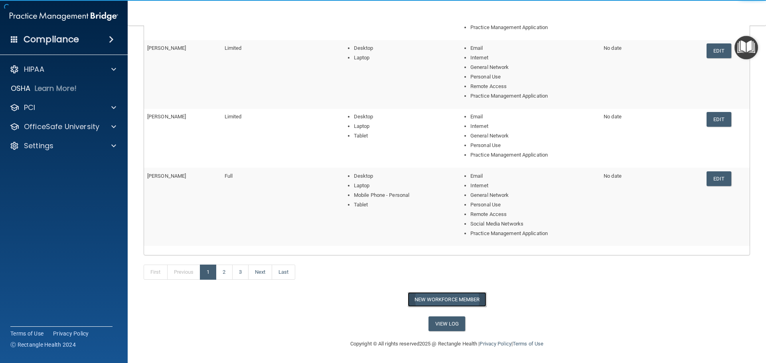
click at [430, 300] on button "New Workforce Member" at bounding box center [447, 299] width 79 height 15
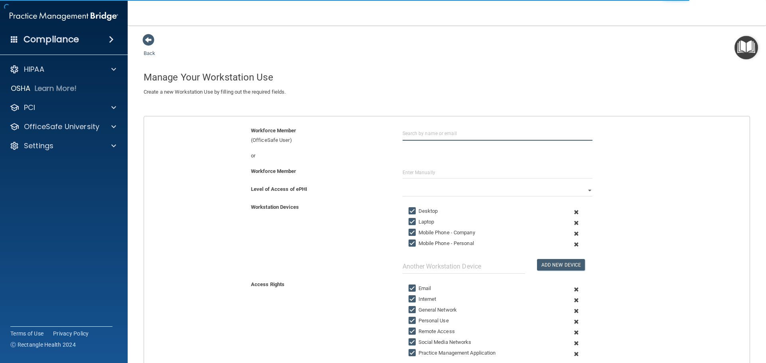
click at [430, 138] on input "text" at bounding box center [498, 133] width 190 height 15
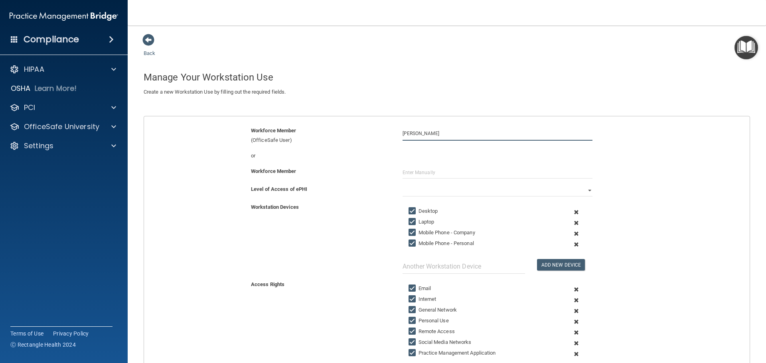
drag, startPoint x: 433, startPoint y: 134, endPoint x: 372, endPoint y: 133, distance: 61.0
click at [372, 133] on div "Workforce Member (OfficeSafe User) Kayla Szpek" at bounding box center [447, 135] width 618 height 19
type input "[PERSON_NAME]"
click at [422, 134] on input "[PERSON_NAME]" at bounding box center [498, 133] width 190 height 15
drag, startPoint x: 429, startPoint y: 133, endPoint x: 336, endPoint y: 140, distance: 93.2
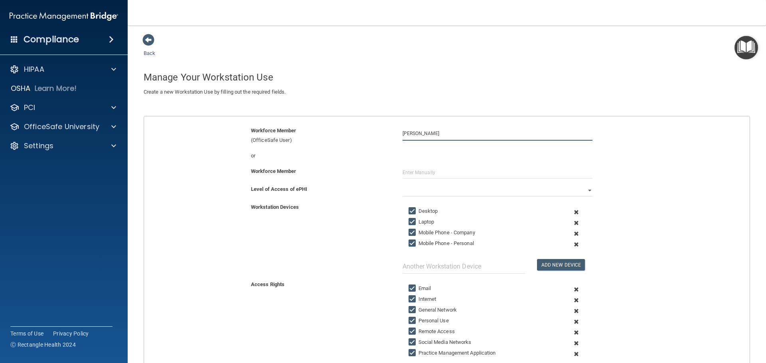
click at [337, 140] on div "Workforce Member (OfficeSafe User) Kayla Szpek" at bounding box center [447, 135] width 618 height 19
click at [145, 42] on span at bounding box center [148, 40] width 12 height 12
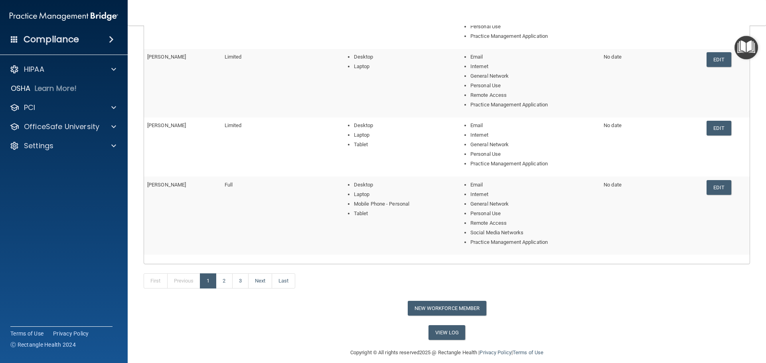
scroll to position [225, 0]
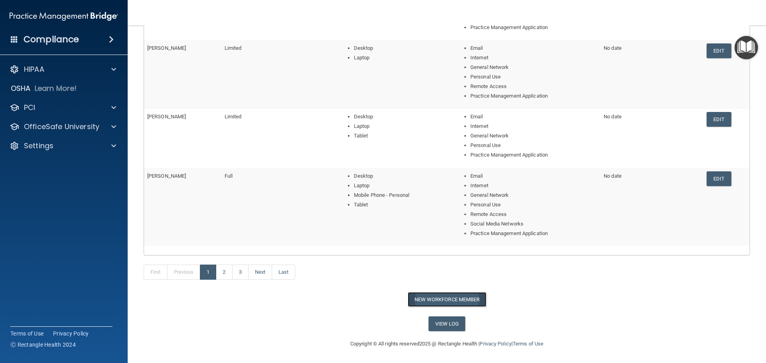
click at [408, 294] on button "New Workforce Member" at bounding box center [447, 299] width 79 height 15
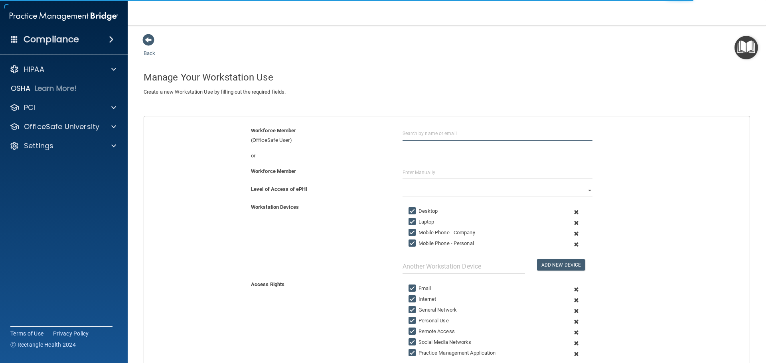
click at [444, 130] on input "text" at bounding box center [498, 133] width 190 height 15
click at [435, 154] on div "or" at bounding box center [447, 156] width 618 height 10
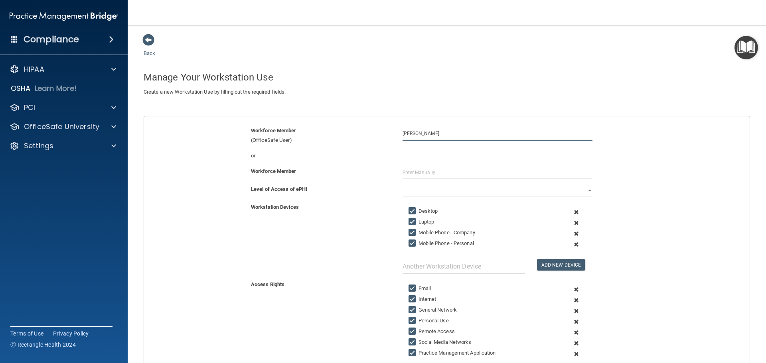
click at [416, 133] on input "[PERSON_NAME]" at bounding box center [498, 133] width 190 height 15
click at [421, 158] on div "[EMAIL_ADDRESS][DOMAIN_NAME]" at bounding box center [446, 163] width 69 height 14
type input "[PERSON_NAME]"
click at [431, 188] on select "Full Limited None" at bounding box center [498, 191] width 190 height 12
select select "1"
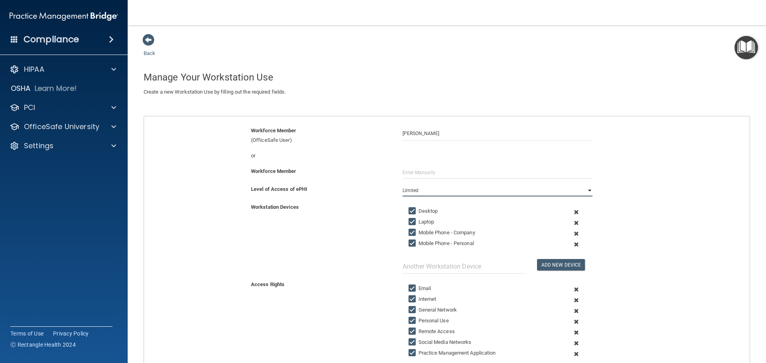
click at [403, 185] on select "Full Limited None" at bounding box center [498, 191] width 190 height 12
click at [571, 243] on span at bounding box center [577, 244] width 20 height 11
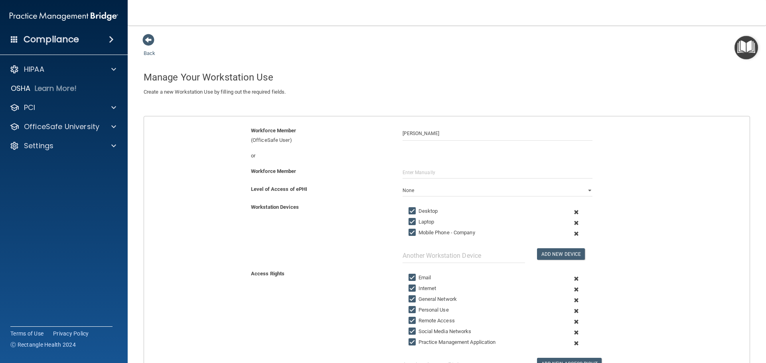
click at [574, 234] on span at bounding box center [577, 234] width 20 height 11
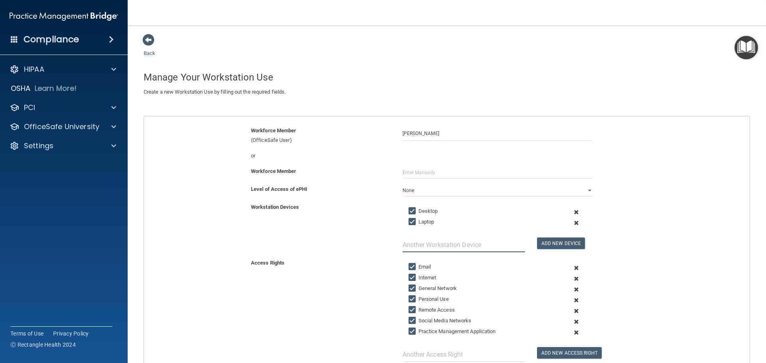
click at [434, 247] on input "text" at bounding box center [464, 245] width 122 height 15
type input "Tablet"
click at [571, 244] on button "Add New Device" at bounding box center [561, 244] width 48 height 12
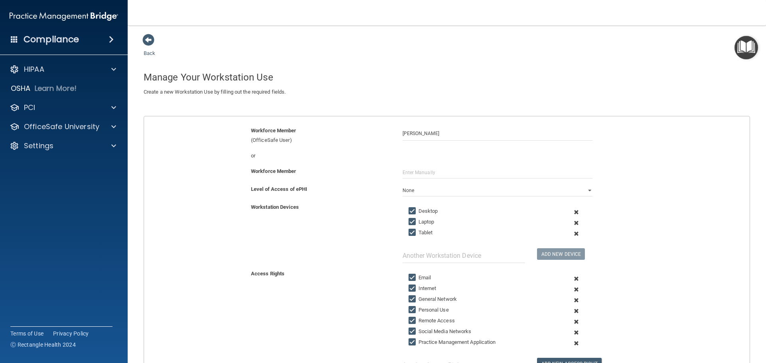
click at [572, 320] on span at bounding box center [577, 322] width 20 height 11
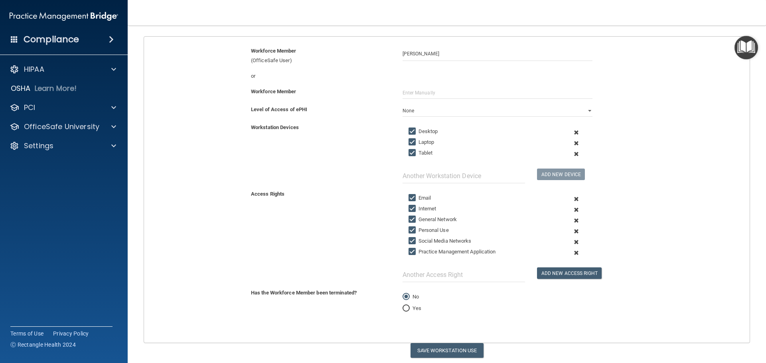
scroll to position [107, 0]
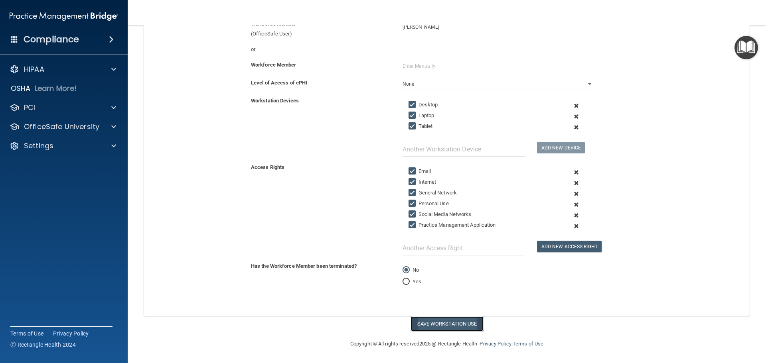
click at [448, 325] on button "Save Workstation Use" at bounding box center [447, 324] width 73 height 15
select select "? string:Limited ?"
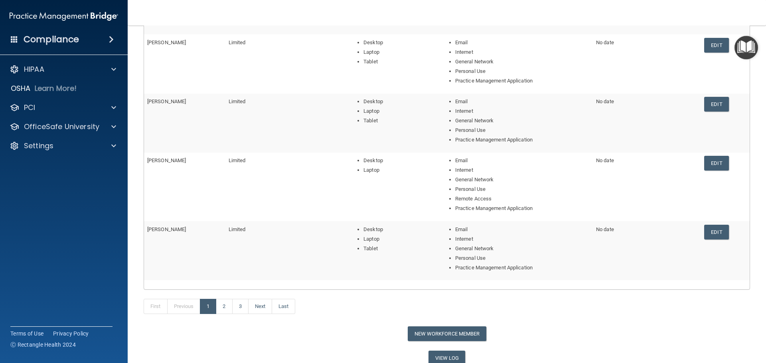
scroll to position [215, 0]
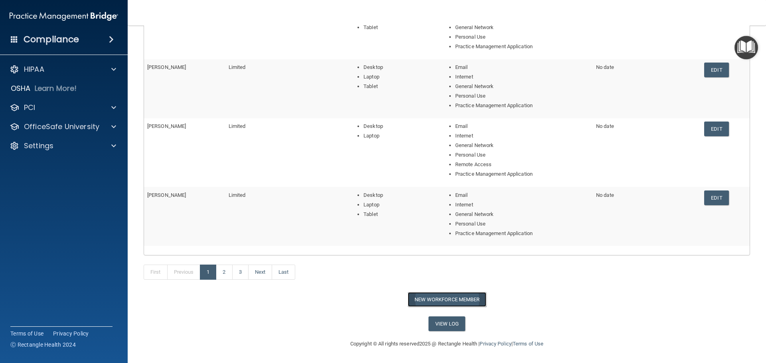
click at [420, 299] on button "New Workforce Member" at bounding box center [447, 299] width 79 height 15
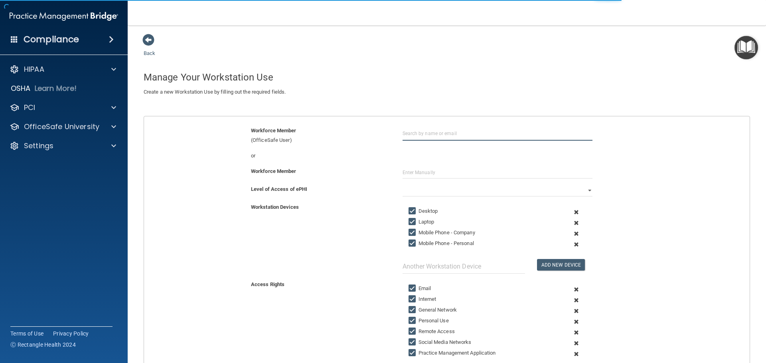
click at [432, 138] on input "text" at bounding box center [498, 133] width 190 height 15
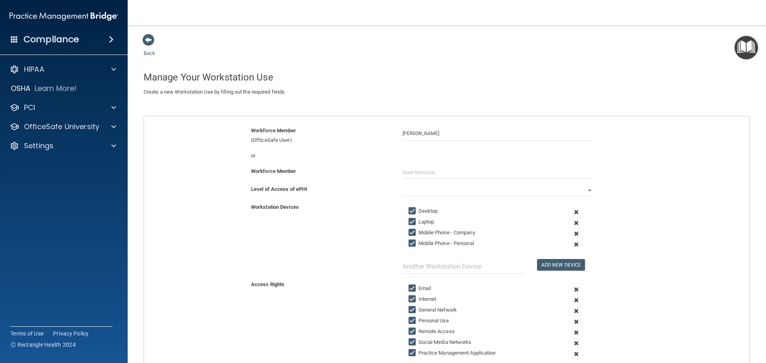
click at [426, 146] on div "Workforce Member (OfficeSafe User) [PERSON_NAME]" at bounding box center [447, 138] width 618 height 25
click at [436, 136] on input "[PERSON_NAME]" at bounding box center [498, 133] width 190 height 15
drag, startPoint x: 436, startPoint y: 134, endPoint x: 385, endPoint y: 132, distance: 51.1
click at [386, 132] on div "Workforce Member (OfficeSafe User) [PERSON_NAME]" at bounding box center [447, 135] width 618 height 19
type input "[PERSON_NAME]"
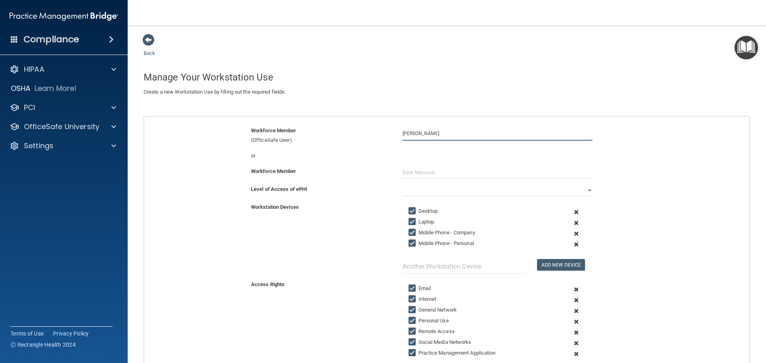
drag, startPoint x: 436, startPoint y: 132, endPoint x: 355, endPoint y: 131, distance: 81.0
click at [355, 131] on div "Workforce Member (OfficeSafe User) [PERSON_NAME]" at bounding box center [447, 135] width 618 height 19
drag, startPoint x: 356, startPoint y: 131, endPoint x: 372, endPoint y: 113, distance: 23.8
click at [372, 113] on div "Back Manage Your Workstation Use Create a new Workstation Use by filling out th…" at bounding box center [447, 247] width 606 height 426
drag, startPoint x: 435, startPoint y: 136, endPoint x: 394, endPoint y: 138, distance: 41.1
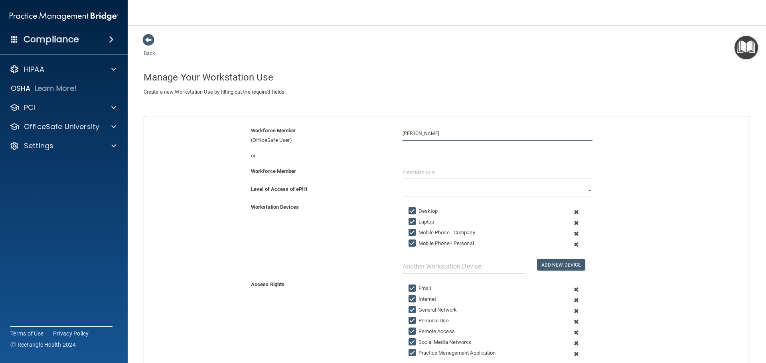
click at [397, 138] on div "[PERSON_NAME]" at bounding box center [498, 133] width 202 height 15
click at [150, 41] on span at bounding box center [148, 40] width 12 height 12
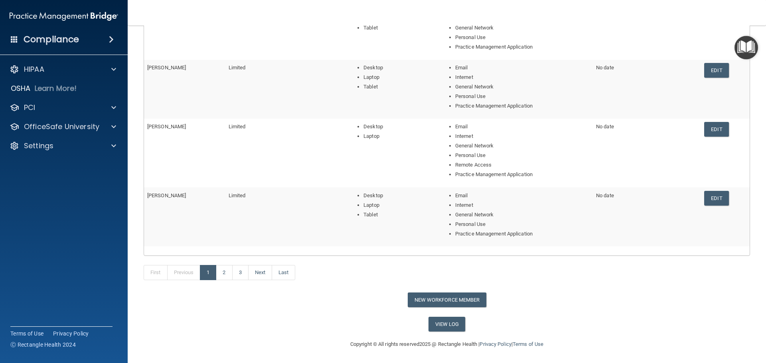
scroll to position [215, 0]
click at [411, 301] on button "New Workforce Member" at bounding box center [447, 299] width 79 height 15
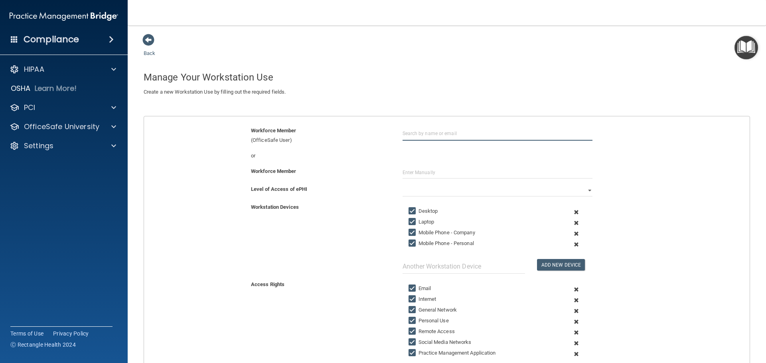
paste input "[PERSON_NAME]"
click at [408, 150] on div "Workforce Member (OfficeSafe User) [PERSON_NAME]" at bounding box center [447, 138] width 618 height 25
drag, startPoint x: 434, startPoint y: 134, endPoint x: 365, endPoint y: 134, distance: 69.8
click at [369, 134] on div "Workforce Member (OfficeSafe User) [PERSON_NAME]" at bounding box center [447, 135] width 618 height 19
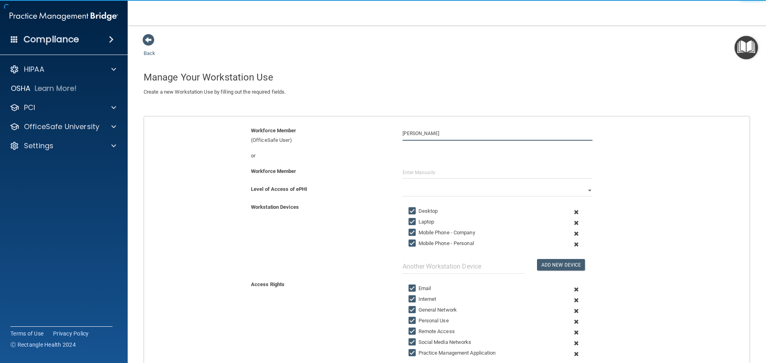
type input "[PERSON_NAME]"
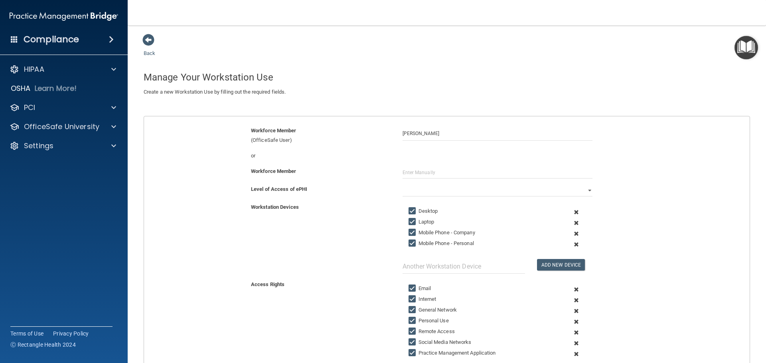
click at [411, 144] on div "Workforce Member (OfficeSafe User) [PERSON_NAME]" at bounding box center [447, 135] width 618 height 19
drag, startPoint x: 437, startPoint y: 134, endPoint x: 252, endPoint y: 142, distance: 185.3
click at [318, 137] on div "Workforce Member (OfficeSafe User) [PERSON_NAME]" at bounding box center [447, 135] width 618 height 19
click at [148, 39] on span at bounding box center [148, 40] width 12 height 12
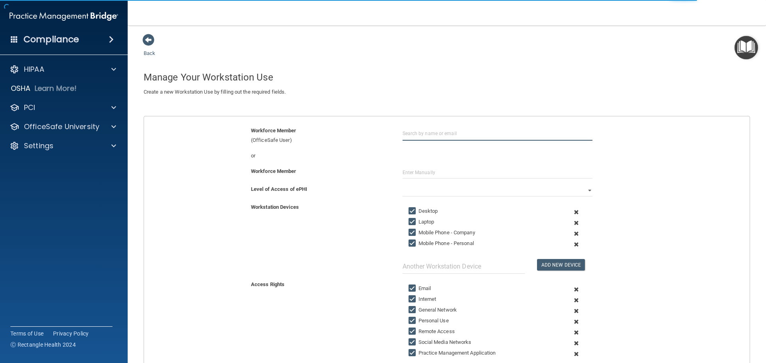
click at [436, 134] on input "text" at bounding box center [498, 133] width 190 height 15
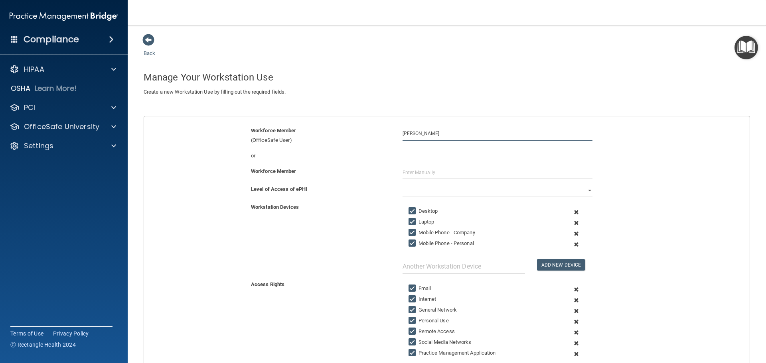
click at [426, 132] on input "[PERSON_NAME]" at bounding box center [498, 133] width 190 height 15
drag, startPoint x: 427, startPoint y: 135, endPoint x: 398, endPoint y: 135, distance: 29.1
click at [398, 135] on div "[PERSON_NAME]" at bounding box center [498, 133] width 202 height 15
click at [419, 133] on input "[PERSON_NAME]" at bounding box center [498, 133] width 190 height 15
click at [429, 132] on input "[PERSON_NAME]" at bounding box center [498, 133] width 190 height 15
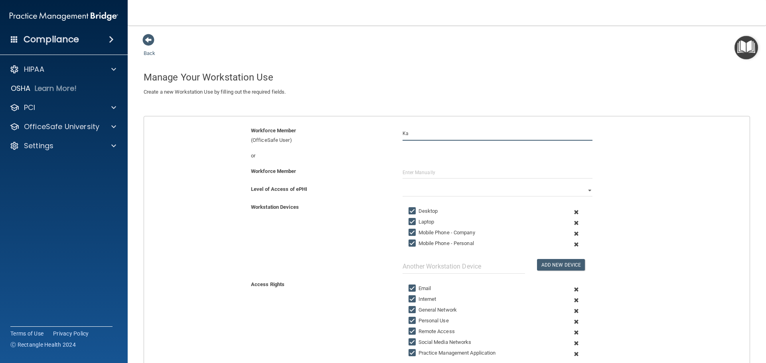
type input "K"
click at [403, 135] on input "text" at bounding box center [498, 133] width 190 height 15
click at [537, 259] on button "Add New Device" at bounding box center [561, 265] width 48 height 12
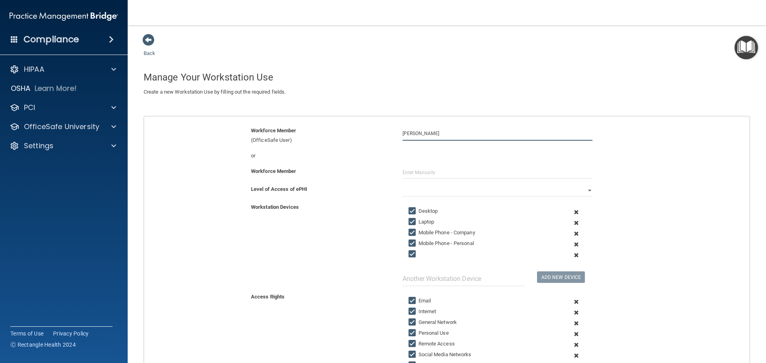
drag, startPoint x: 434, startPoint y: 135, endPoint x: 389, endPoint y: 140, distance: 45.0
click at [389, 140] on div "Workforce Member (OfficeSafe User) [PERSON_NAME]" at bounding box center [447, 135] width 618 height 19
type input "[PERSON_NAME]"
drag, startPoint x: 436, startPoint y: 131, endPoint x: 333, endPoint y: 140, distance: 103.7
click at [337, 140] on div "Workforce Member (OfficeSafe User) [PERSON_NAME]" at bounding box center [447, 135] width 618 height 19
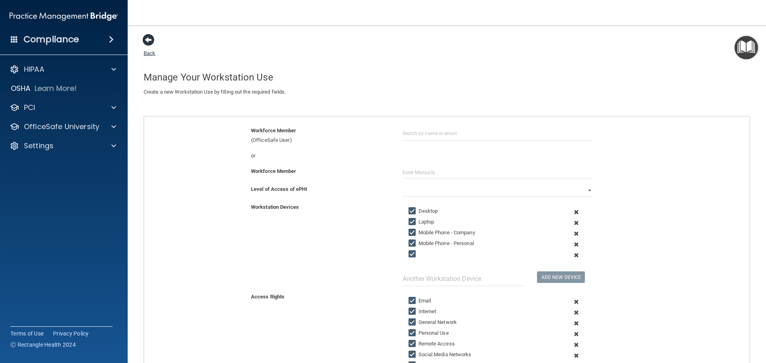
click at [148, 45] on span at bounding box center [148, 40] width 12 height 12
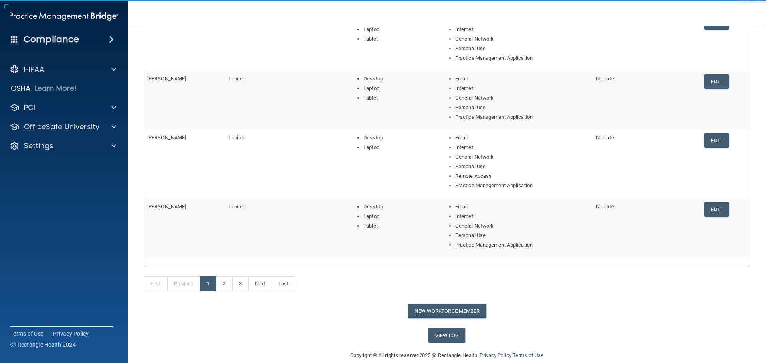
scroll to position [215, 0]
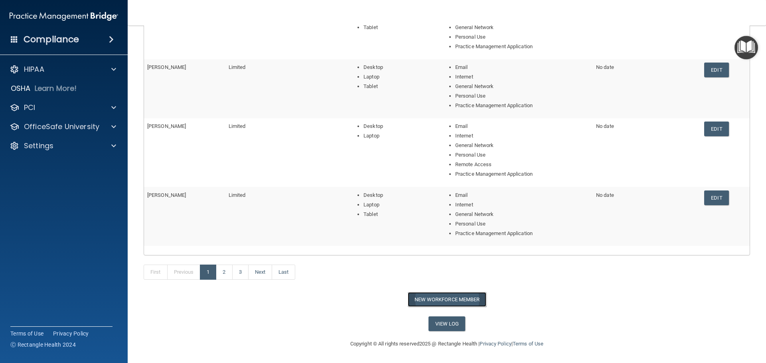
click at [451, 296] on button "New Workforce Member" at bounding box center [447, 299] width 79 height 15
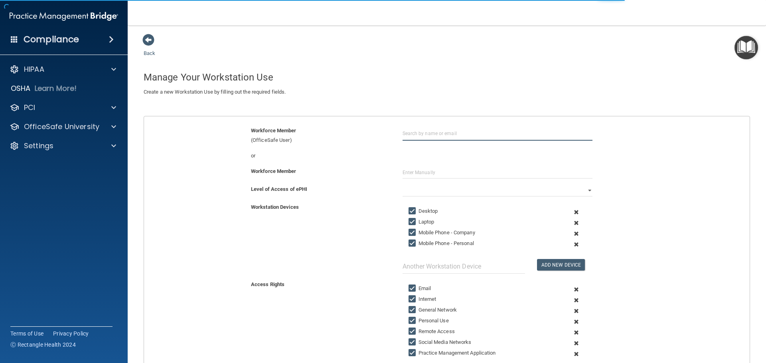
click at [408, 136] on input "text" at bounding box center [498, 133] width 190 height 15
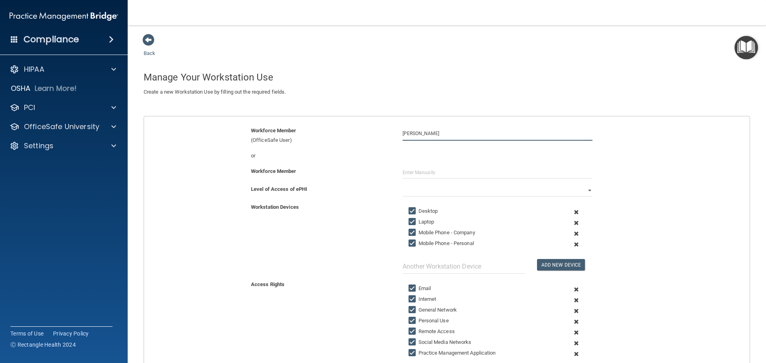
type input "[PERSON_NAME]"
click at [433, 142] on div "Workforce Member (OfficeSafe User) [PERSON_NAME]" at bounding box center [447, 135] width 618 height 19
click at [414, 177] on input "text" at bounding box center [498, 173] width 190 height 12
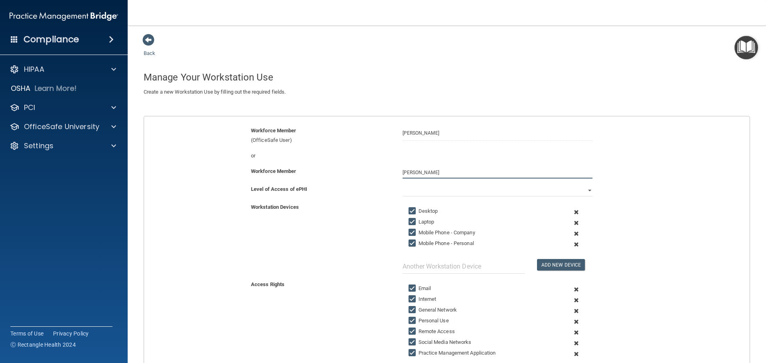
type input "[PERSON_NAME]"
click at [416, 190] on select "Full Limited None" at bounding box center [498, 191] width 190 height 12
select select "1"
click at [403, 185] on select "Full Limited None" at bounding box center [498, 191] width 190 height 12
click at [572, 245] on span at bounding box center [577, 244] width 20 height 11
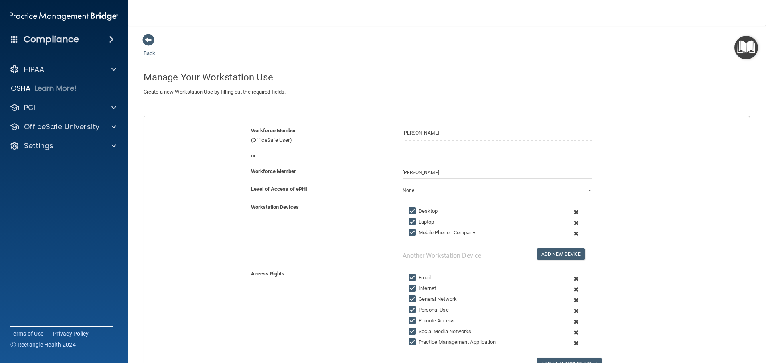
drag, startPoint x: 573, startPoint y: 234, endPoint x: 525, endPoint y: 239, distance: 47.7
click at [569, 234] on span at bounding box center [577, 234] width 20 height 11
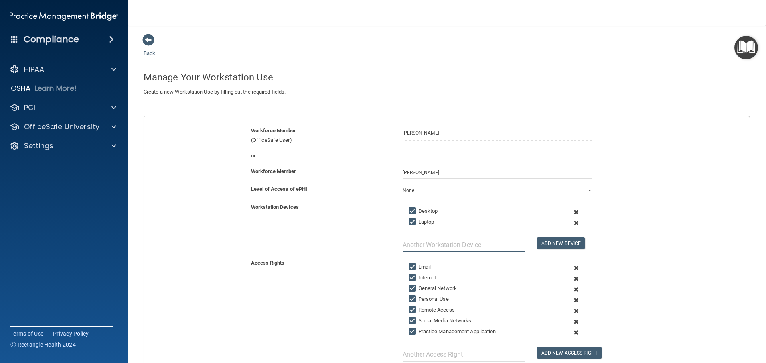
click at [485, 247] on input "text" at bounding box center [464, 245] width 122 height 15
type input "Tablet"
click at [573, 323] on span at bounding box center [577, 322] width 20 height 11
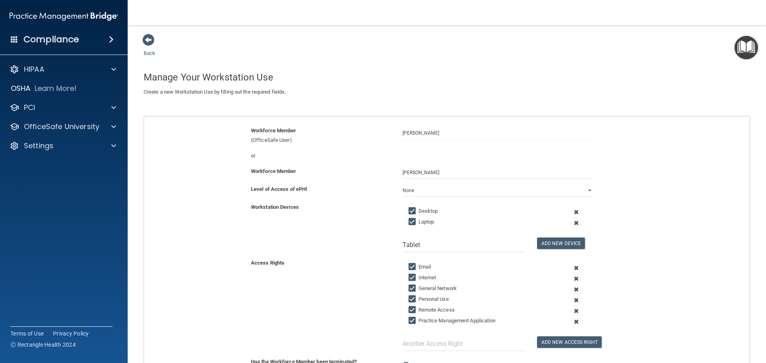
click at [577, 305] on span at bounding box center [577, 300] width 20 height 11
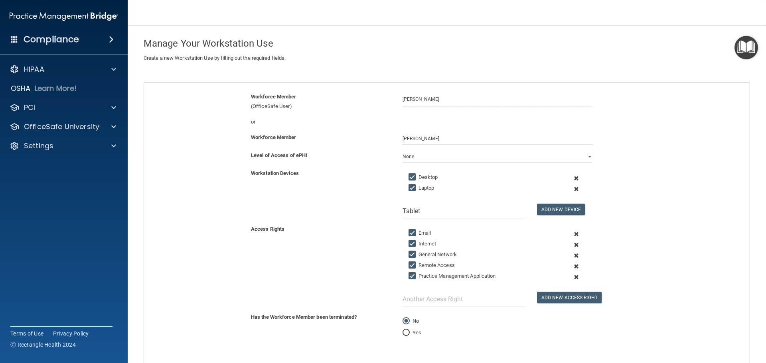
scroll to position [85, 0]
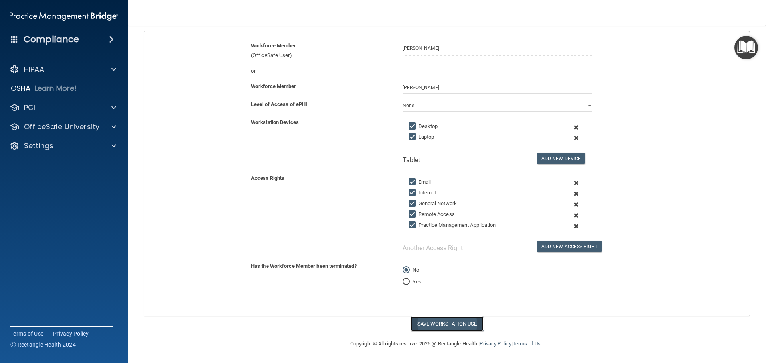
click at [425, 324] on button "Save Workstation Use" at bounding box center [447, 324] width 73 height 15
select select "? string:Limited ?"
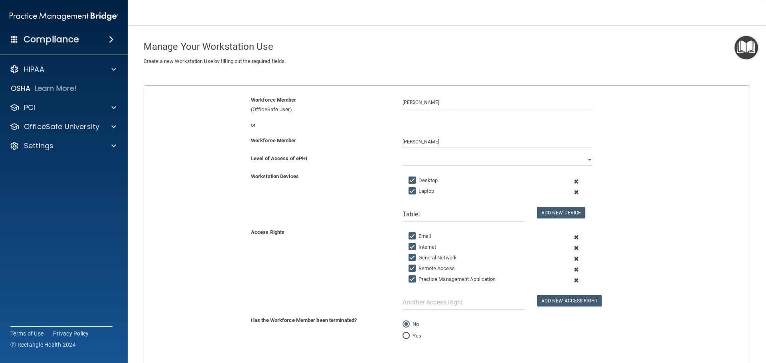
scroll to position [5, 0]
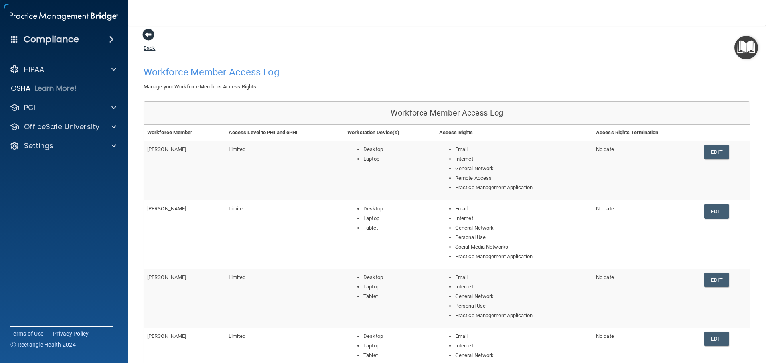
click at [144, 33] on span at bounding box center [148, 35] width 12 height 12
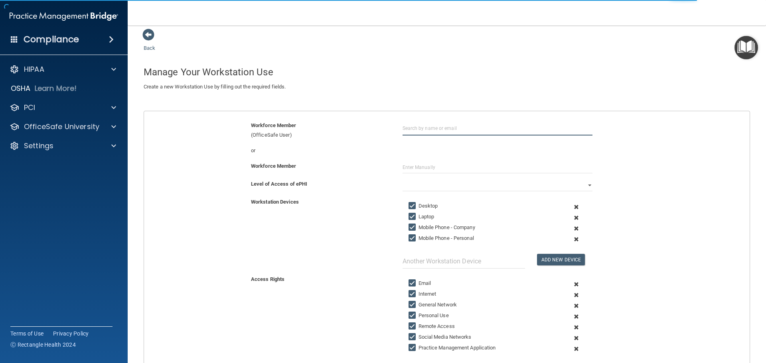
click at [434, 129] on input "text" at bounding box center [498, 128] width 190 height 15
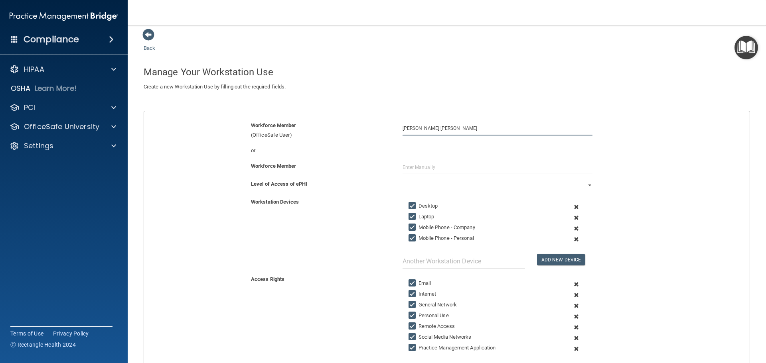
type input "[PERSON_NAME] [PERSON_NAME]"
click at [420, 166] on input "text" at bounding box center [498, 168] width 190 height 12
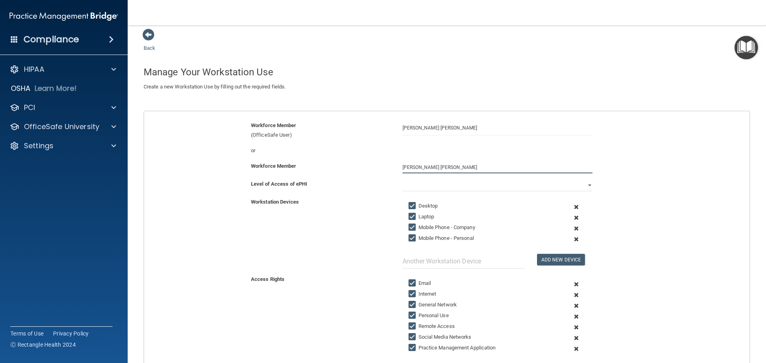
type input "[PERSON_NAME] [PERSON_NAME]"
click at [415, 184] on select "Full Limited None" at bounding box center [498, 186] width 190 height 12
select select "1"
click at [403, 180] on select "Full Limited None" at bounding box center [498, 186] width 190 height 12
click at [573, 238] on span at bounding box center [577, 239] width 20 height 11
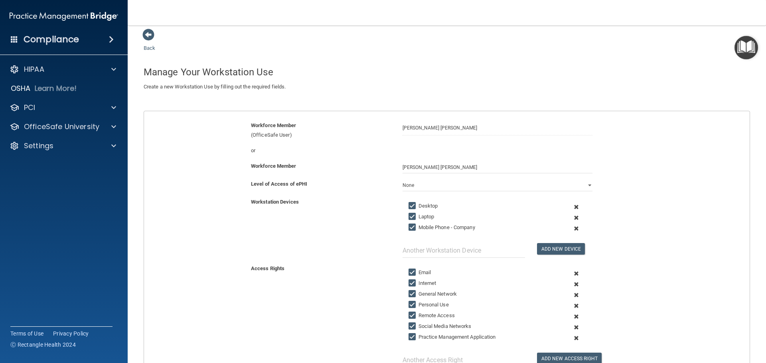
drag, startPoint x: 573, startPoint y: 229, endPoint x: 519, endPoint y: 234, distance: 54.1
click at [572, 229] on span at bounding box center [577, 228] width 20 height 11
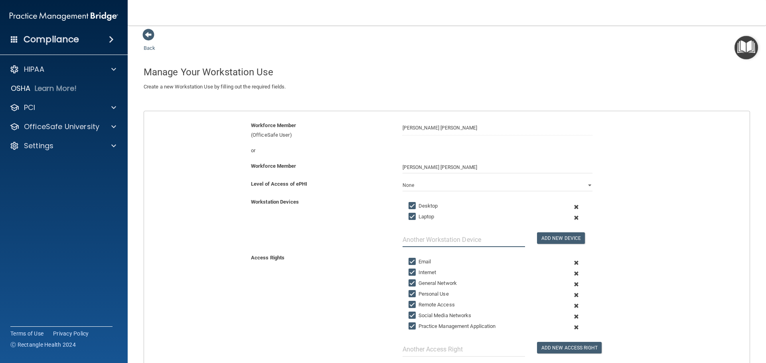
click at [477, 243] on input "text" at bounding box center [464, 240] width 122 height 15
type input "Tablet"
click at [573, 317] on span at bounding box center [577, 317] width 20 height 11
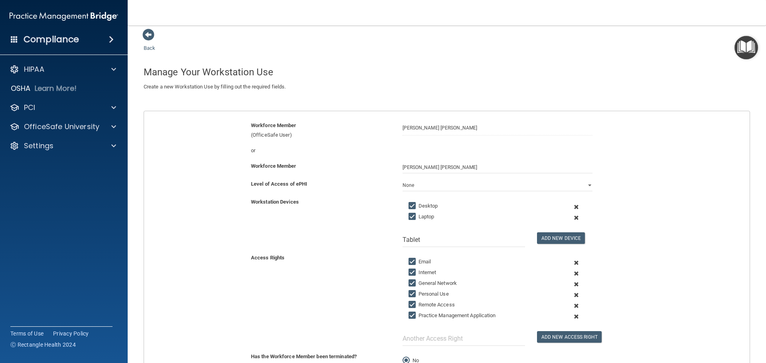
click at [575, 304] on span at bounding box center [577, 306] width 20 height 11
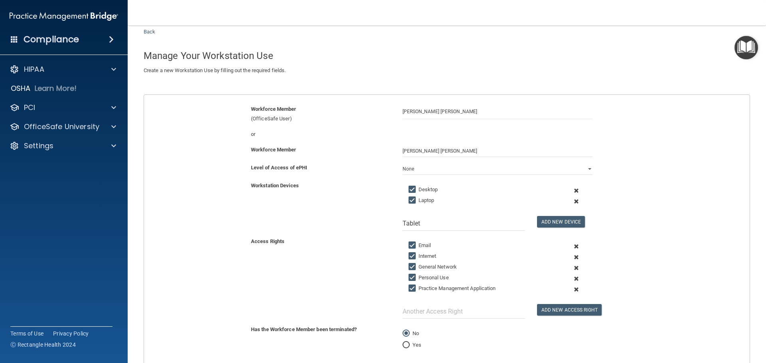
scroll to position [85, 0]
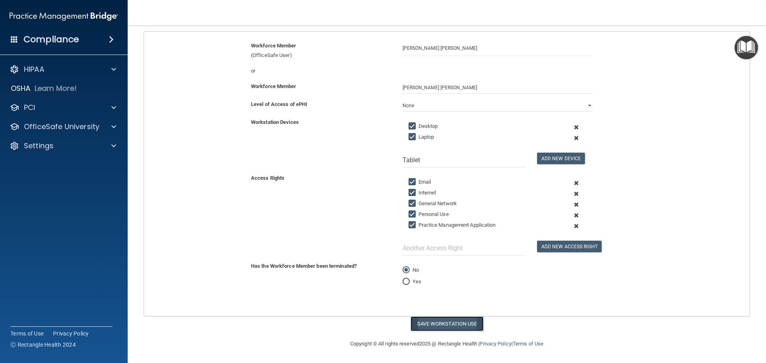
click at [419, 327] on button "Save Workstation Use" at bounding box center [447, 324] width 73 height 15
select select "? string:Limited ?"
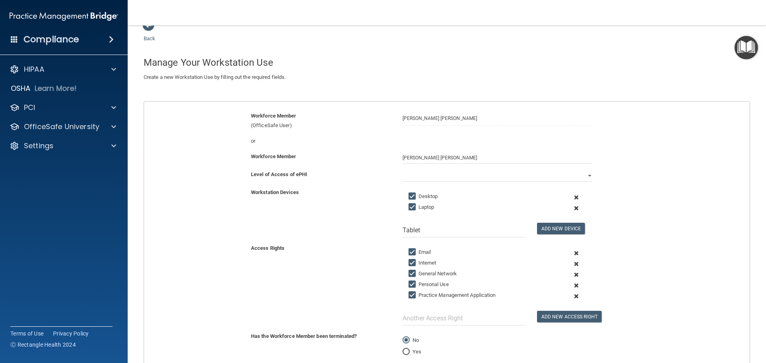
scroll to position [0, 0]
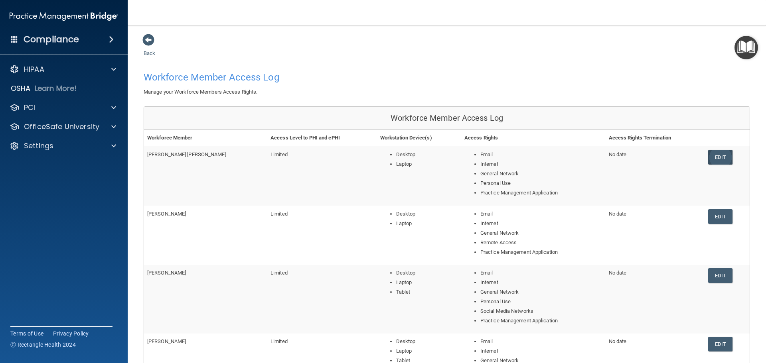
click at [709, 158] on link "Edit" at bounding box center [720, 157] width 24 height 15
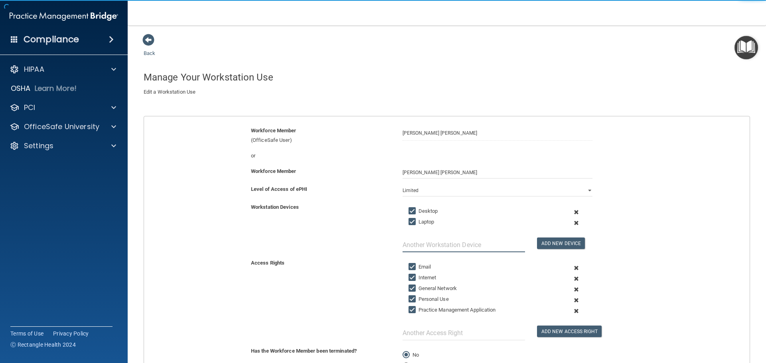
click at [438, 244] on input "text" at bounding box center [464, 245] width 122 height 15
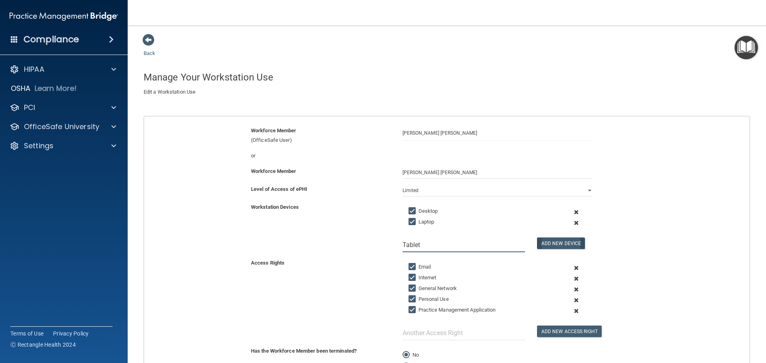
type input "Tablet"
click at [565, 245] on button "Add New Device" at bounding box center [561, 244] width 48 height 12
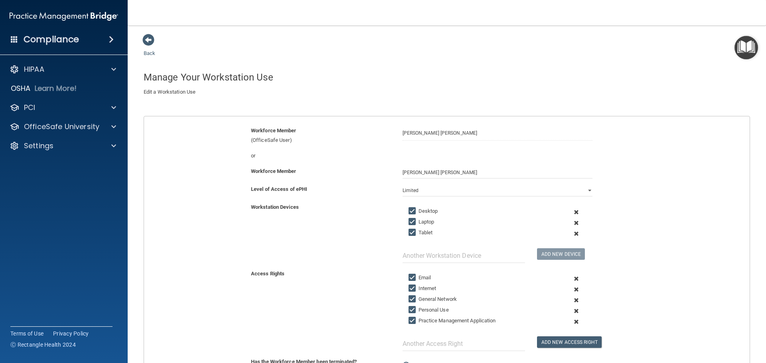
scroll to position [110, 0]
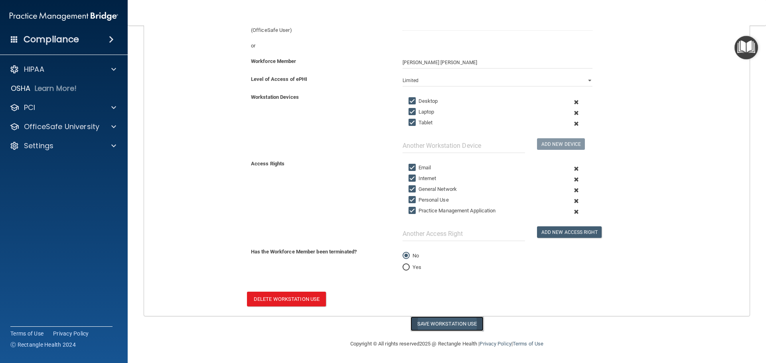
click at [424, 326] on button "Save Workstation Use" at bounding box center [447, 324] width 73 height 15
select select "? string:Limited ?"
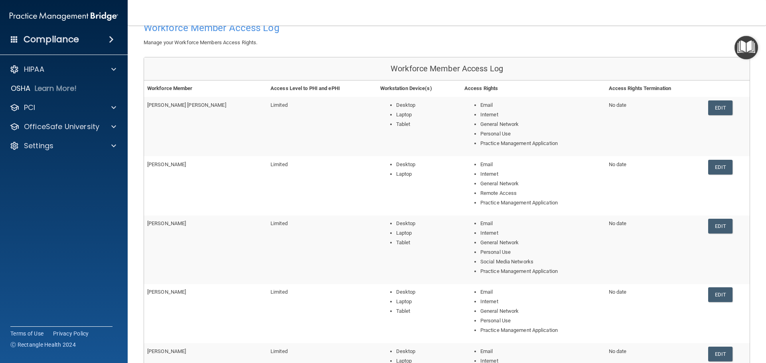
scroll to position [30, 0]
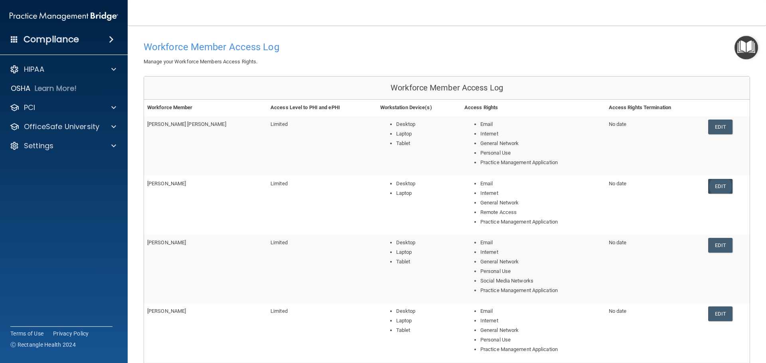
click at [718, 182] on link "Edit" at bounding box center [720, 186] width 24 height 15
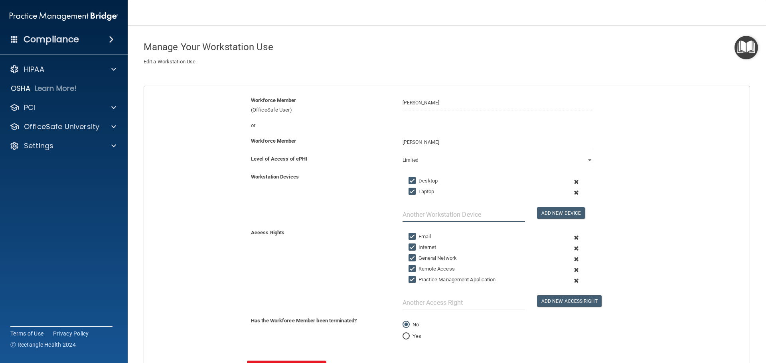
click at [497, 213] on input "text" at bounding box center [464, 214] width 122 height 15
type input "Tablet"
click at [552, 211] on button "Add New Device" at bounding box center [561, 213] width 48 height 12
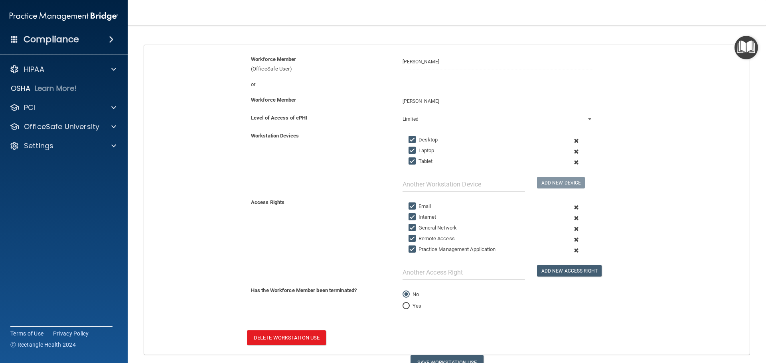
scroll to position [110, 0]
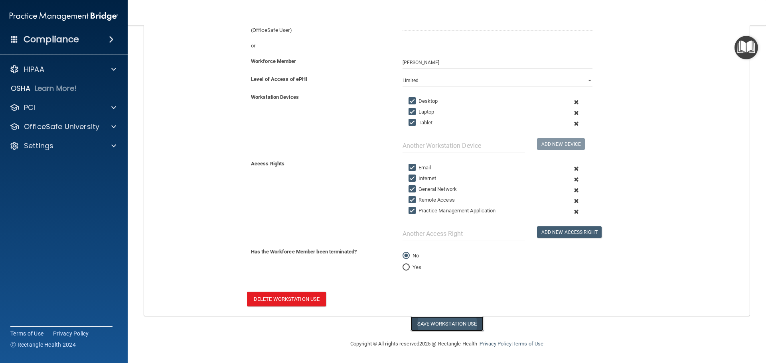
click at [439, 328] on button "Save Workstation Use" at bounding box center [447, 324] width 73 height 15
select select "? string:Limited ?"
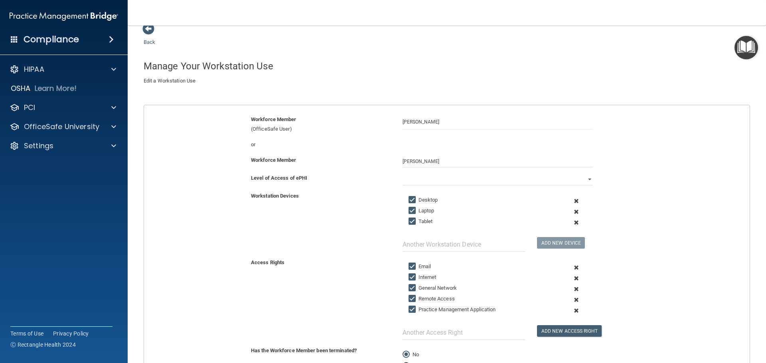
scroll to position [0, 0]
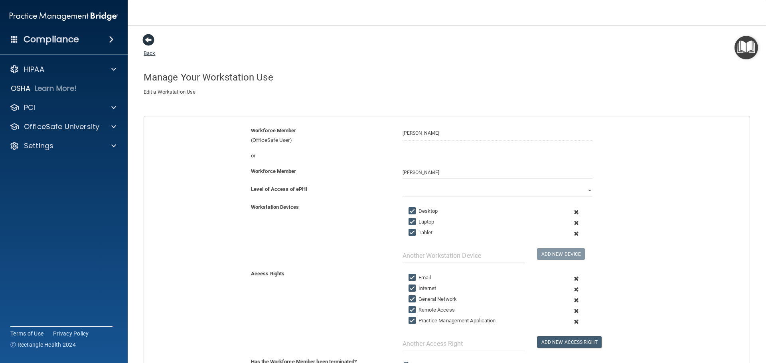
click at [146, 38] on span at bounding box center [148, 40] width 12 height 12
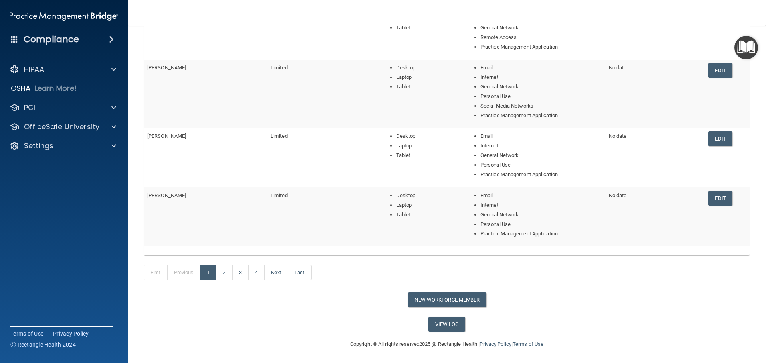
scroll to position [206, 0]
click at [224, 278] on link "2" at bounding box center [224, 272] width 16 height 15
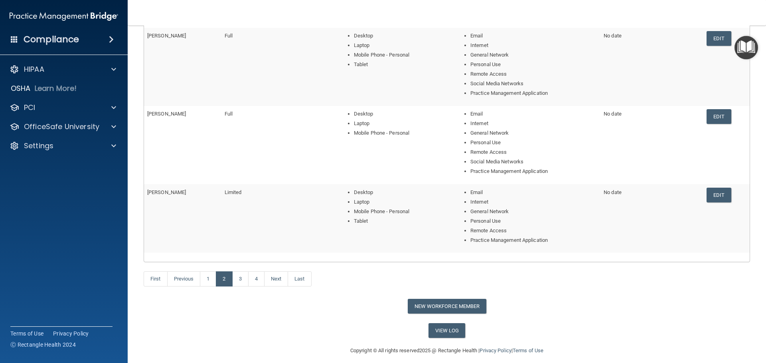
scroll to position [254, 0]
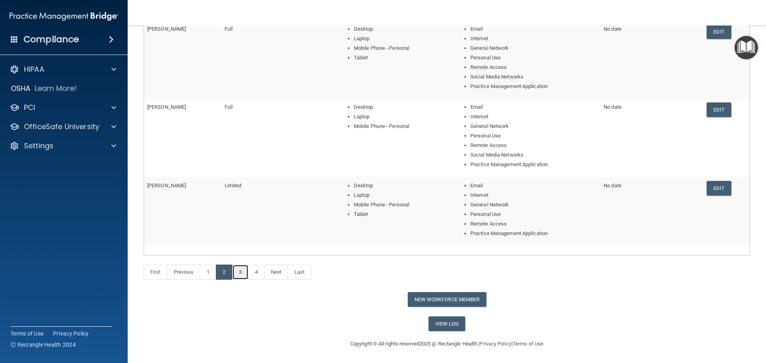
click at [237, 270] on link "3" at bounding box center [240, 272] width 16 height 15
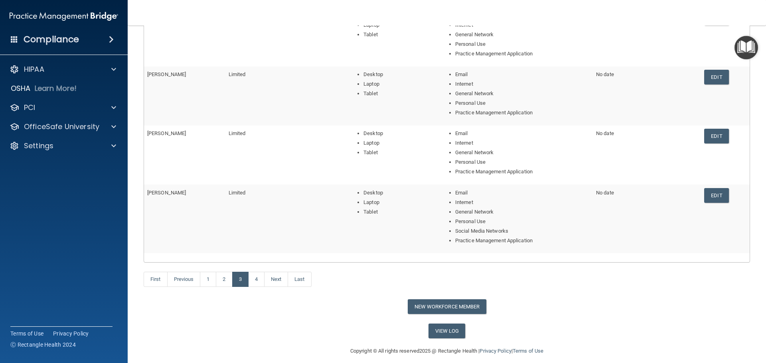
scroll to position [199, 0]
click at [261, 280] on link "4" at bounding box center [256, 278] width 16 height 15
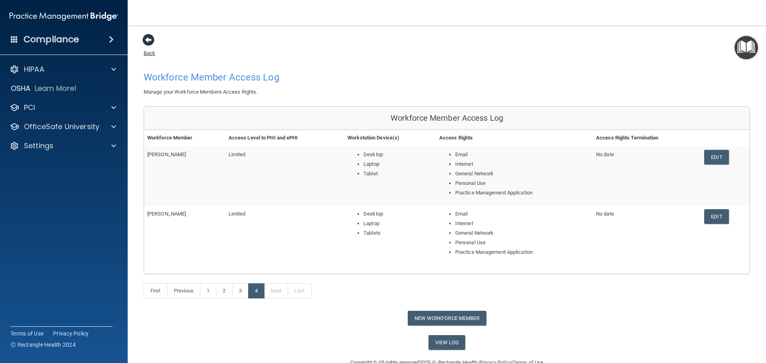
click at [147, 41] on span at bounding box center [148, 40] width 12 height 12
